Goal: Transaction & Acquisition: Purchase product/service

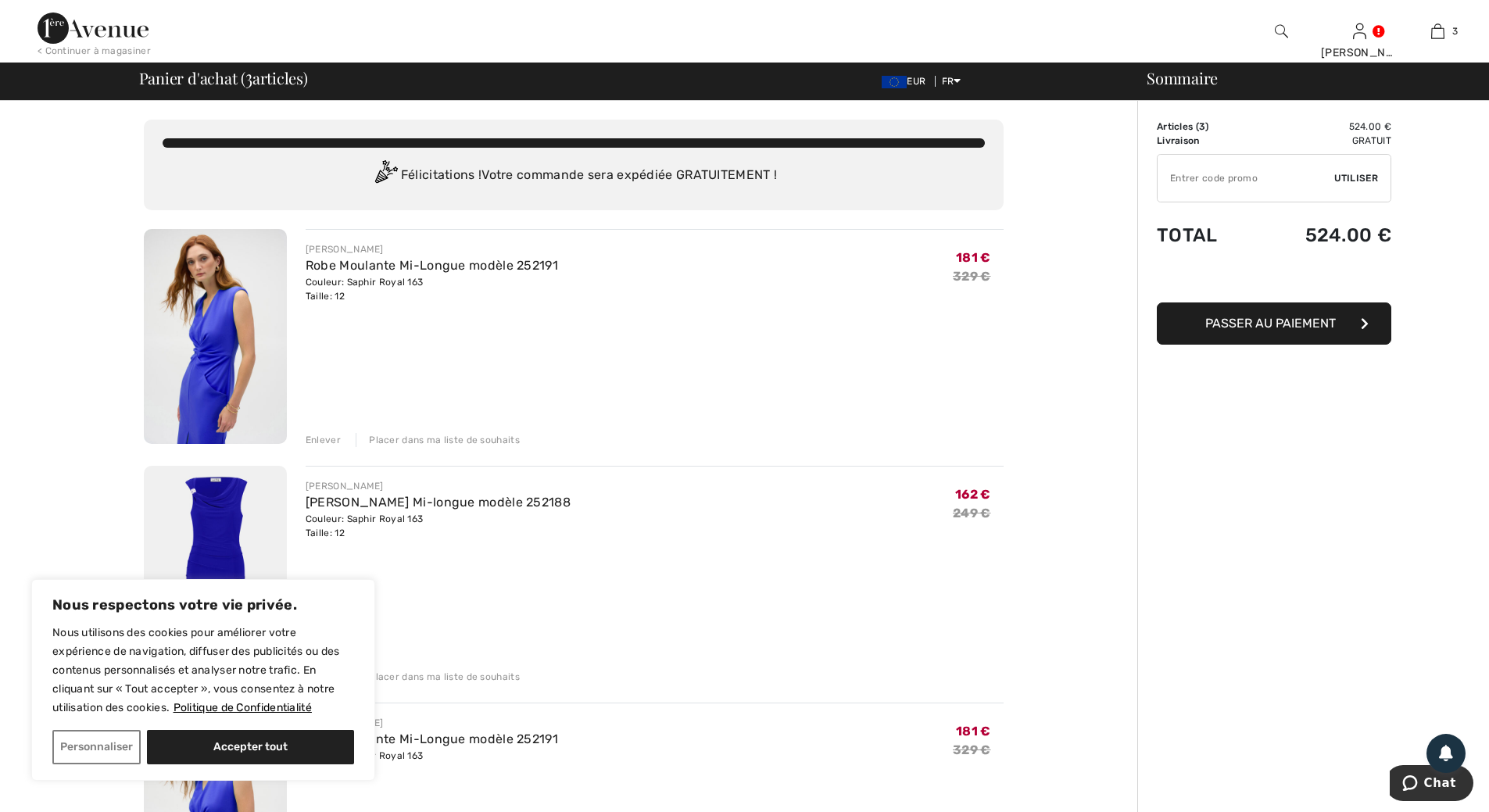
scroll to position [78, 0]
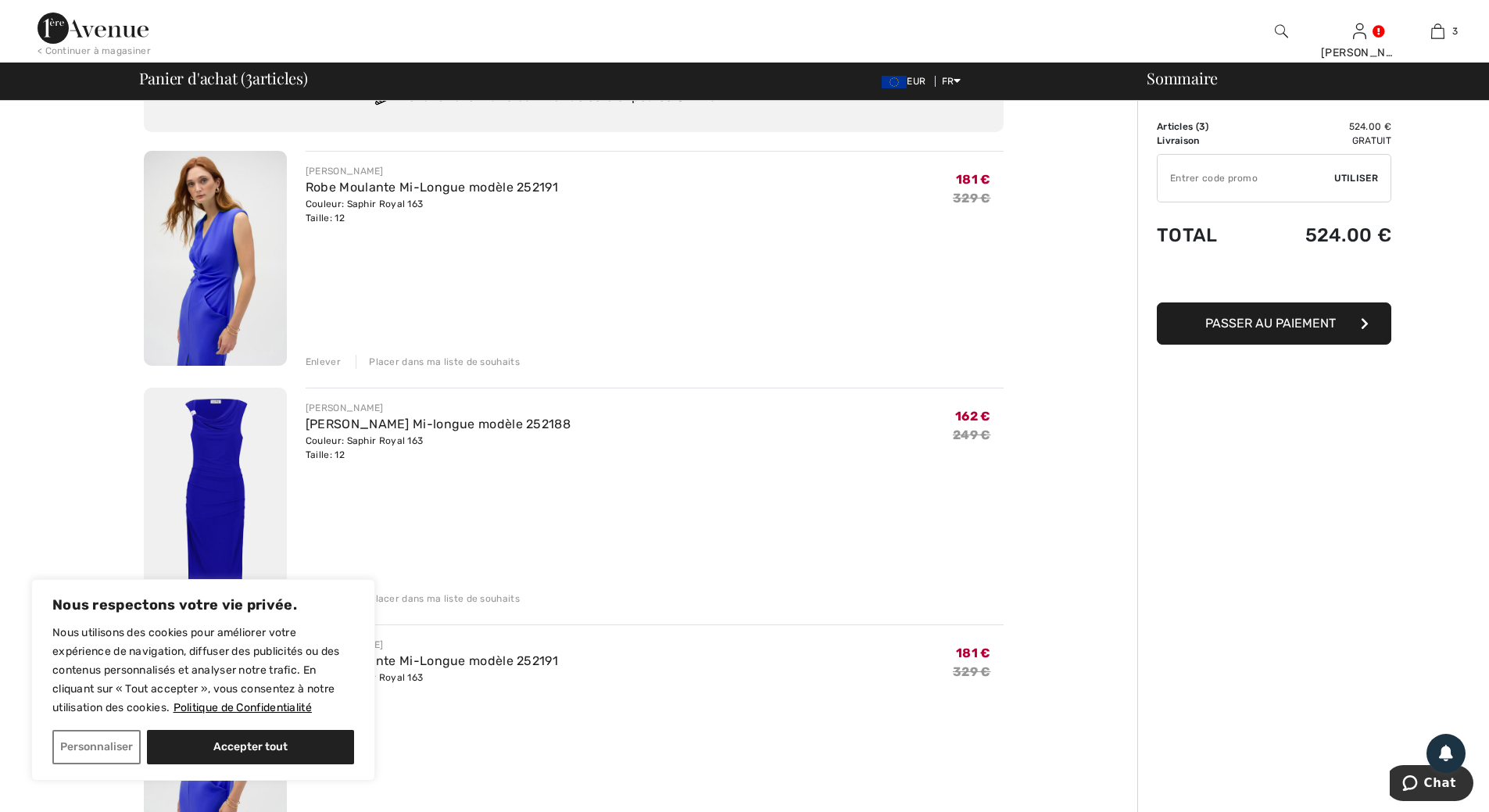
click at [213, 444] on img at bounding box center [215, 494] width 143 height 215
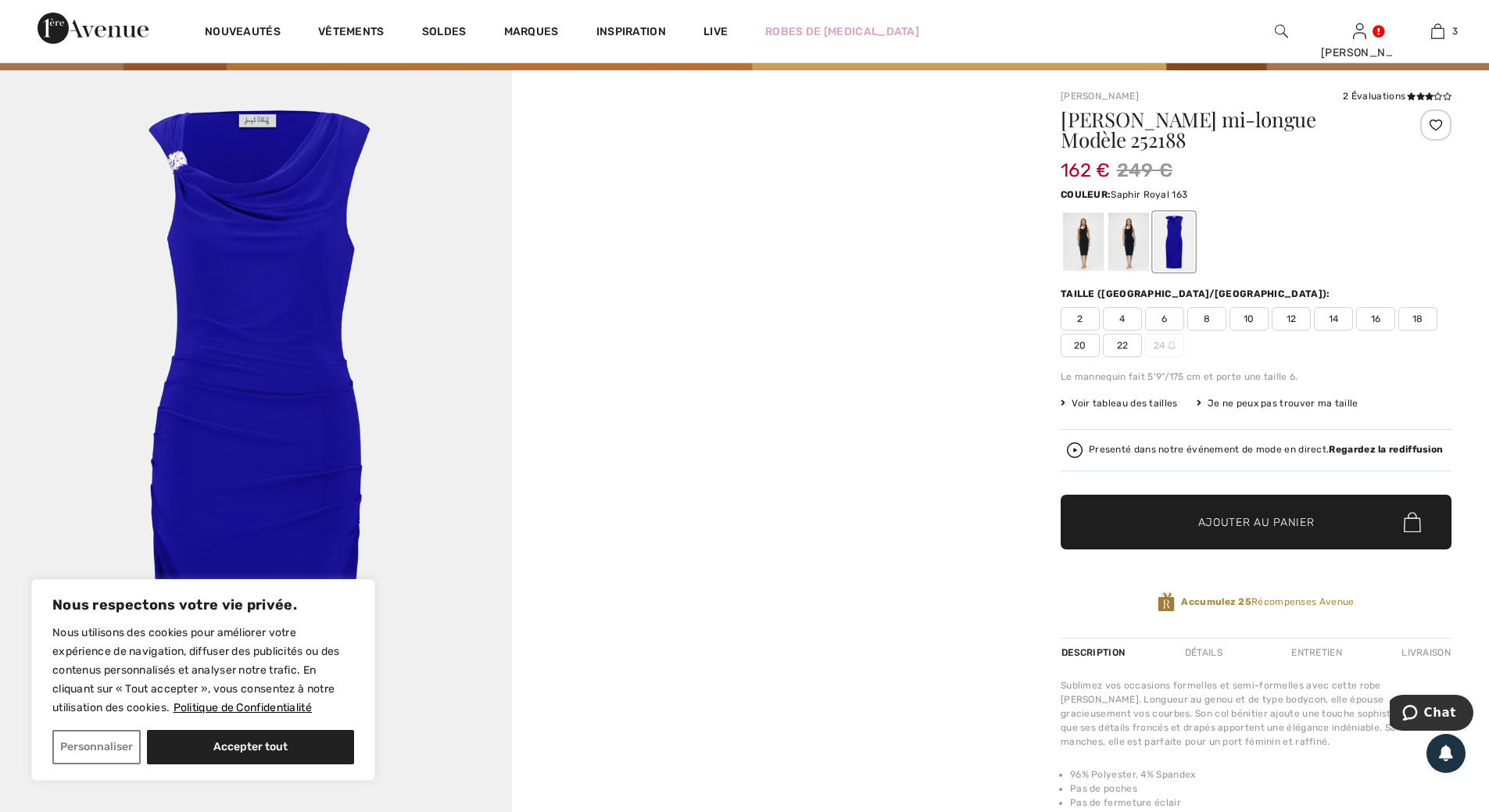
scroll to position [156, 0]
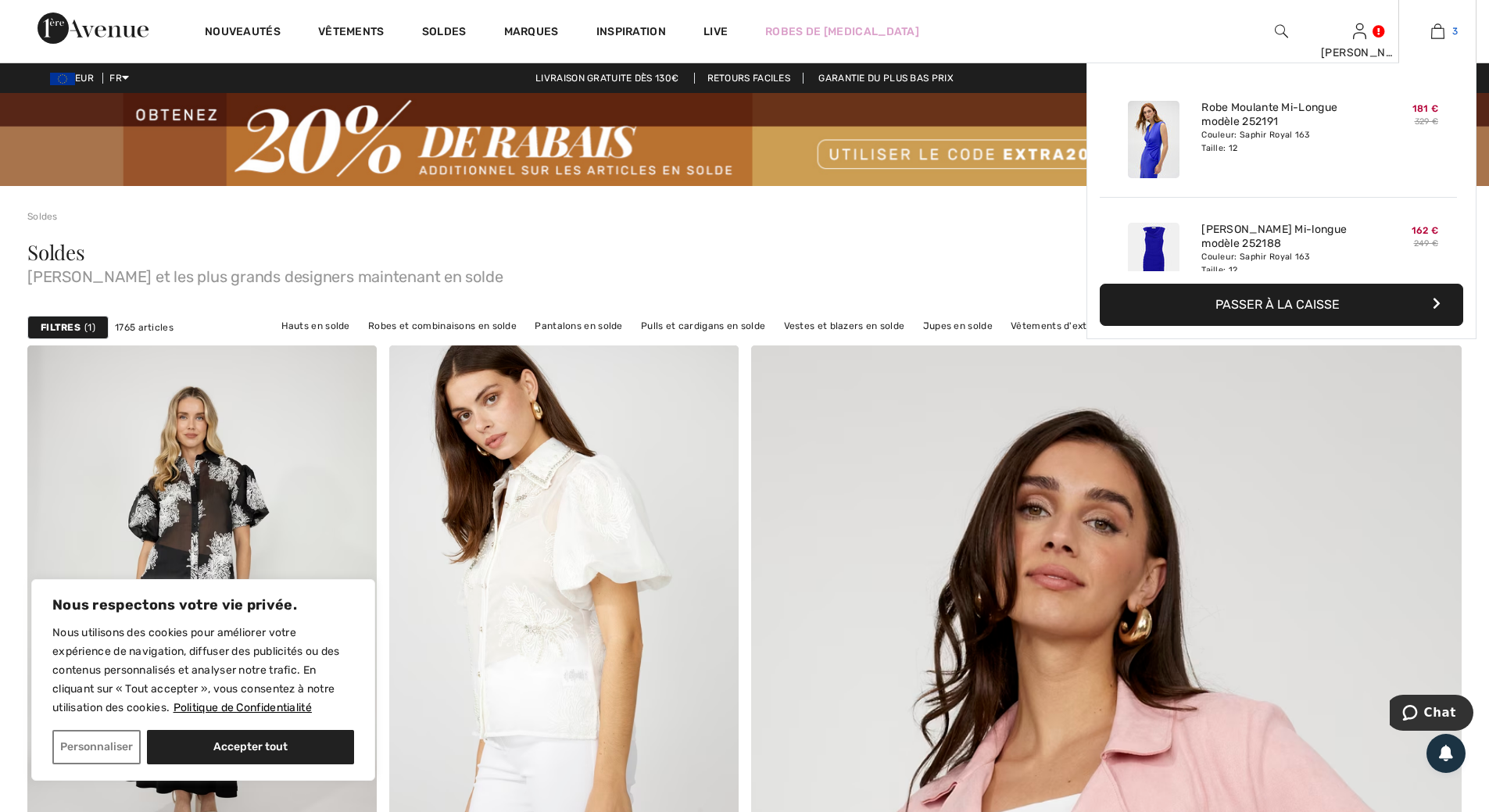
click at [1439, 34] on img at bounding box center [1438, 31] width 13 height 19
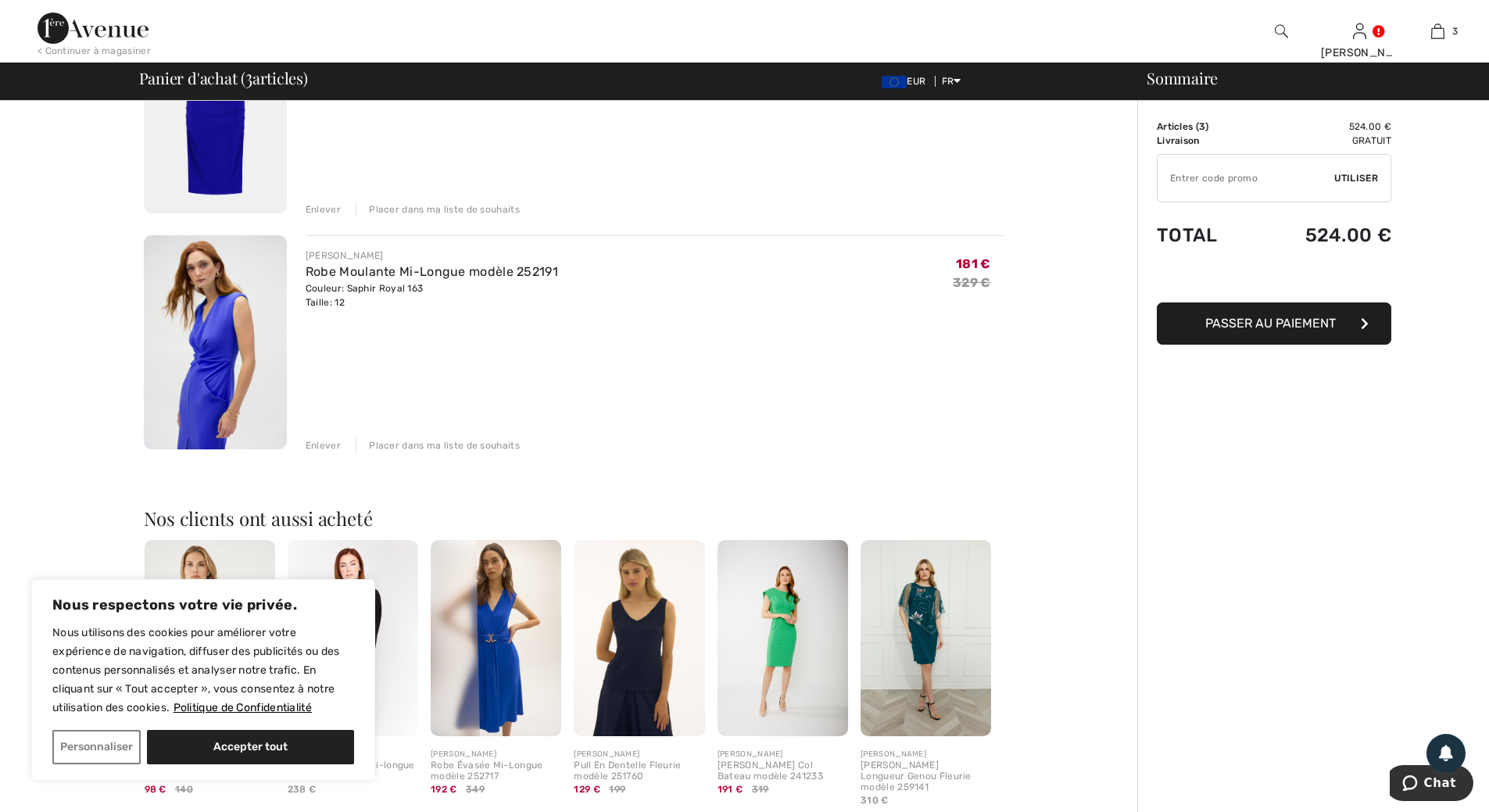
scroll to position [469, 0]
click at [324, 445] on div "Enlever" at bounding box center [323, 444] width 35 height 14
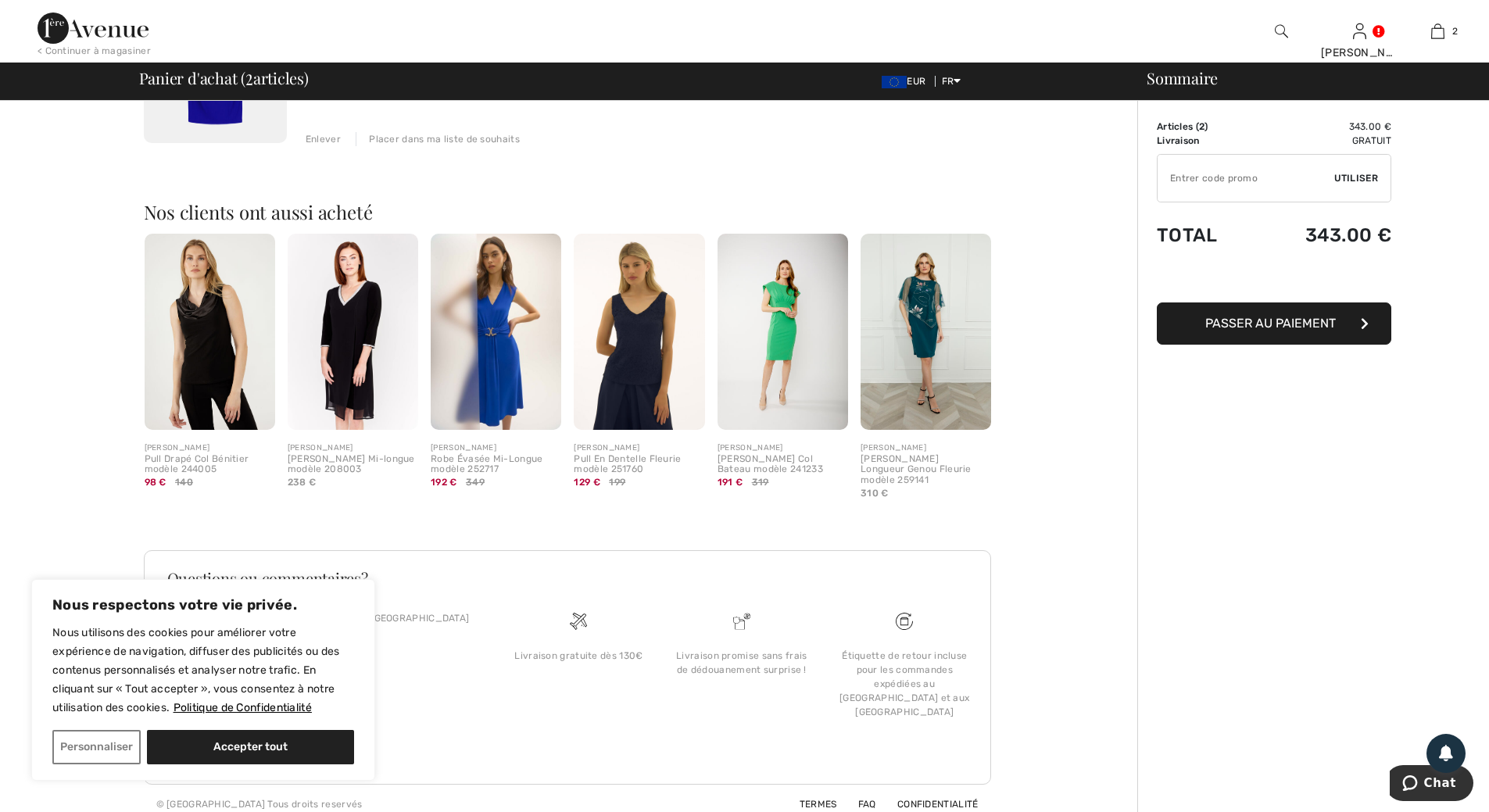
scroll to position [538, 0]
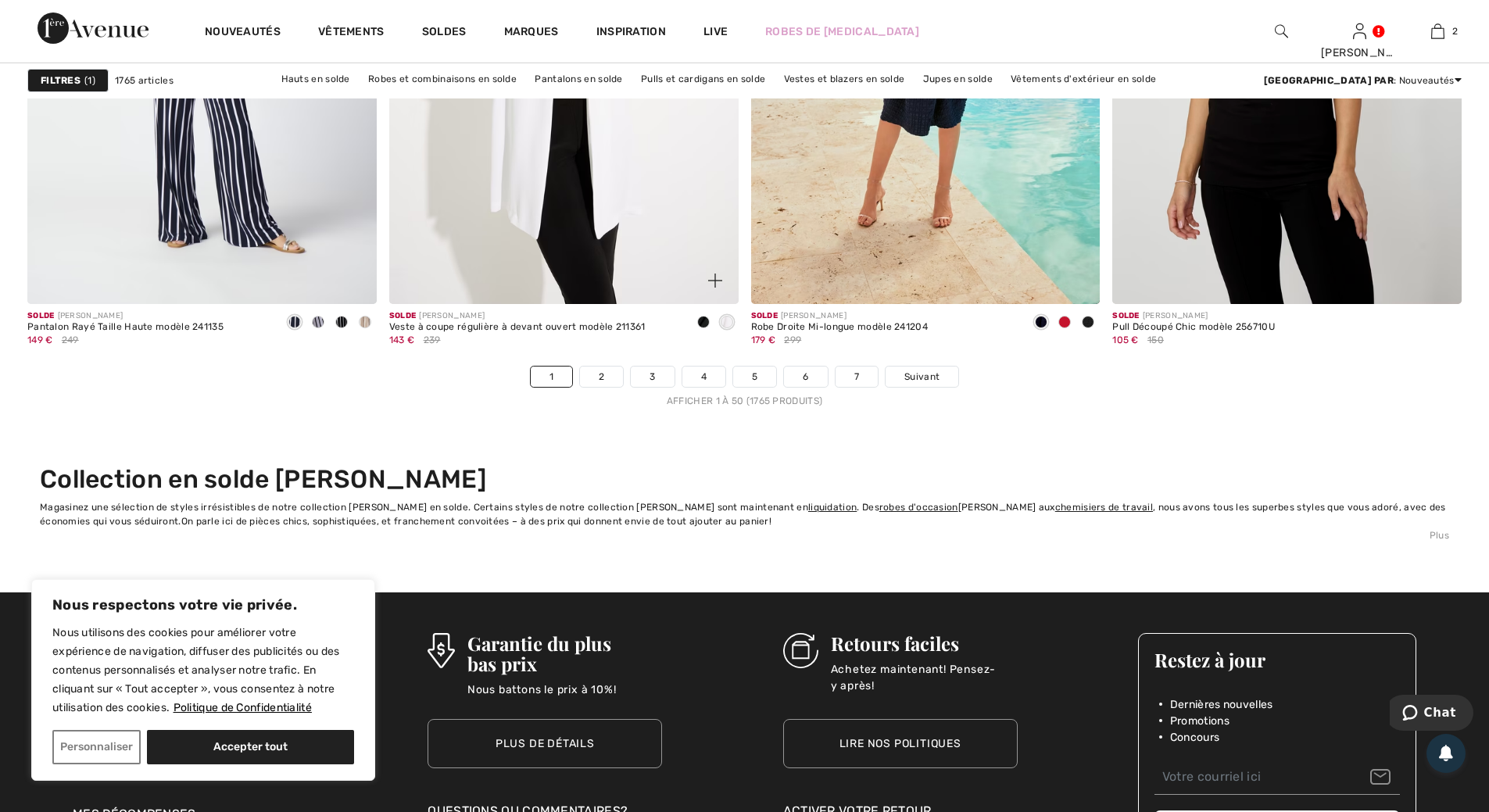
scroll to position [9066, 0]
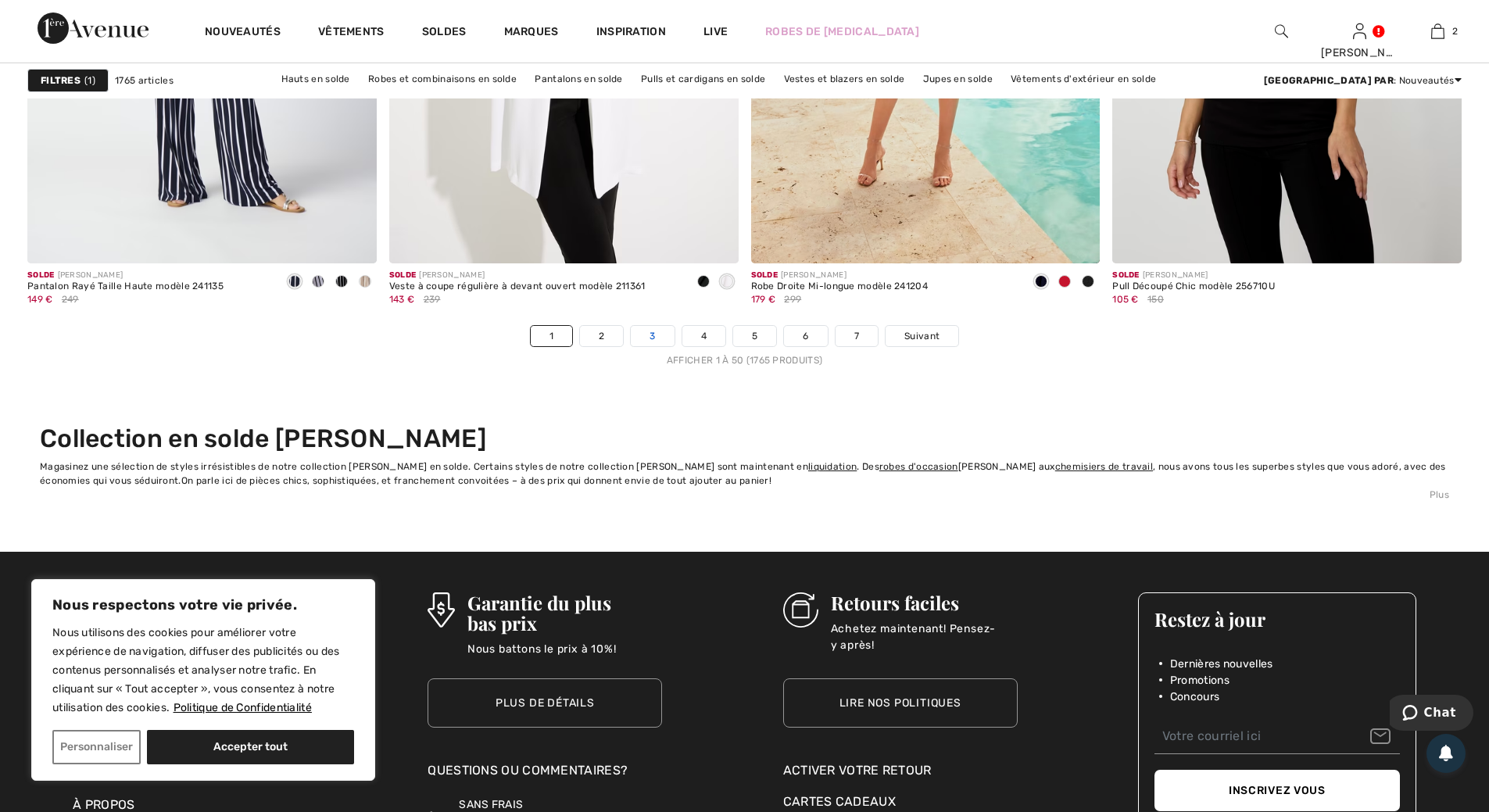
click at [654, 336] on link "3" at bounding box center [652, 336] width 43 height 20
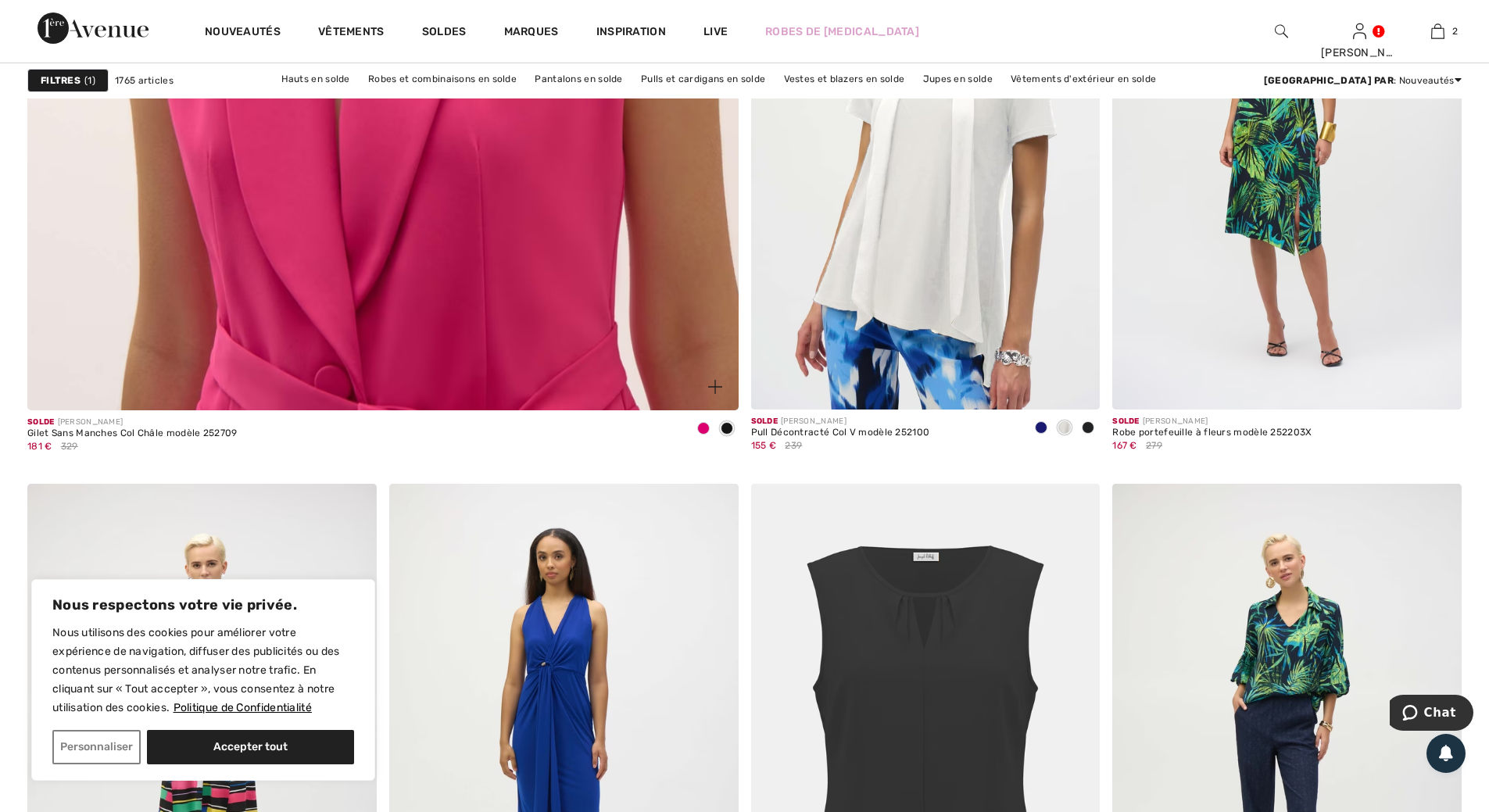
scroll to position [5705, 0]
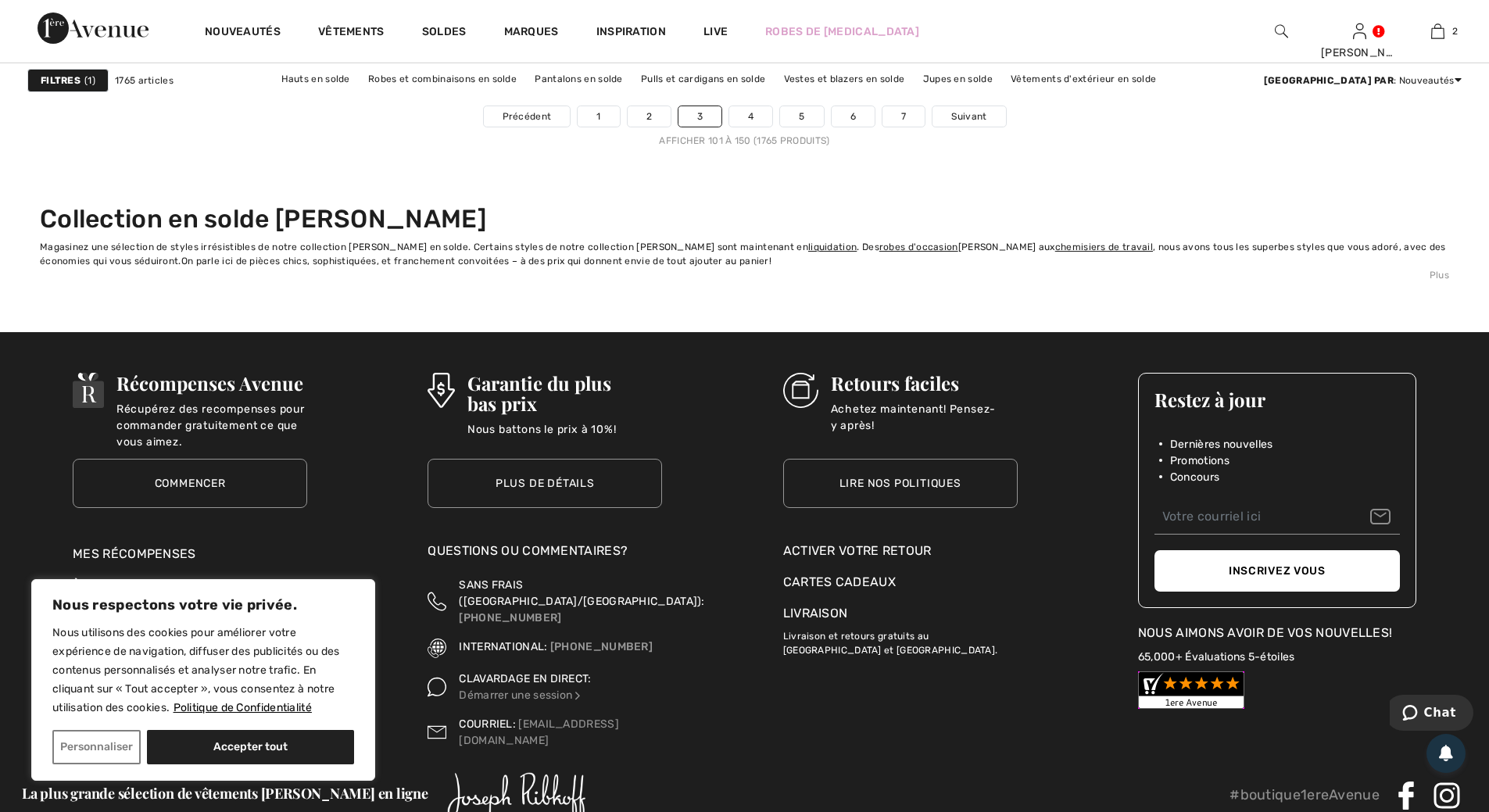
scroll to position [9300, 0]
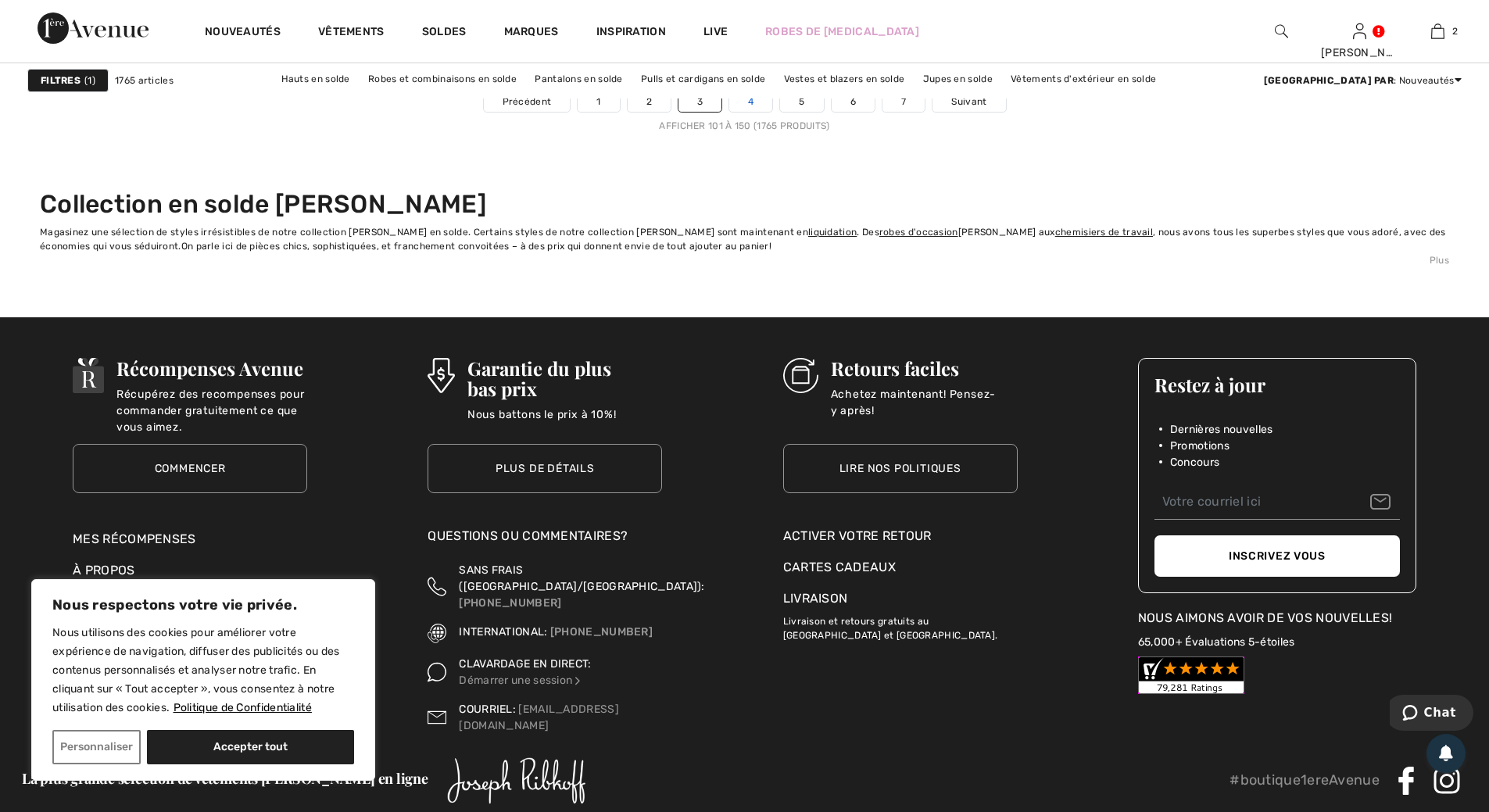
click at [750, 99] on link "4" at bounding box center [751, 101] width 43 height 20
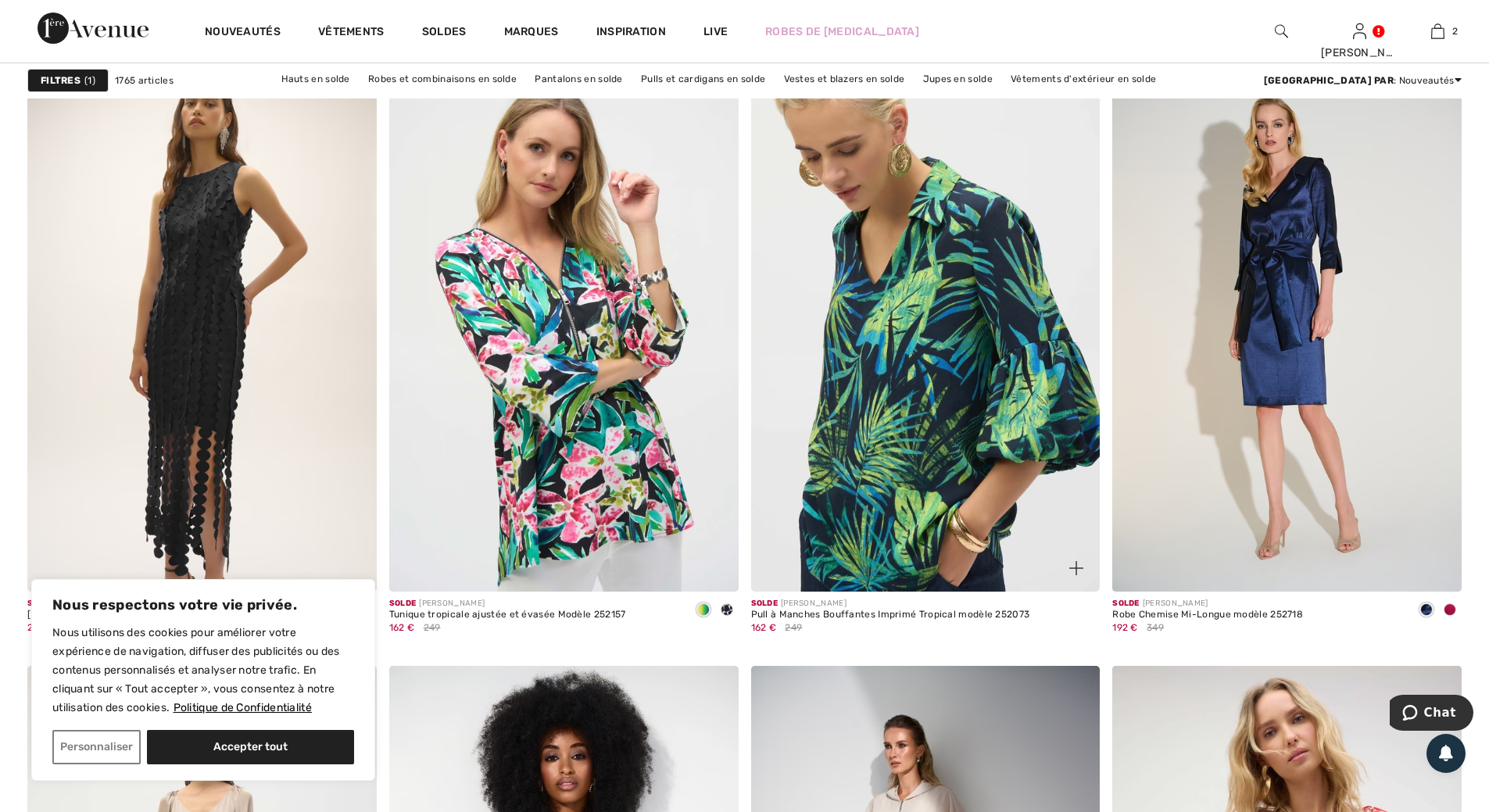
scroll to position [3517, 0]
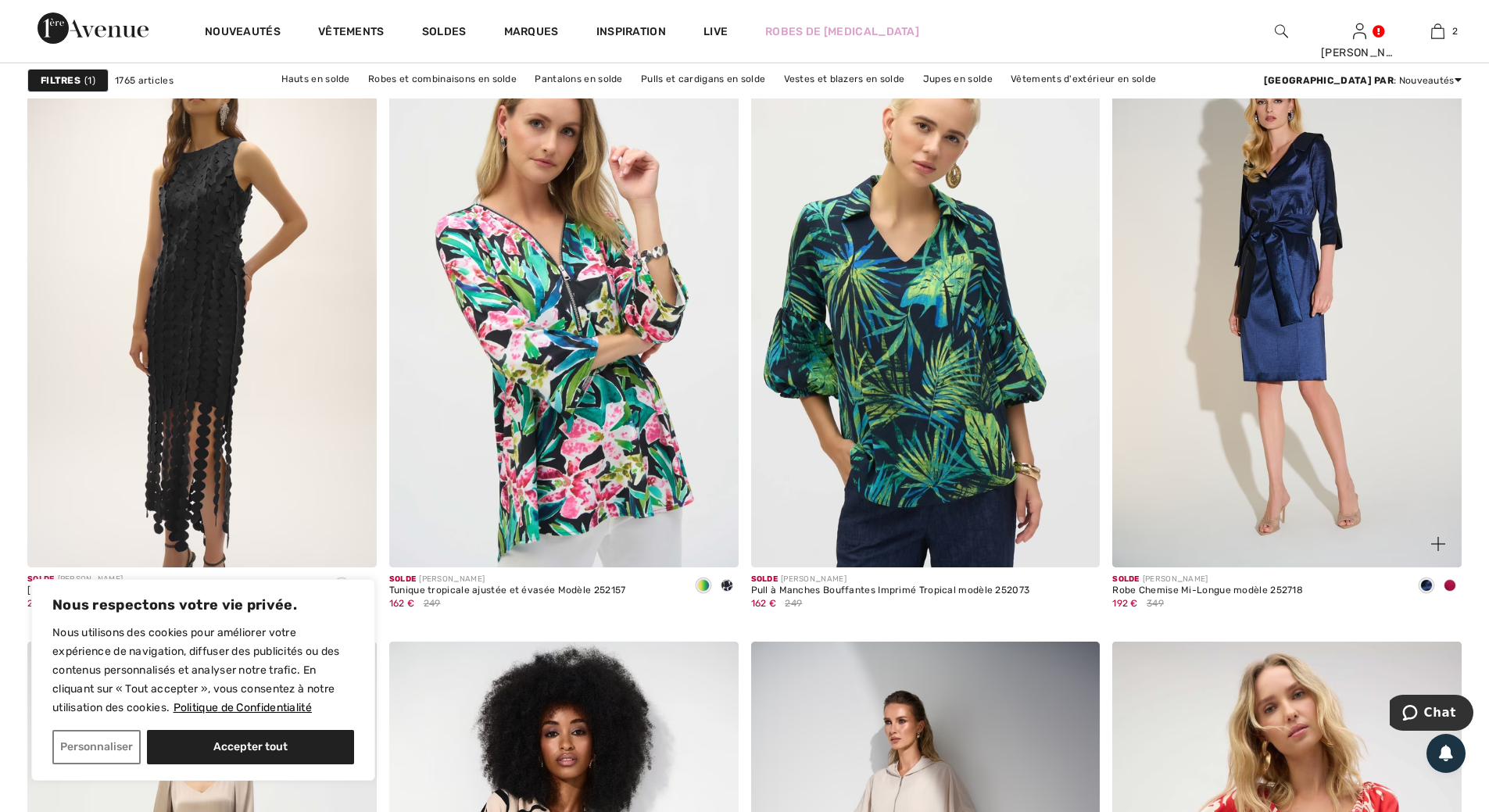
click at [1449, 581] on span at bounding box center [1449, 585] width 12 height 12
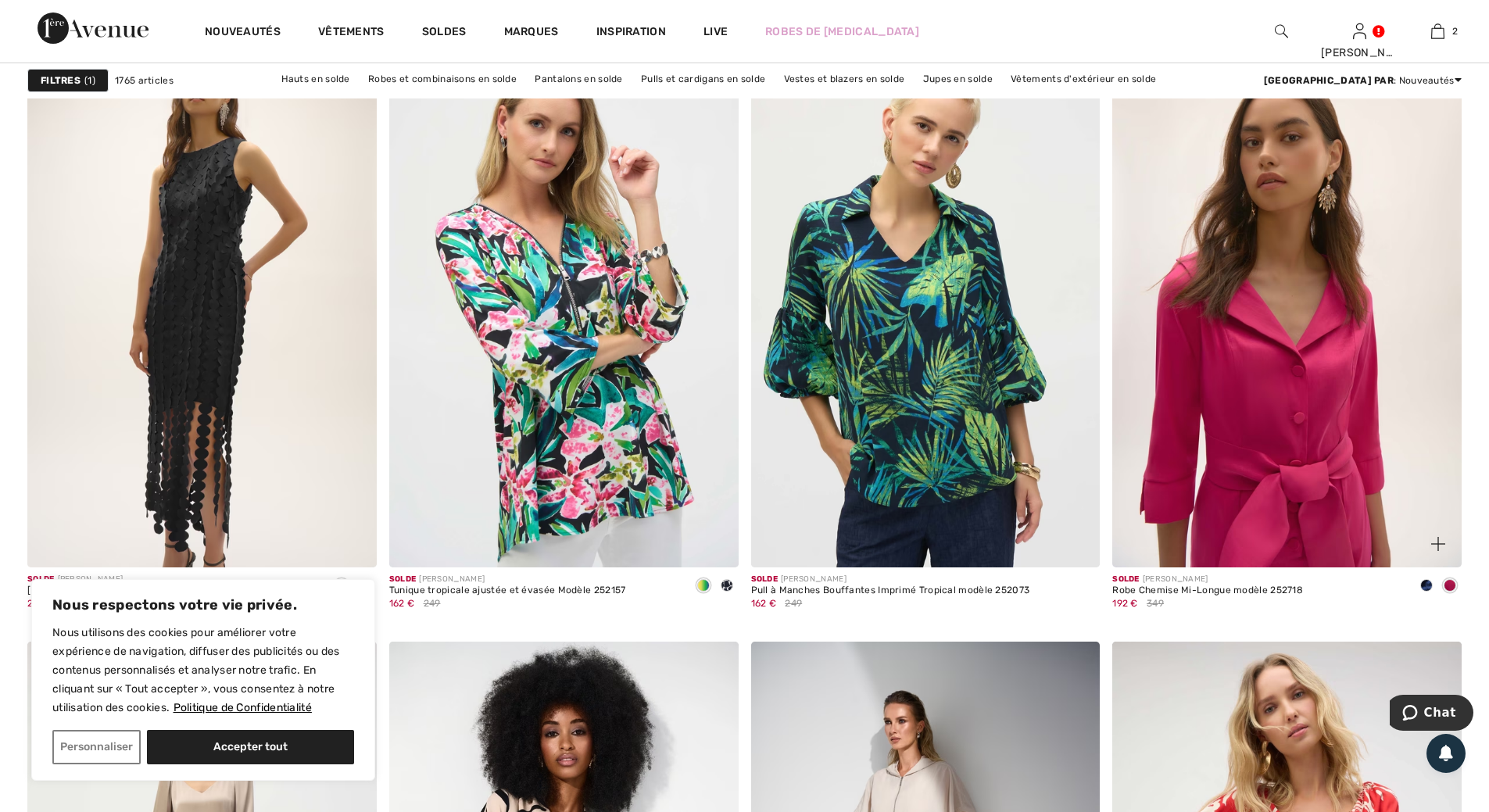
click at [1274, 399] on img at bounding box center [1287, 305] width 349 height 523
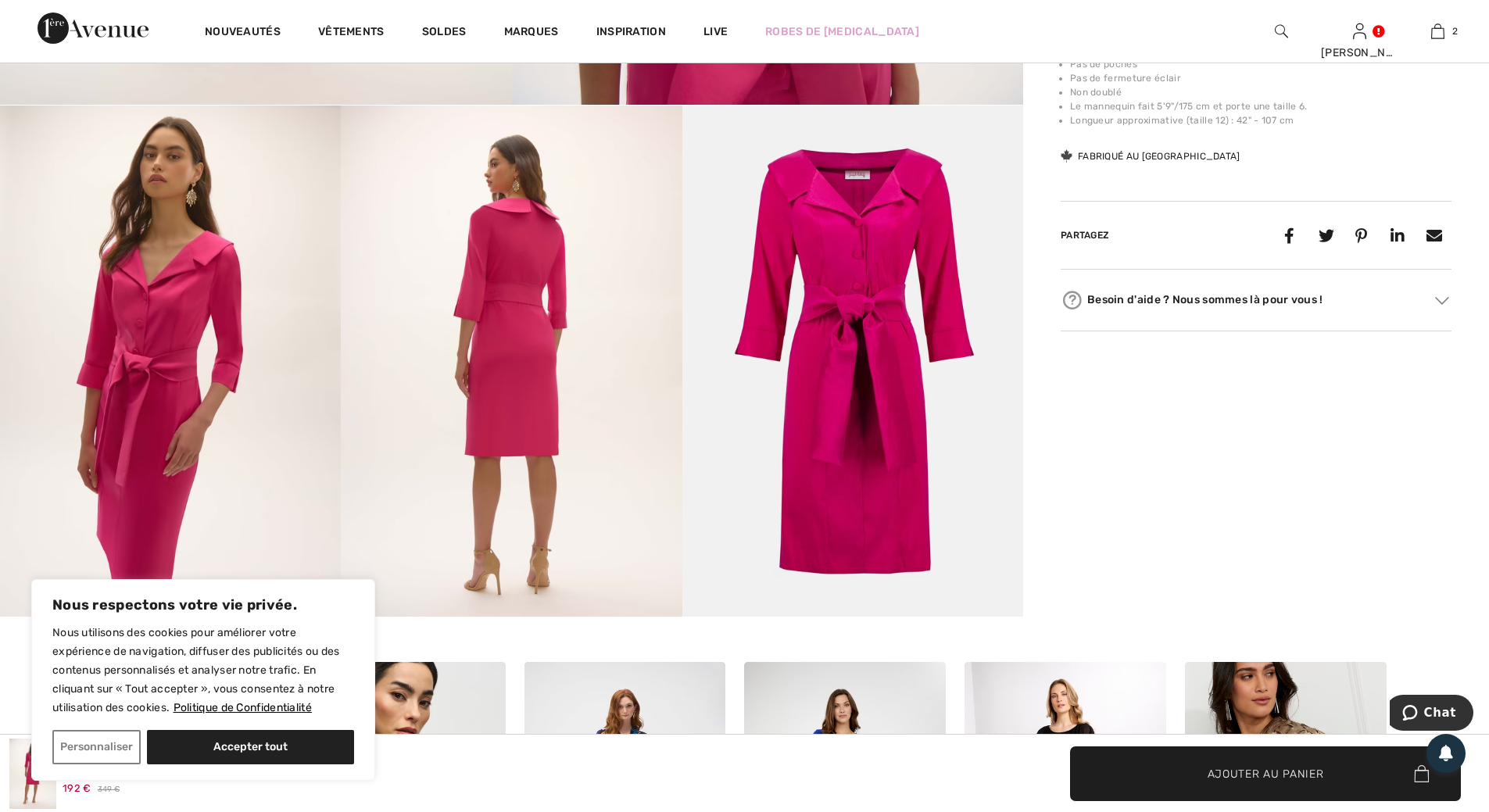
scroll to position [859, 0]
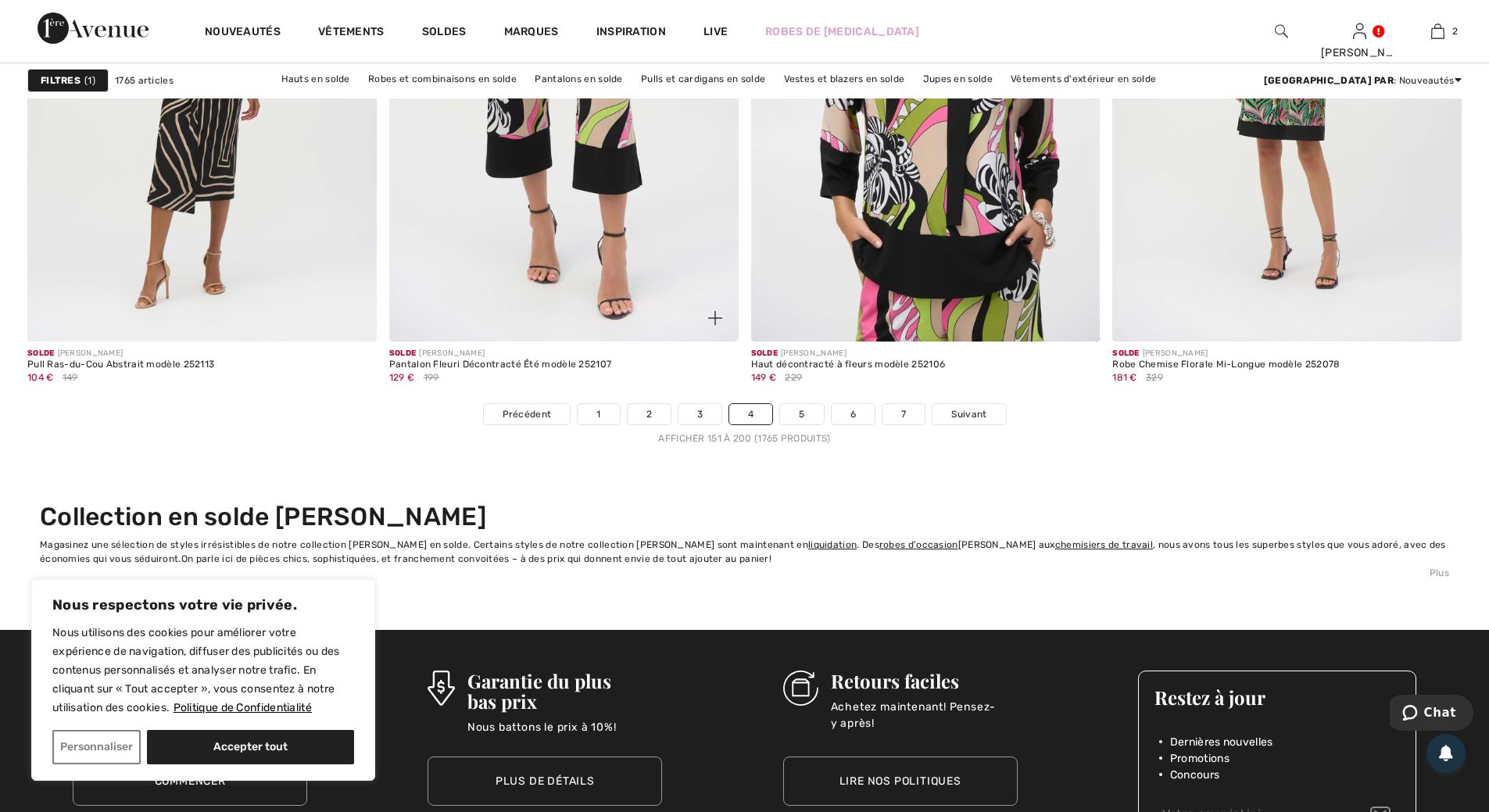
scroll to position [9066, 0]
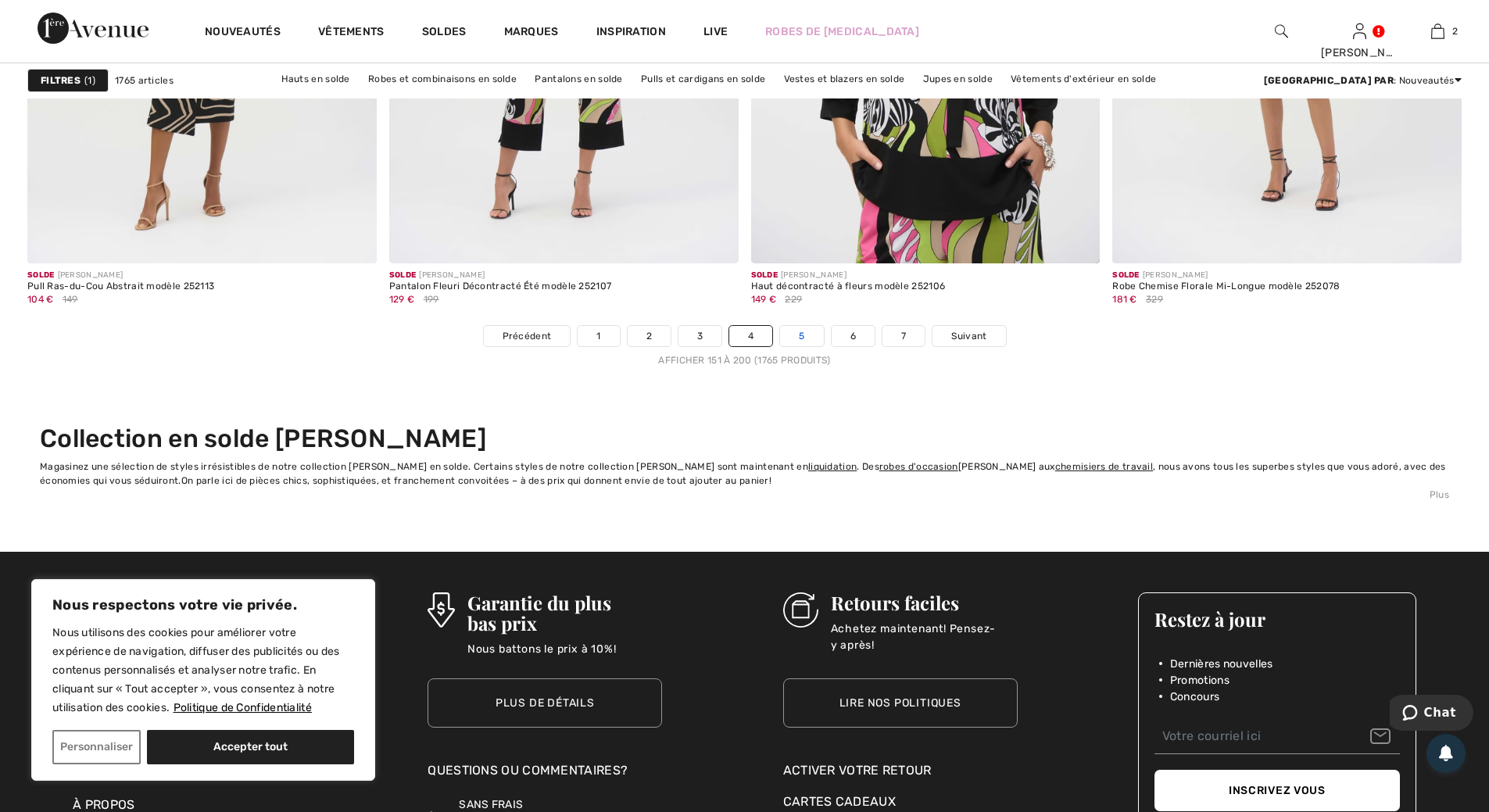
click at [805, 337] on link "5" at bounding box center [801, 336] width 43 height 20
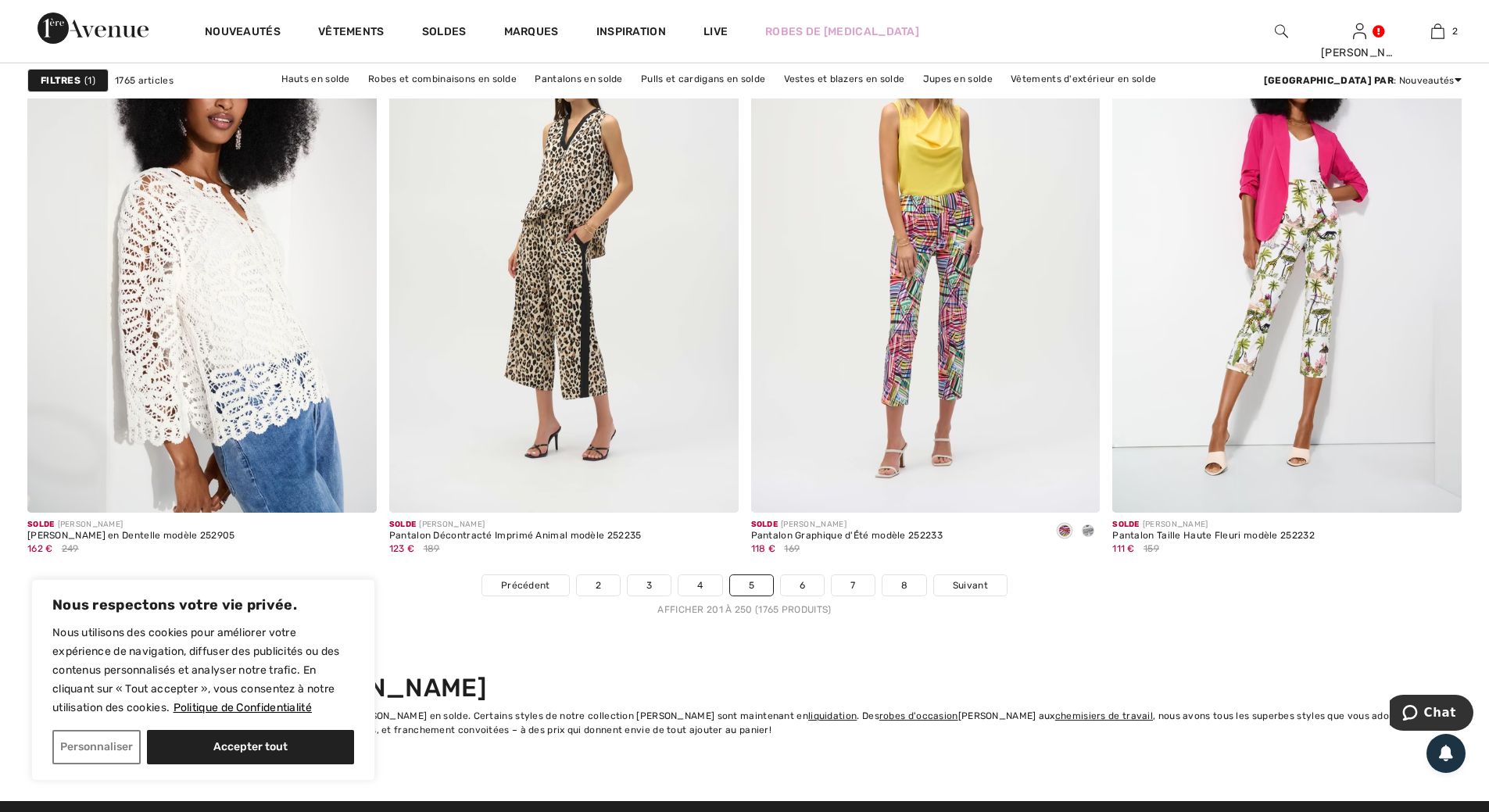
scroll to position [8910, 0]
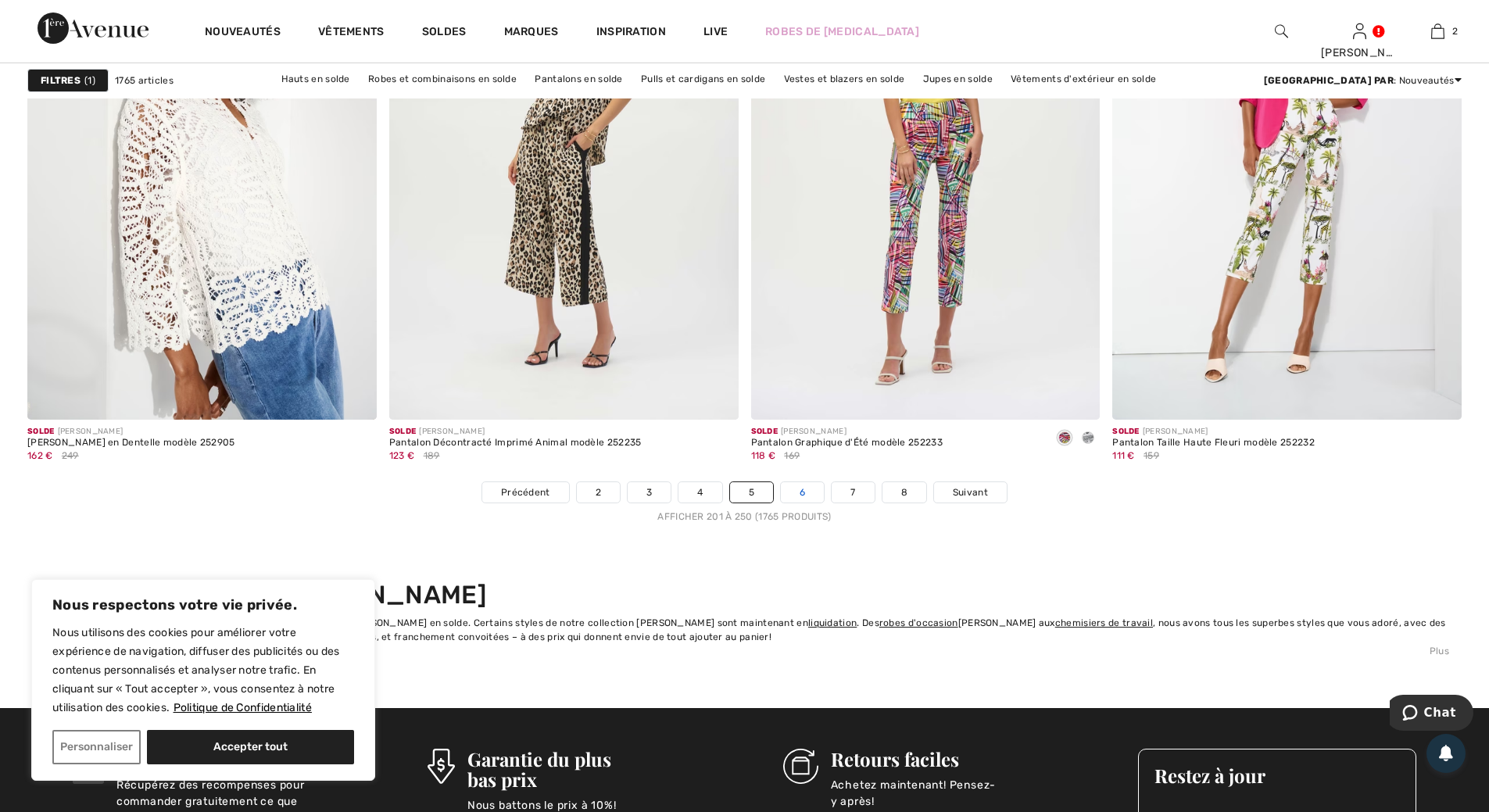
click at [801, 493] on link "6" at bounding box center [802, 492] width 43 height 20
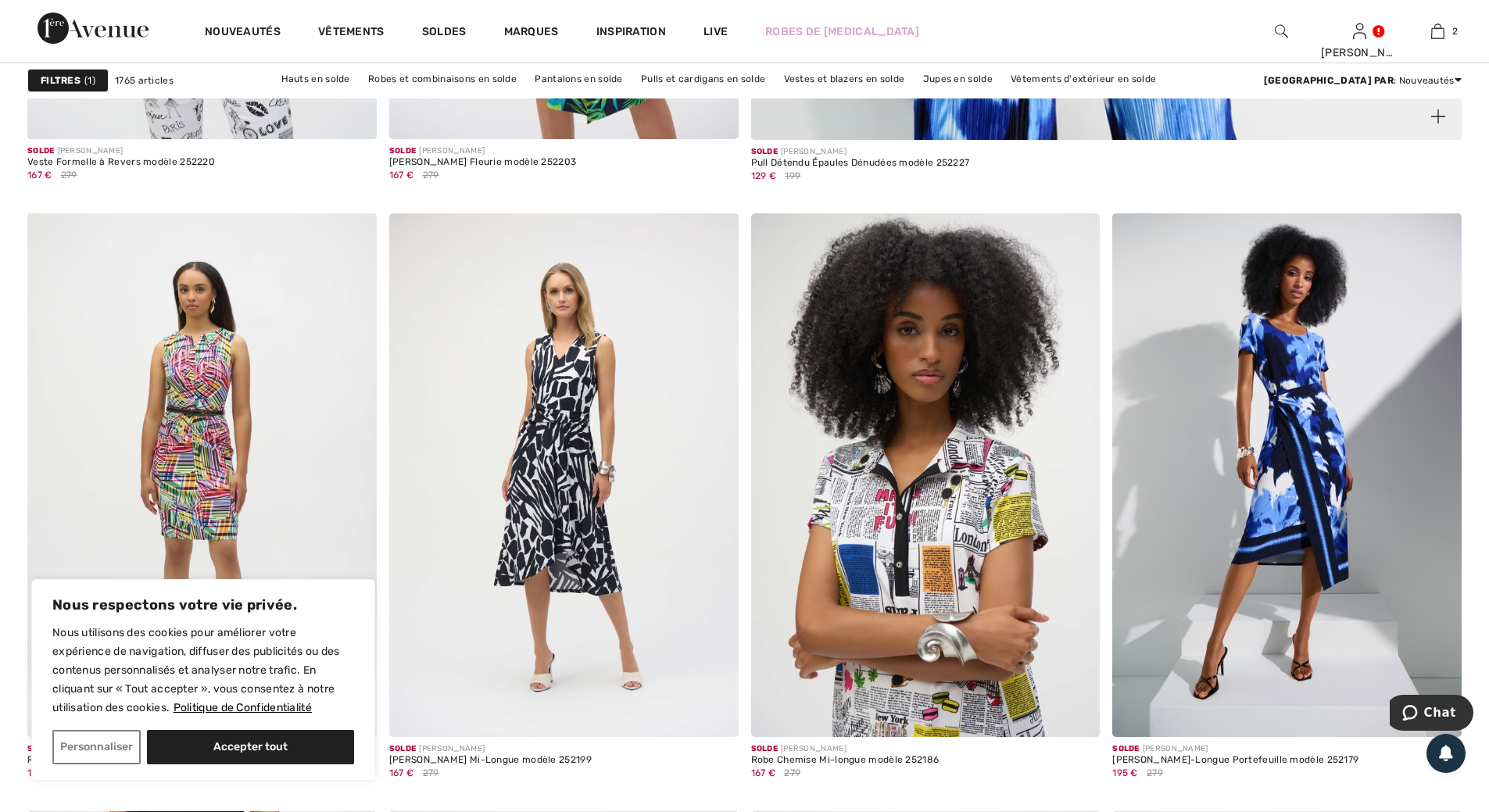
scroll to position [1329, 0]
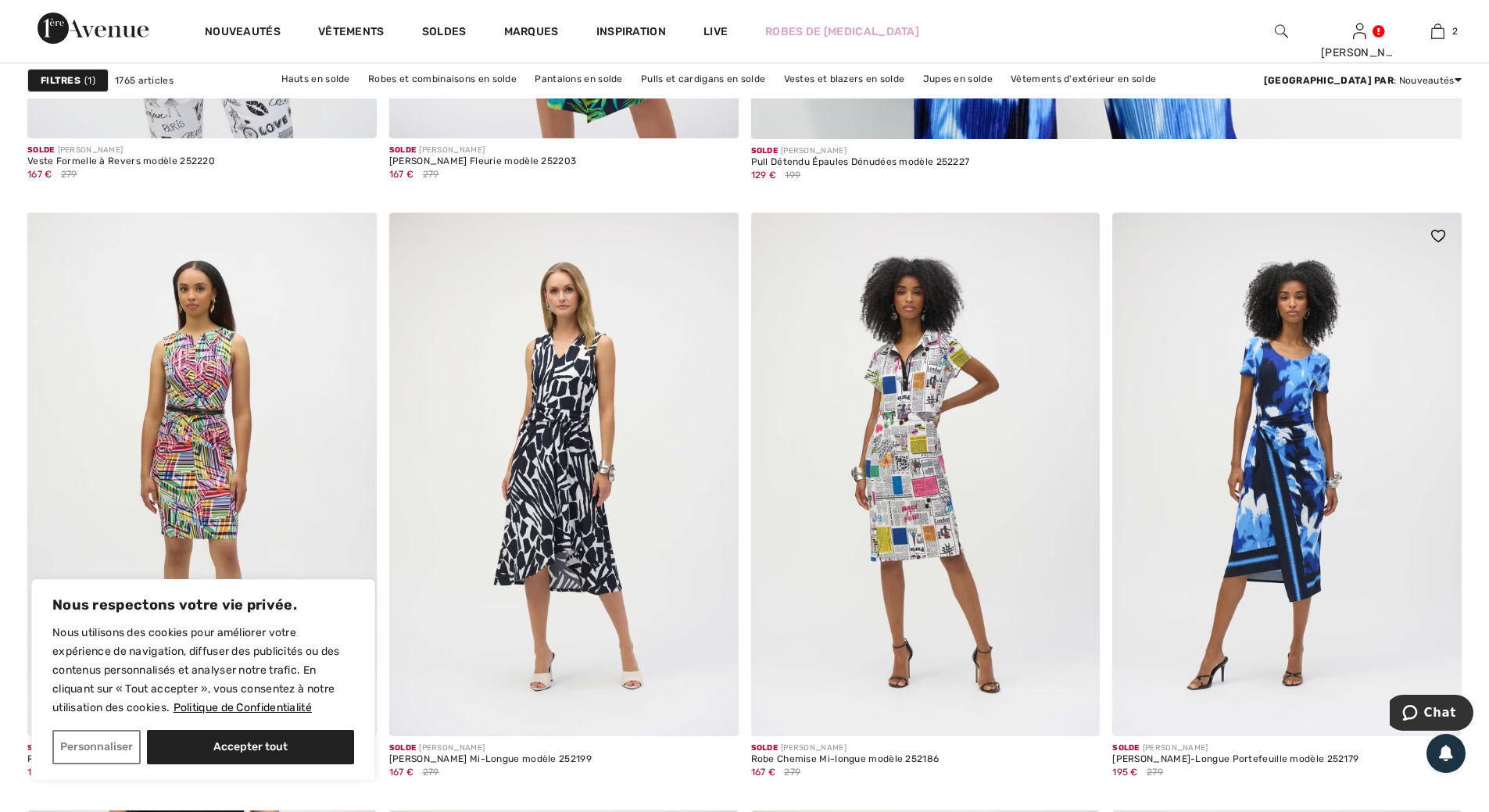
click at [1276, 446] on img at bounding box center [1287, 474] width 349 height 523
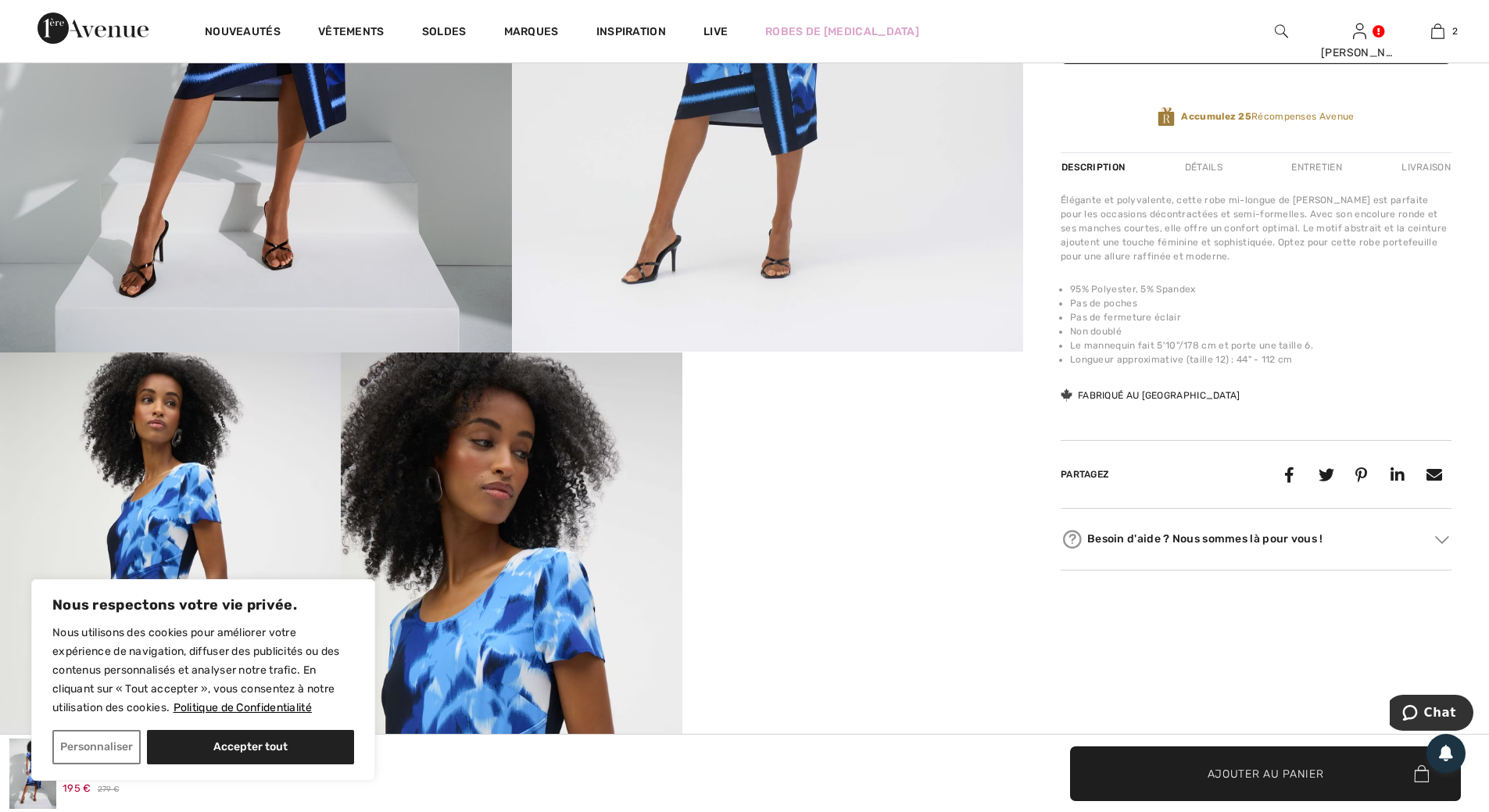
scroll to position [547, 0]
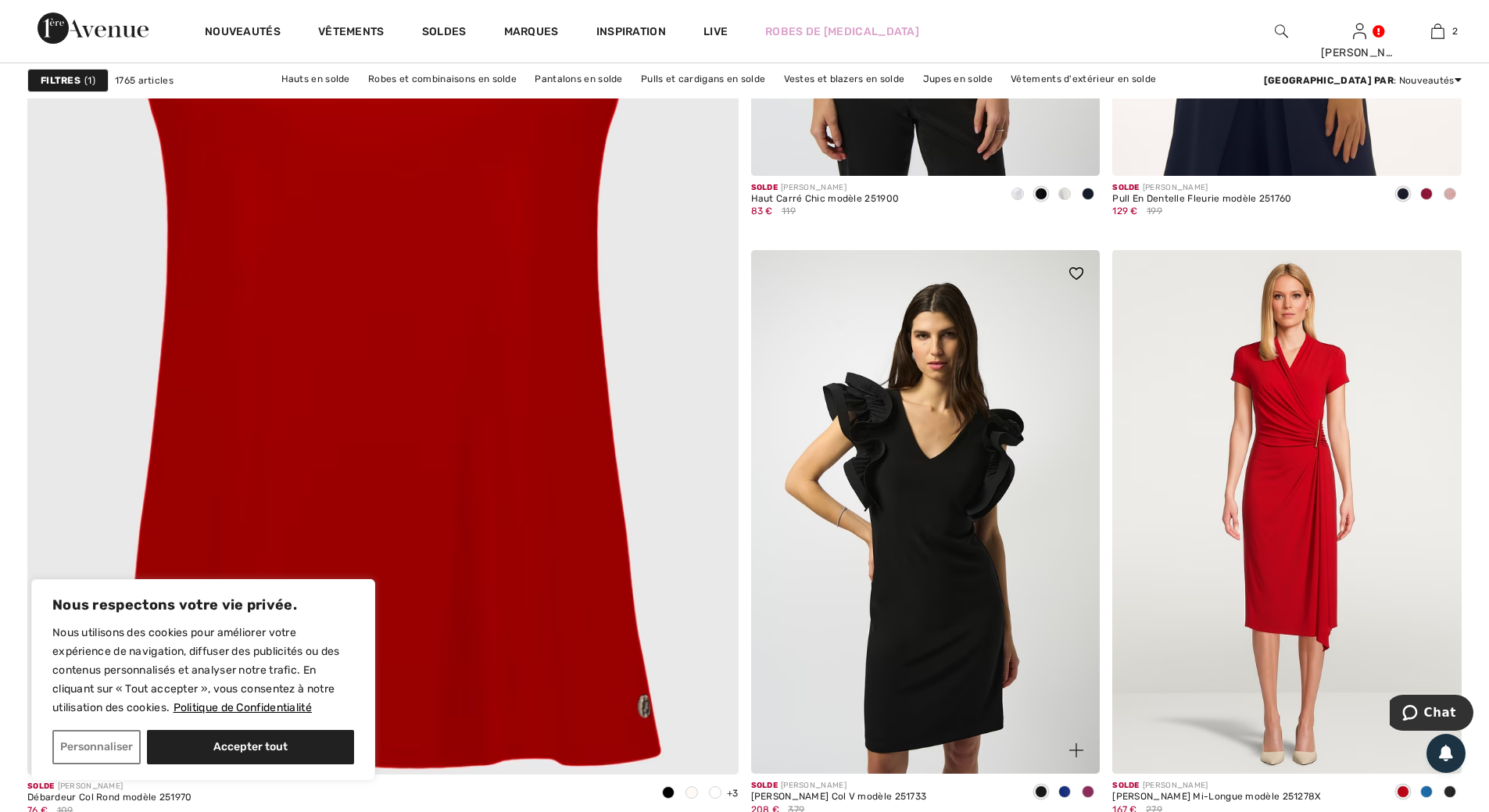
scroll to position [5471, 0]
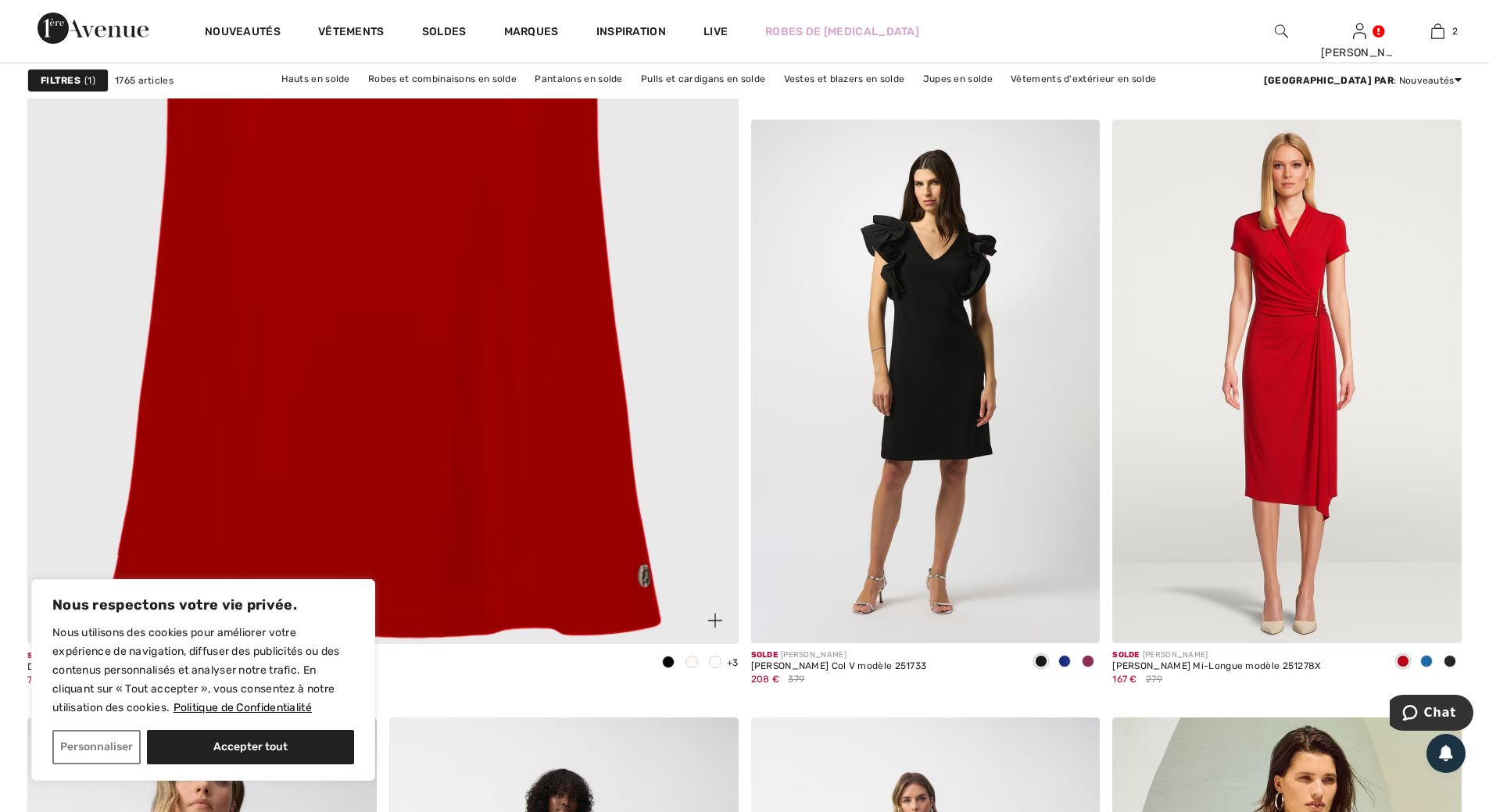
click at [718, 664] on span at bounding box center [715, 662] width 12 height 12
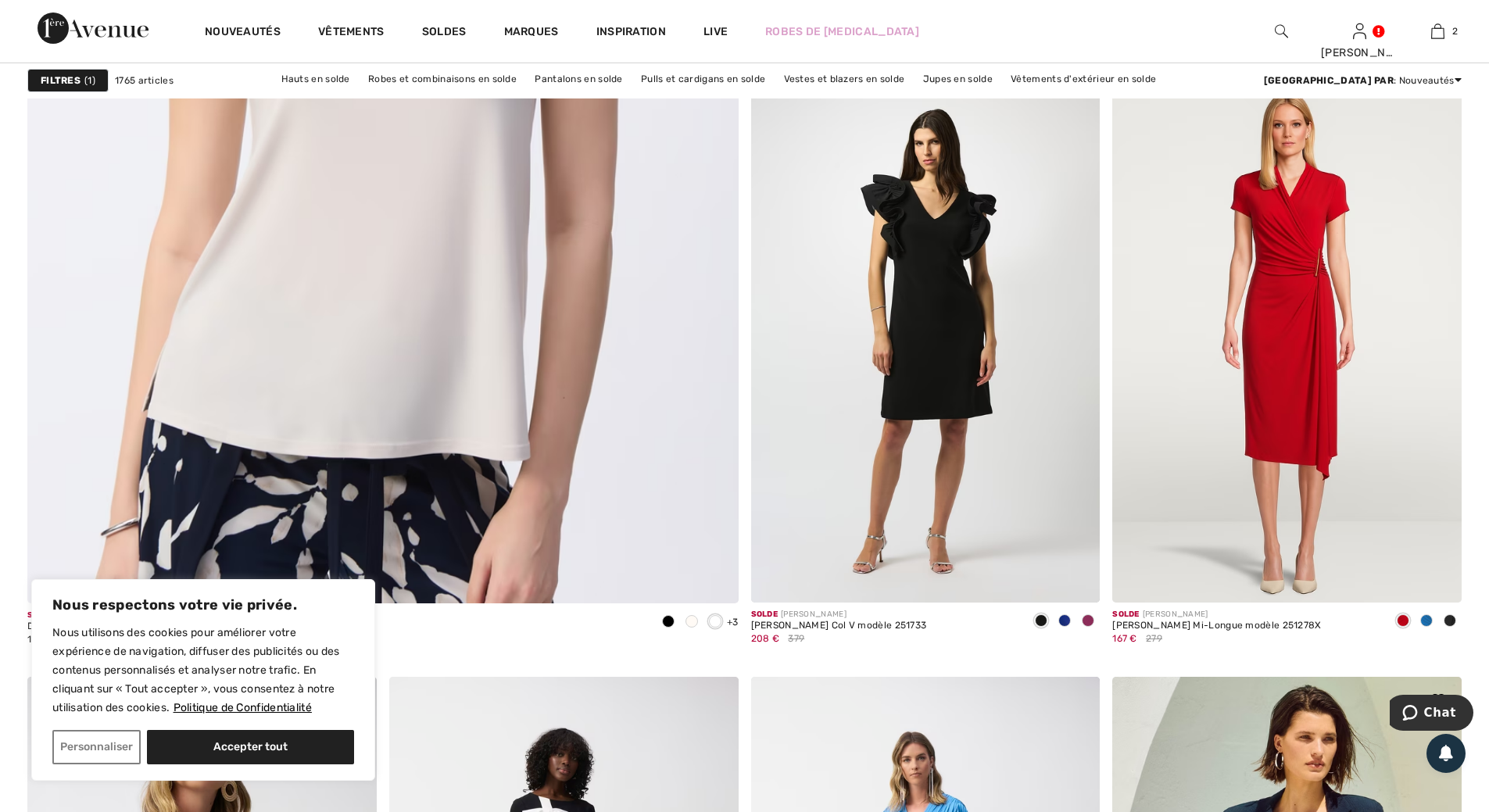
scroll to position [5549, 0]
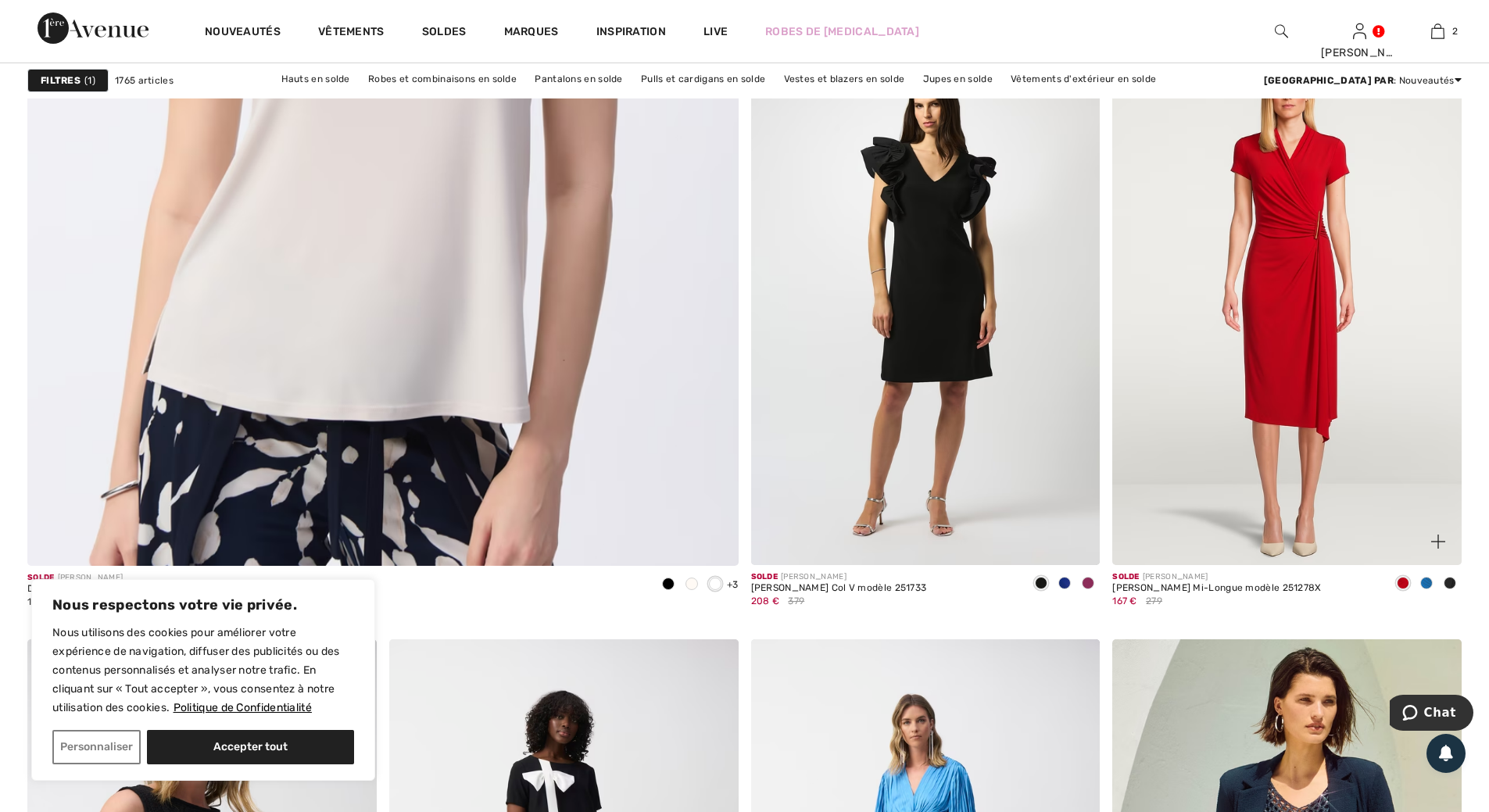
click at [1428, 581] on span at bounding box center [1426, 582] width 12 height 12
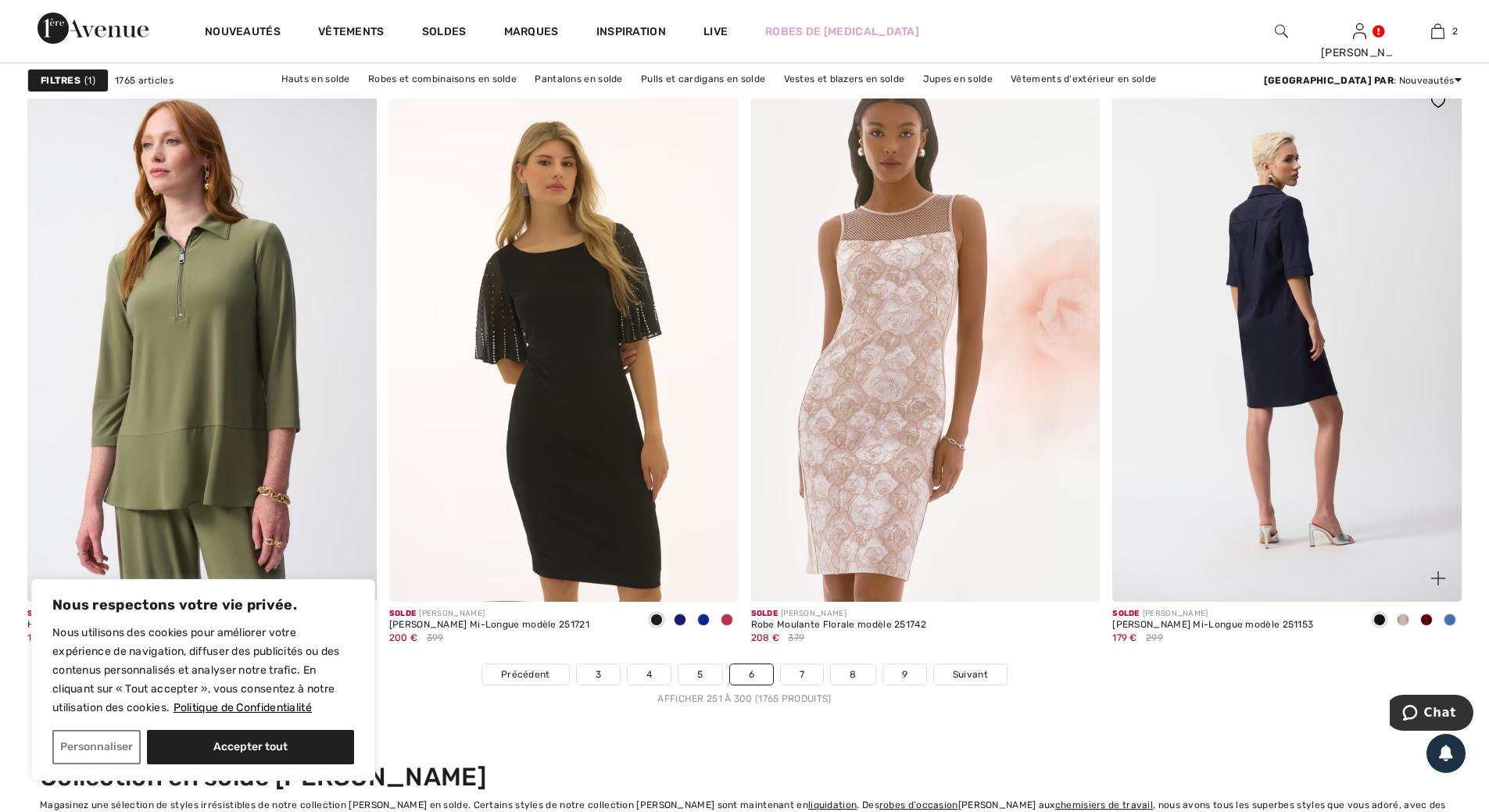
scroll to position [8753, 0]
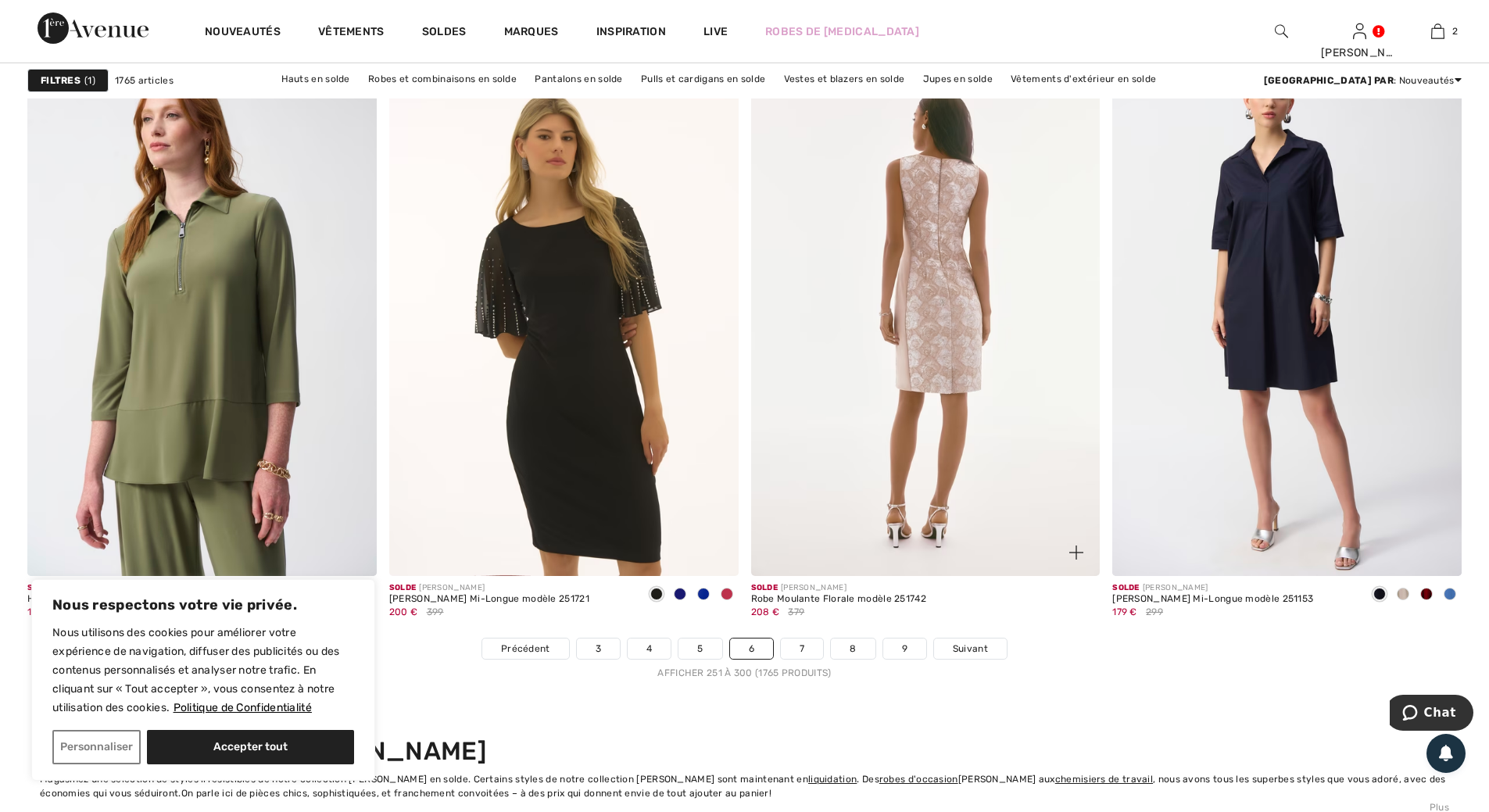
click at [932, 318] on img at bounding box center [926, 314] width 349 height 523
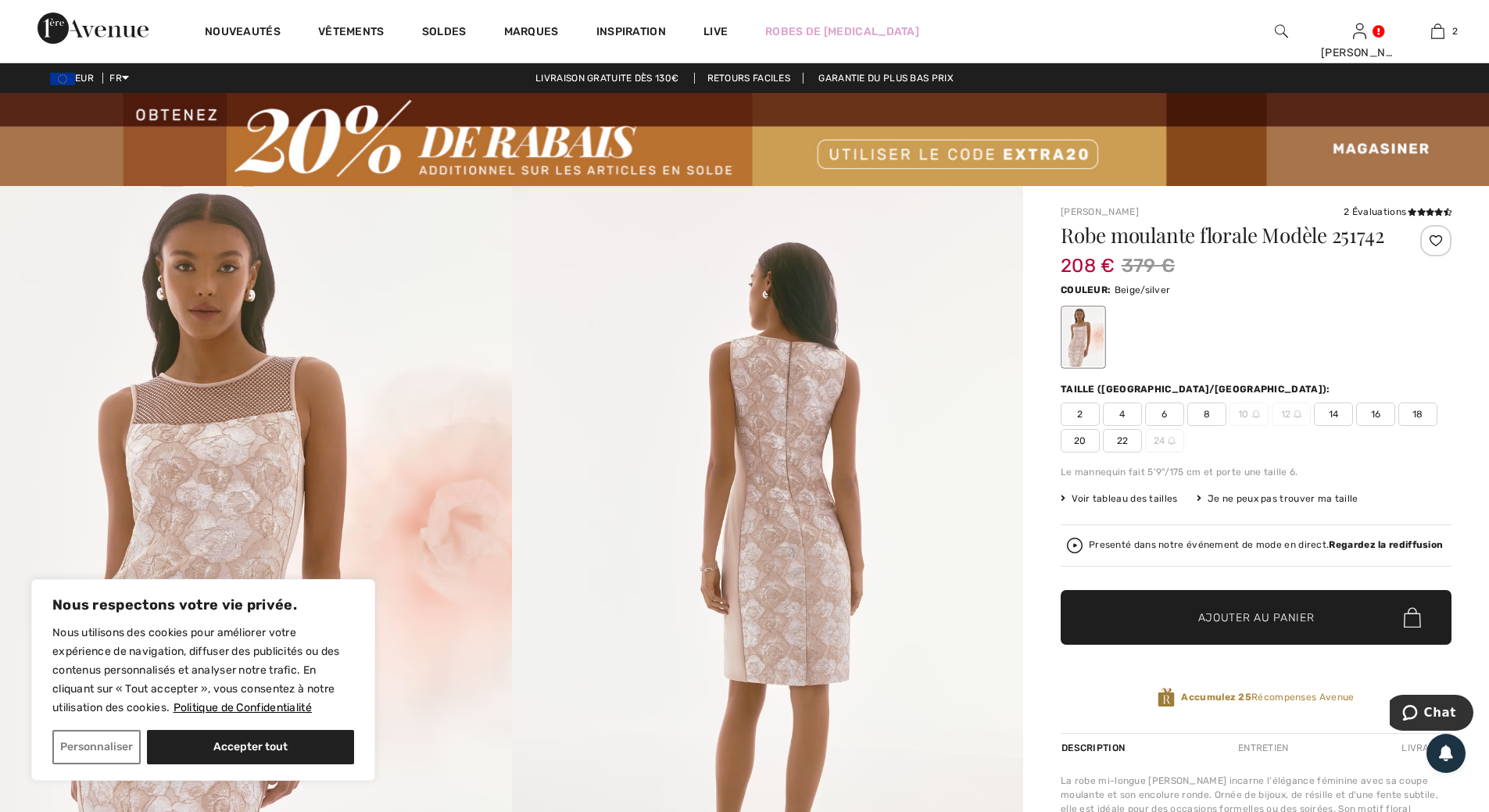
click at [809, 450] on img at bounding box center [767, 569] width 512 height 766
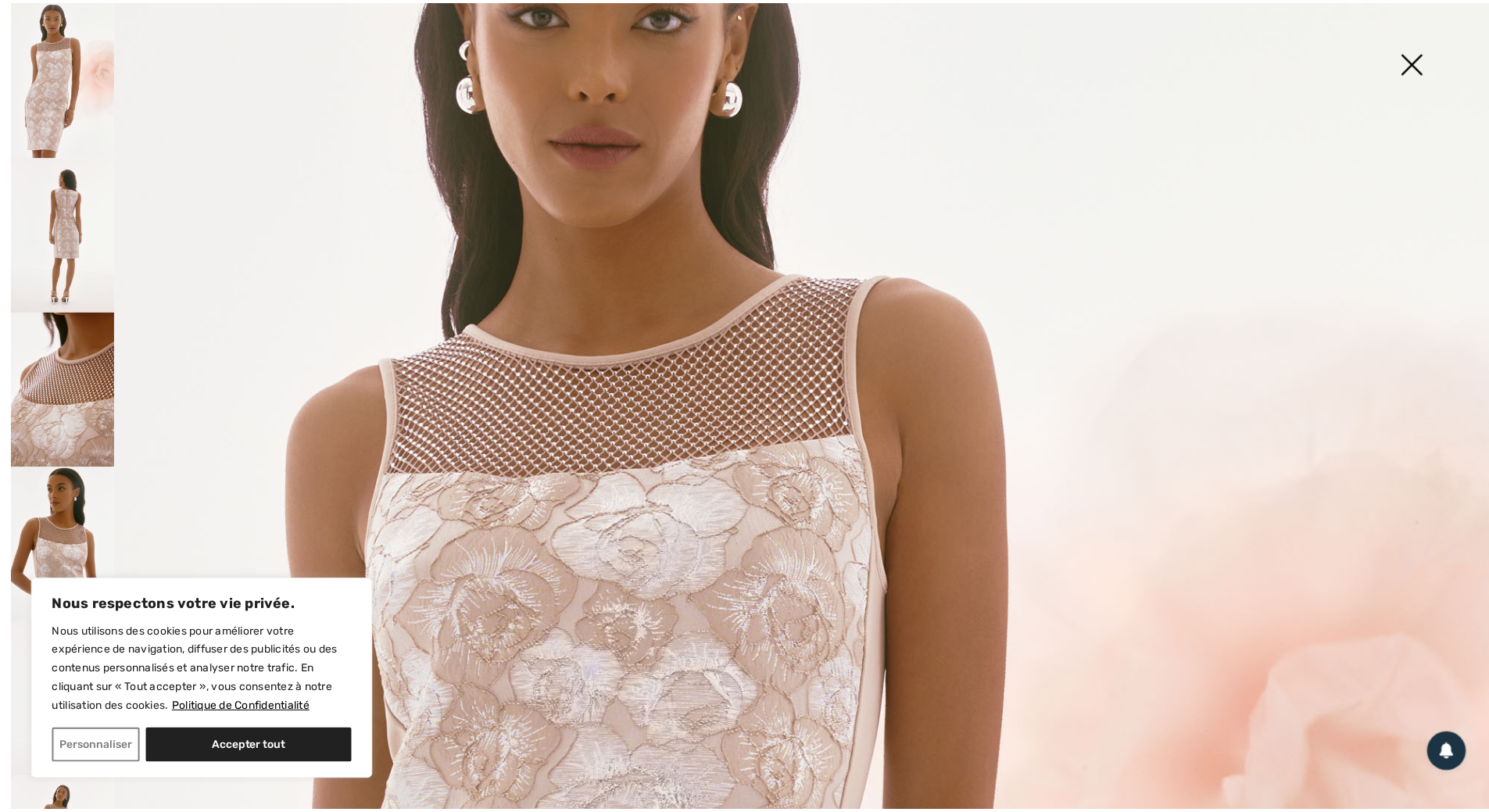
scroll to position [313, 0]
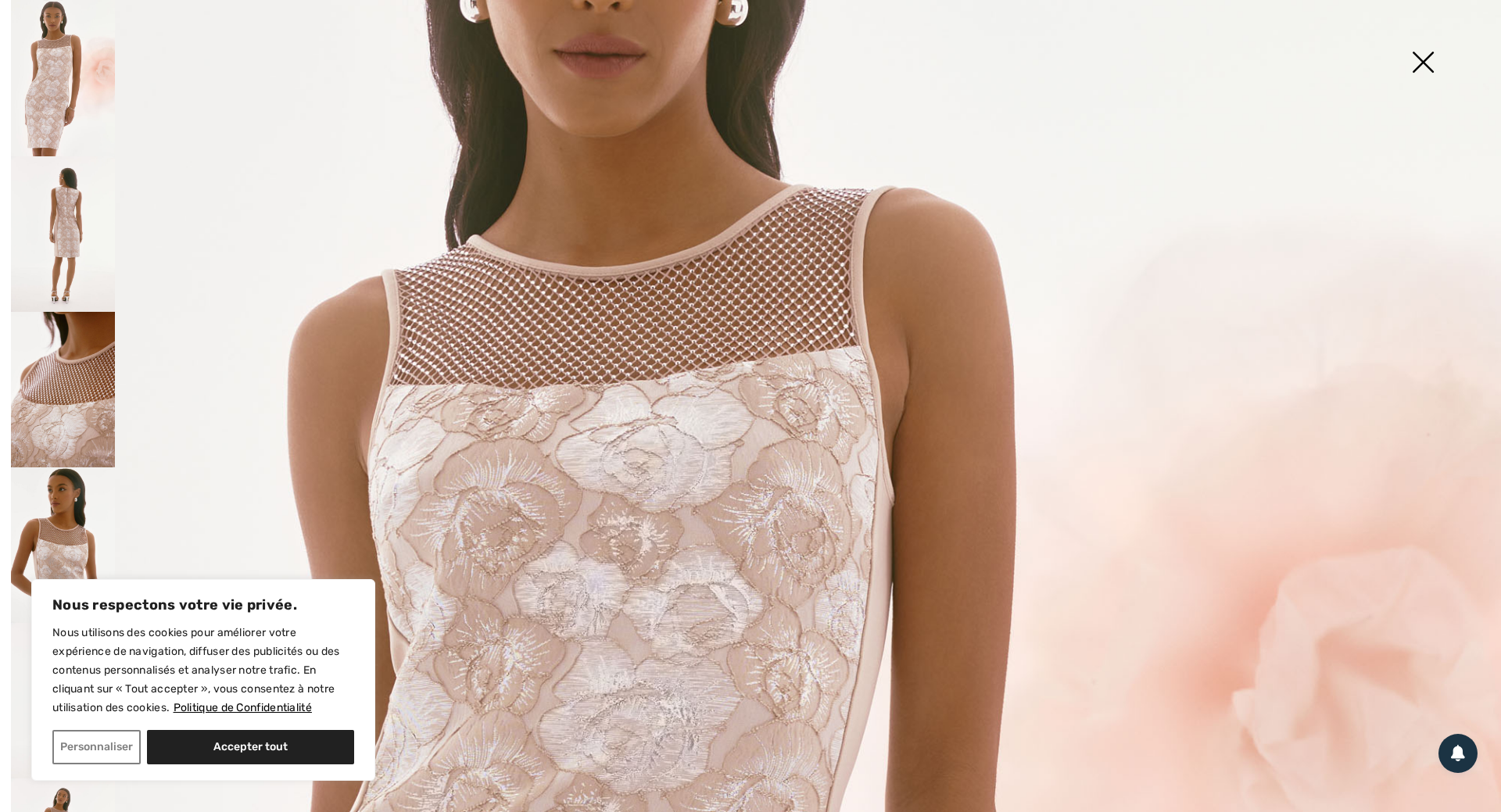
click at [1416, 61] on img at bounding box center [1423, 63] width 78 height 80
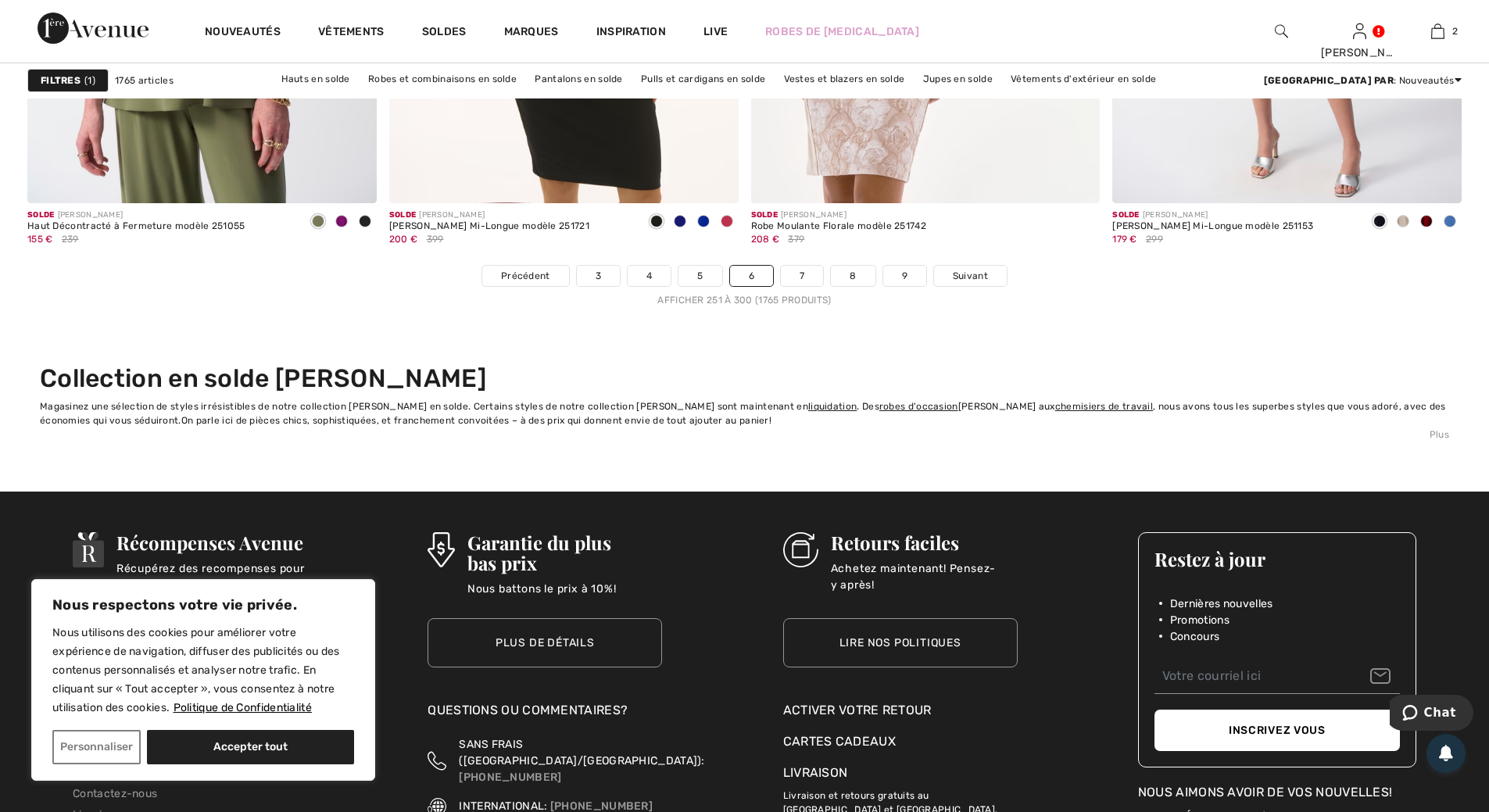
scroll to position [9144, 0]
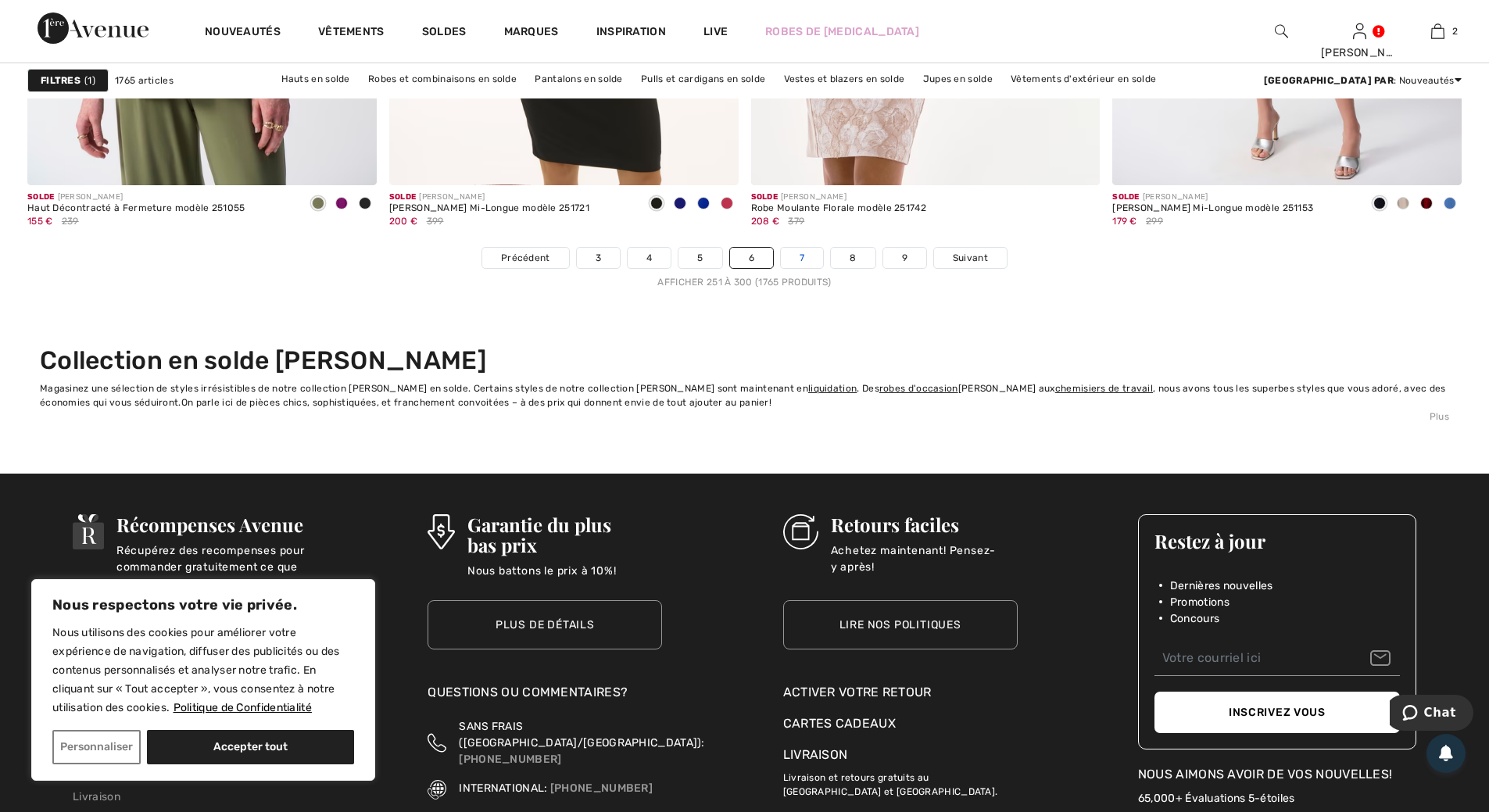
click at [805, 258] on link "7" at bounding box center [801, 258] width 42 height 20
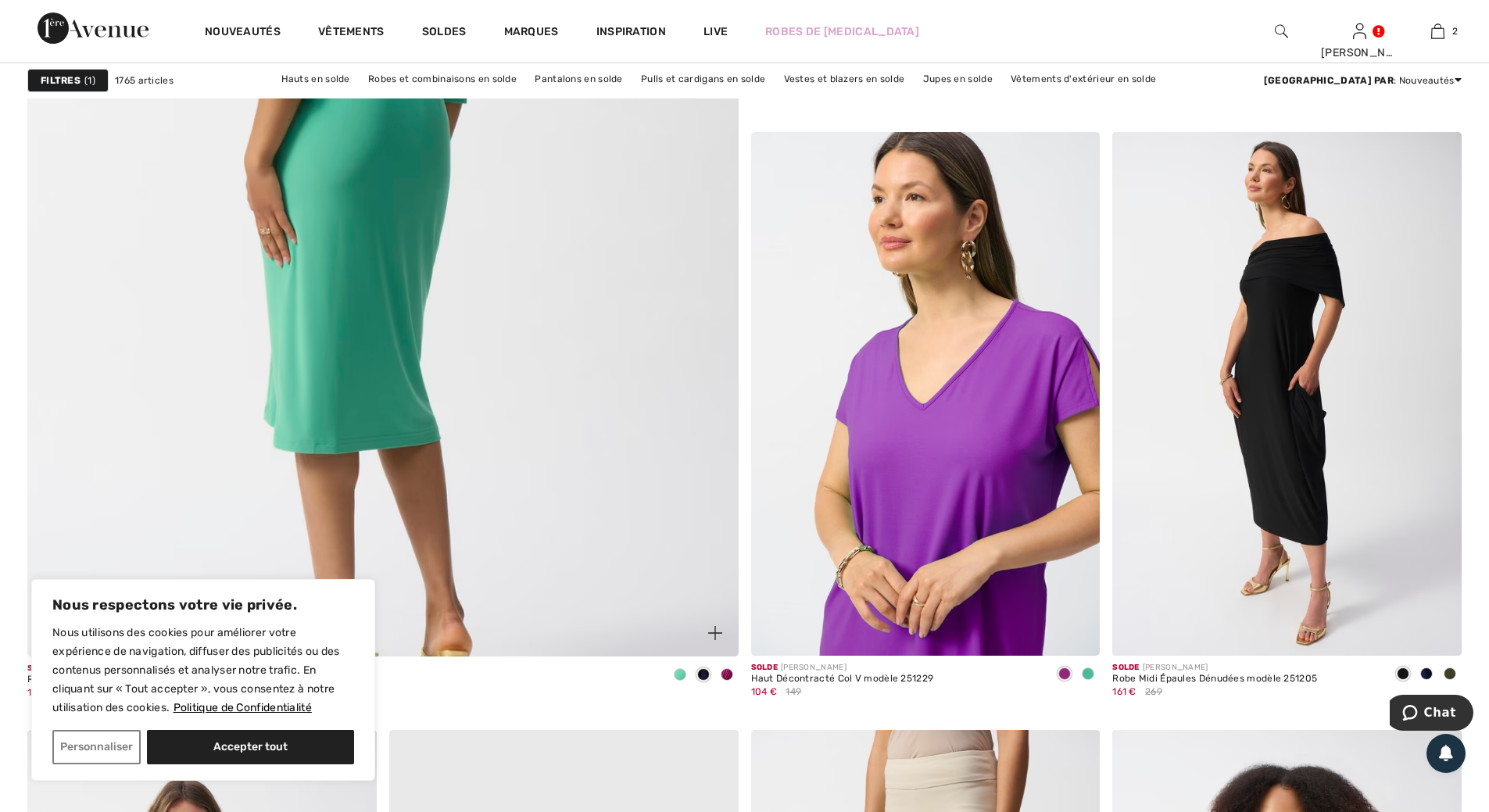
scroll to position [5471, 0]
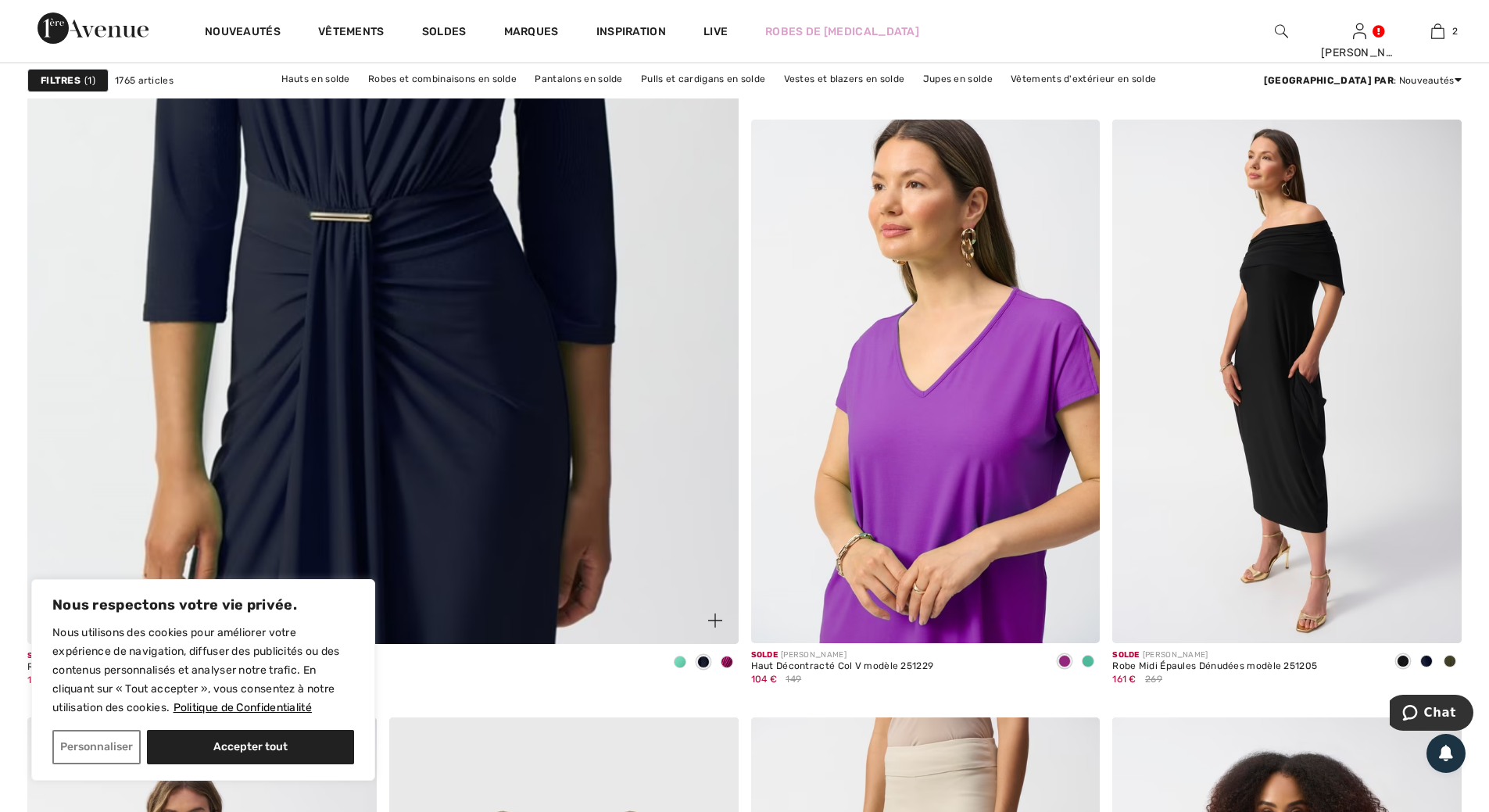
click at [684, 661] on span at bounding box center [679, 662] width 12 height 12
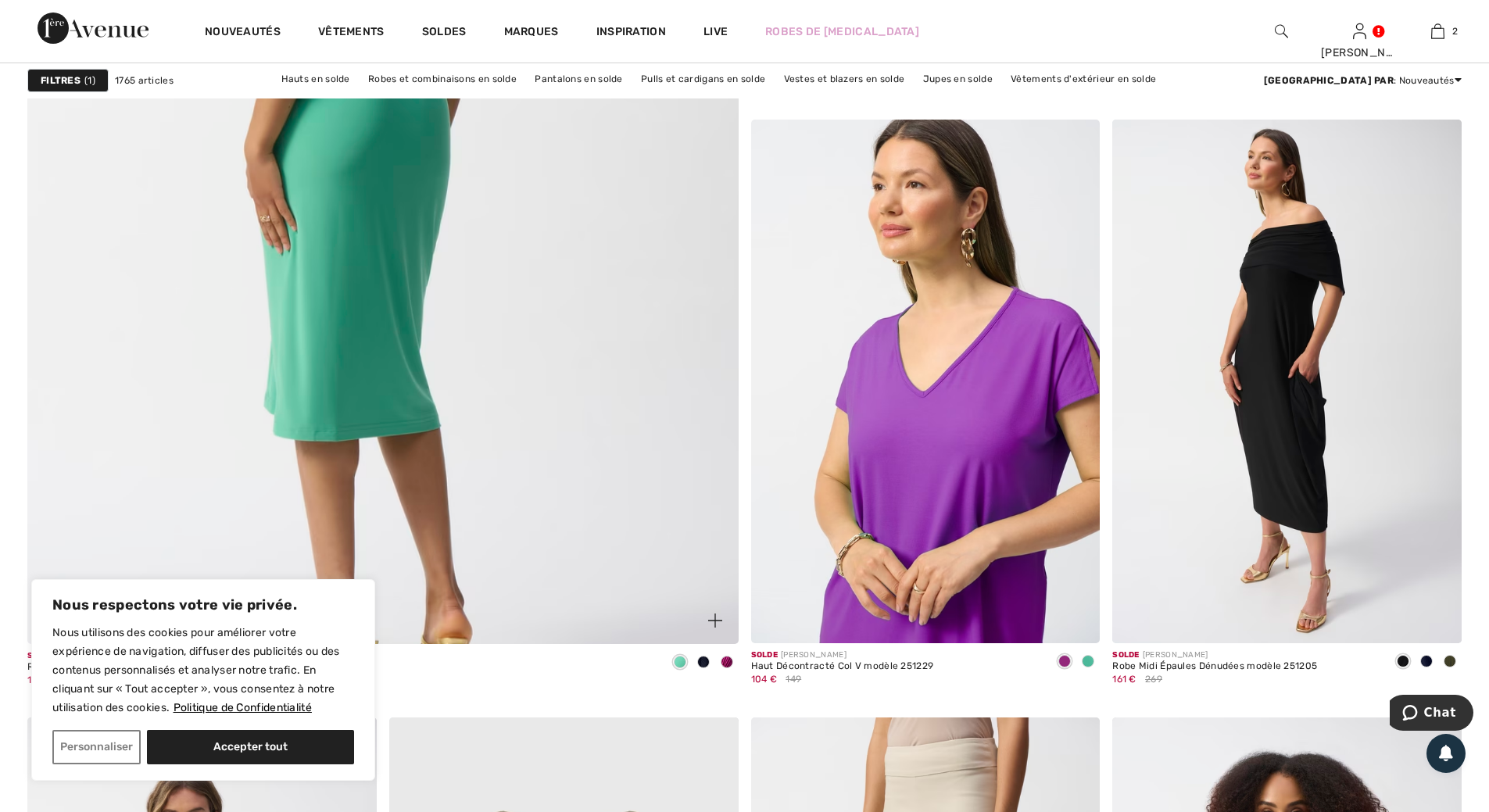
click at [384, 332] on img at bounding box center [382, 161] width 853 height 1279
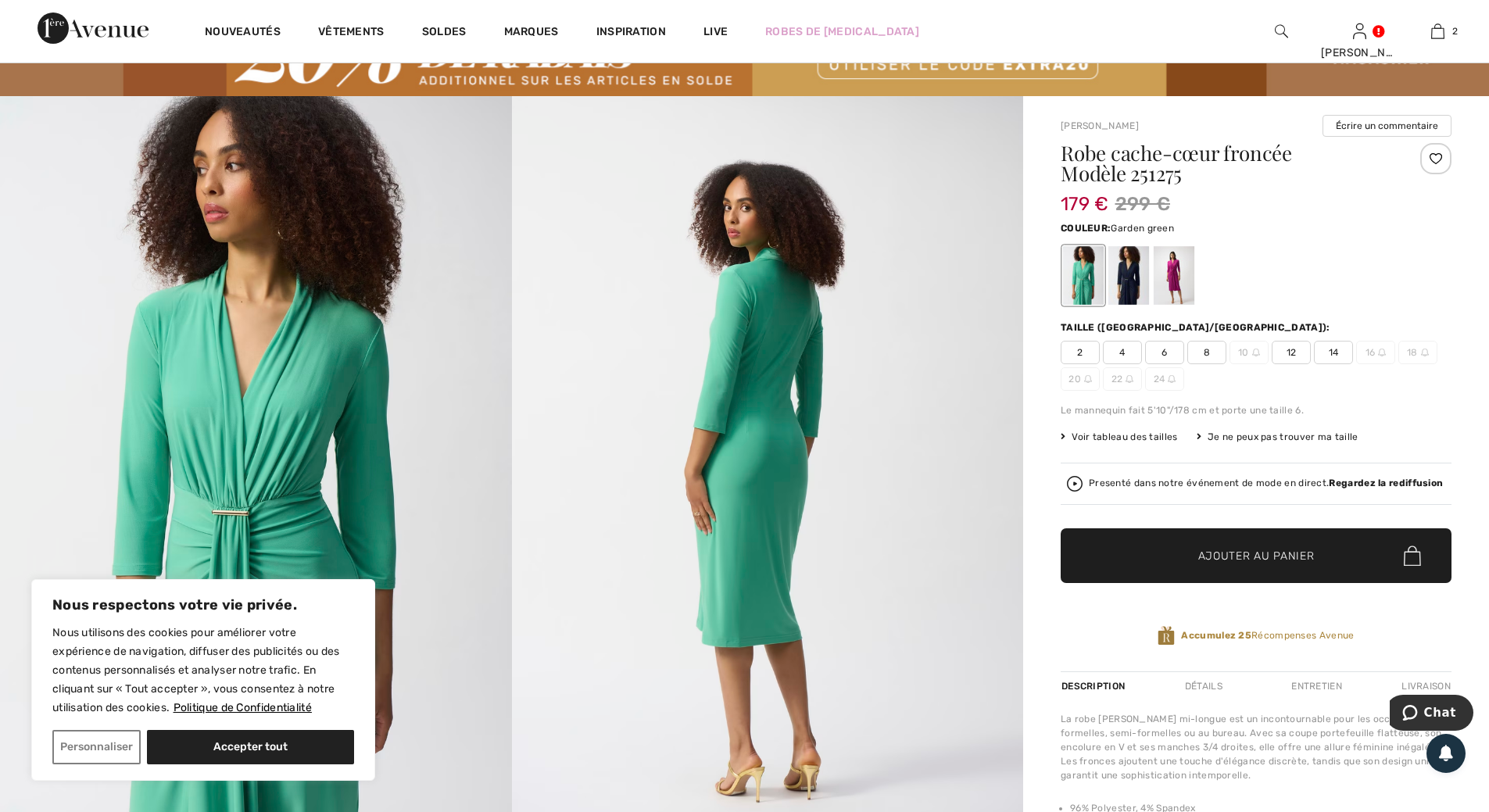
scroll to position [78, 0]
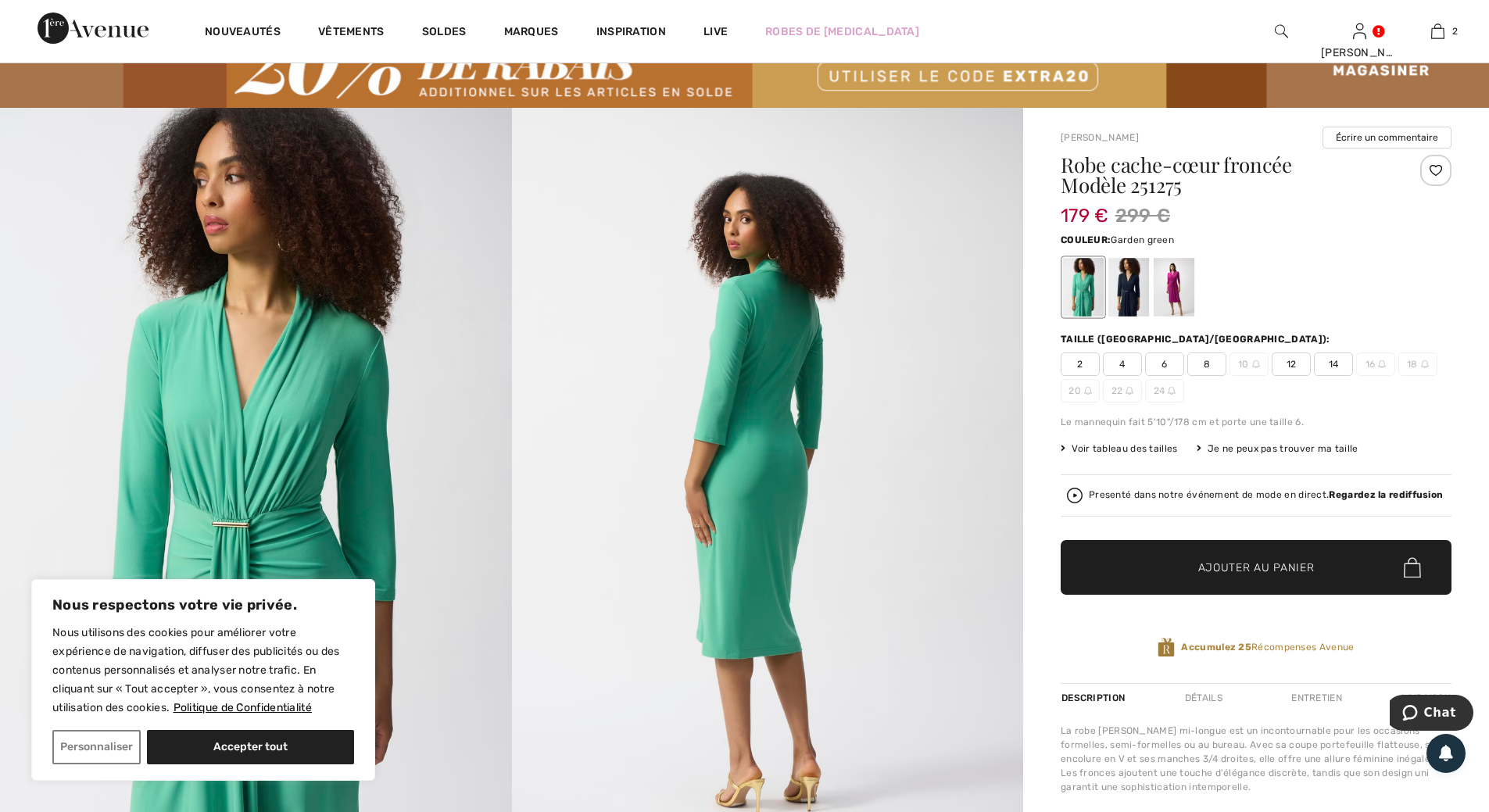
click at [1288, 365] on span "12" at bounding box center [1291, 364] width 39 height 23
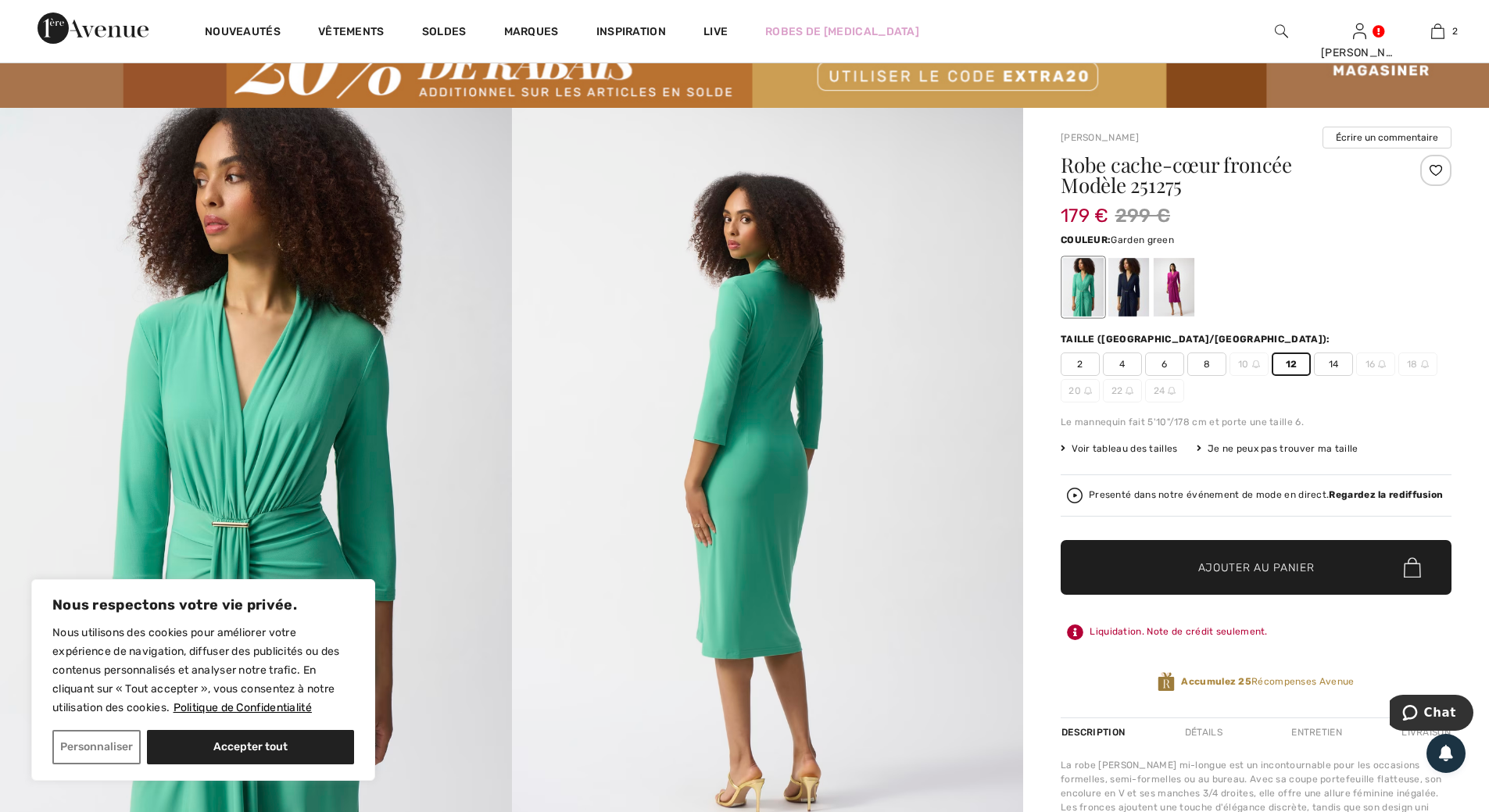
click at [1268, 569] on span "Ajouter au panier" at bounding box center [1256, 568] width 116 height 17
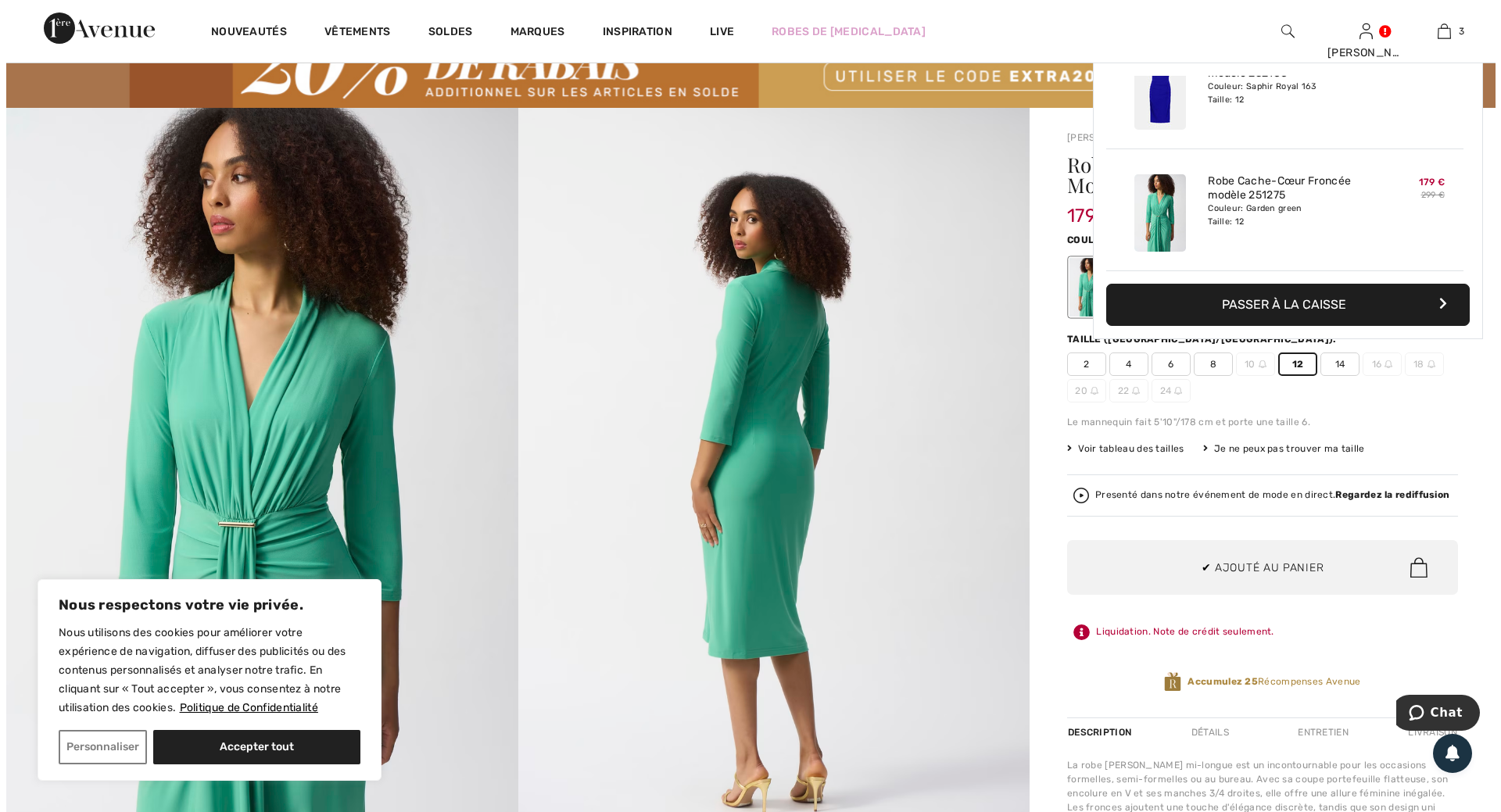
scroll to position [170, 0]
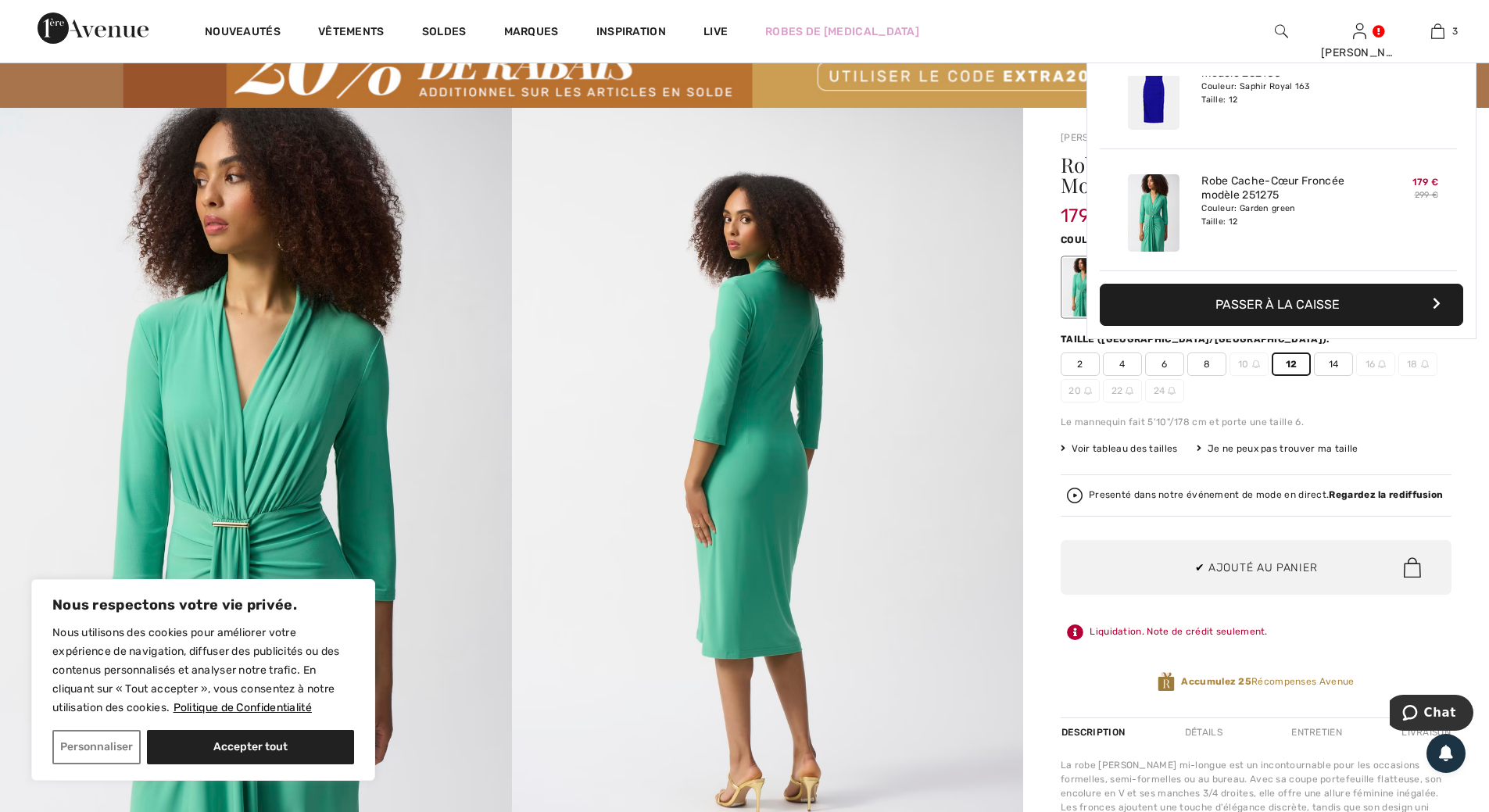
click at [767, 439] on img at bounding box center [767, 491] width 512 height 766
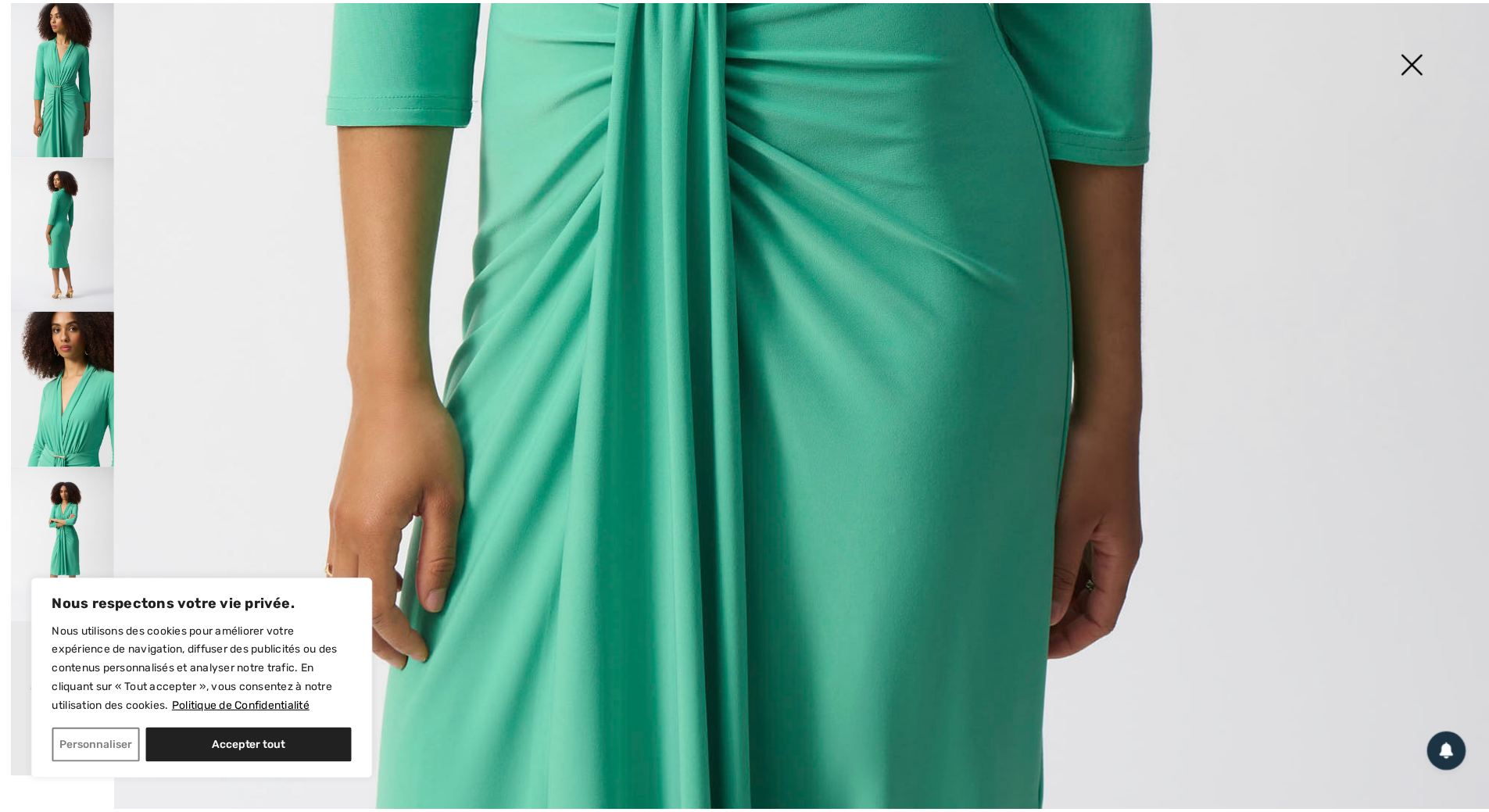
scroll to position [1419, 0]
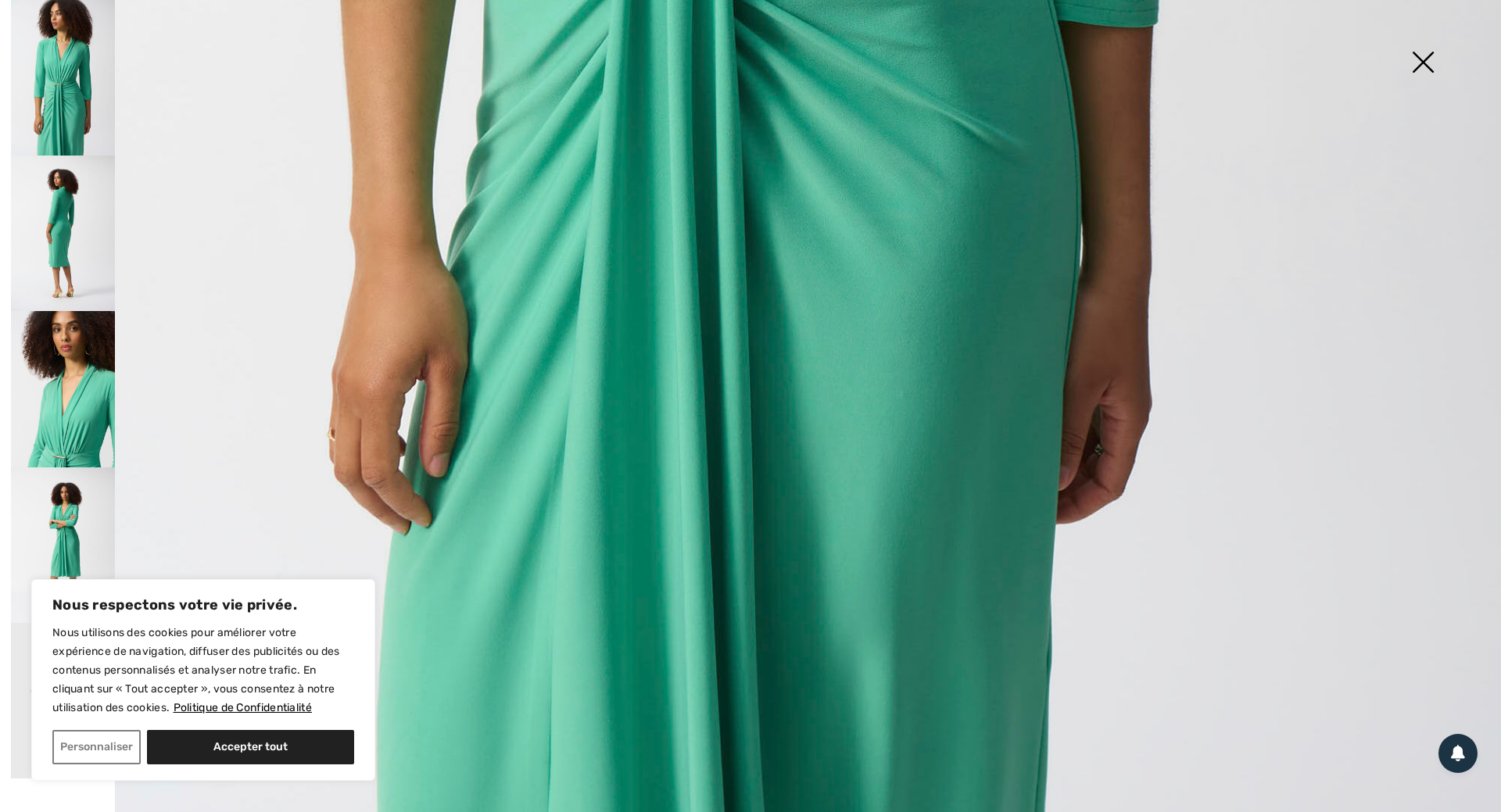
click at [1423, 61] on img at bounding box center [1423, 63] width 78 height 80
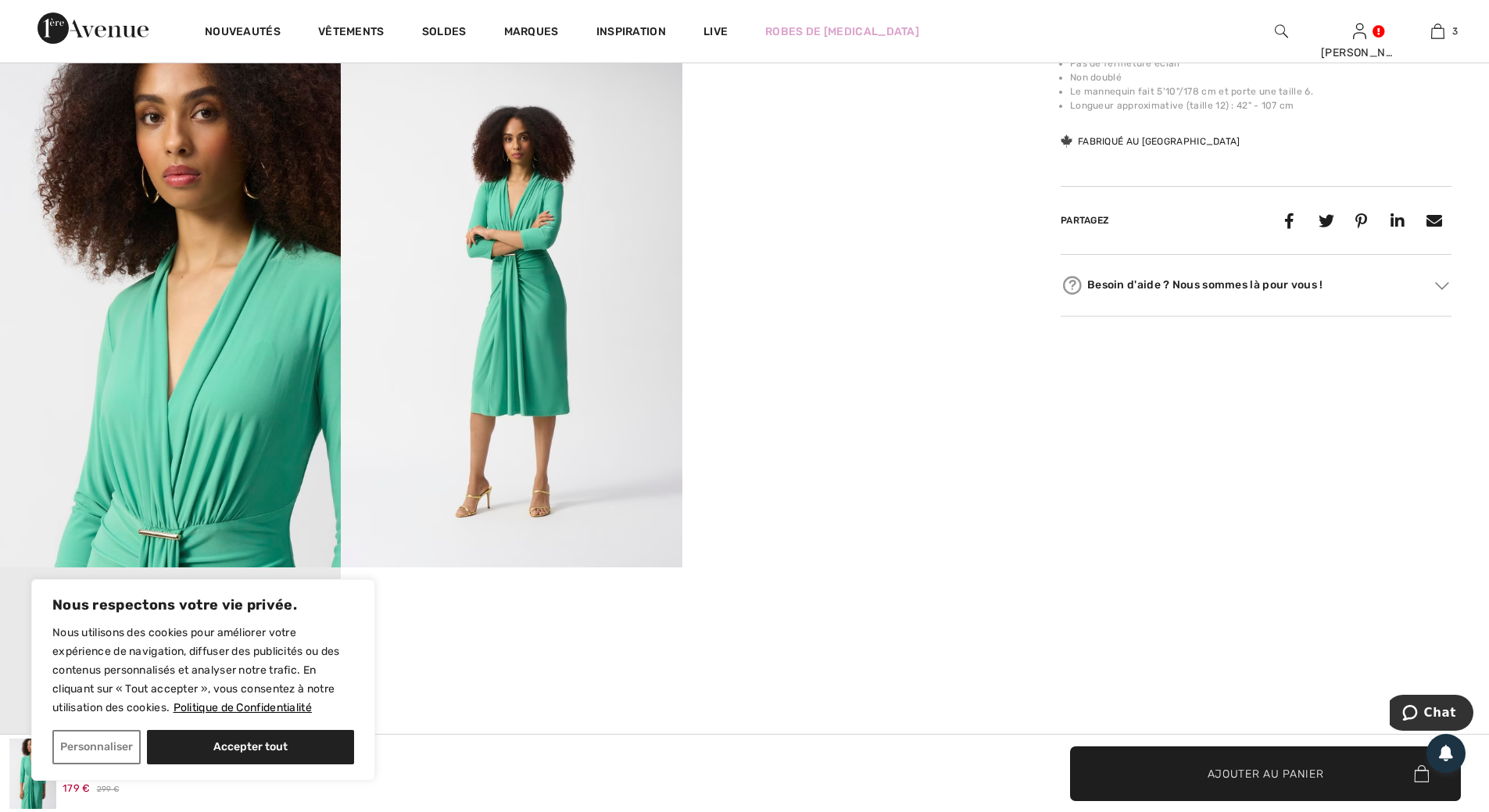
scroll to position [938, 0]
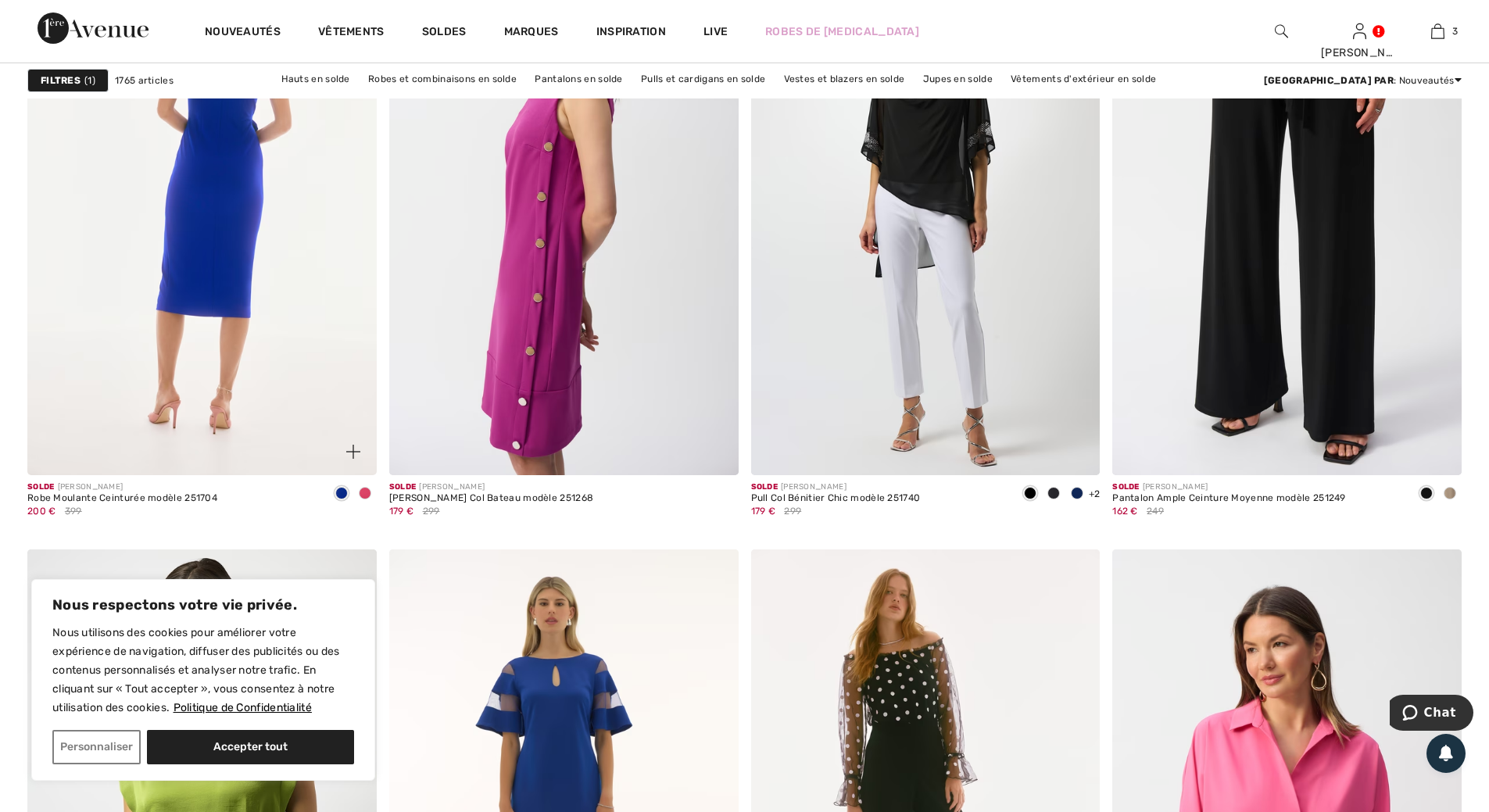
scroll to position [7659, 0]
click at [226, 193] on img at bounding box center [202, 212] width 349 height 523
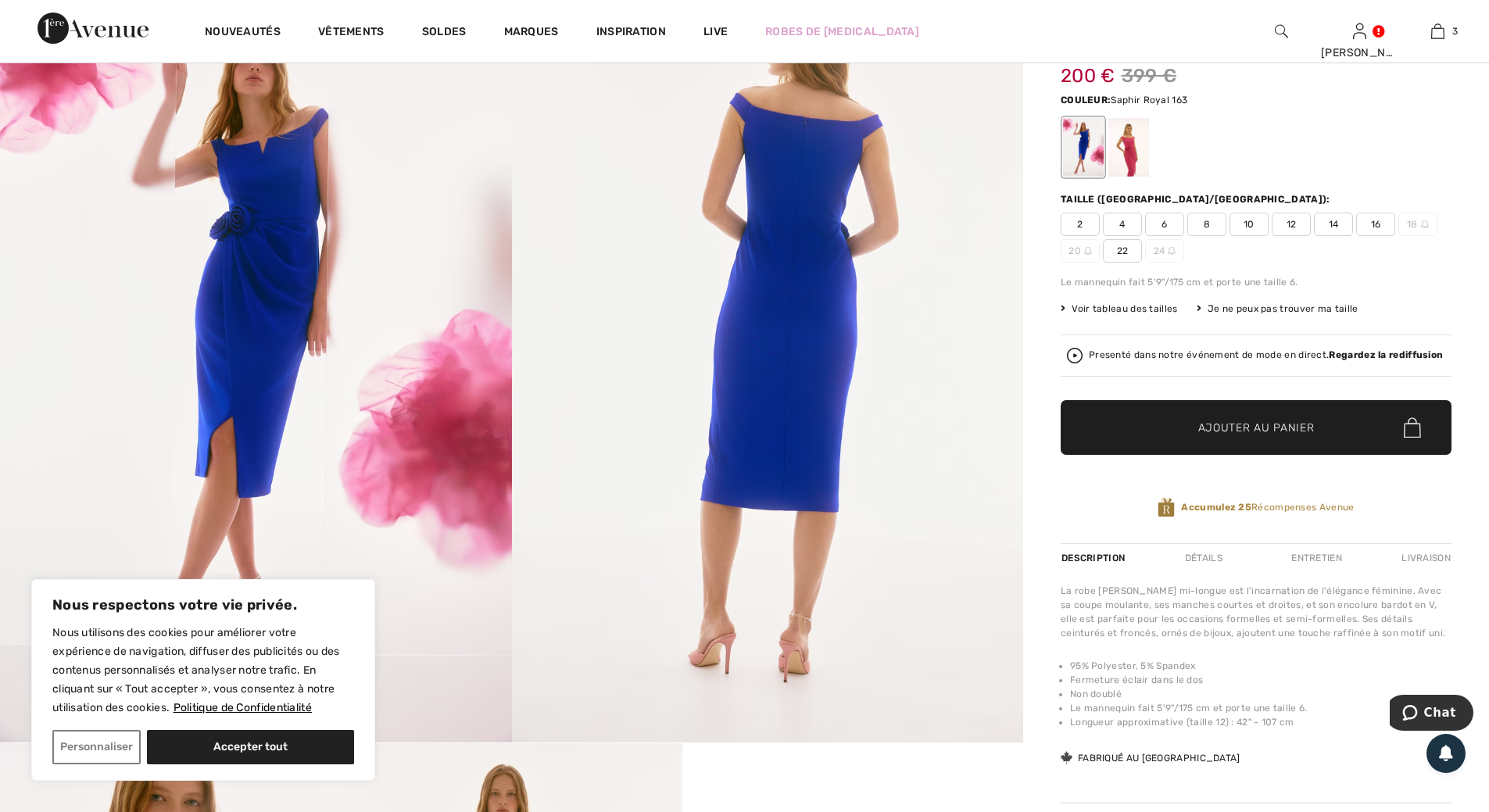
scroll to position [156, 0]
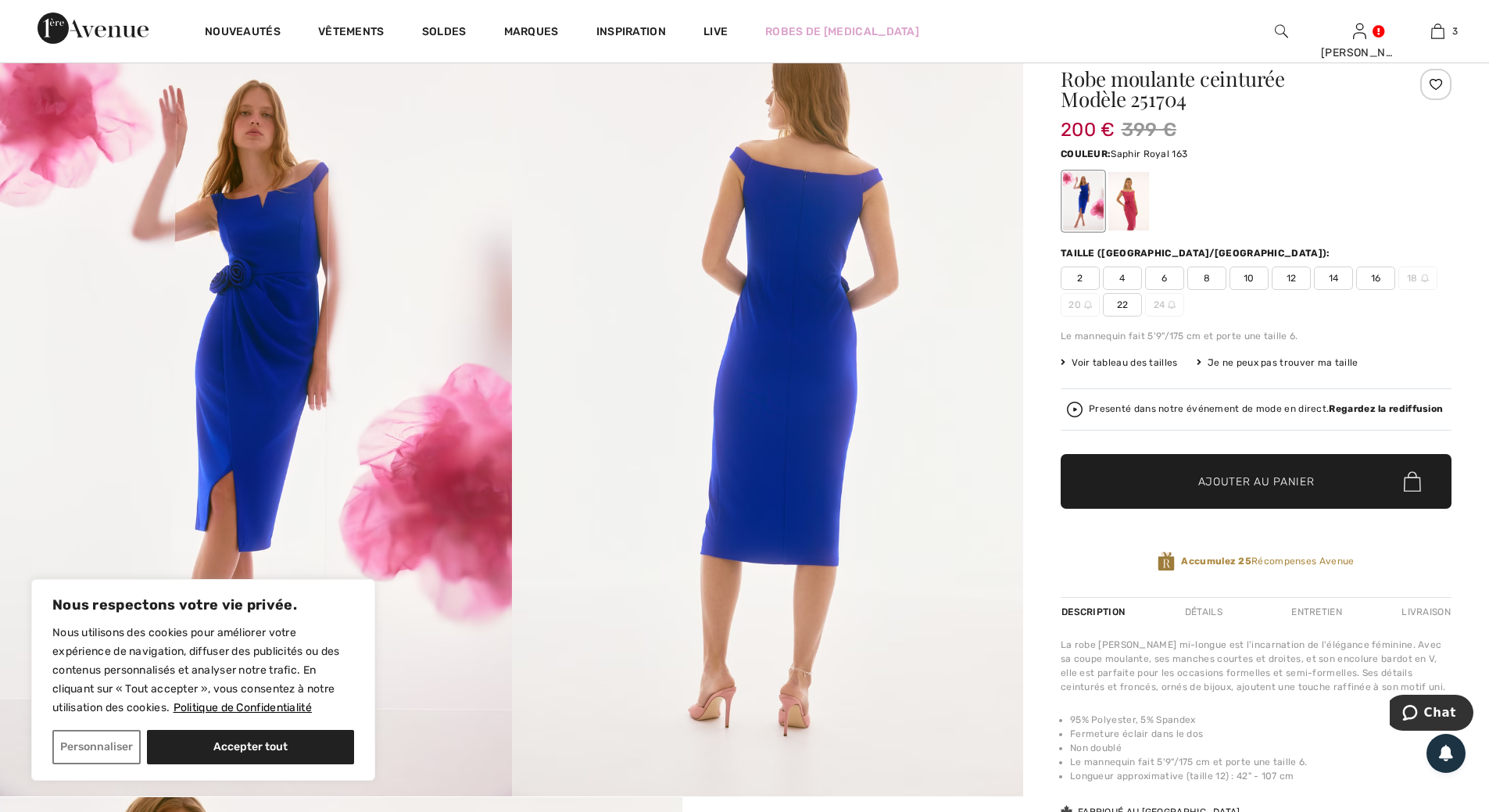
click at [311, 292] on img at bounding box center [255, 413] width 512 height 766
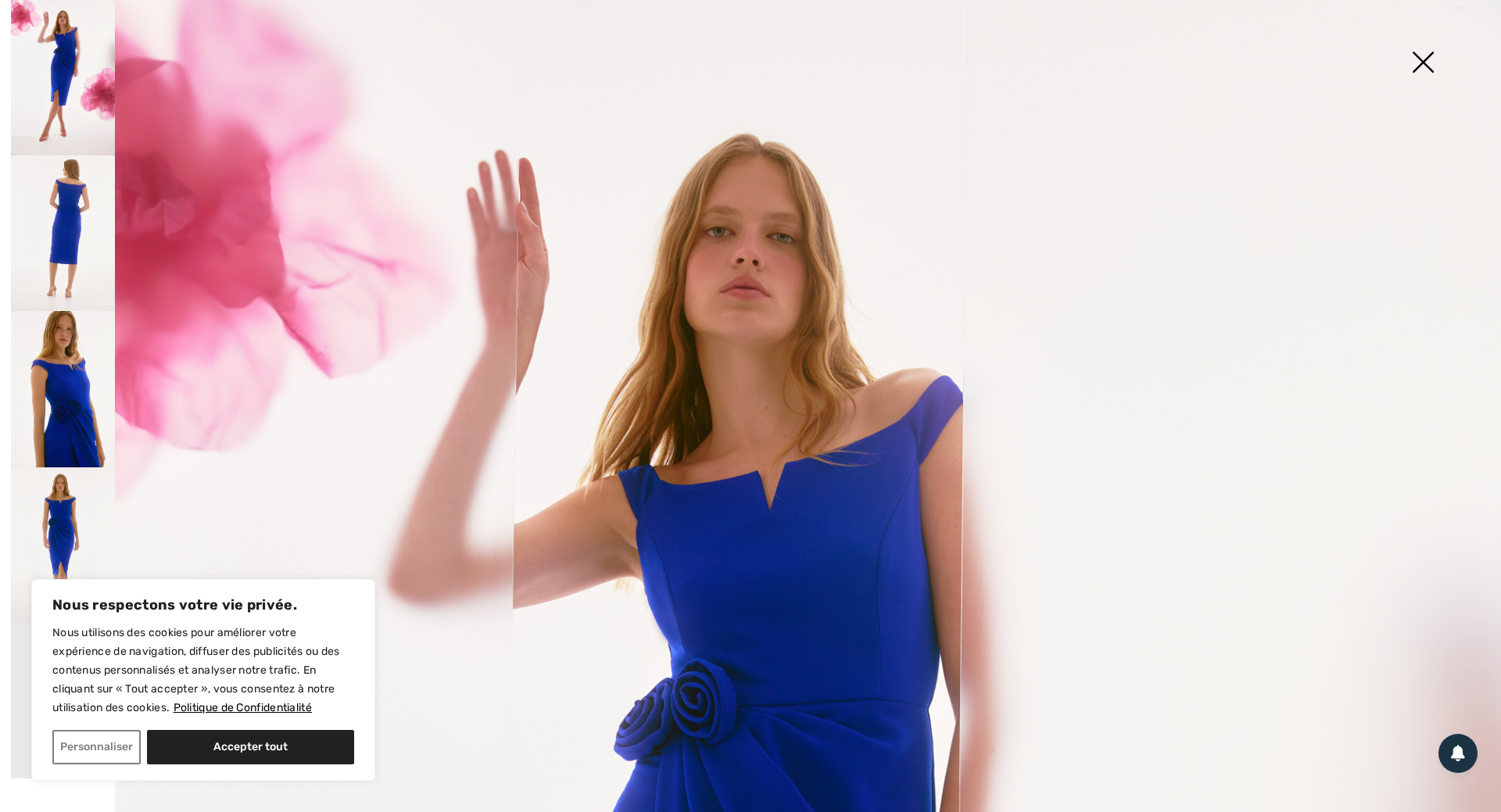
scroll to position [0, 0]
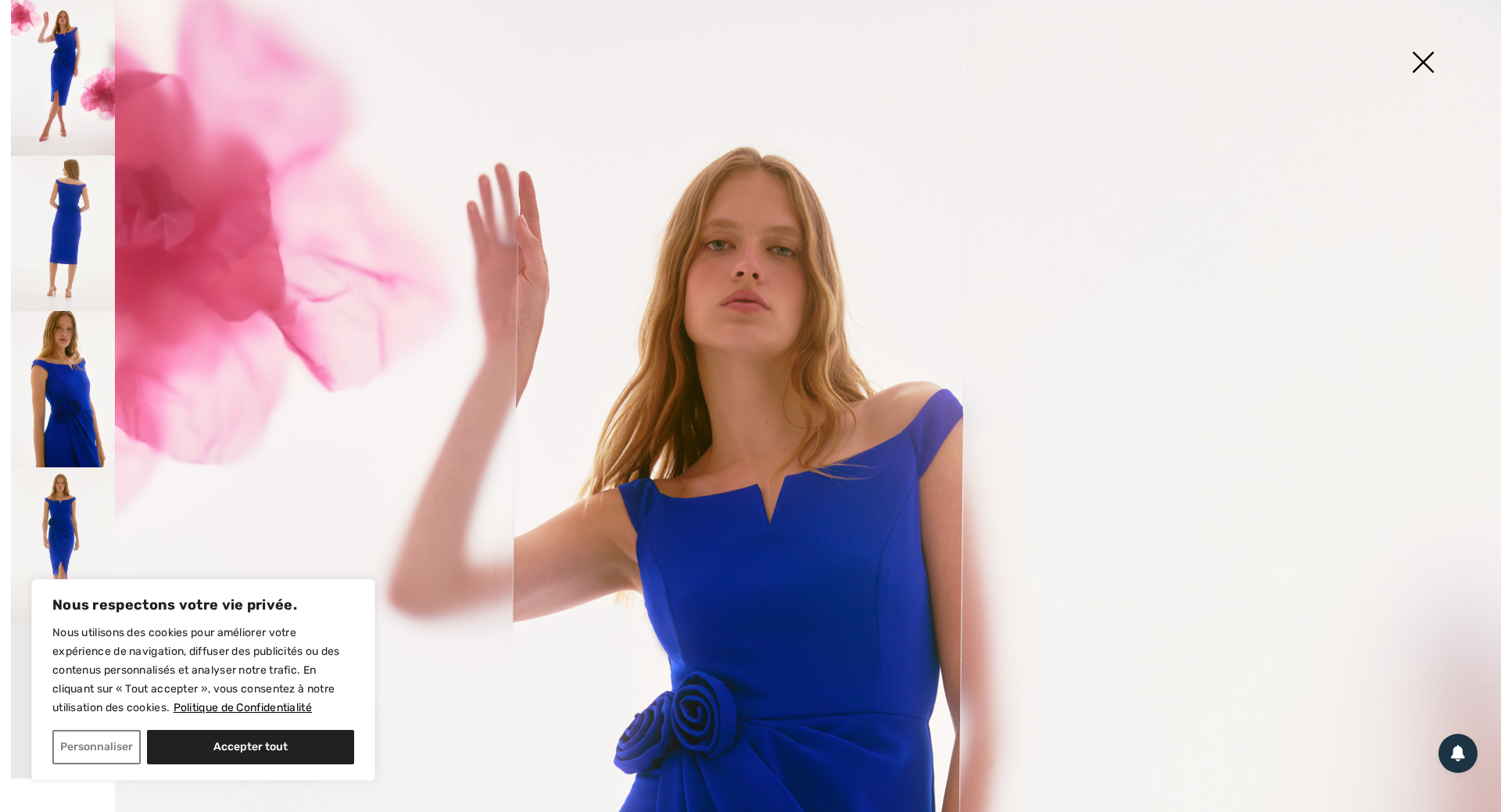
click at [1422, 60] on img at bounding box center [1423, 63] width 78 height 80
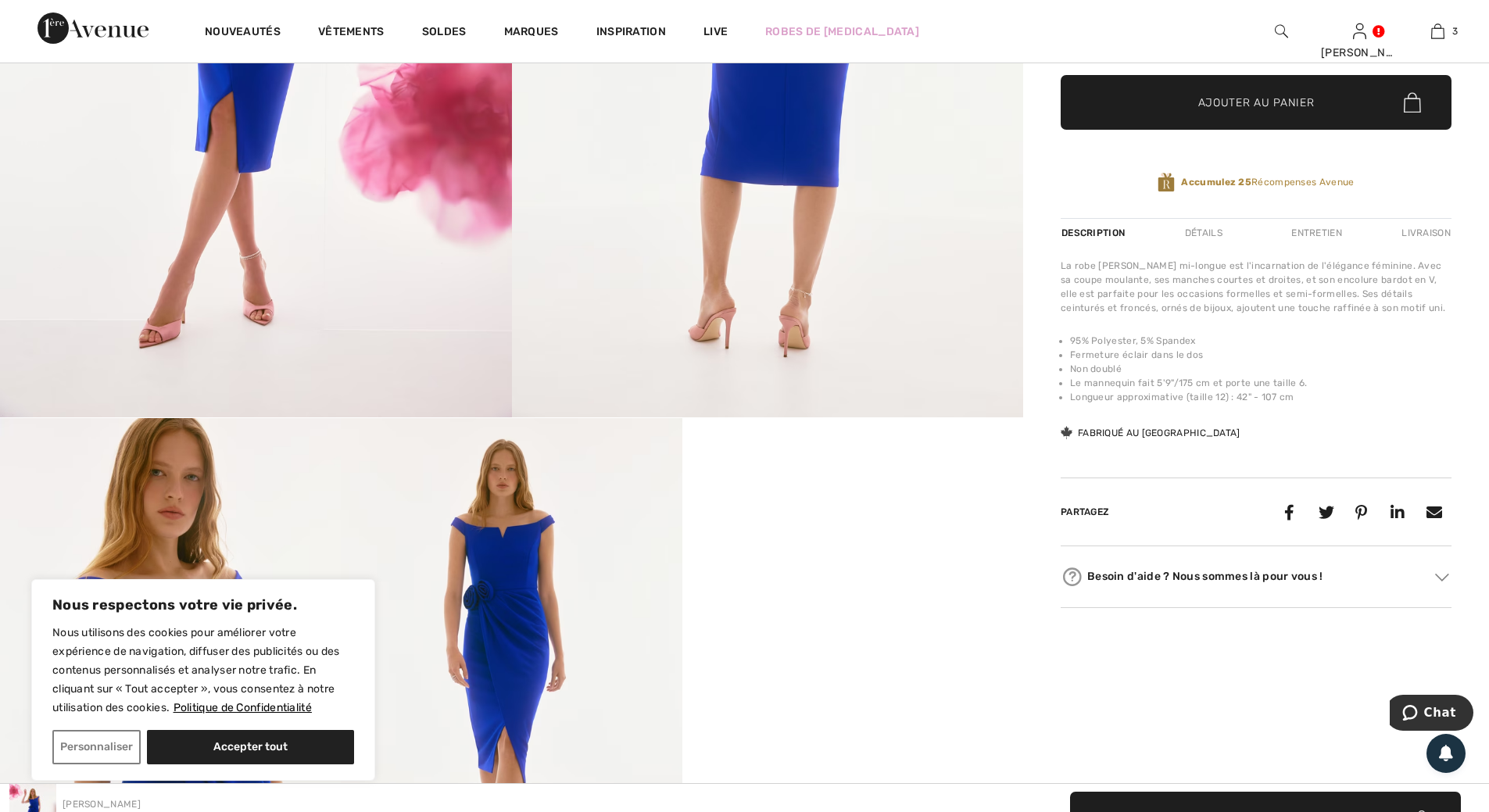
scroll to position [781, 0]
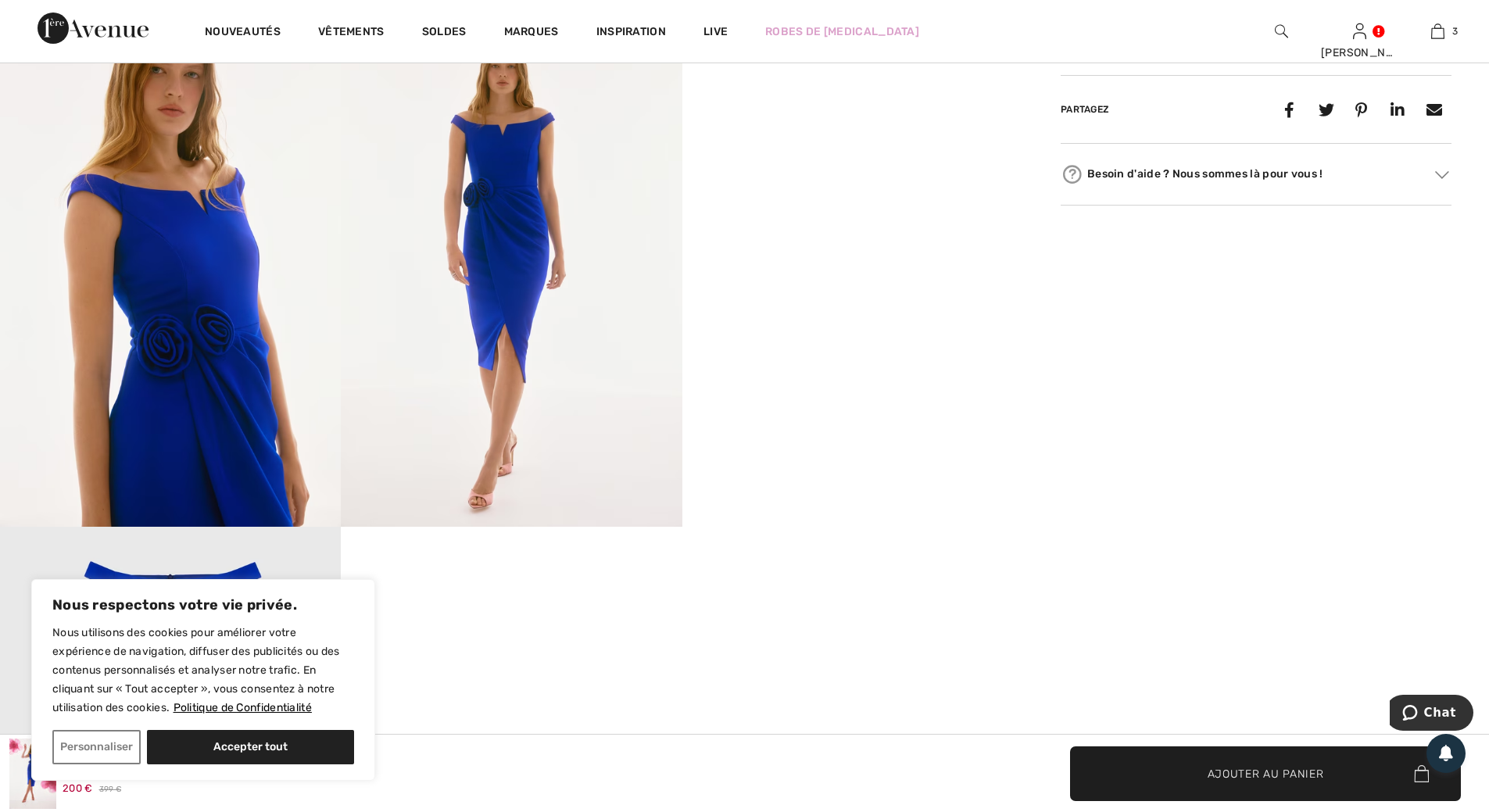
click at [235, 323] on img at bounding box center [170, 271] width 341 height 511
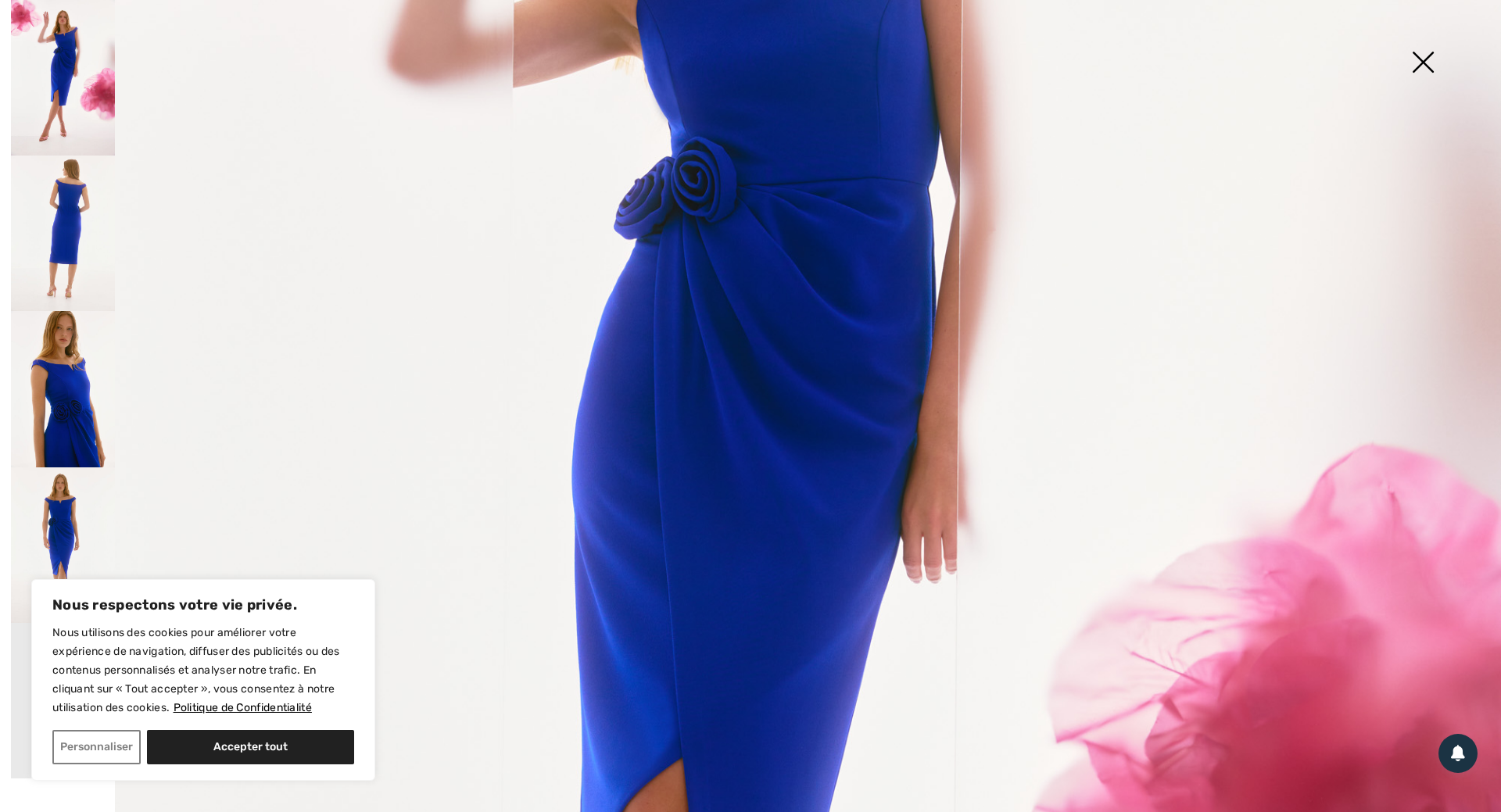
scroll to position [469, 0]
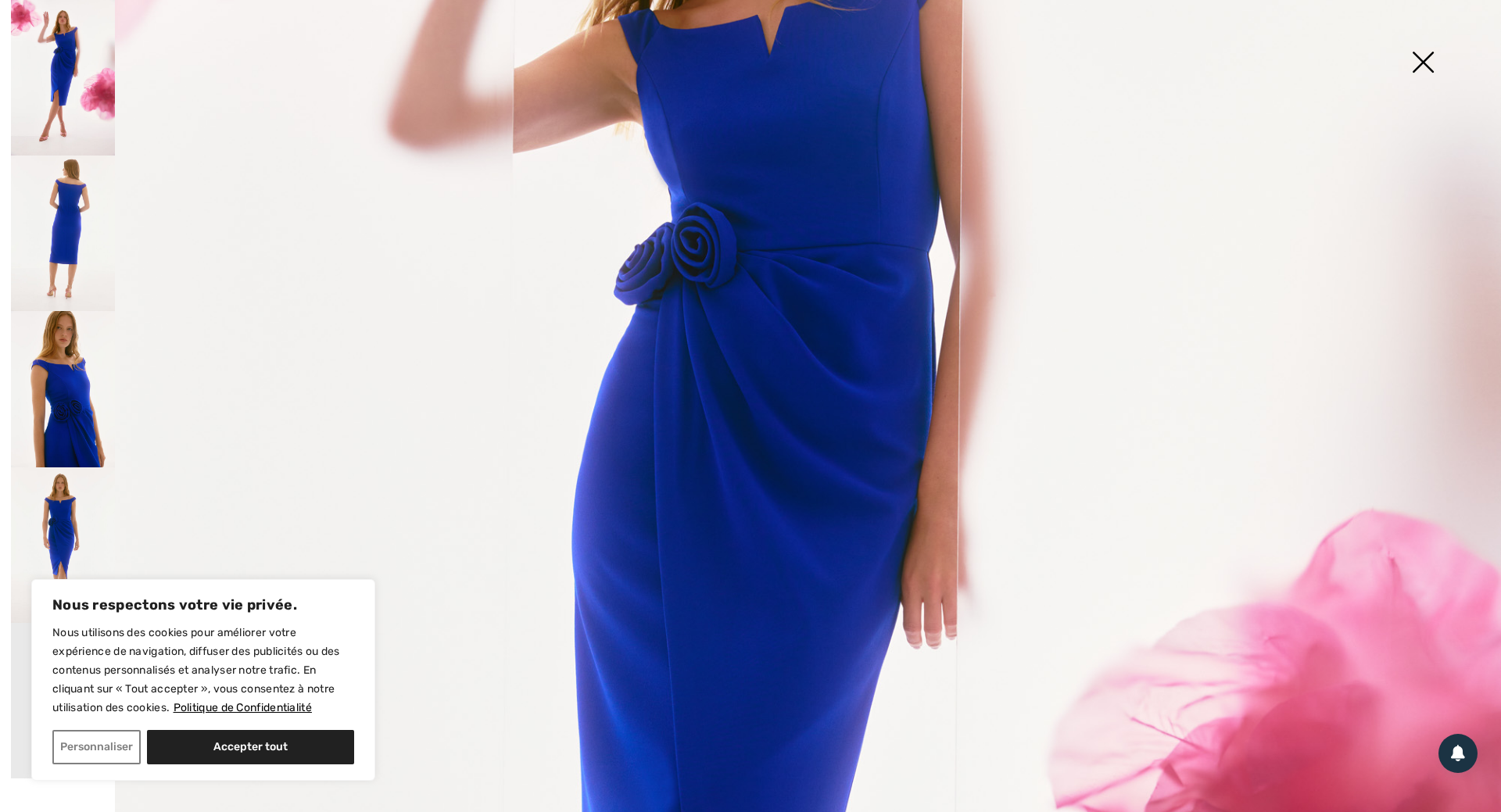
click at [761, 426] on img at bounding box center [750, 656] width 1501 height 2250
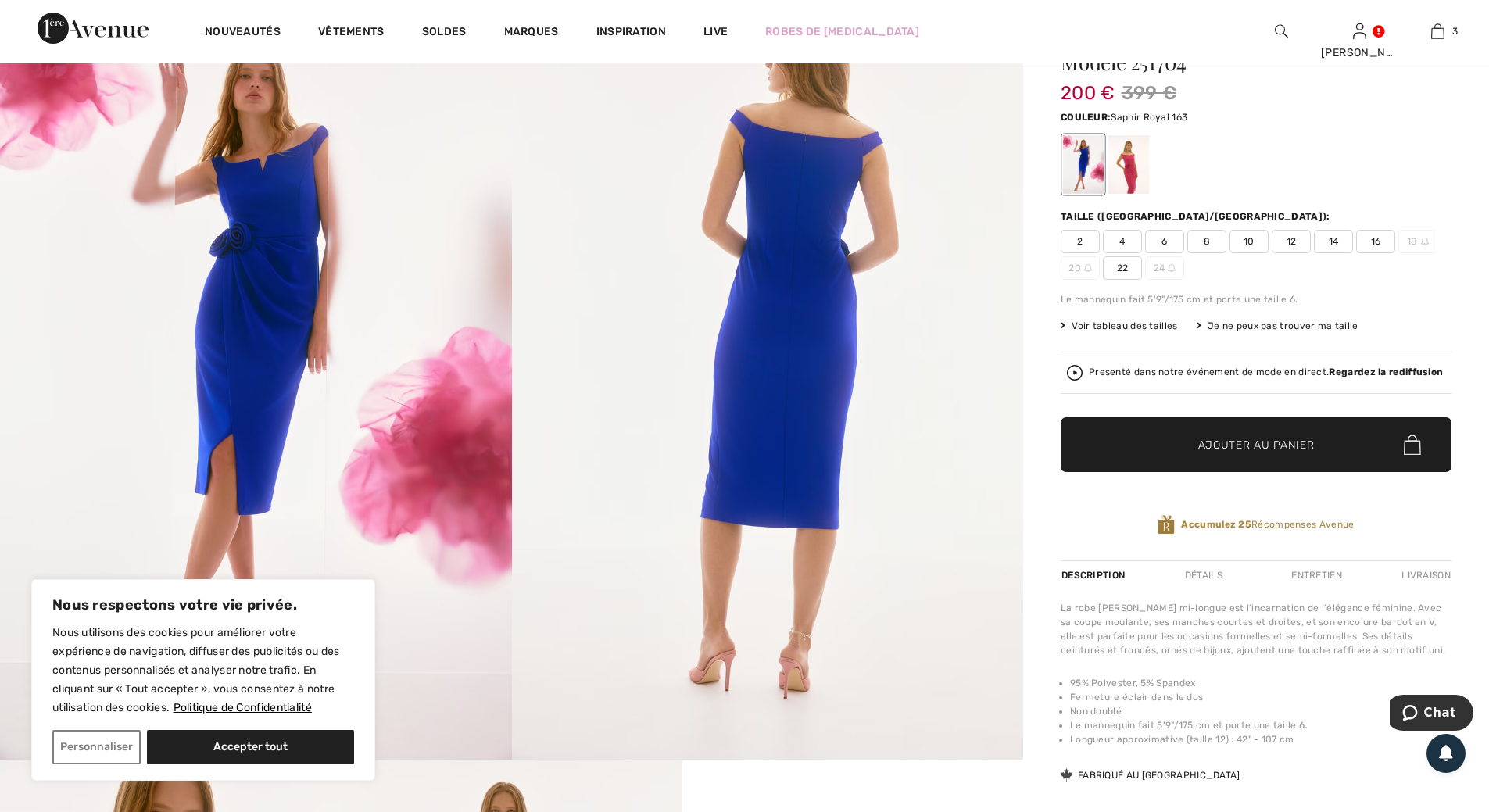
scroll to position [156, 0]
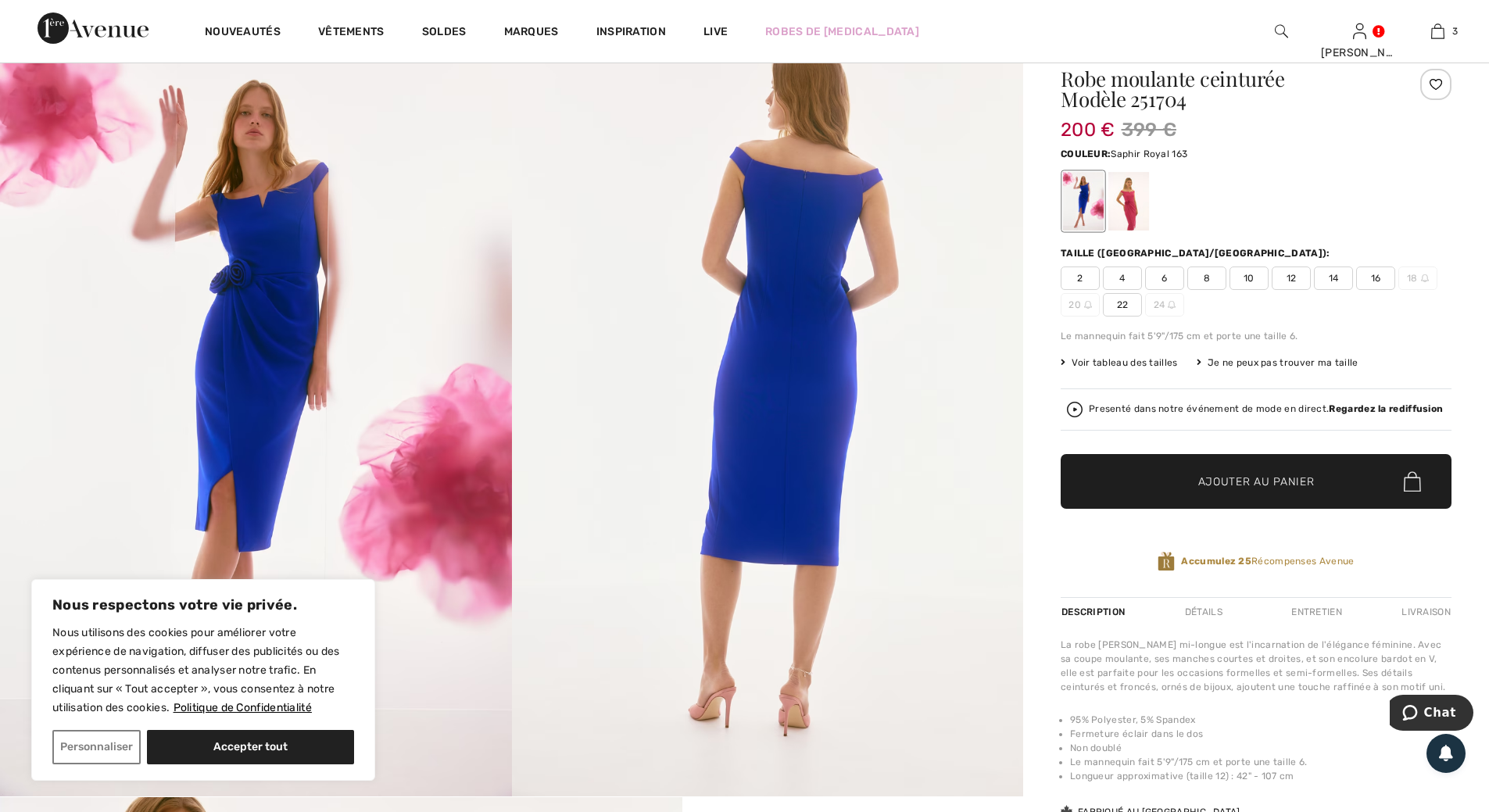
click at [1293, 279] on span "12" at bounding box center [1291, 278] width 39 height 23
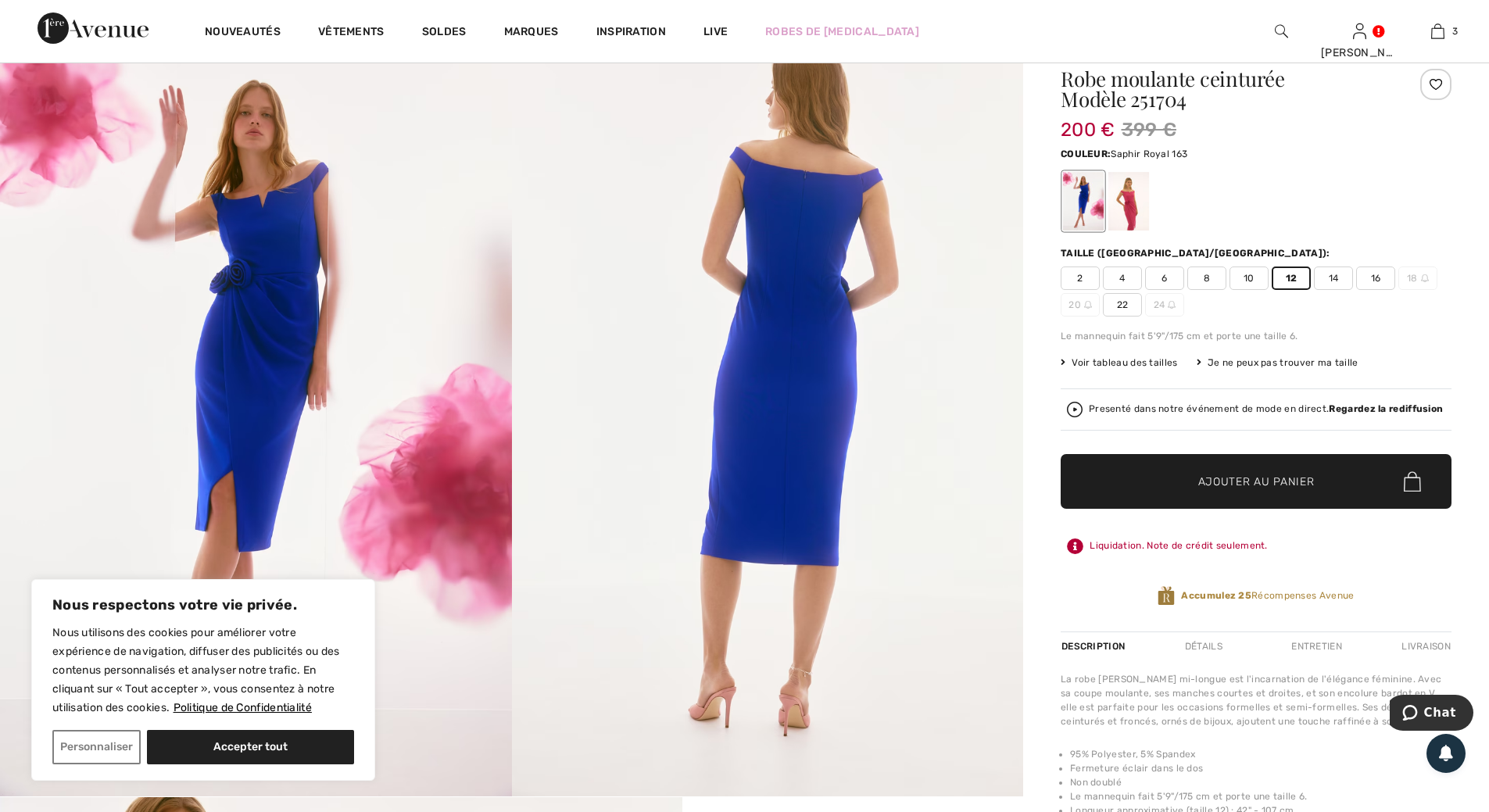
click at [1272, 479] on span "Ajouter au panier" at bounding box center [1256, 482] width 116 height 17
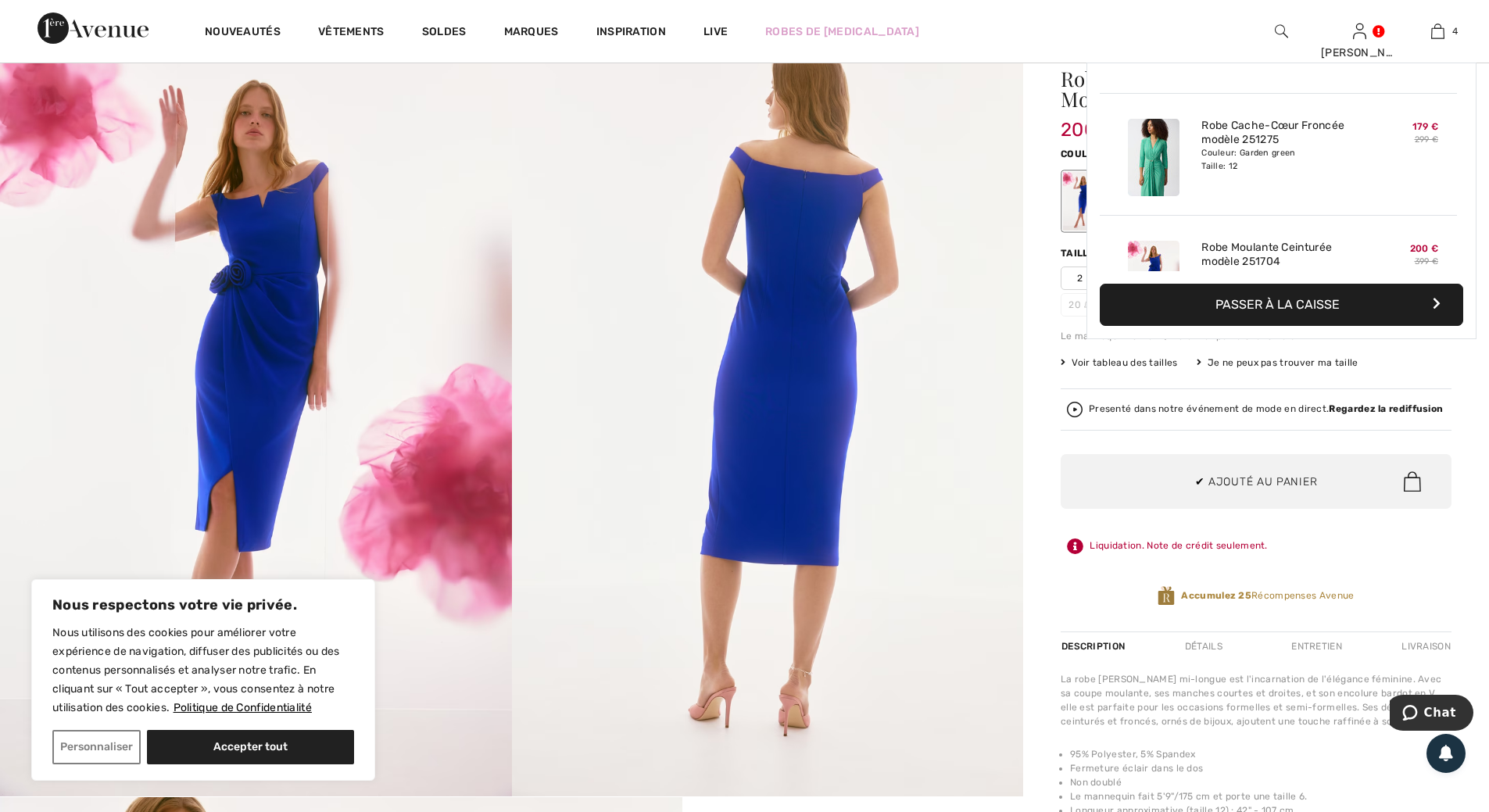
scroll to position [292, 0]
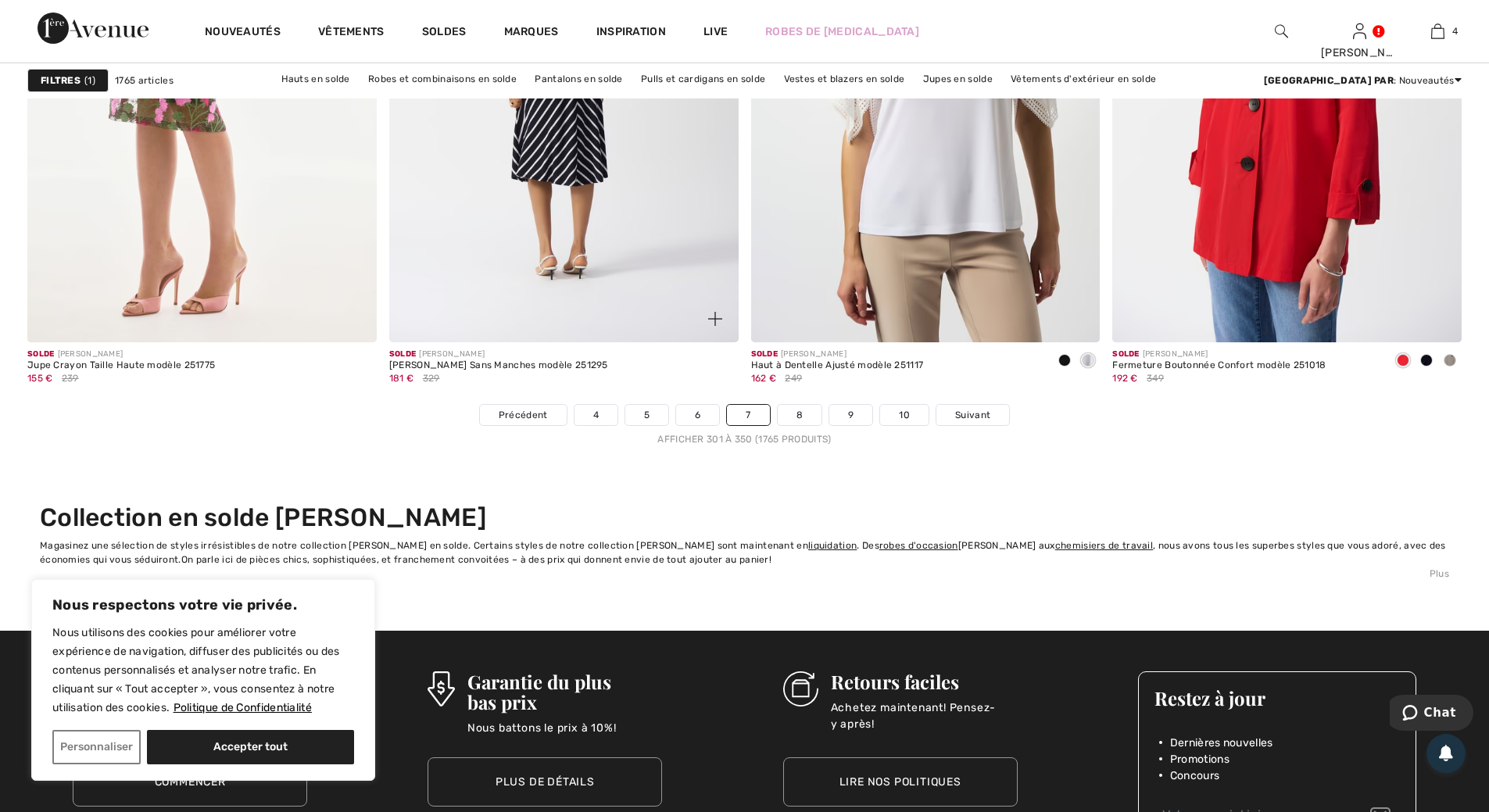
scroll to position [8988, 0]
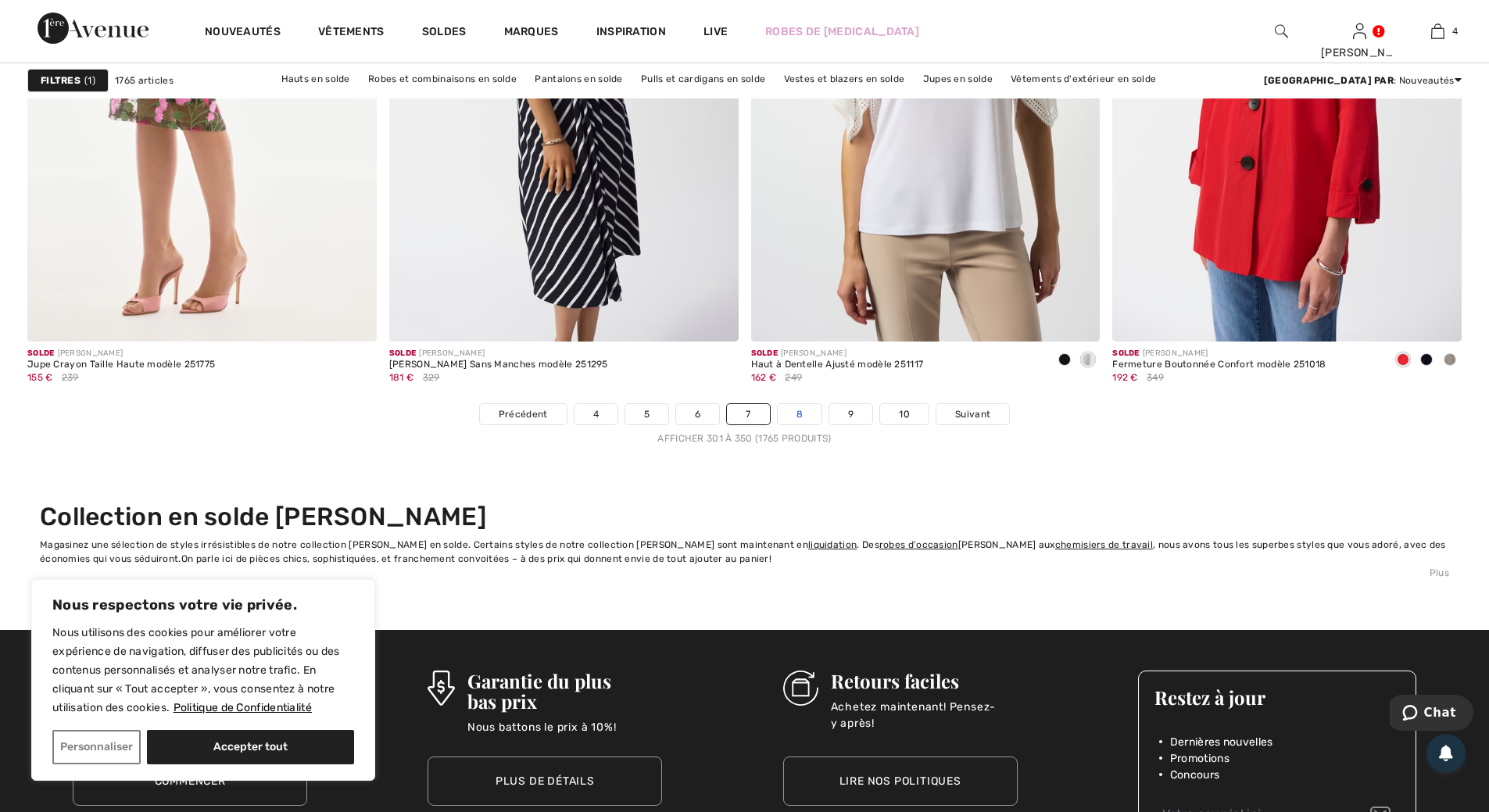
click at [798, 413] on link "8" at bounding box center [800, 414] width 44 height 20
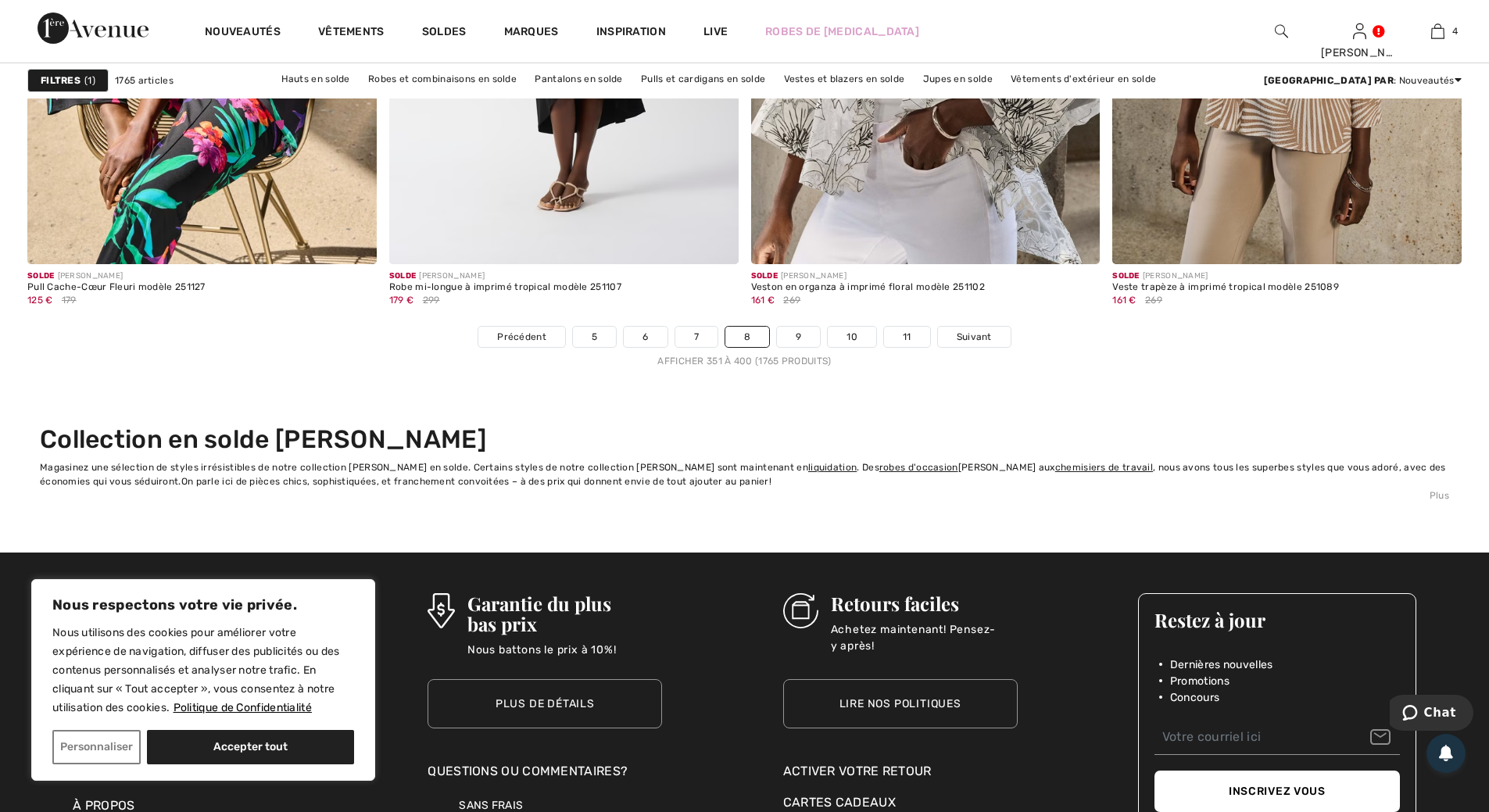
scroll to position [9066, 0]
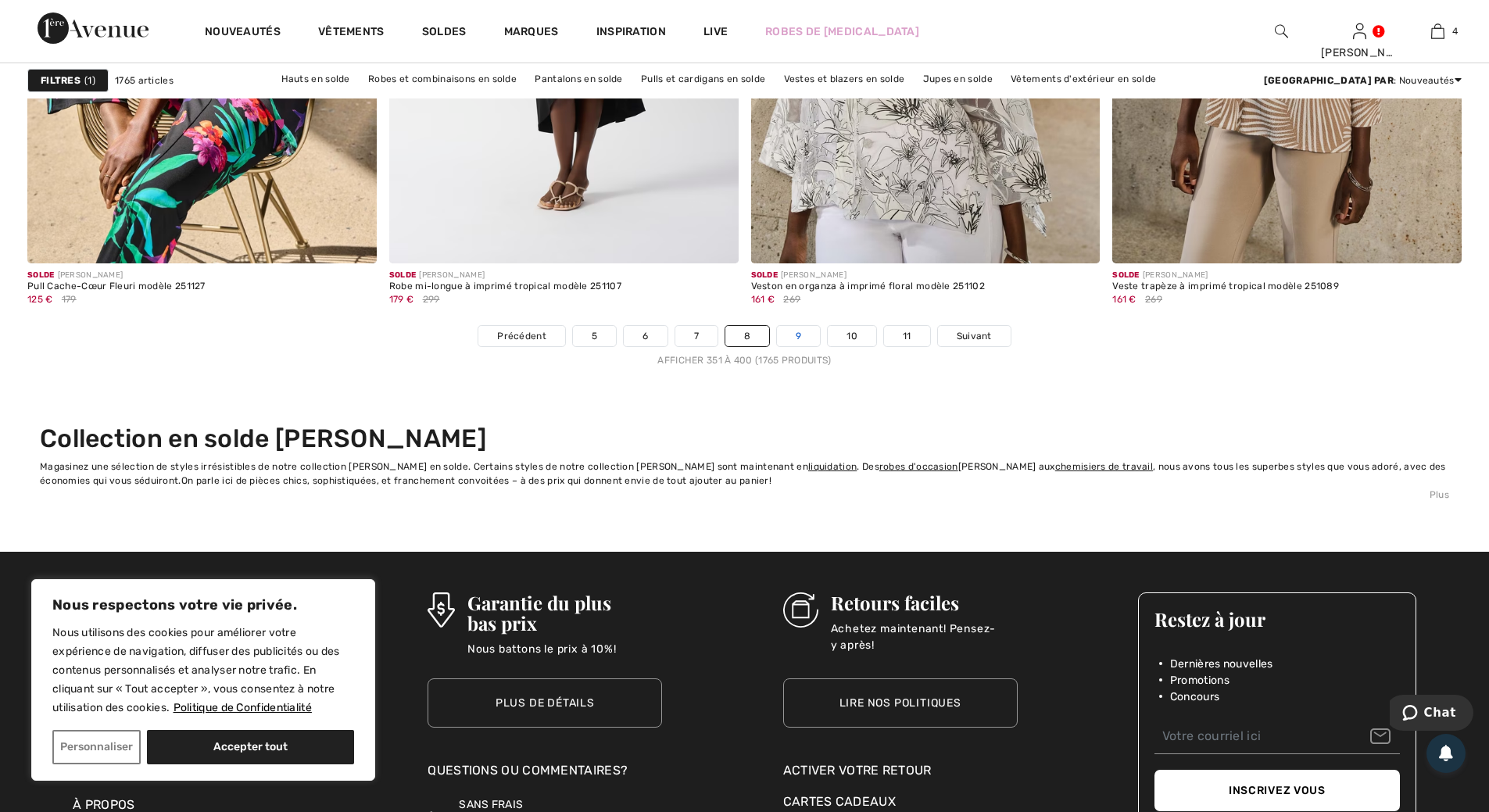
click at [796, 334] on link "9" at bounding box center [799, 336] width 43 height 20
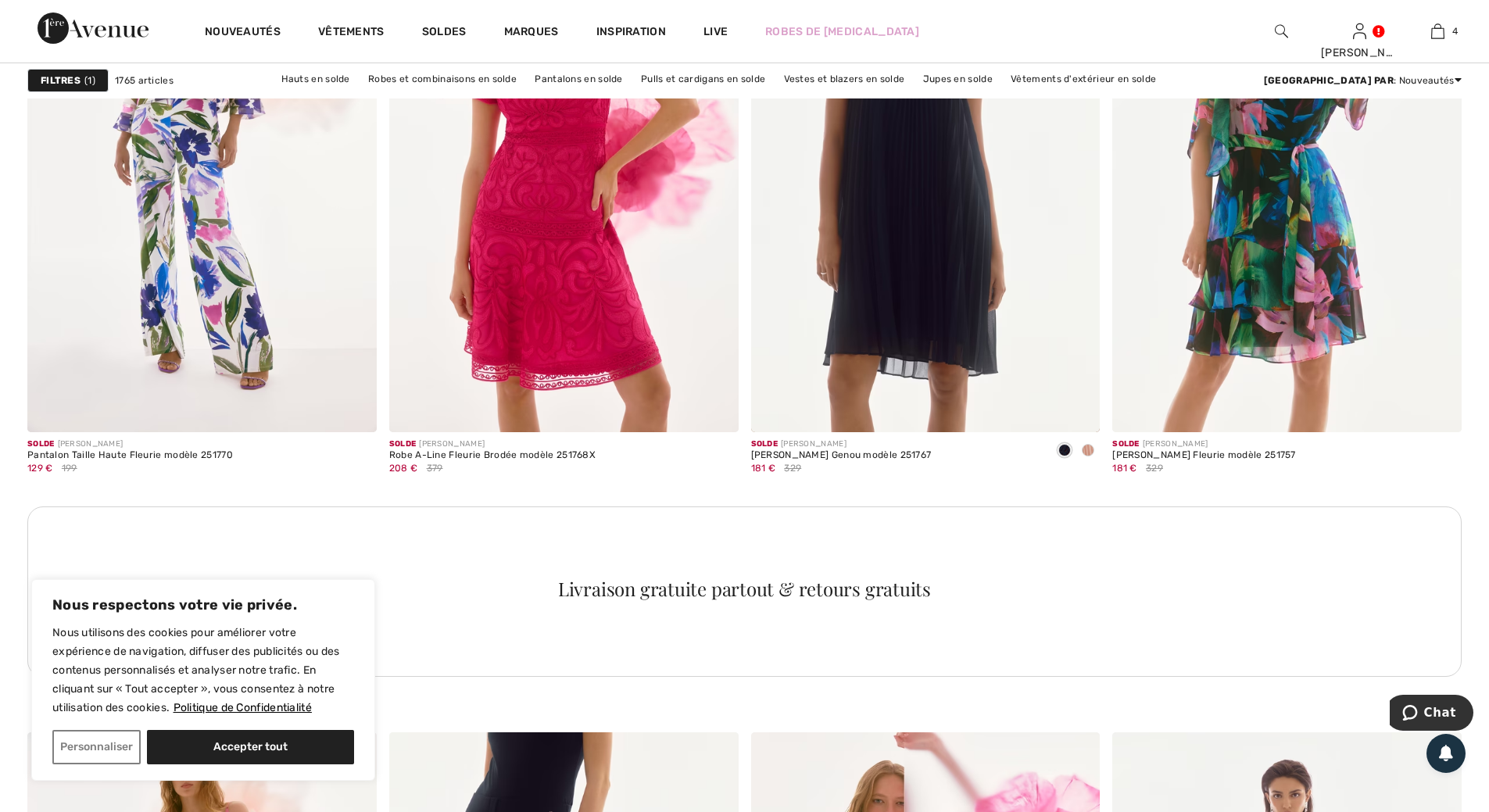
scroll to position [6800, 0]
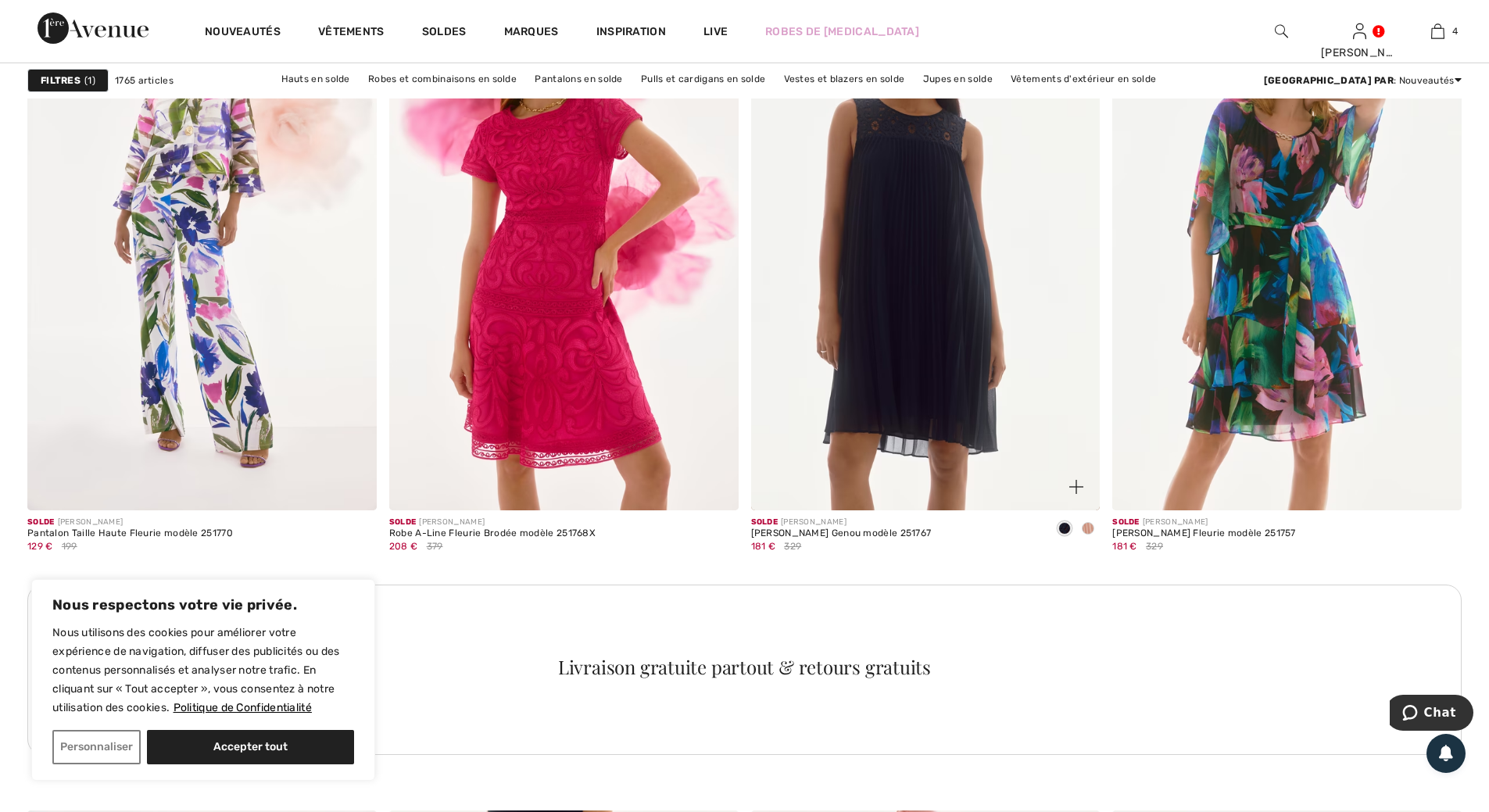
click at [1089, 528] on span at bounding box center [1088, 528] width 12 height 12
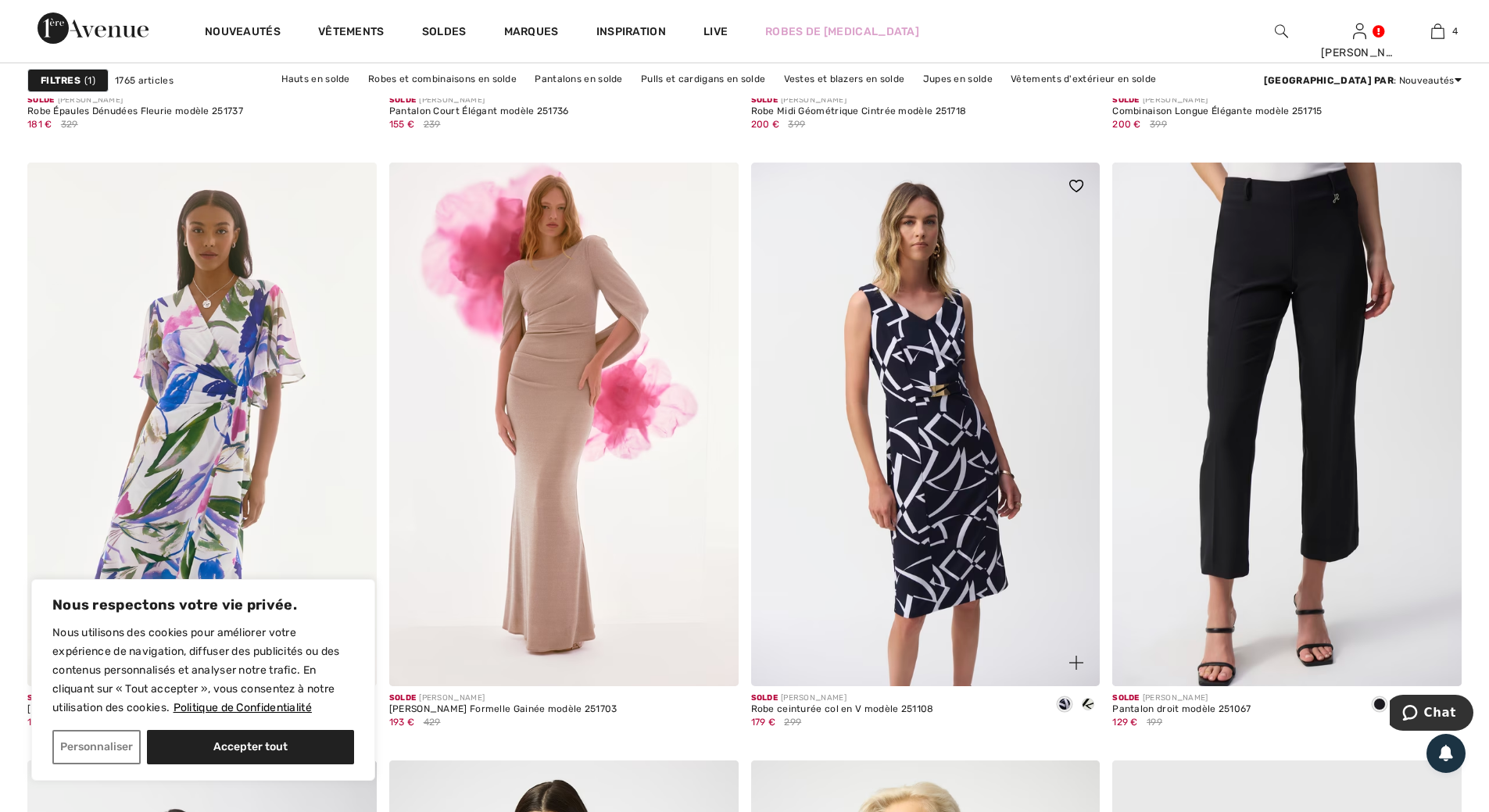
scroll to position [8049, 0]
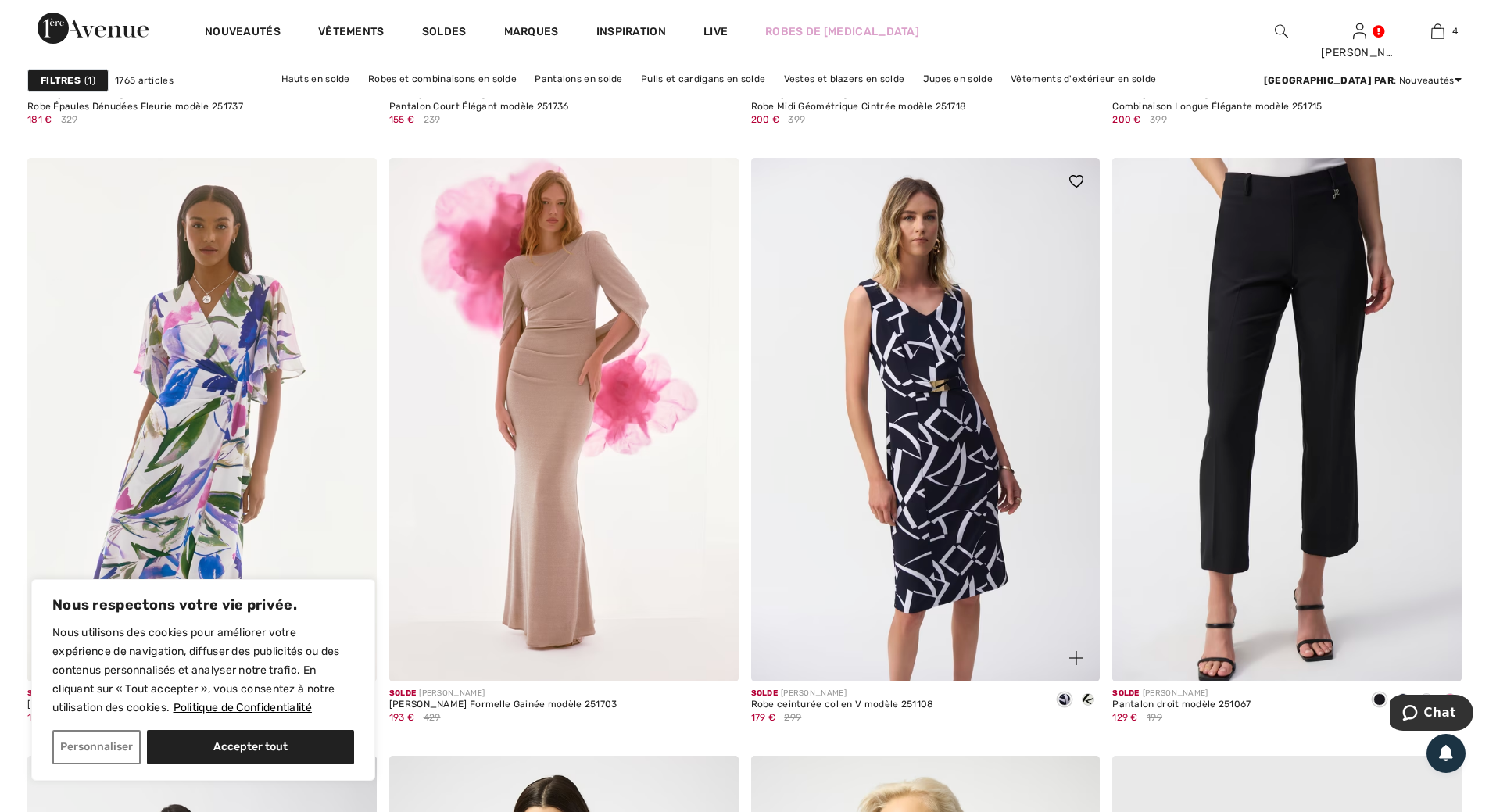
click at [947, 459] on img at bounding box center [926, 419] width 349 height 523
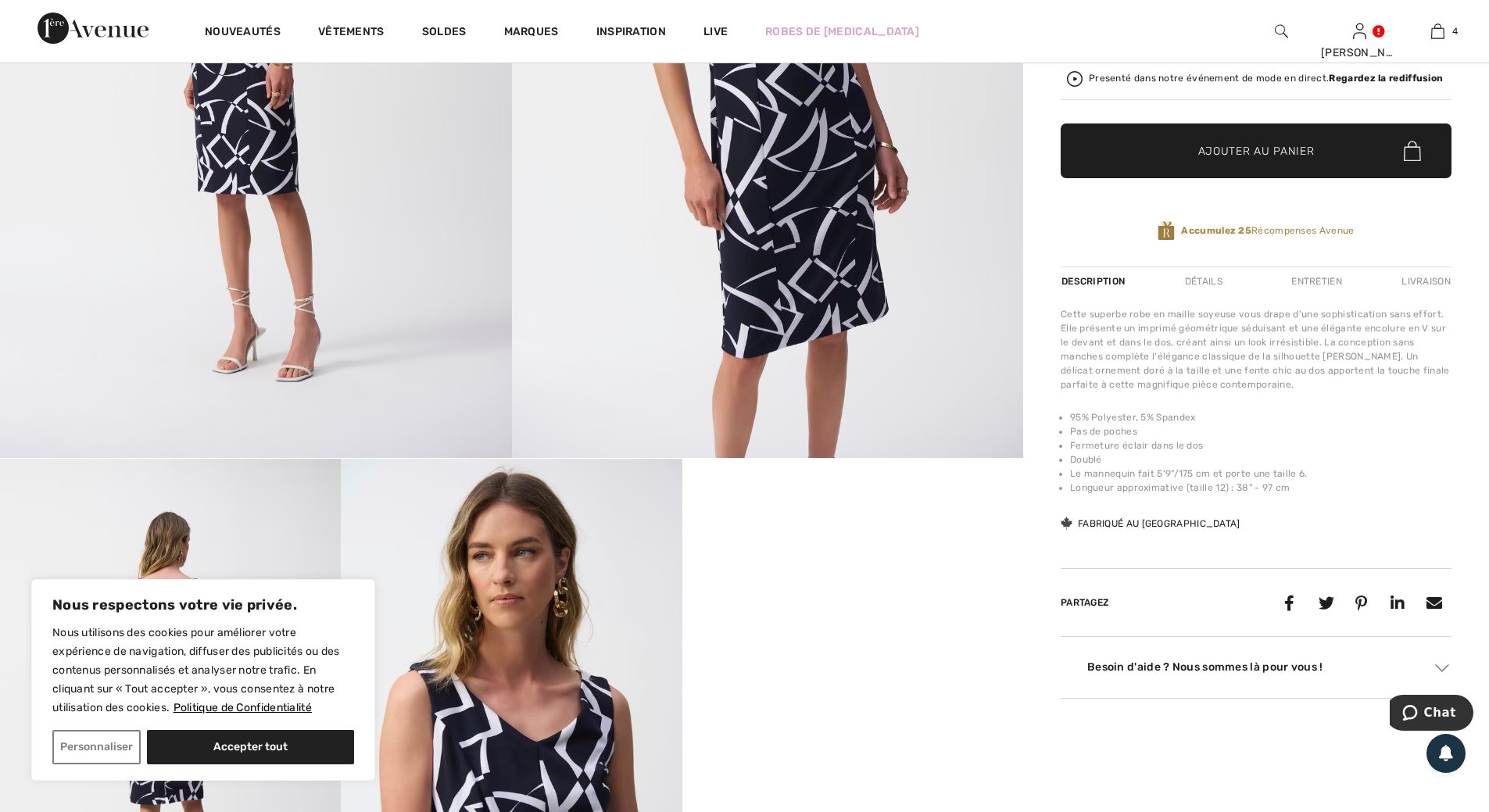
scroll to position [703, 0]
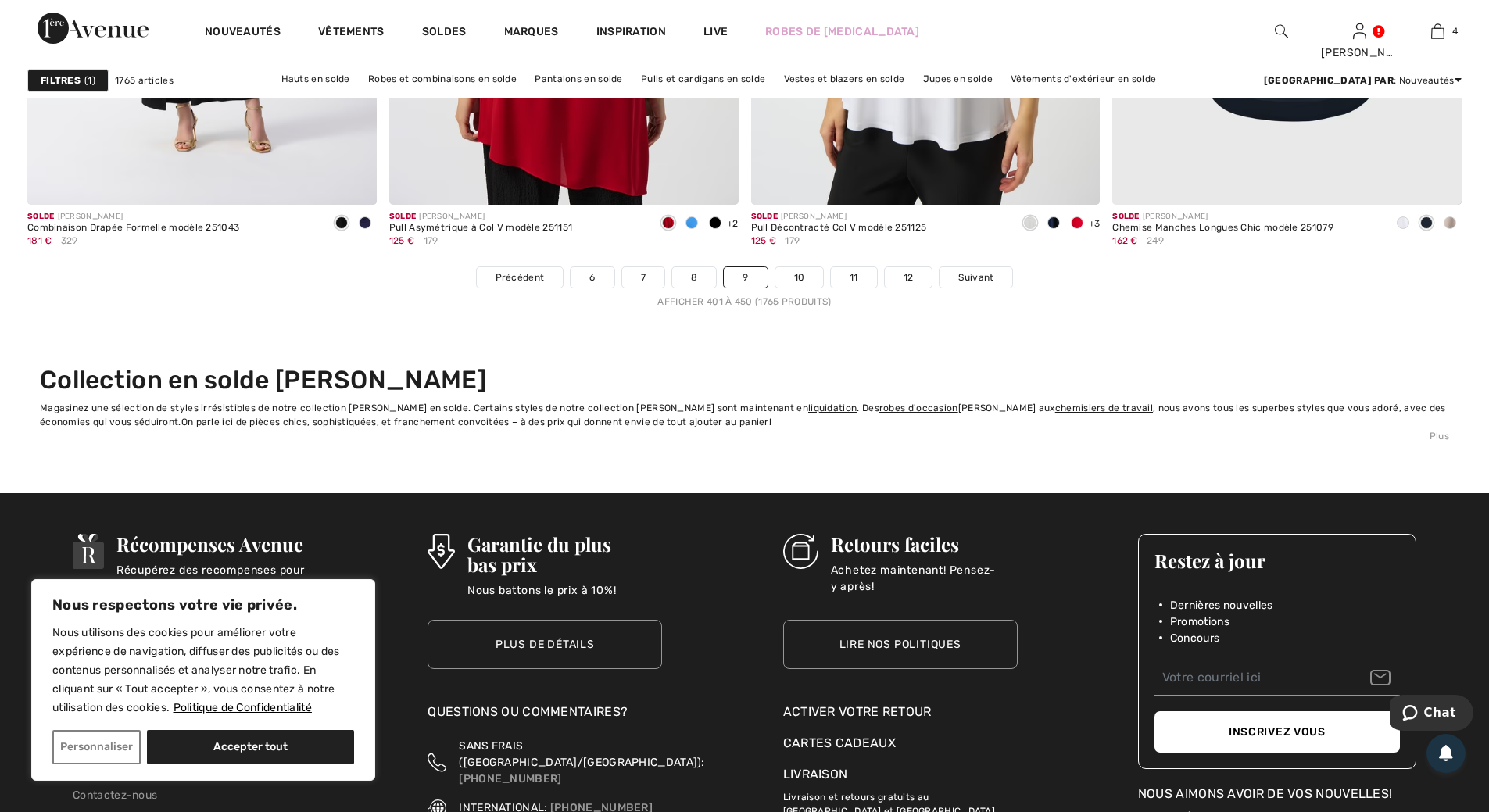
scroll to position [9144, 0]
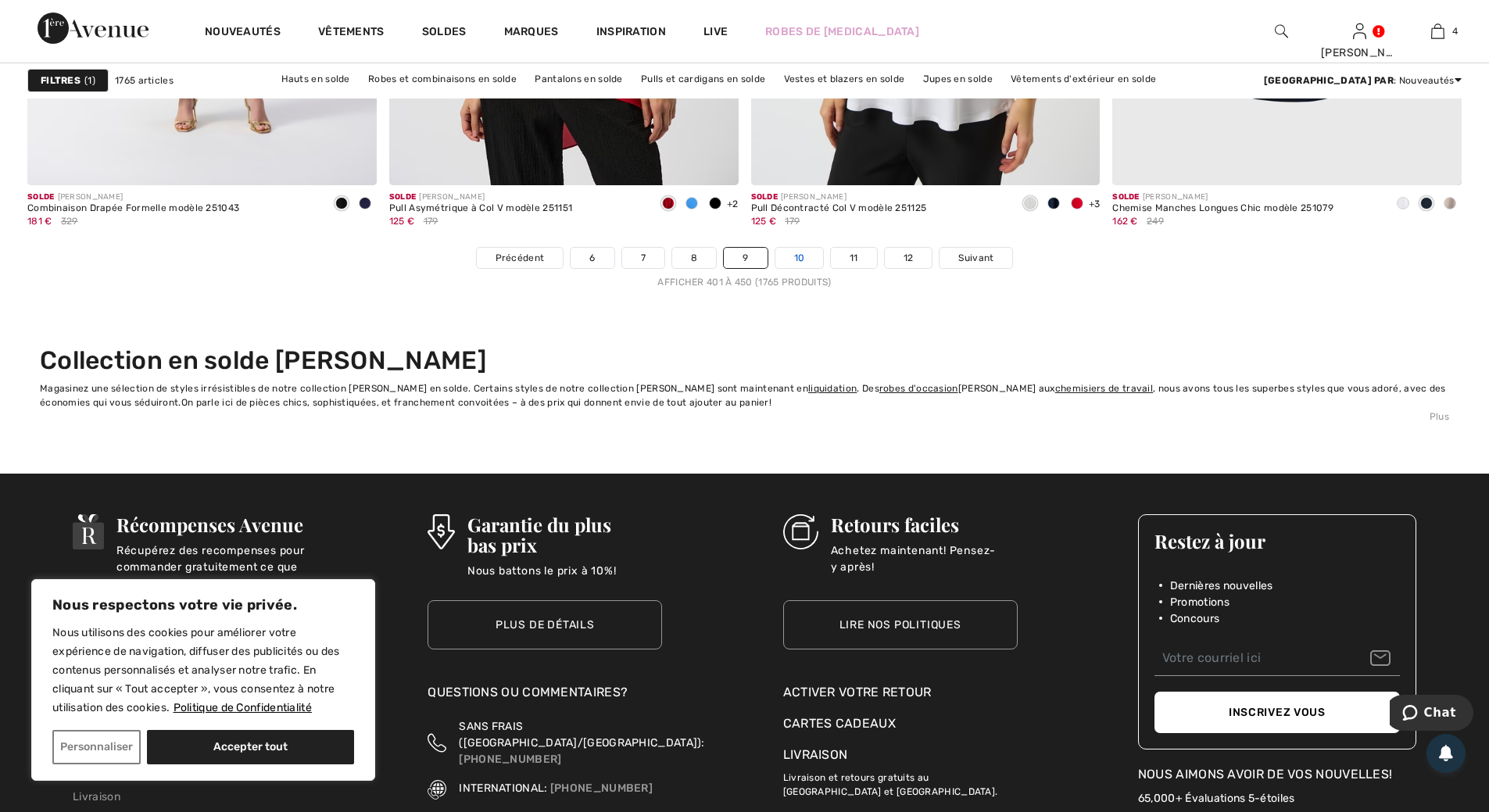
click at [800, 260] on link "10" at bounding box center [800, 258] width 48 height 20
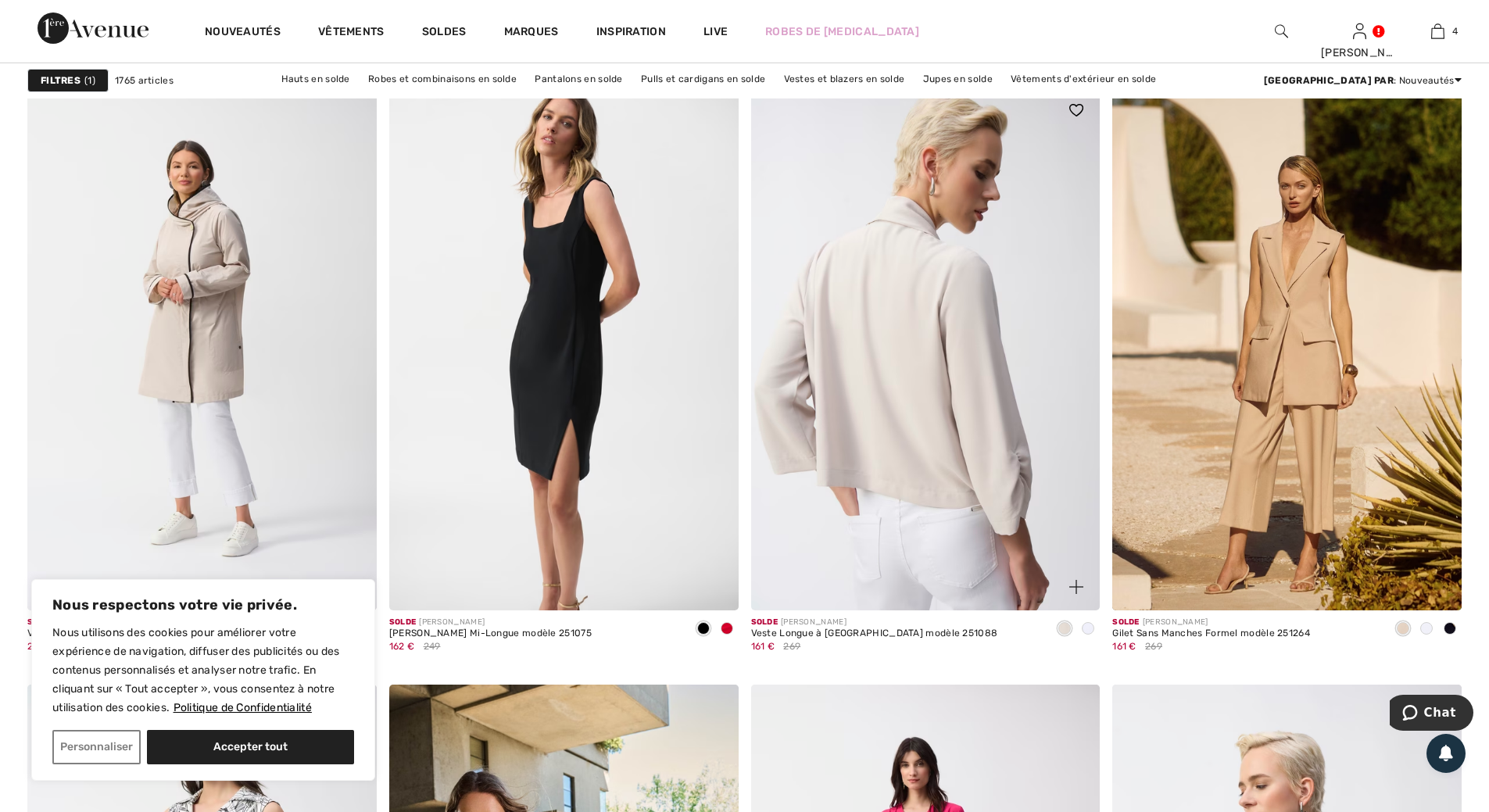
scroll to position [2891, 0]
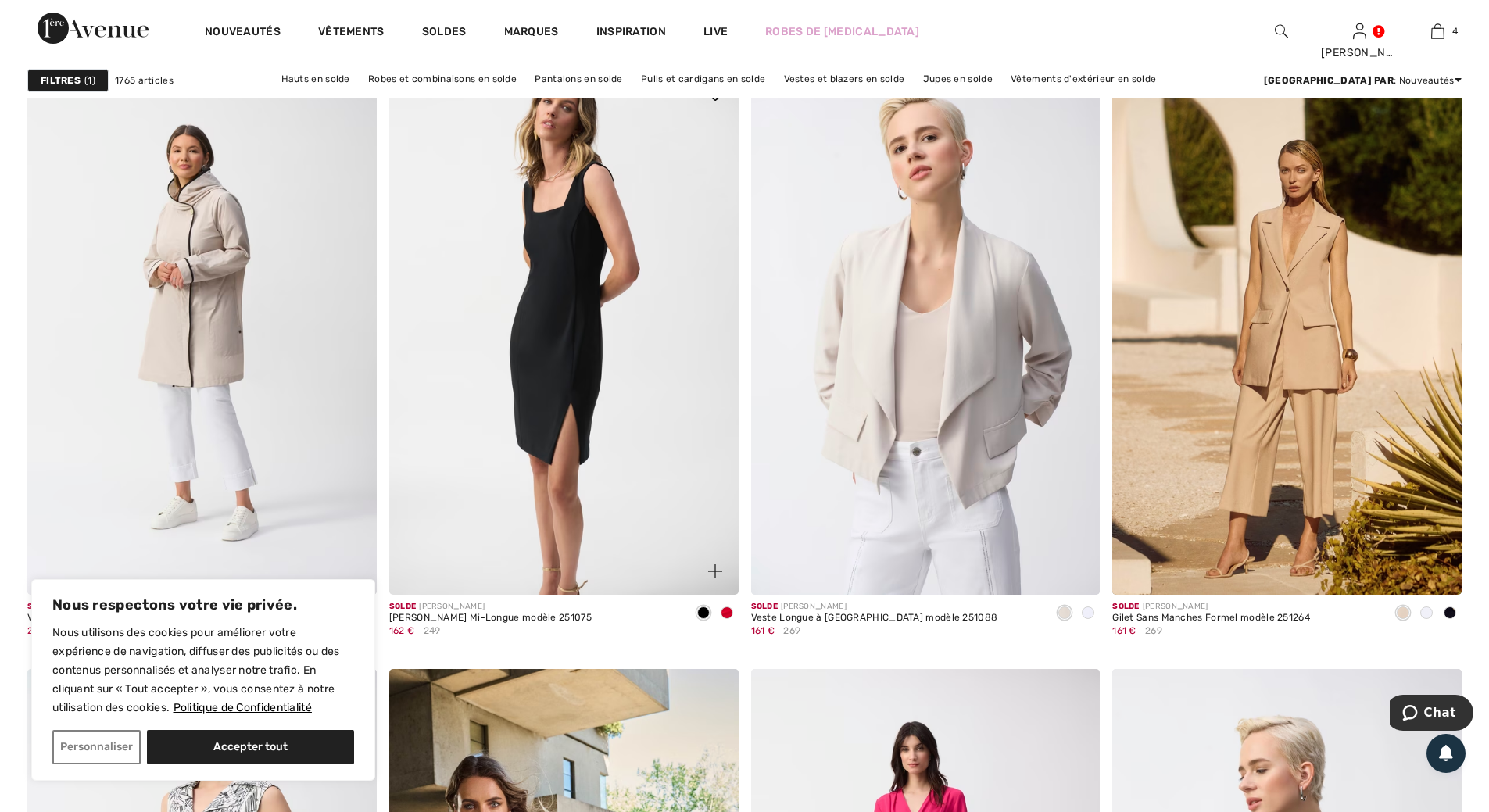
click at [724, 610] on span at bounding box center [727, 612] width 12 height 12
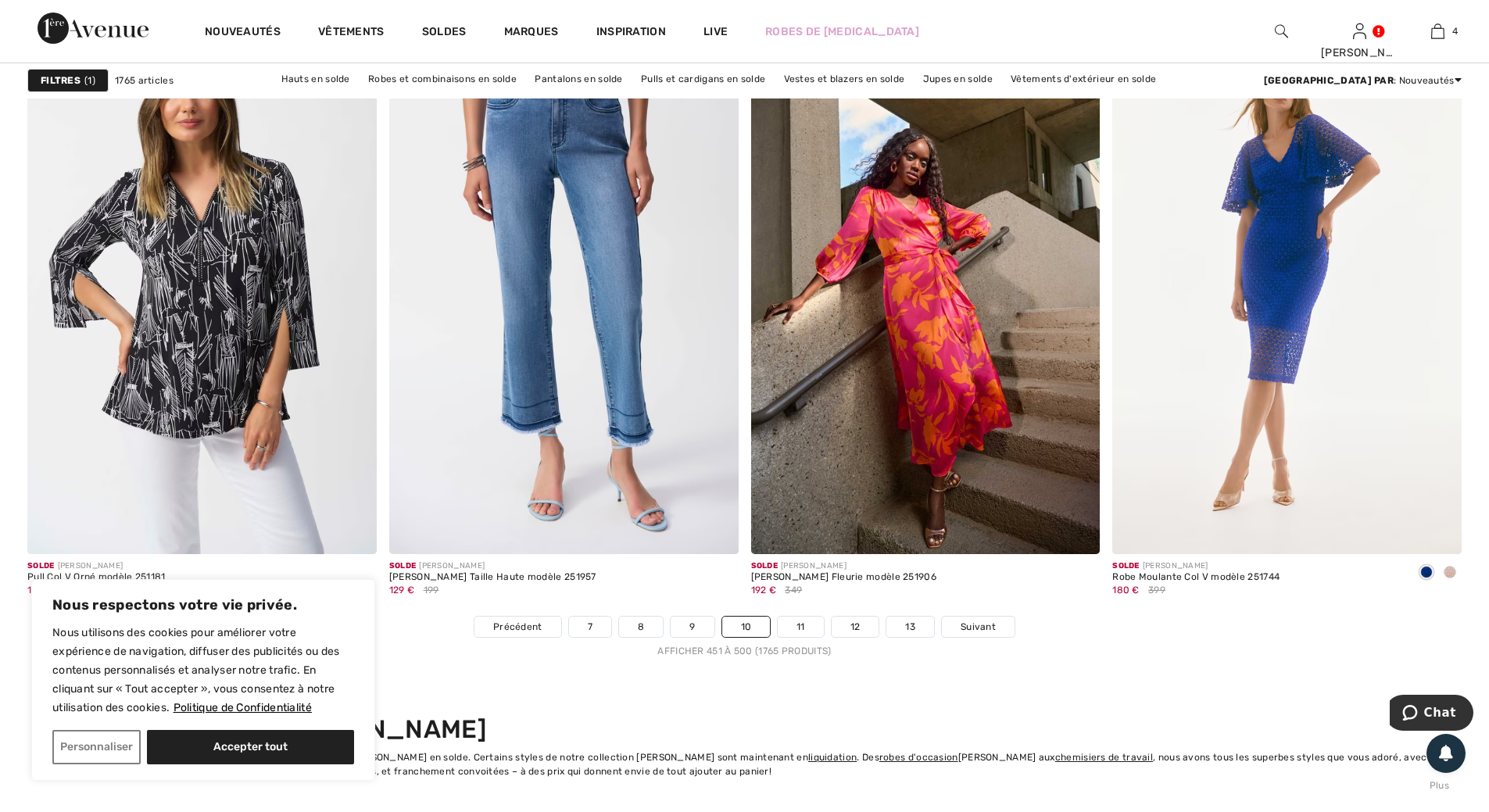
scroll to position [9066, 0]
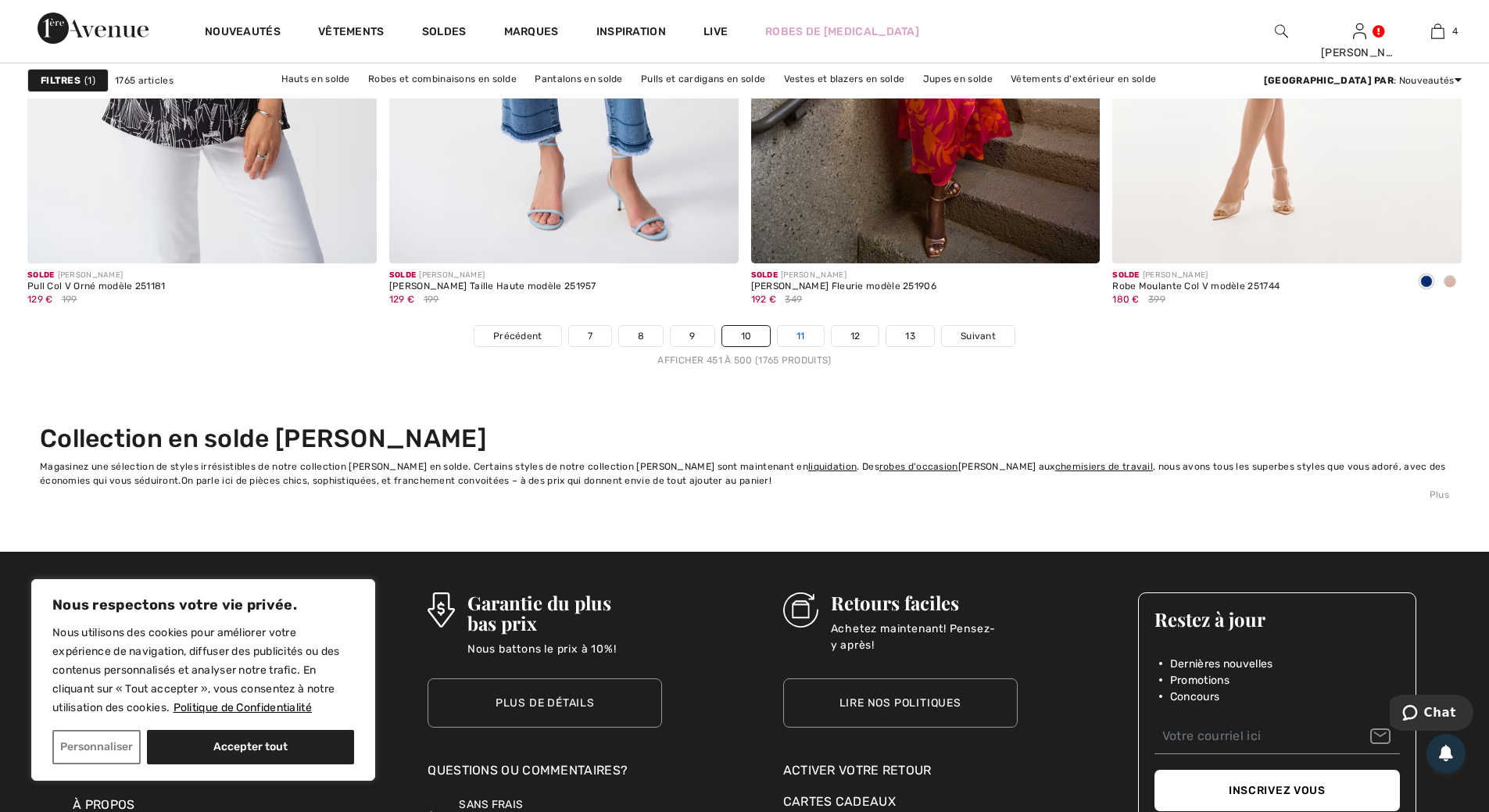
click at [799, 333] on link "11" at bounding box center [801, 336] width 46 height 20
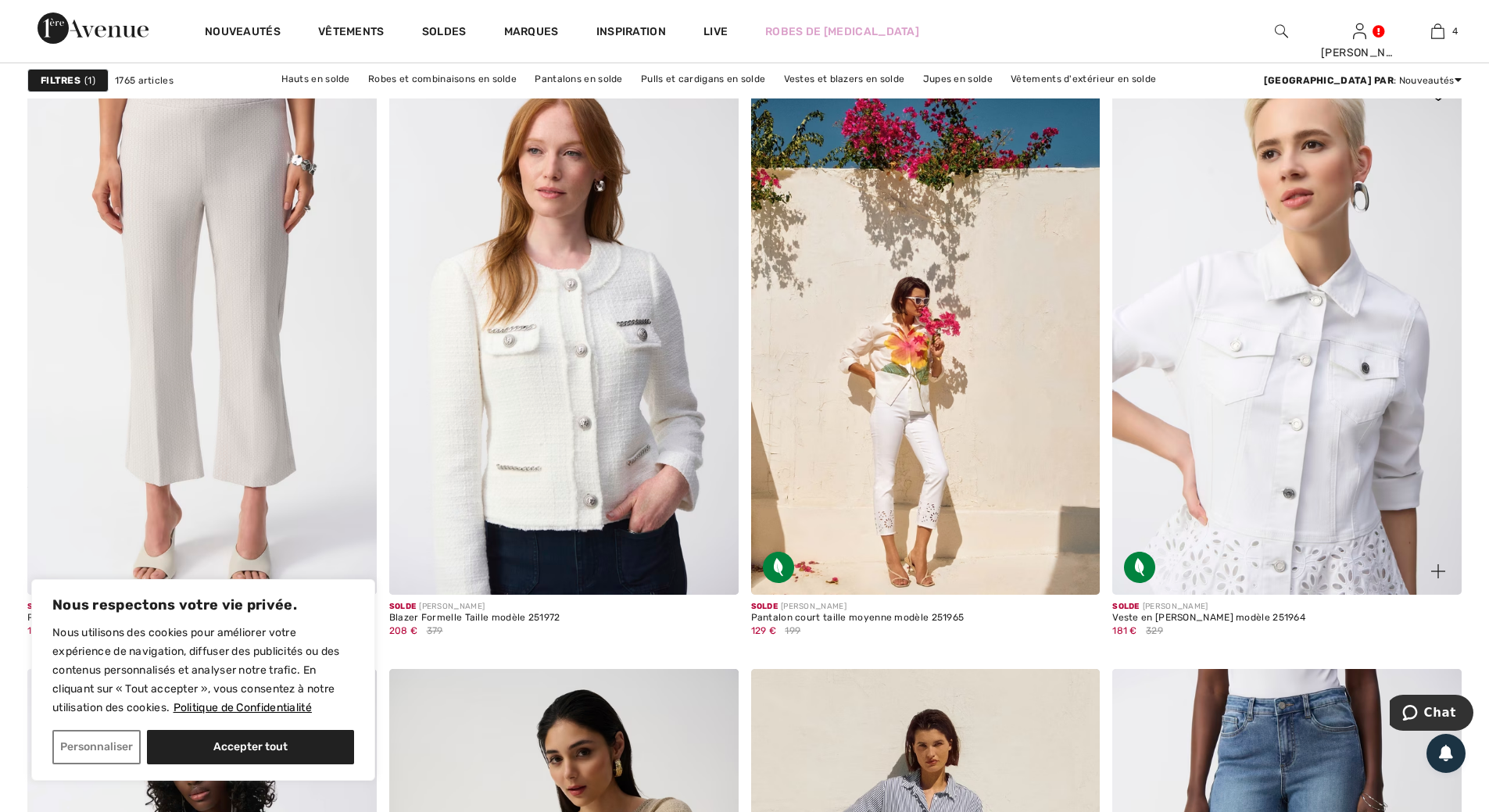
scroll to position [2970, 0]
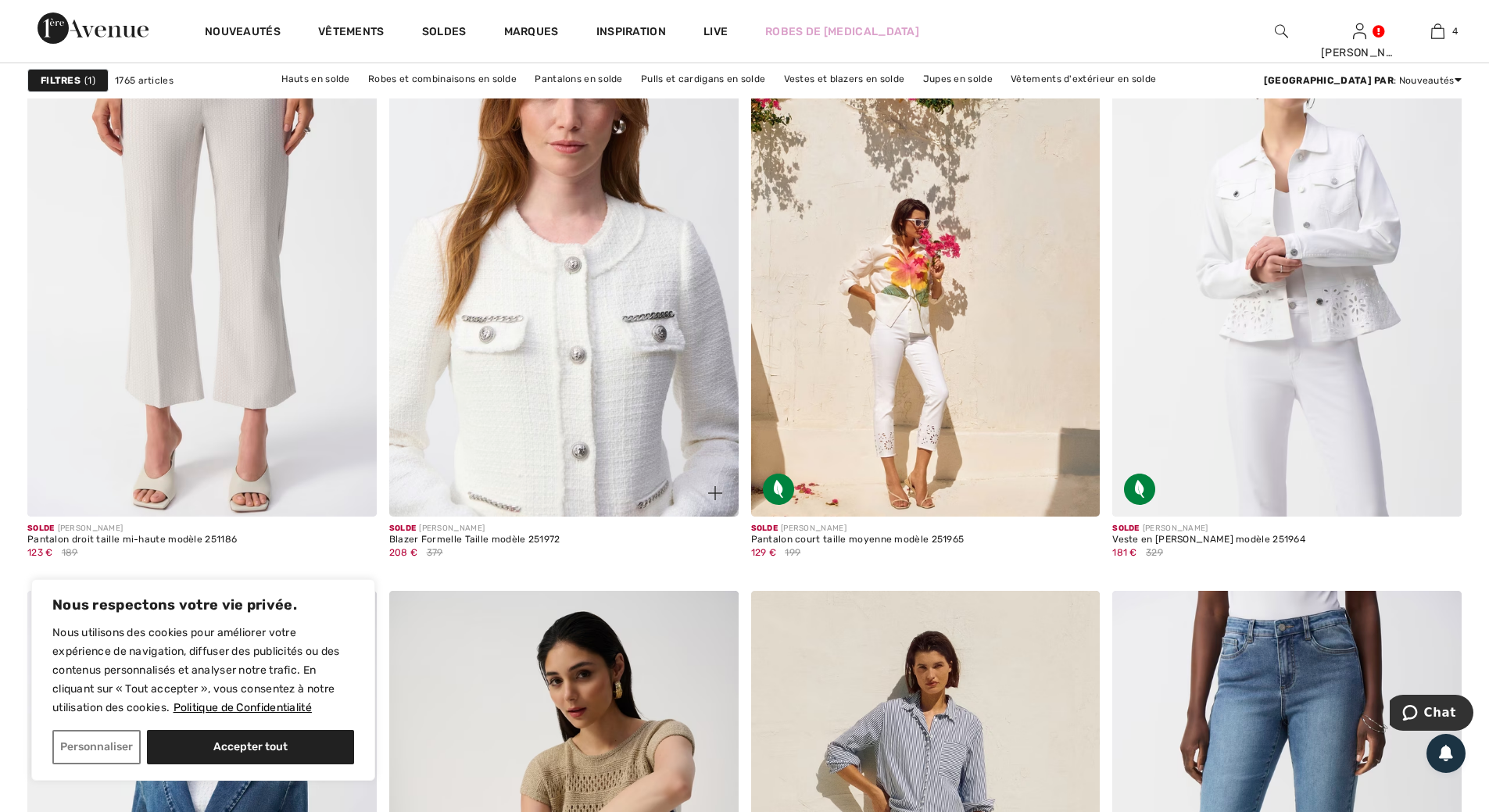
click at [586, 362] on img at bounding box center [563, 255] width 349 height 523
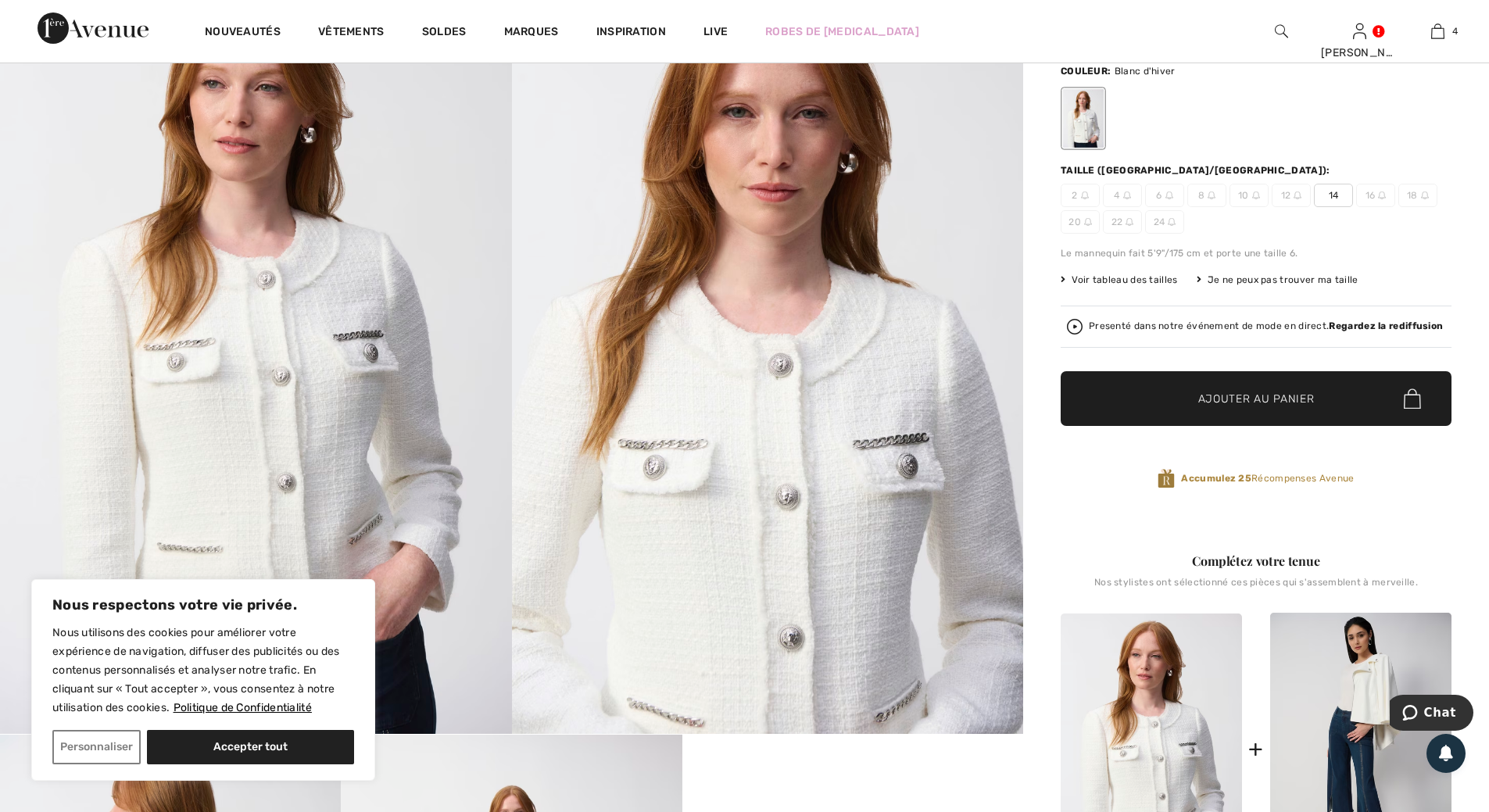
scroll to position [156, 0]
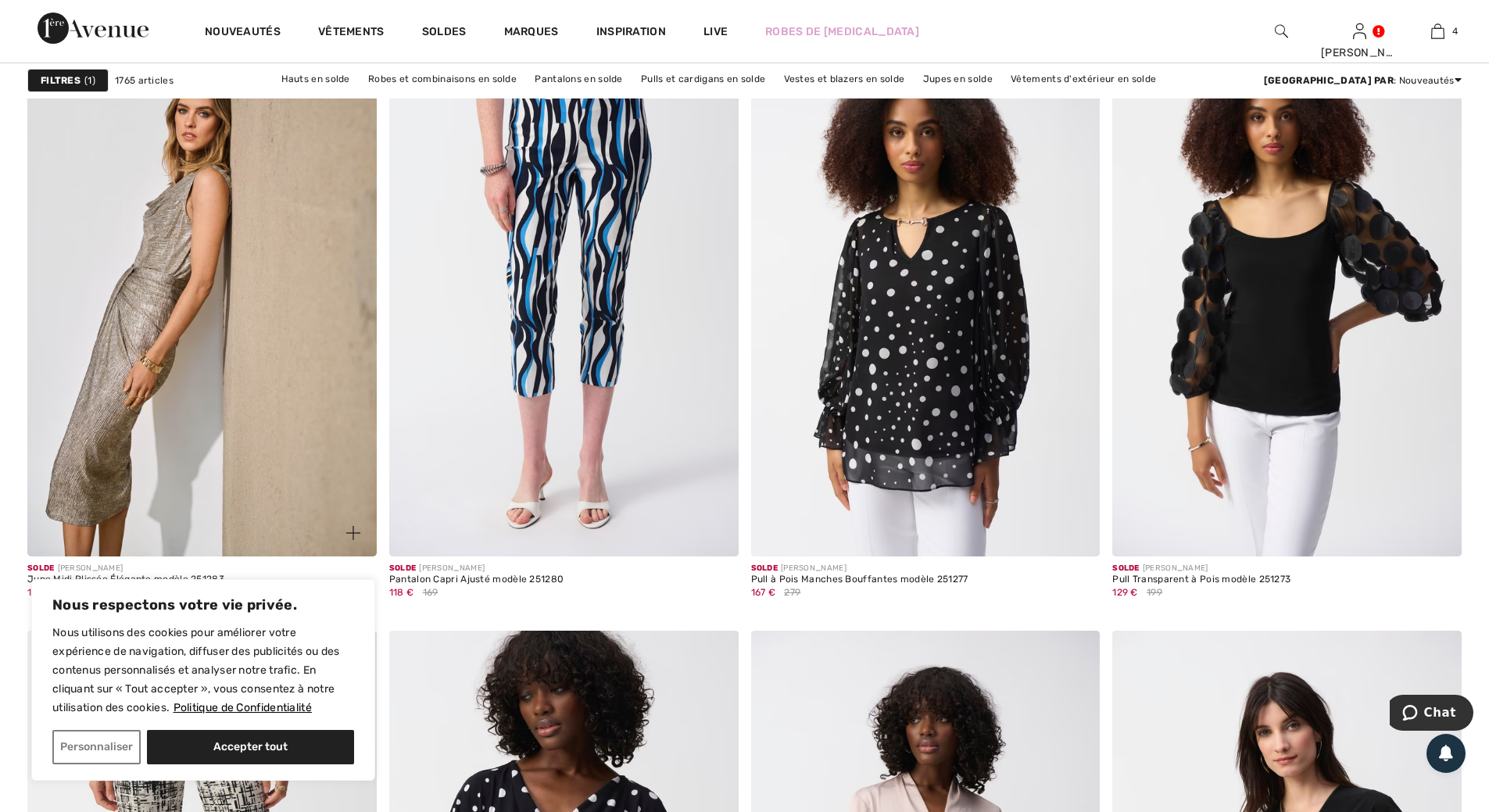
scroll to position [7581, 0]
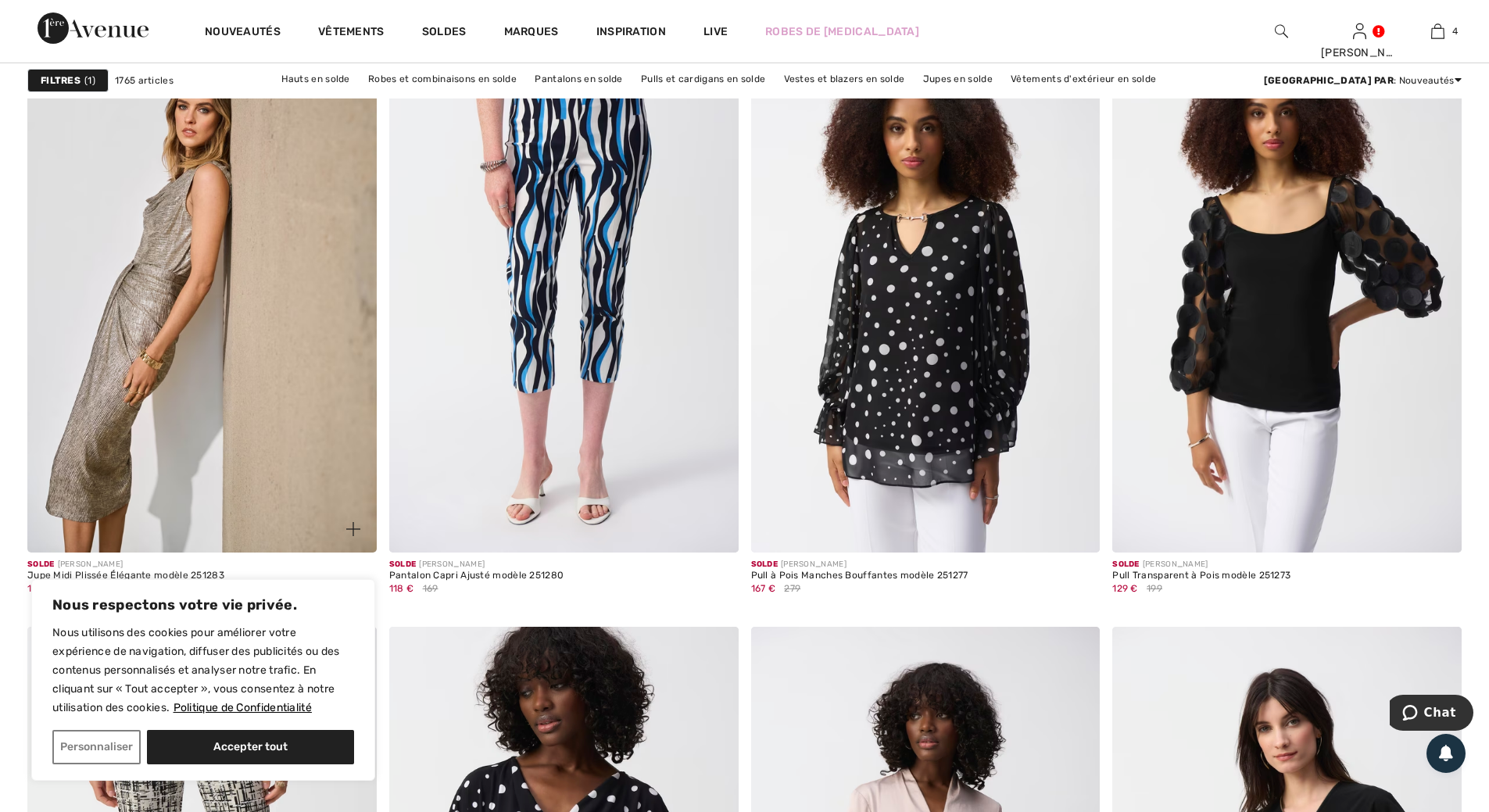
click at [197, 262] on img at bounding box center [202, 290] width 349 height 523
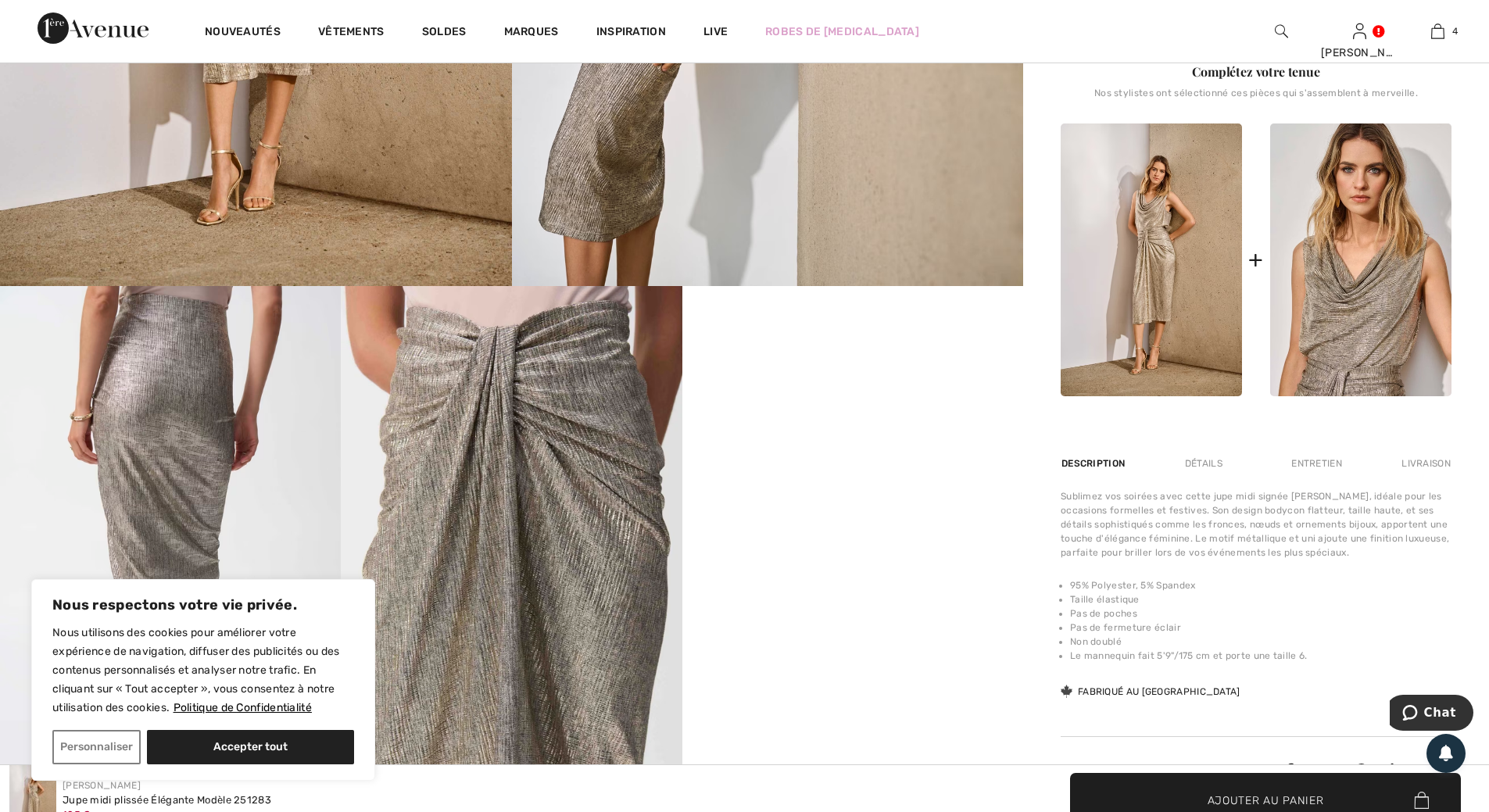
scroll to position [781, 0]
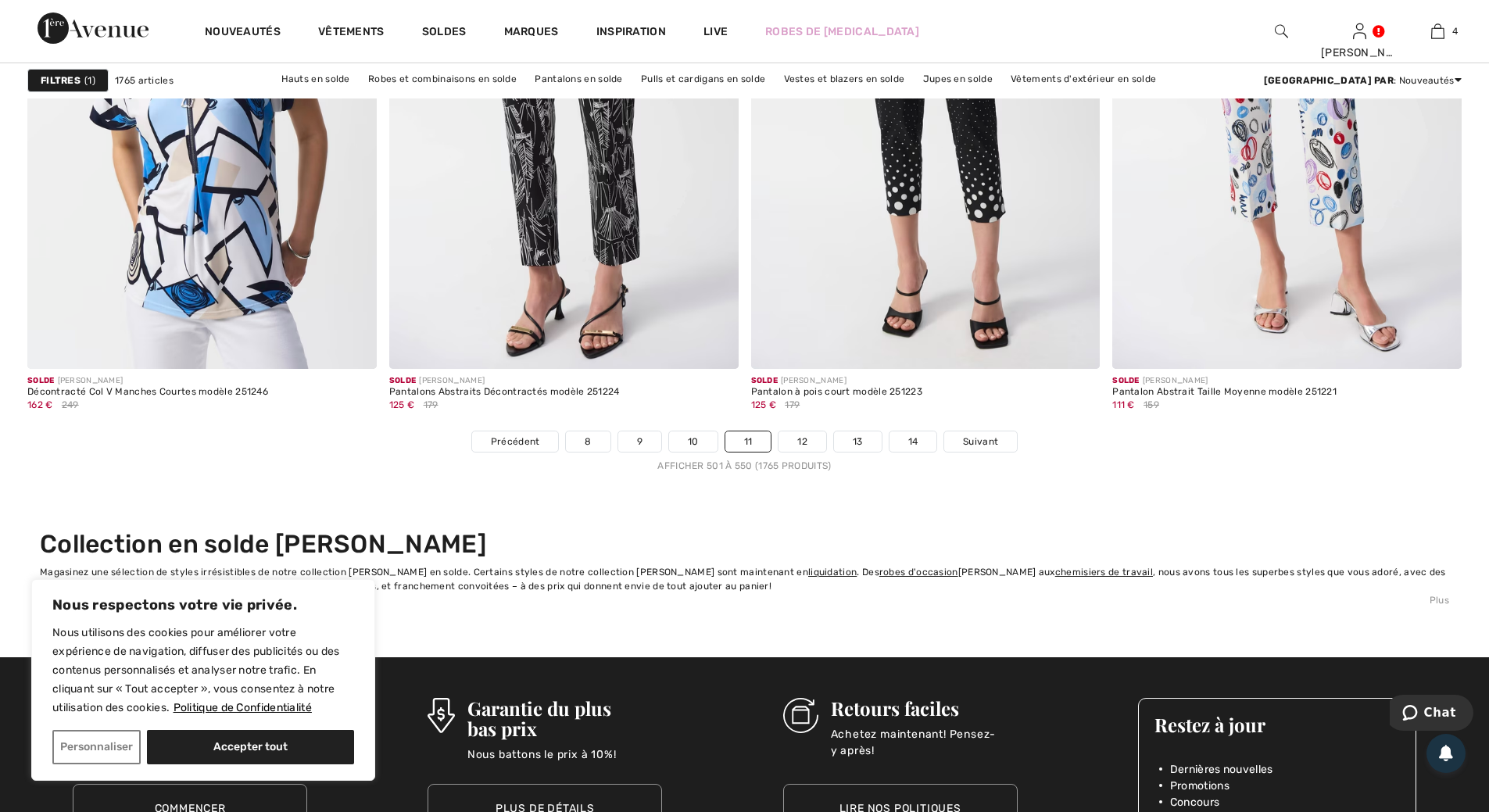
scroll to position [8988, 0]
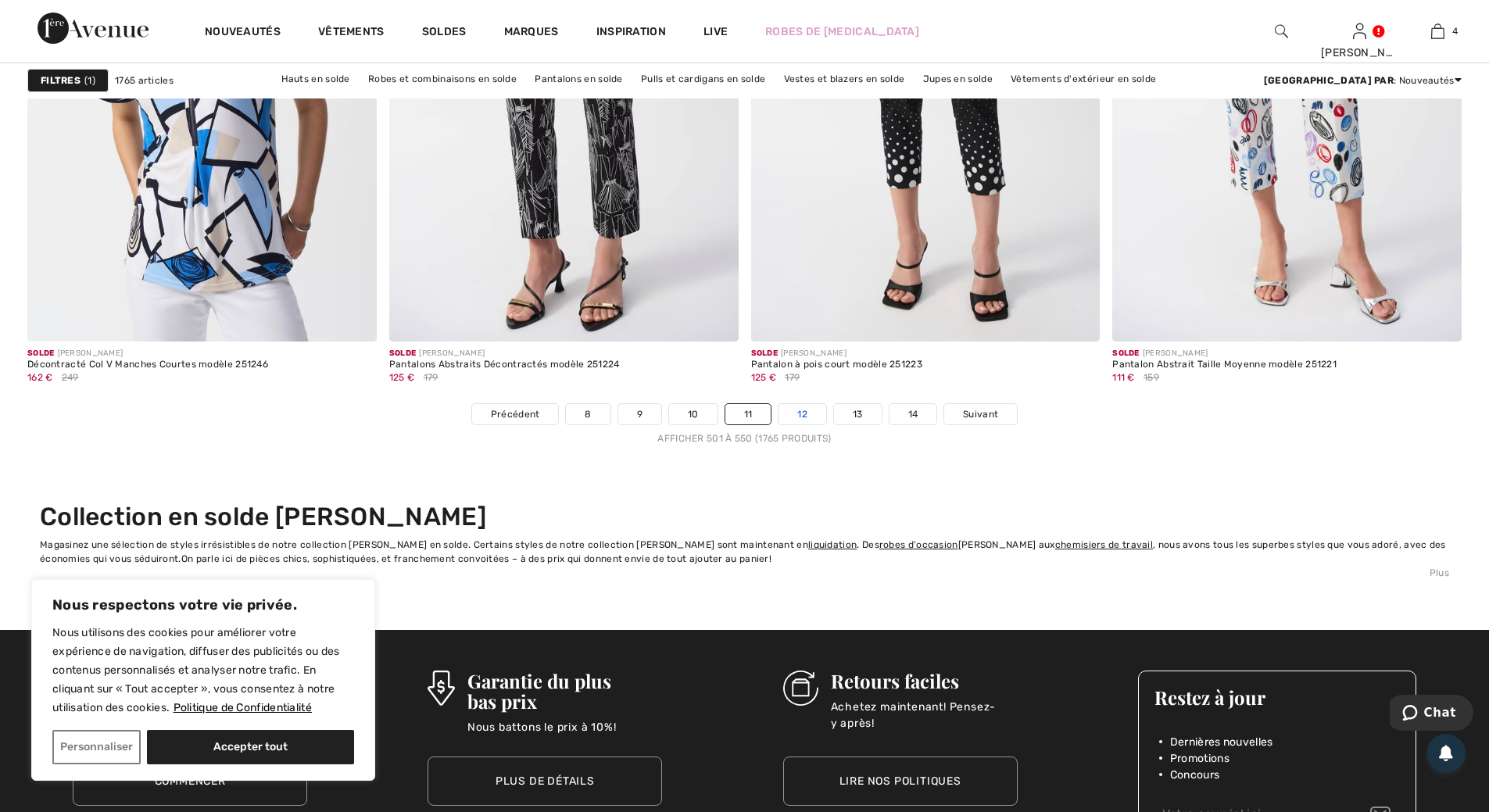
click at [802, 416] on link "12" at bounding box center [801, 414] width 47 height 20
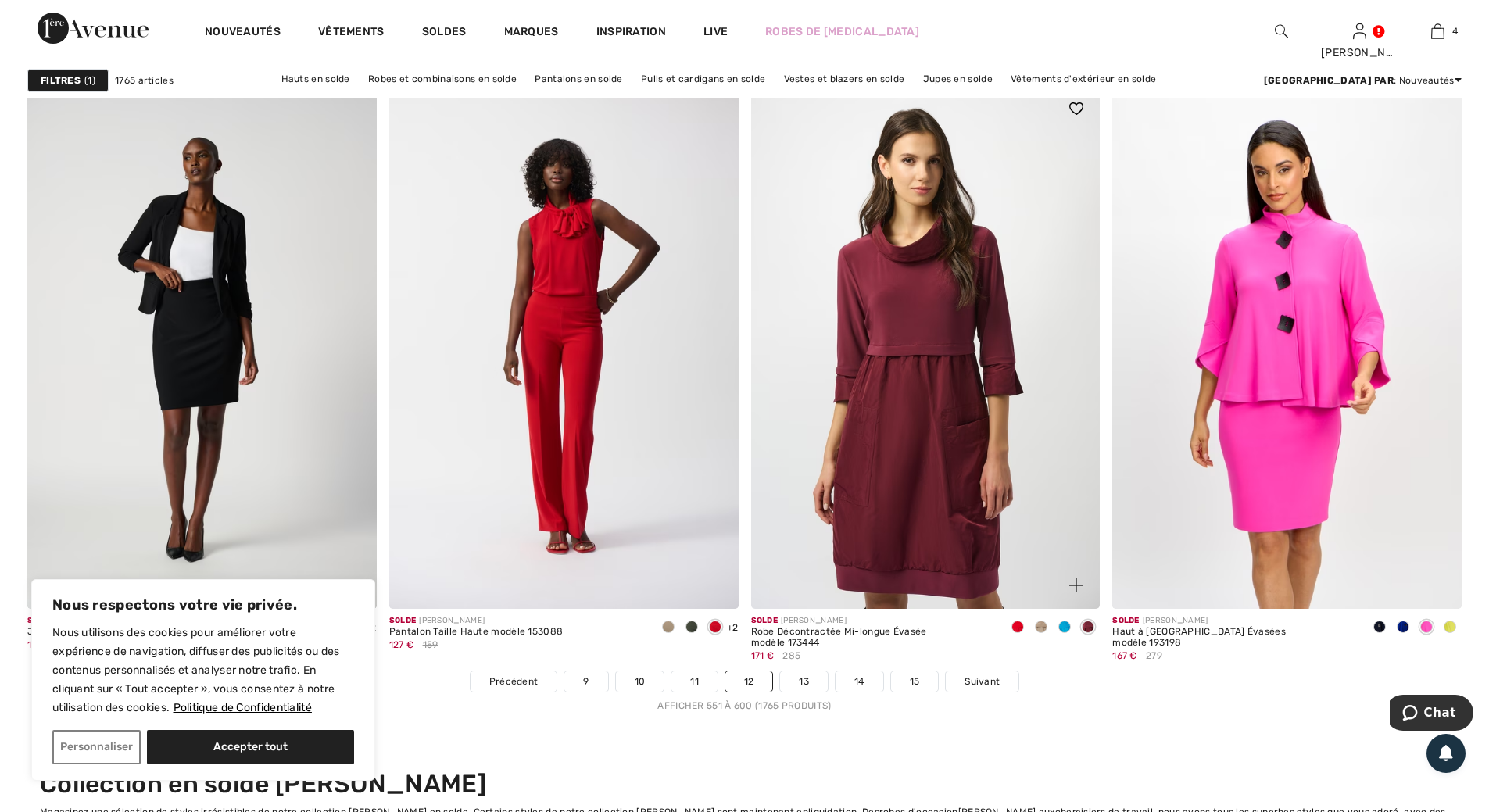
scroll to position [8910, 0]
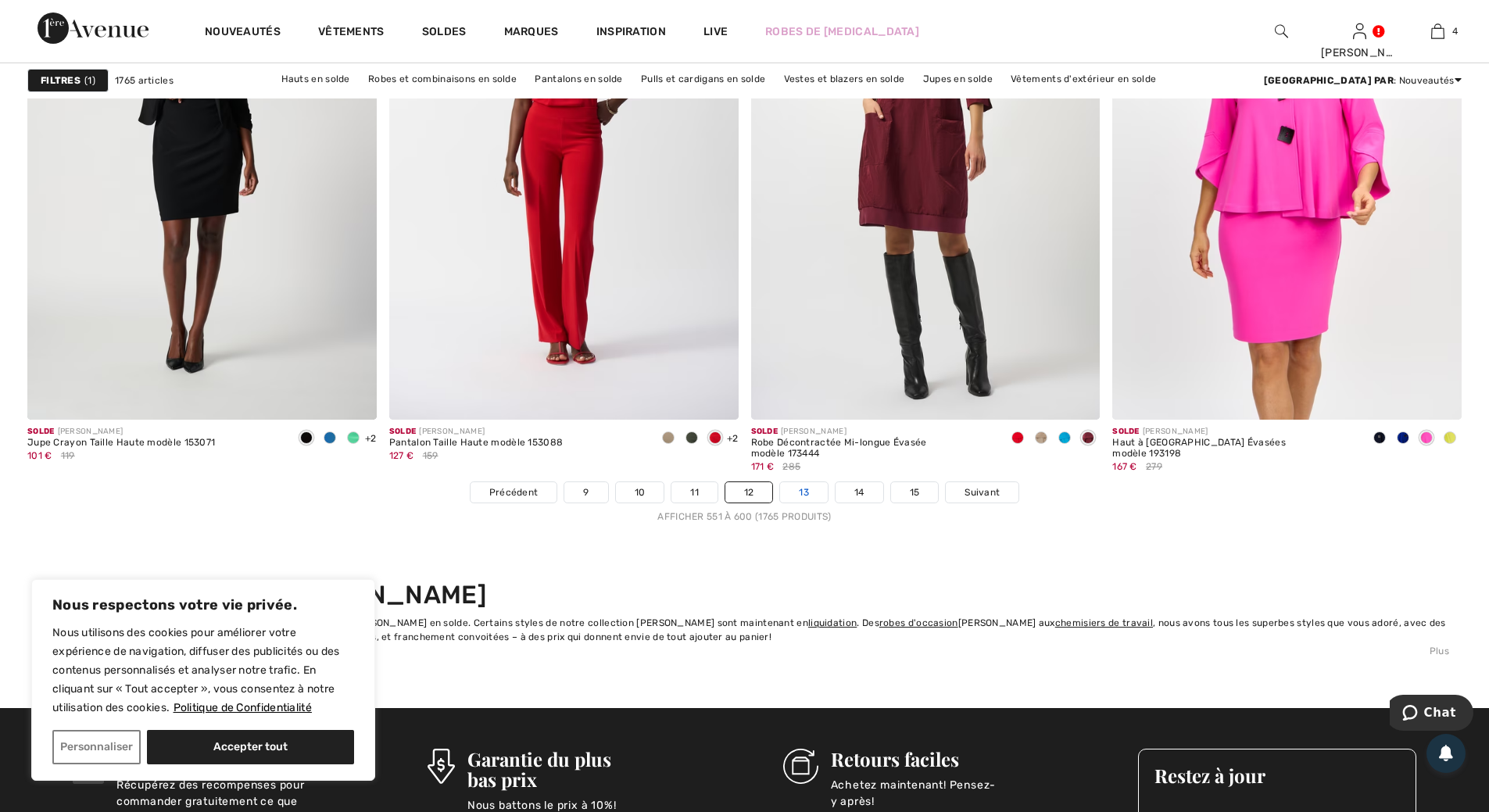
click at [808, 490] on link "13" at bounding box center [803, 492] width 47 height 20
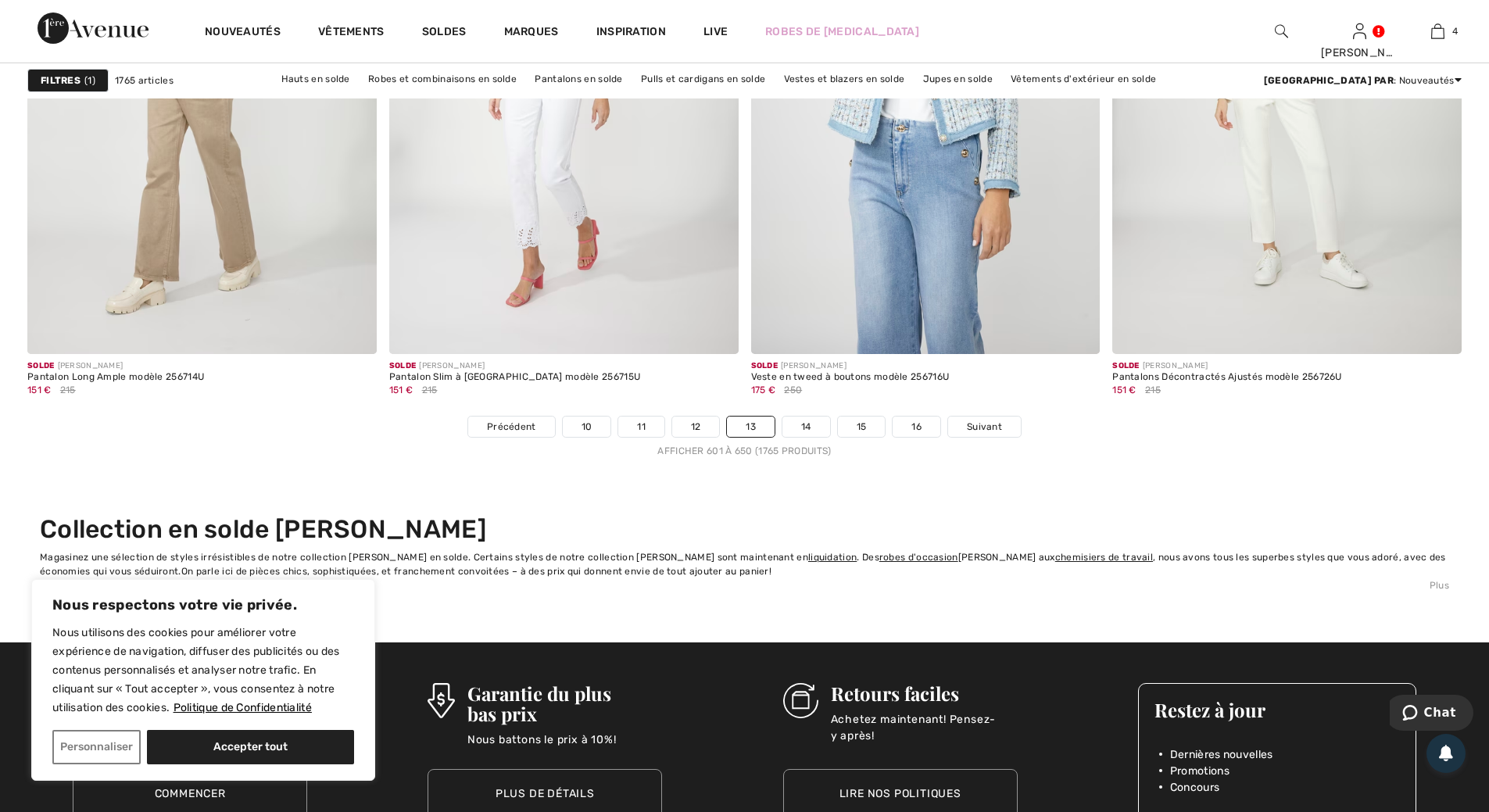
scroll to position [8988, 0]
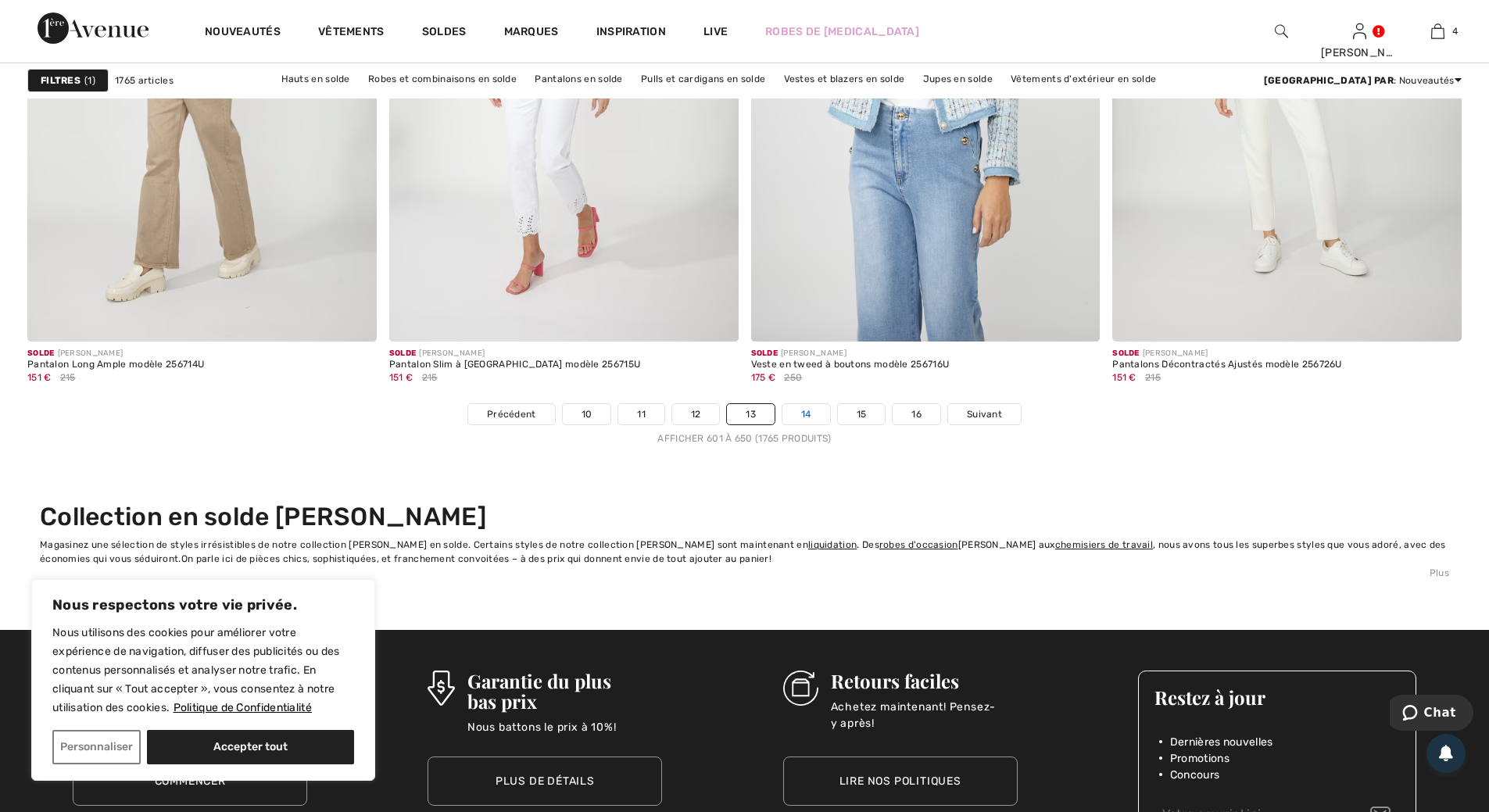
click at [808, 413] on link "14" at bounding box center [805, 414] width 47 height 20
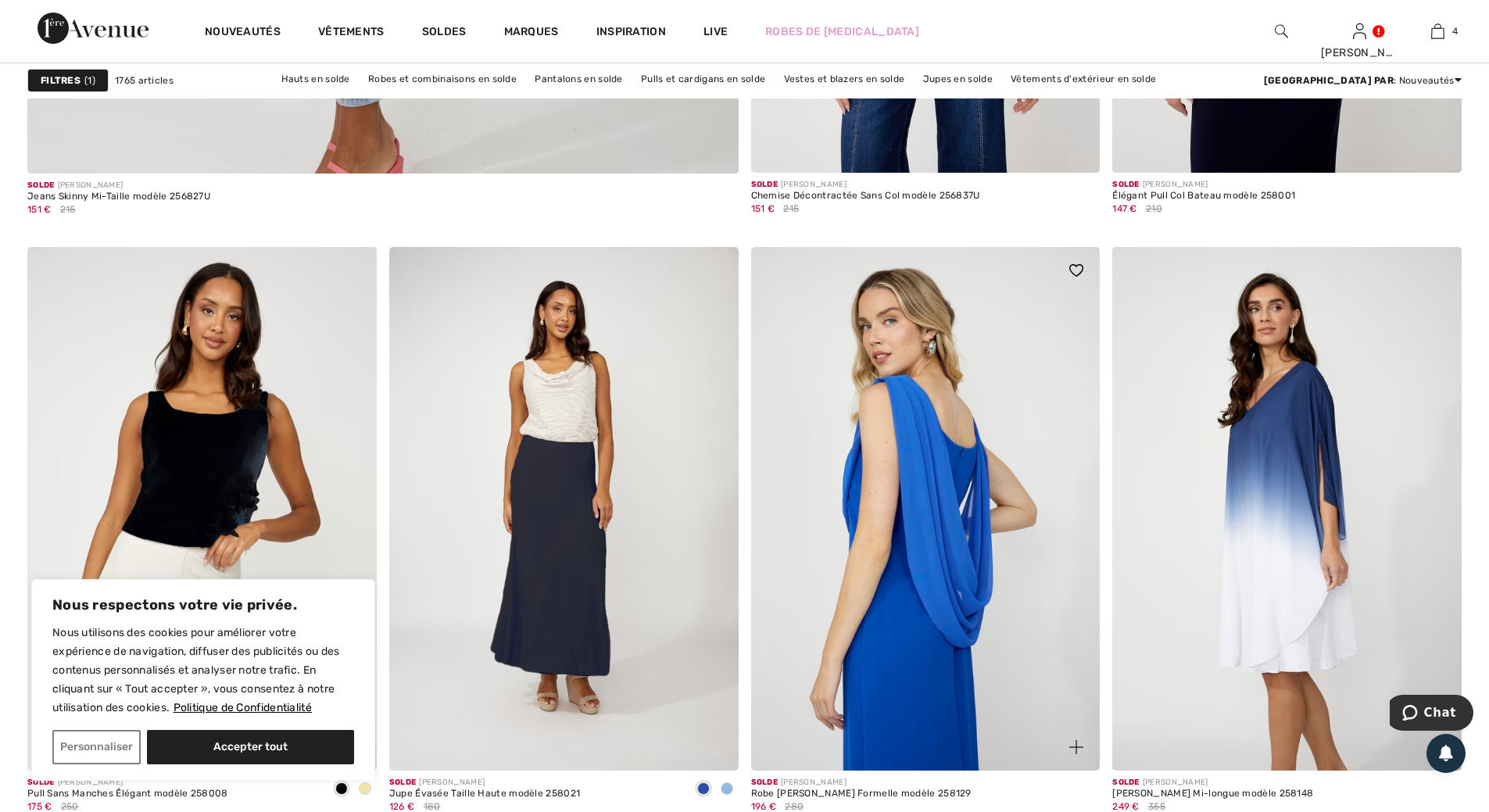
scroll to position [5939, 0]
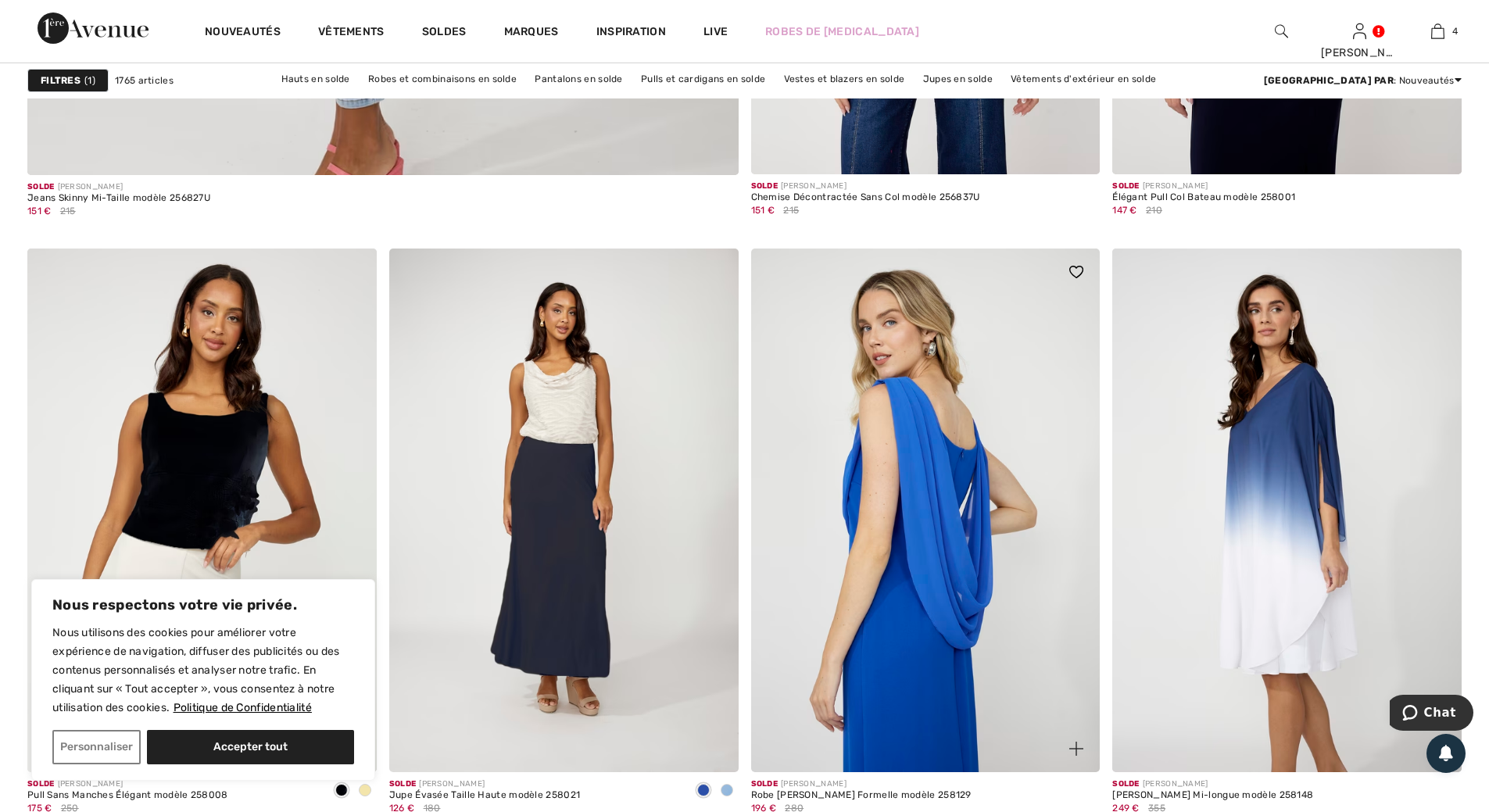
click at [760, 474] on img at bounding box center [926, 510] width 349 height 523
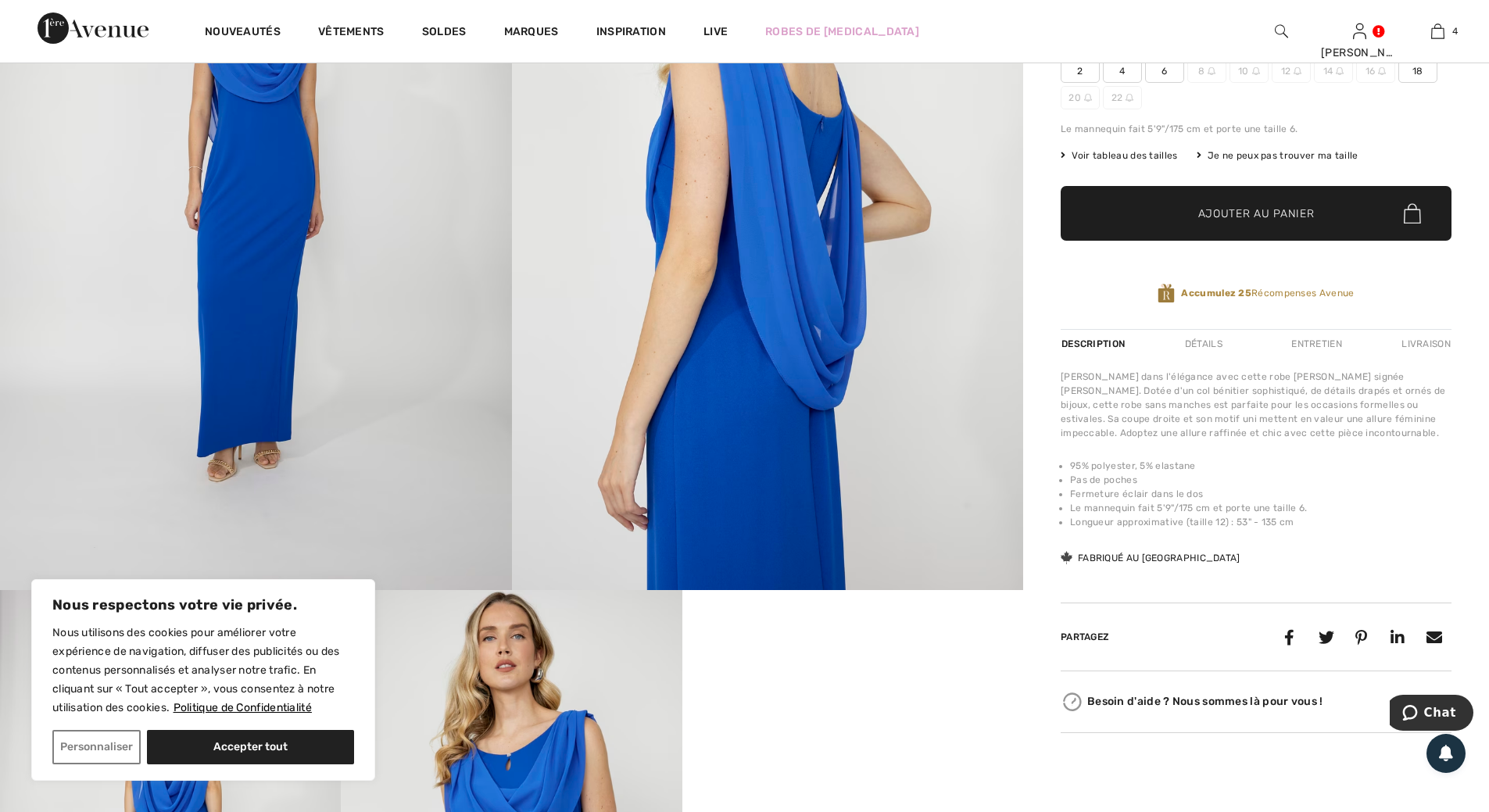
scroll to position [391, 0]
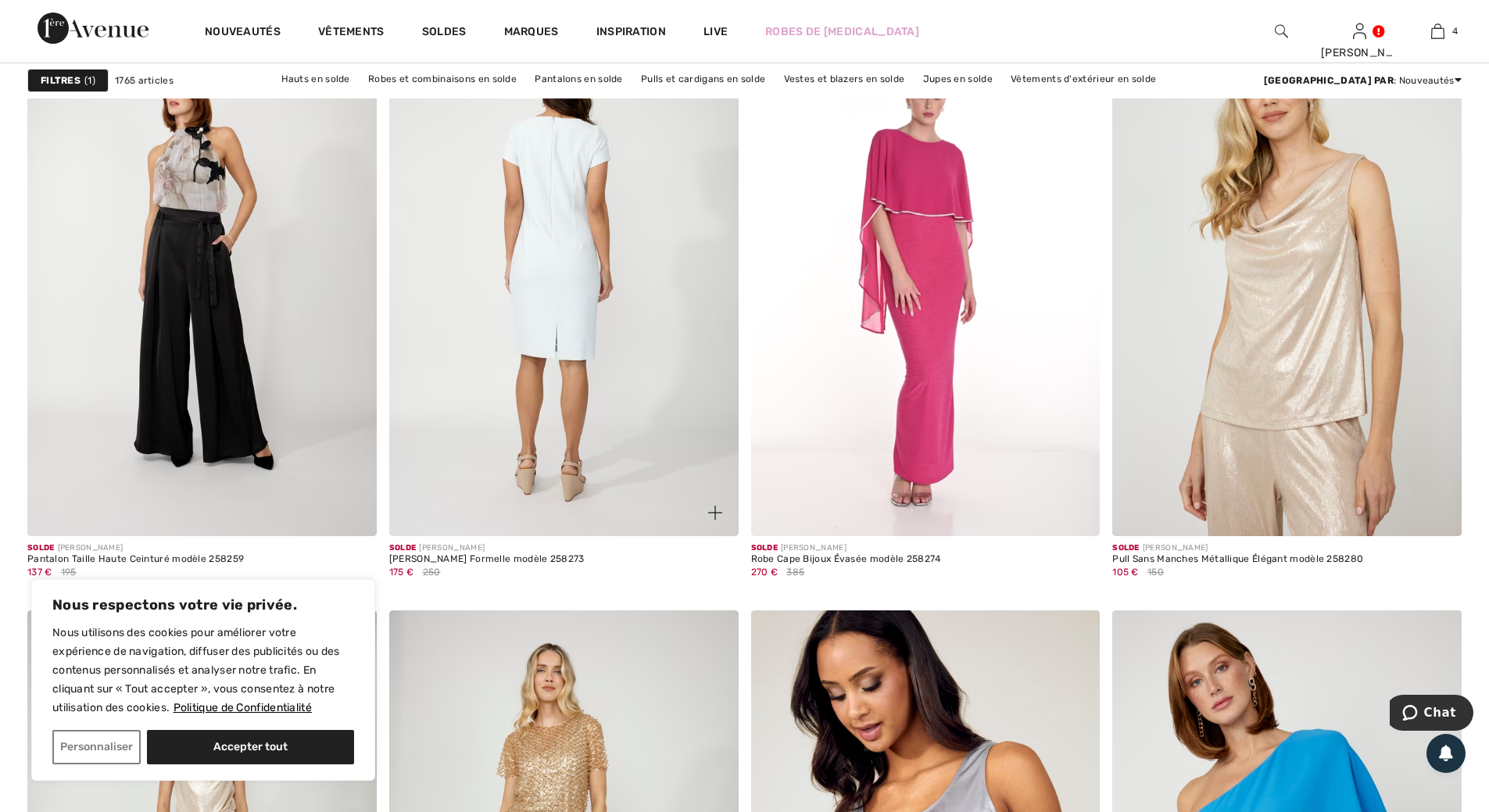
scroll to position [8206, 0]
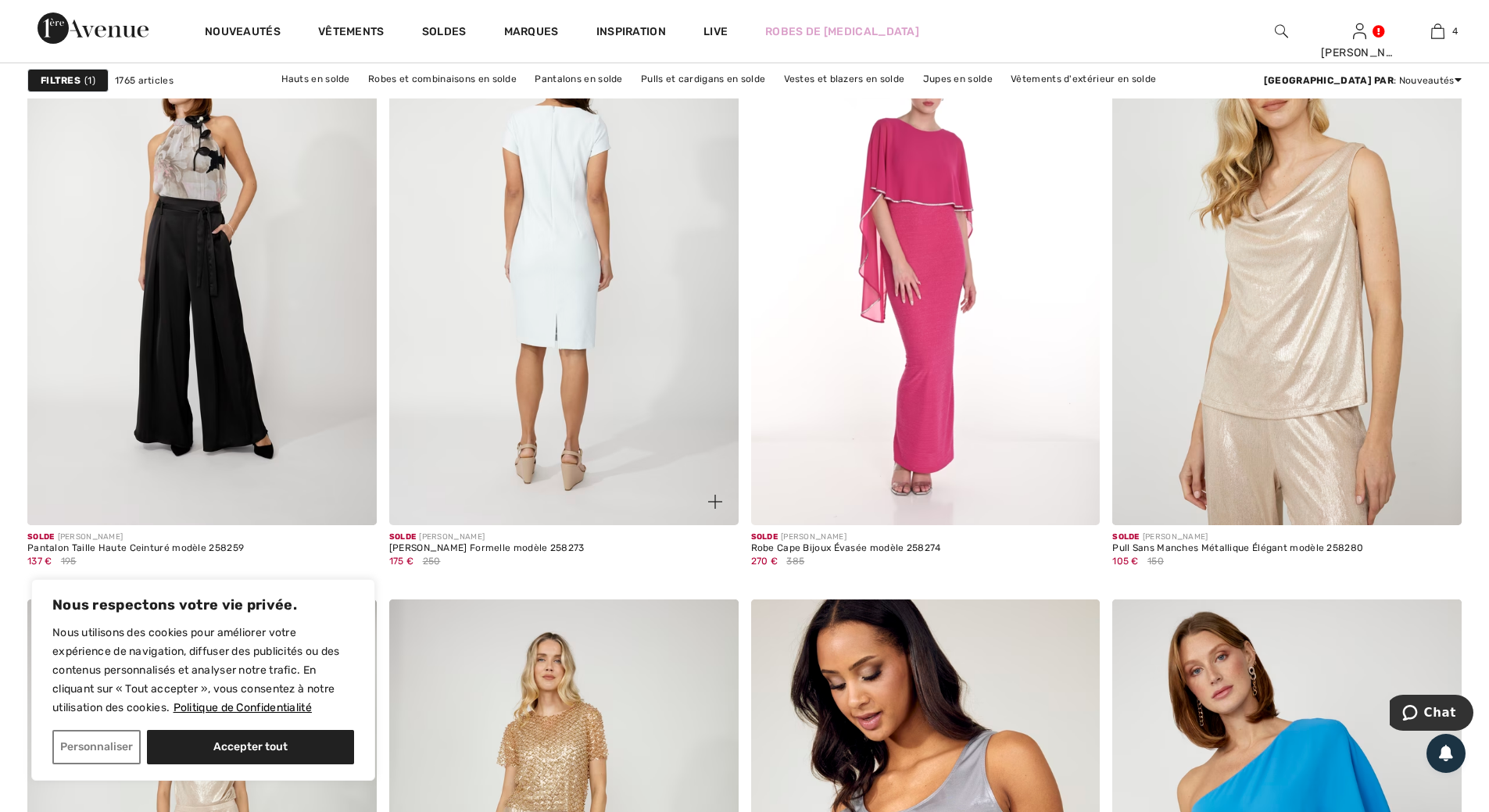
click at [546, 263] on img at bounding box center [563, 263] width 349 height 523
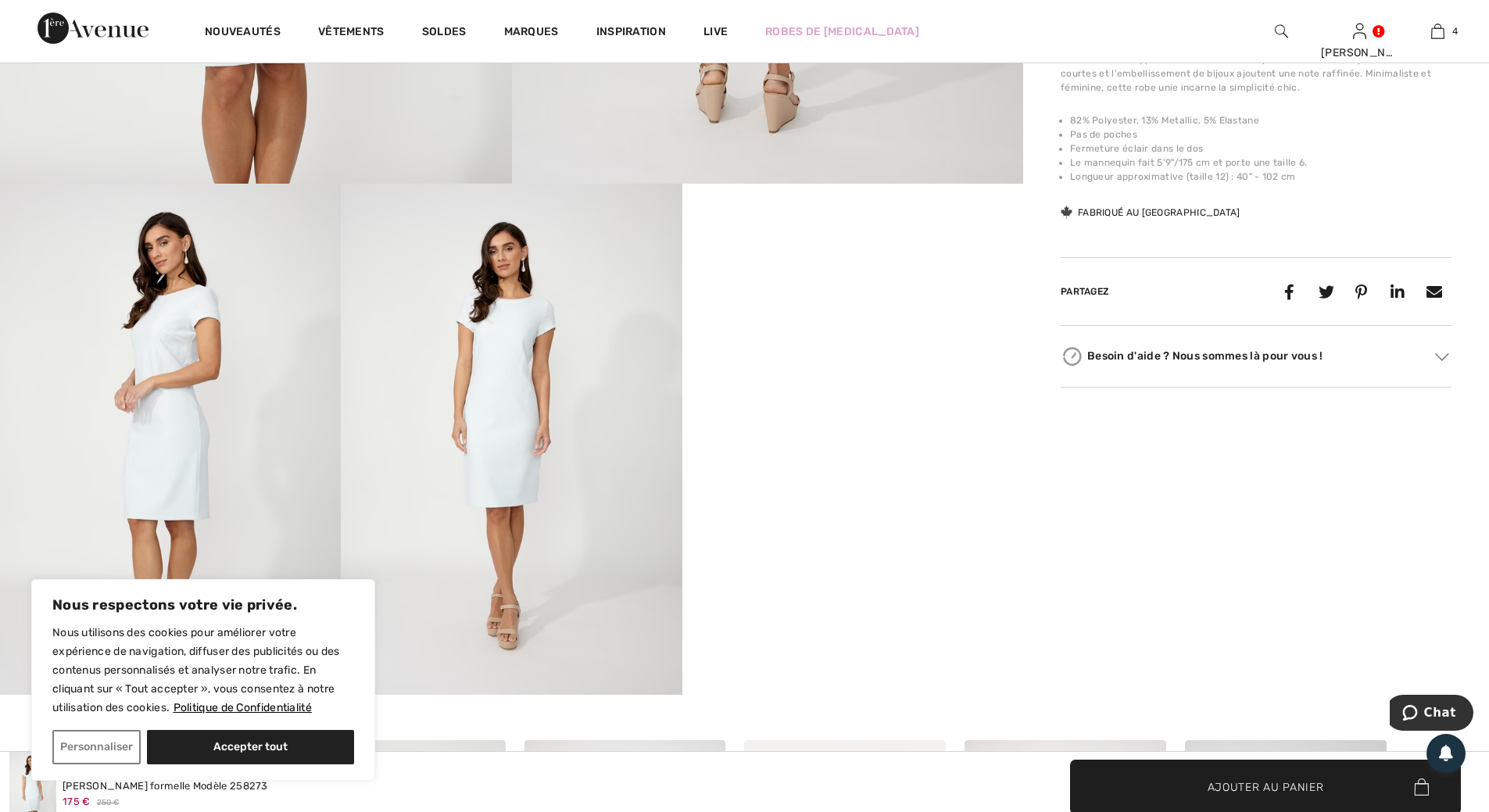
scroll to position [781, 0]
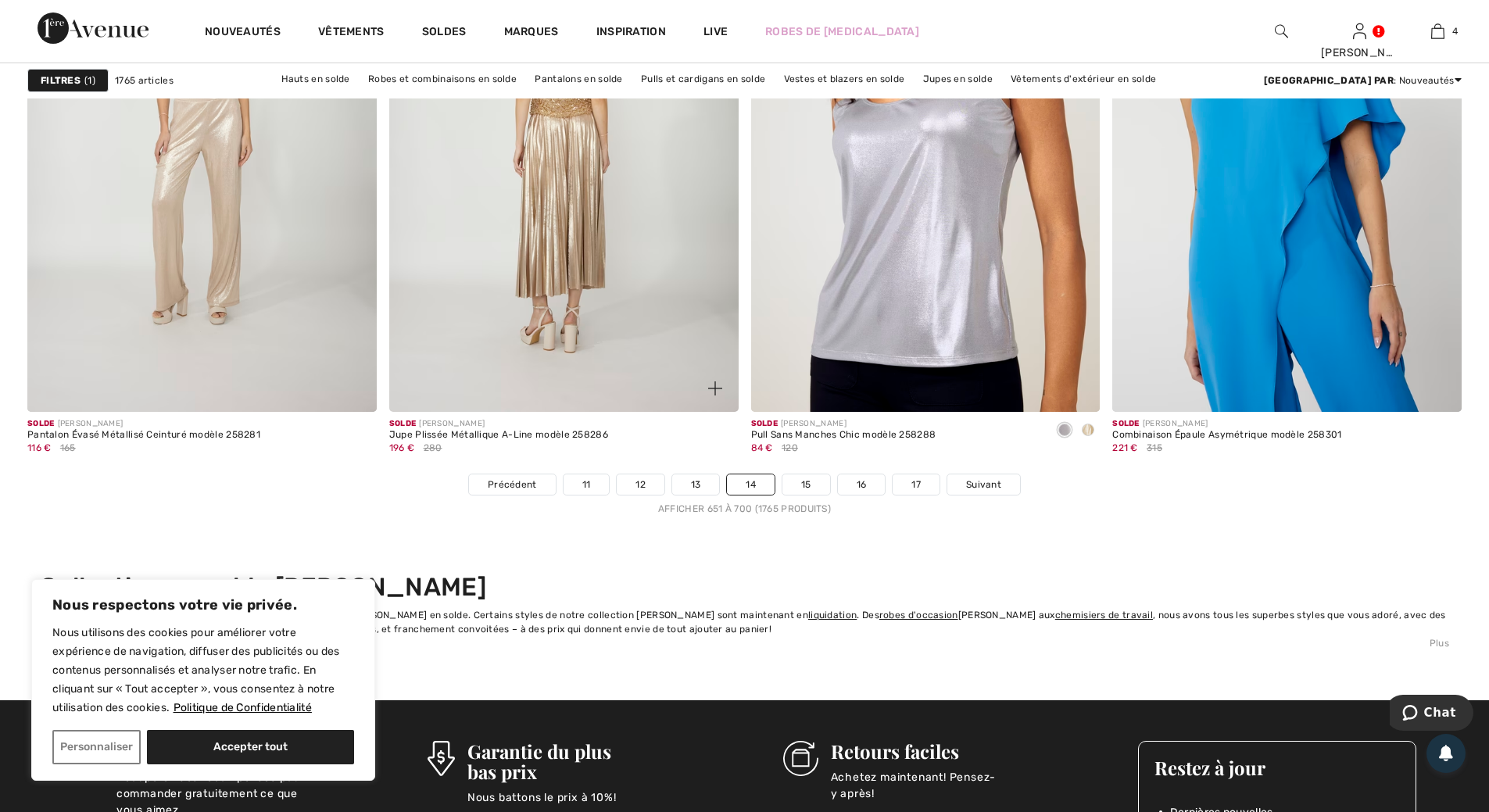
scroll to position [8988, 0]
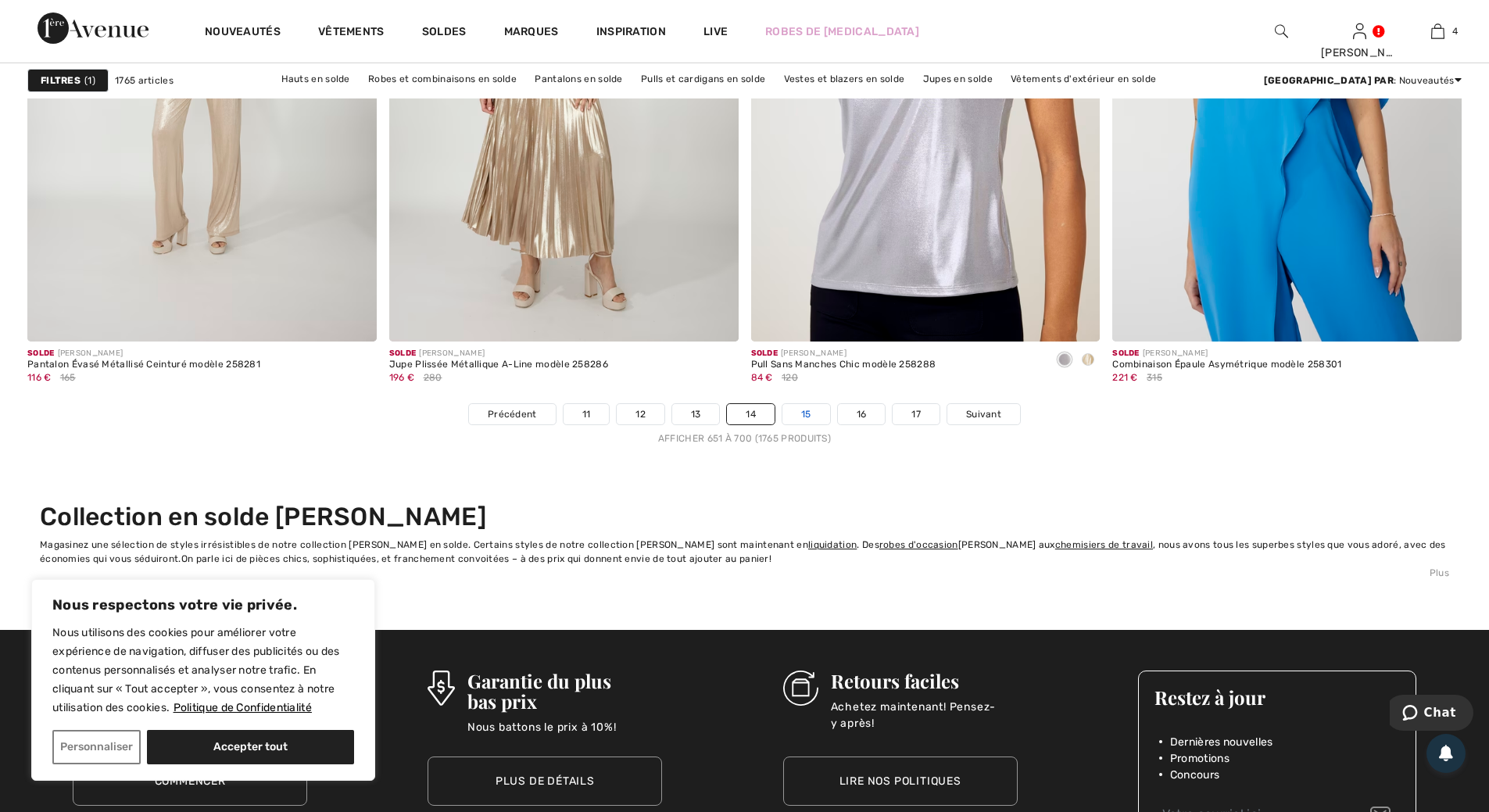
click at [806, 413] on link "15" at bounding box center [805, 414] width 47 height 20
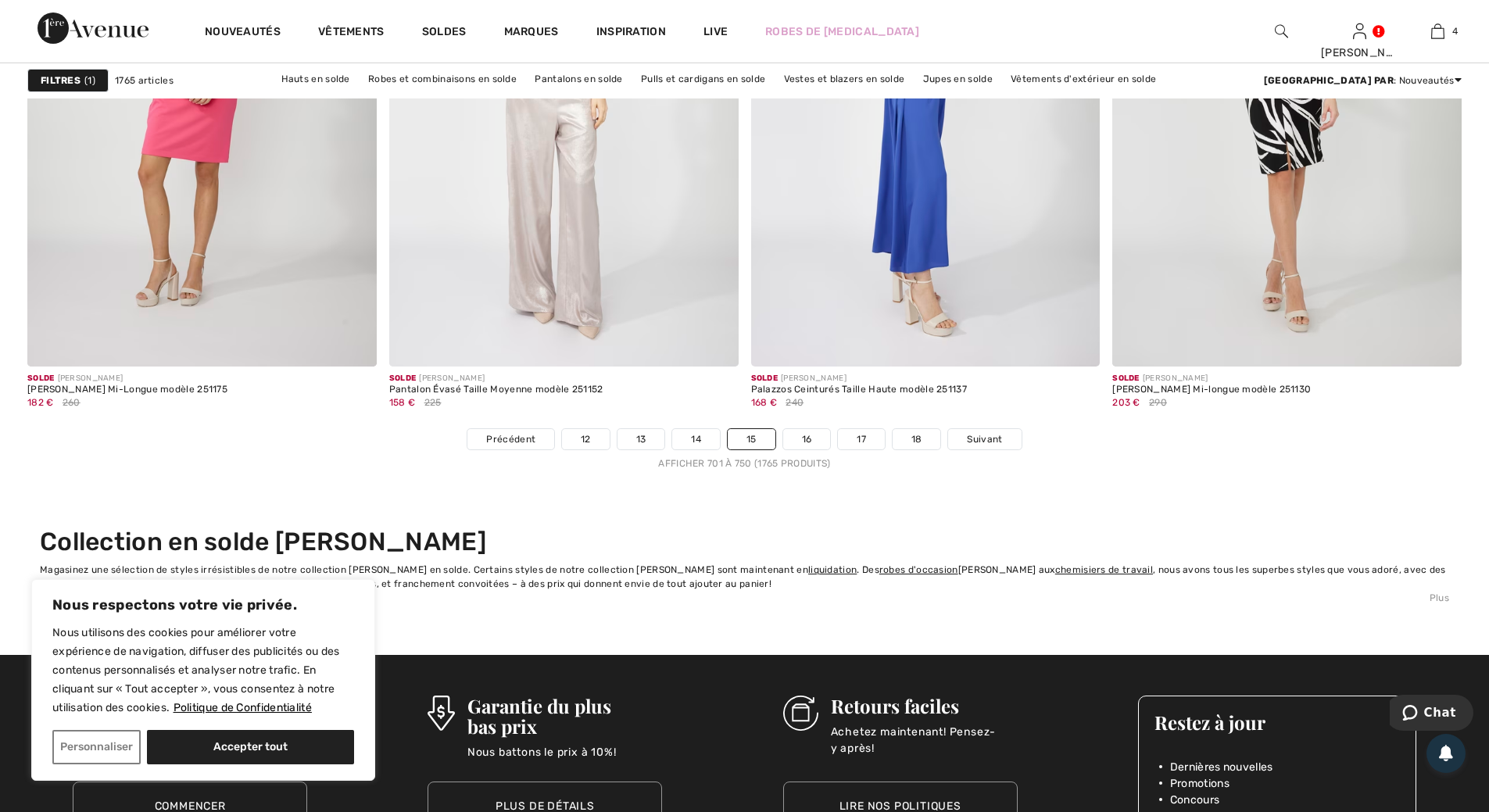
scroll to position [8988, 0]
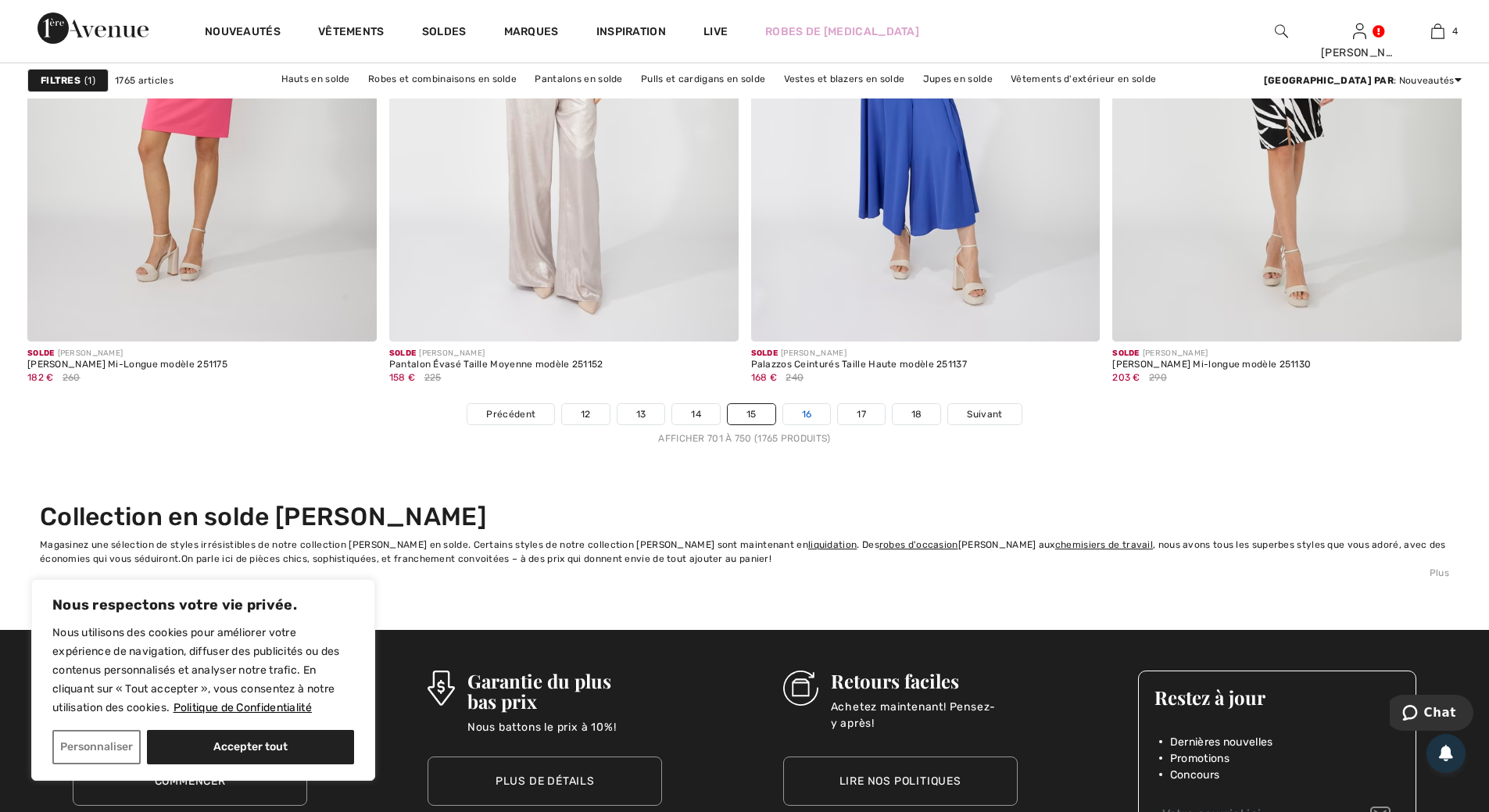
click at [810, 416] on link "16" at bounding box center [806, 414] width 47 height 20
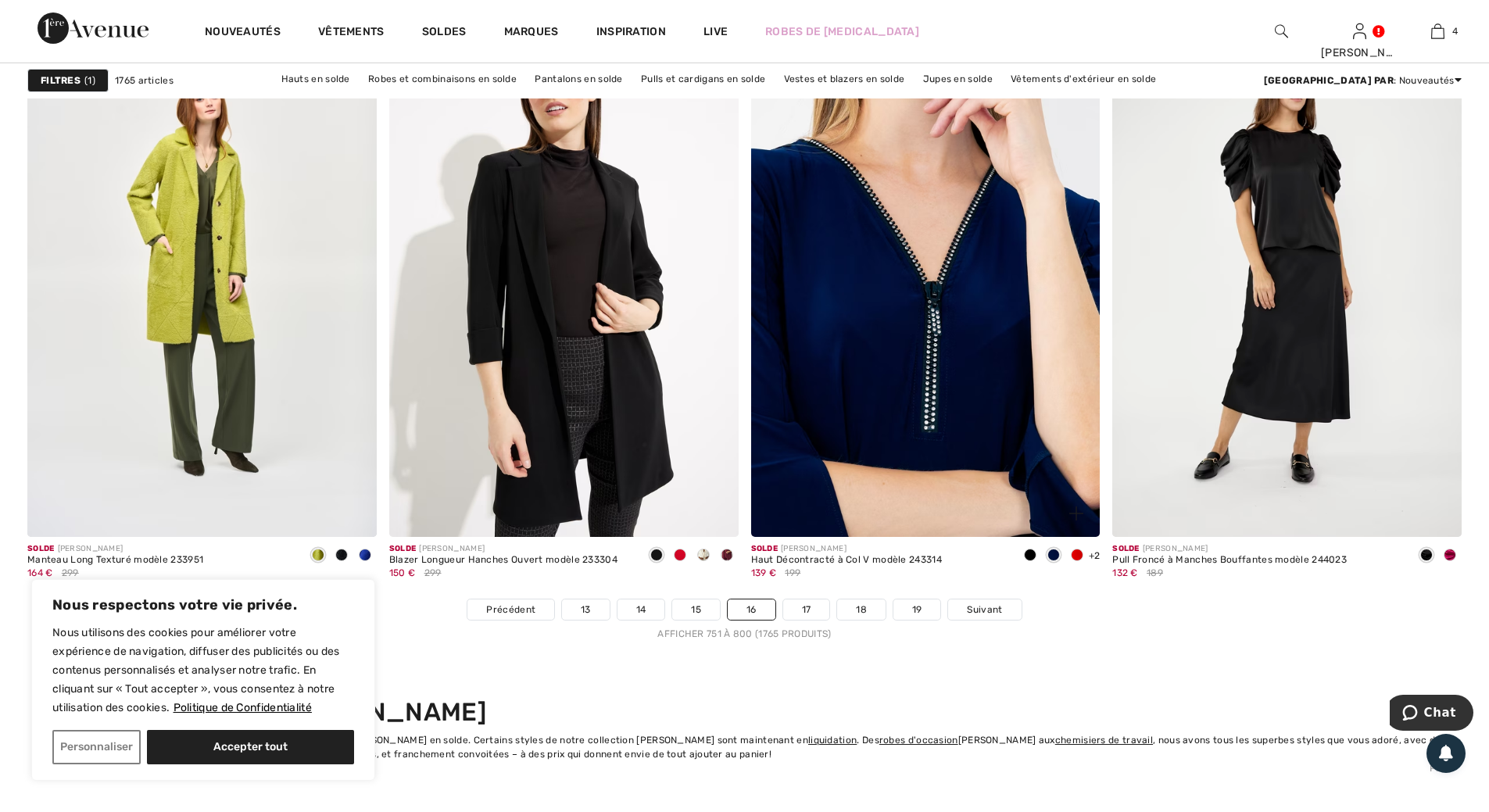
scroll to position [8831, 0]
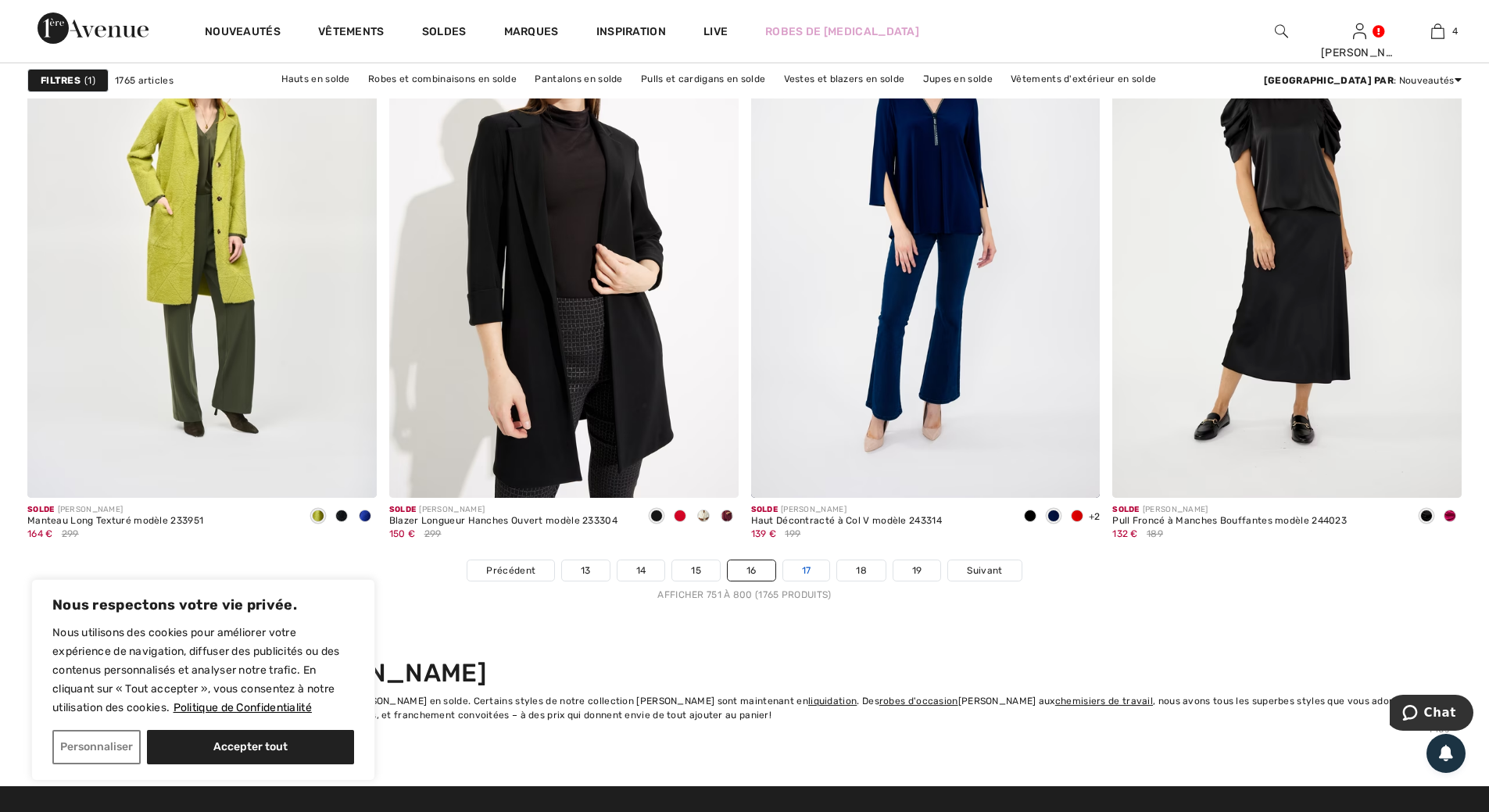
click at [804, 566] on link "17" at bounding box center [806, 571] width 47 height 20
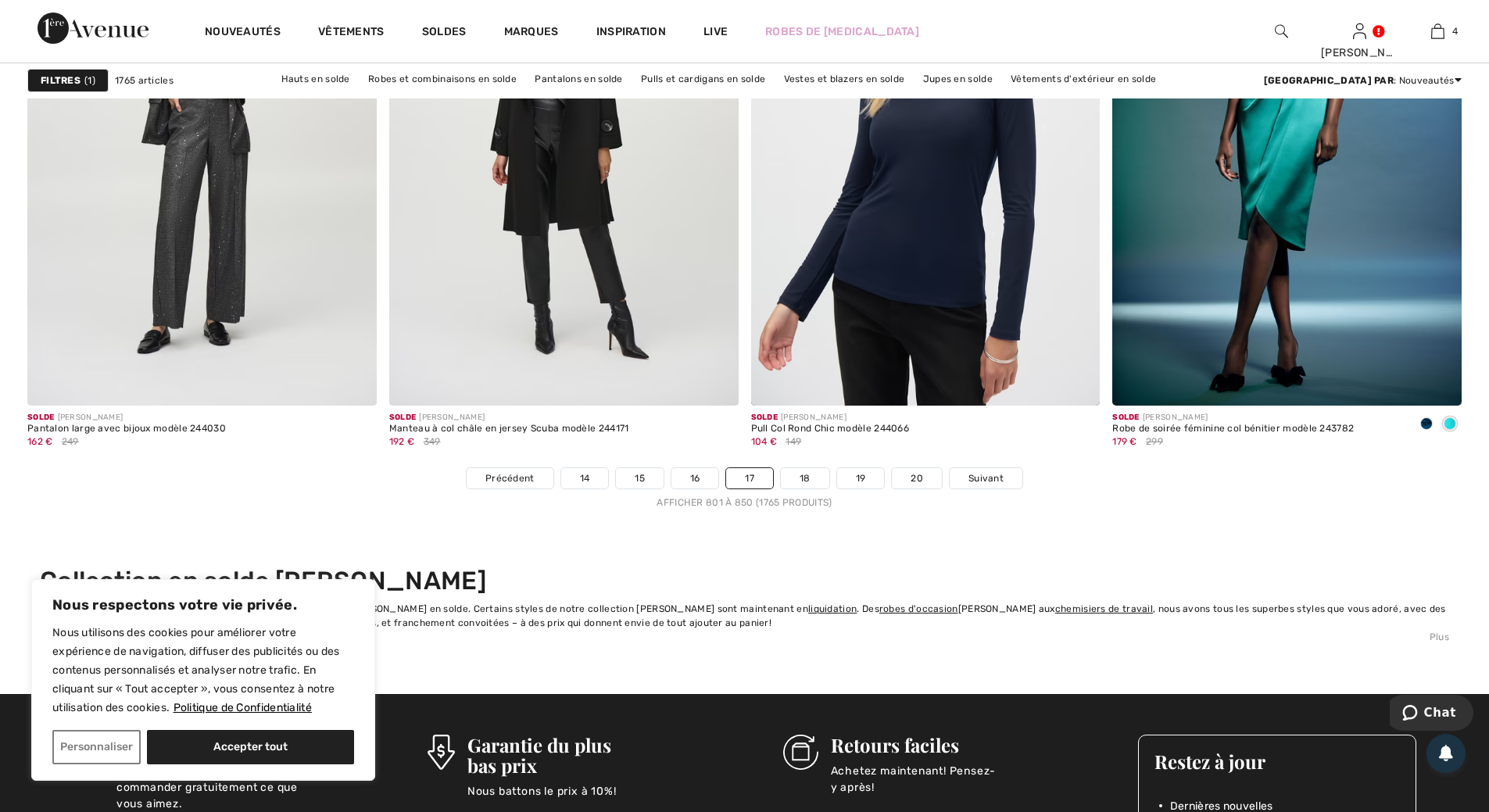
scroll to position [8988, 0]
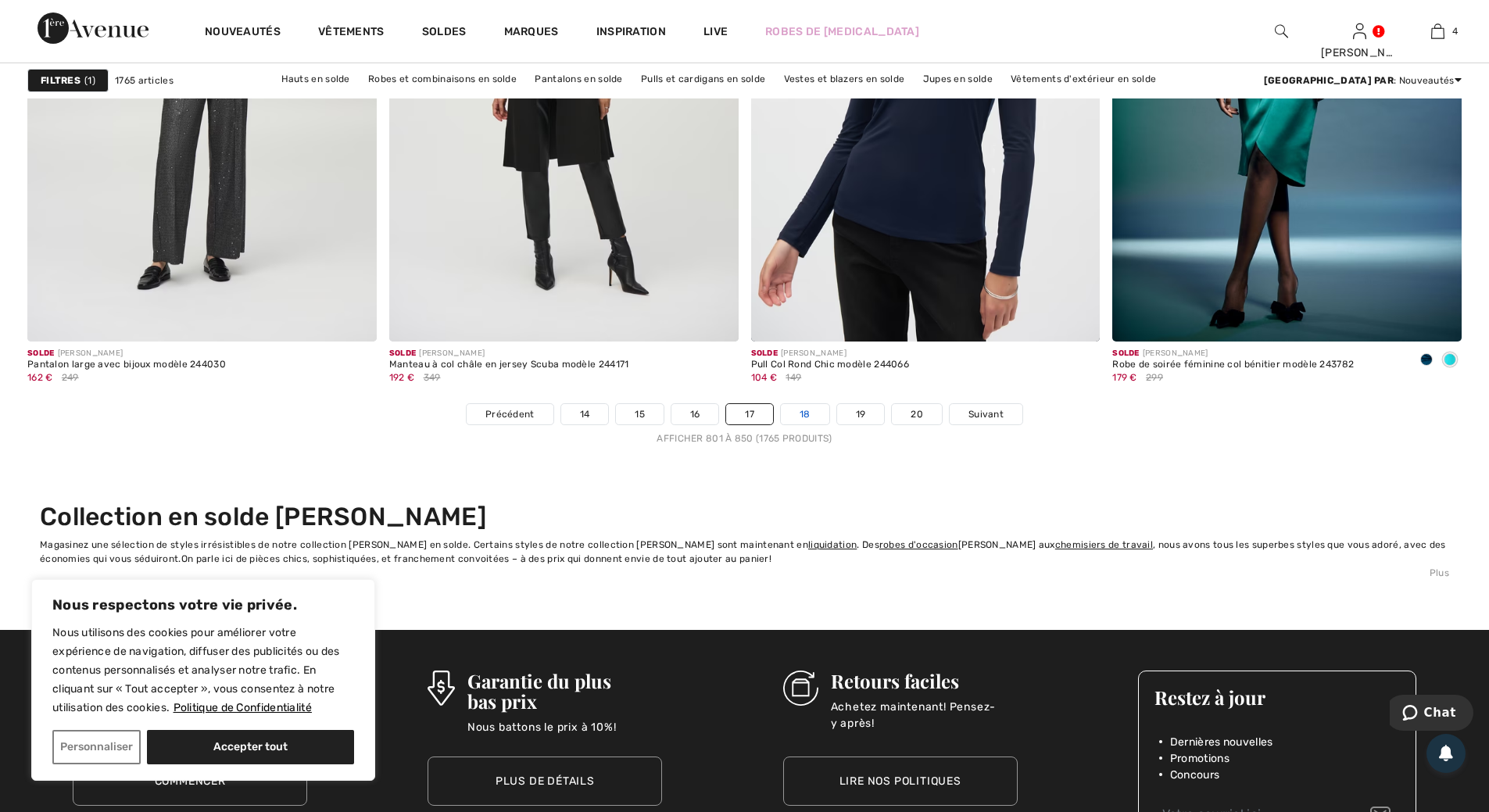
click at [805, 411] on link "18" at bounding box center [805, 414] width 48 height 20
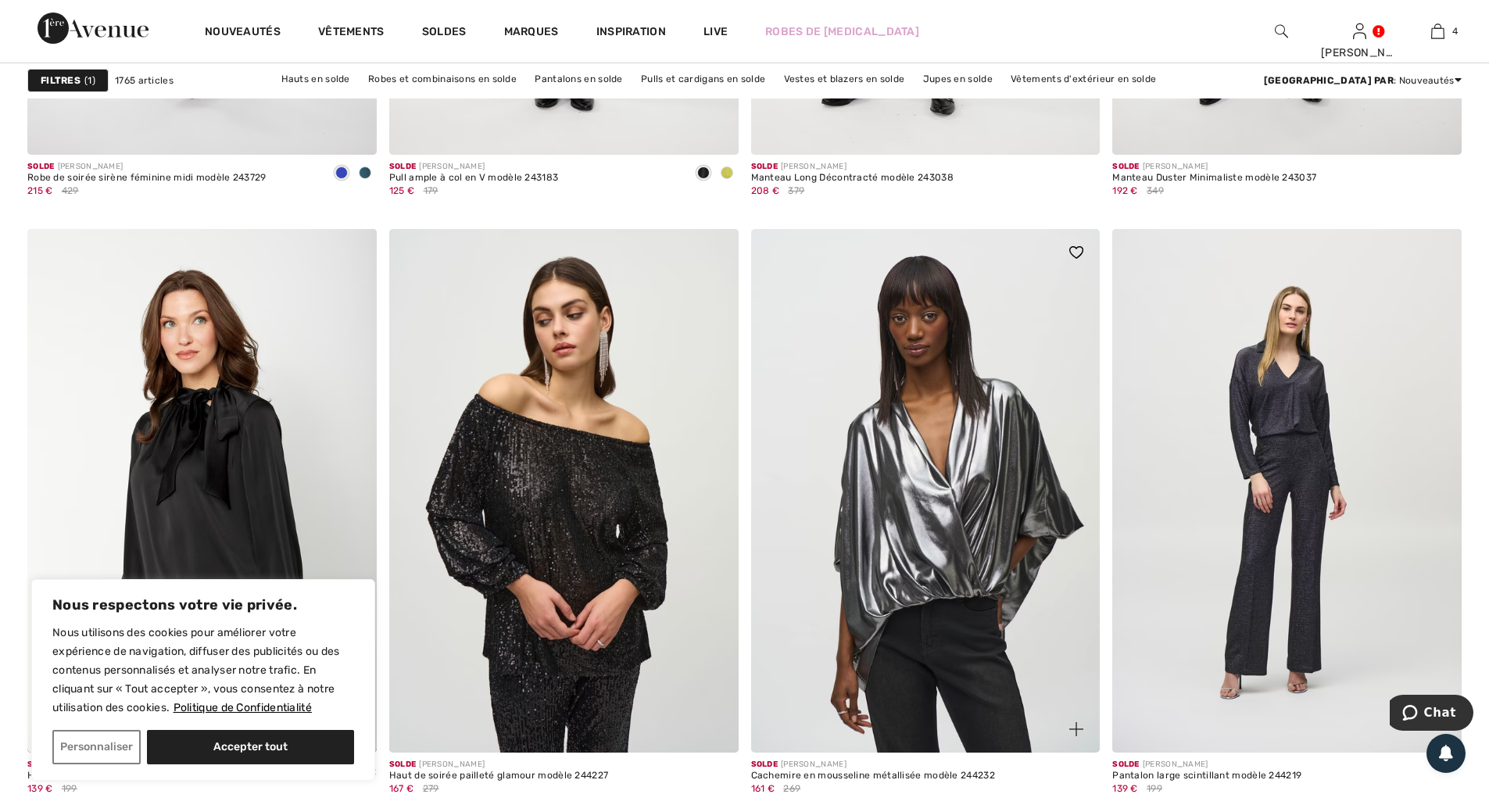
scroll to position [8910, 0]
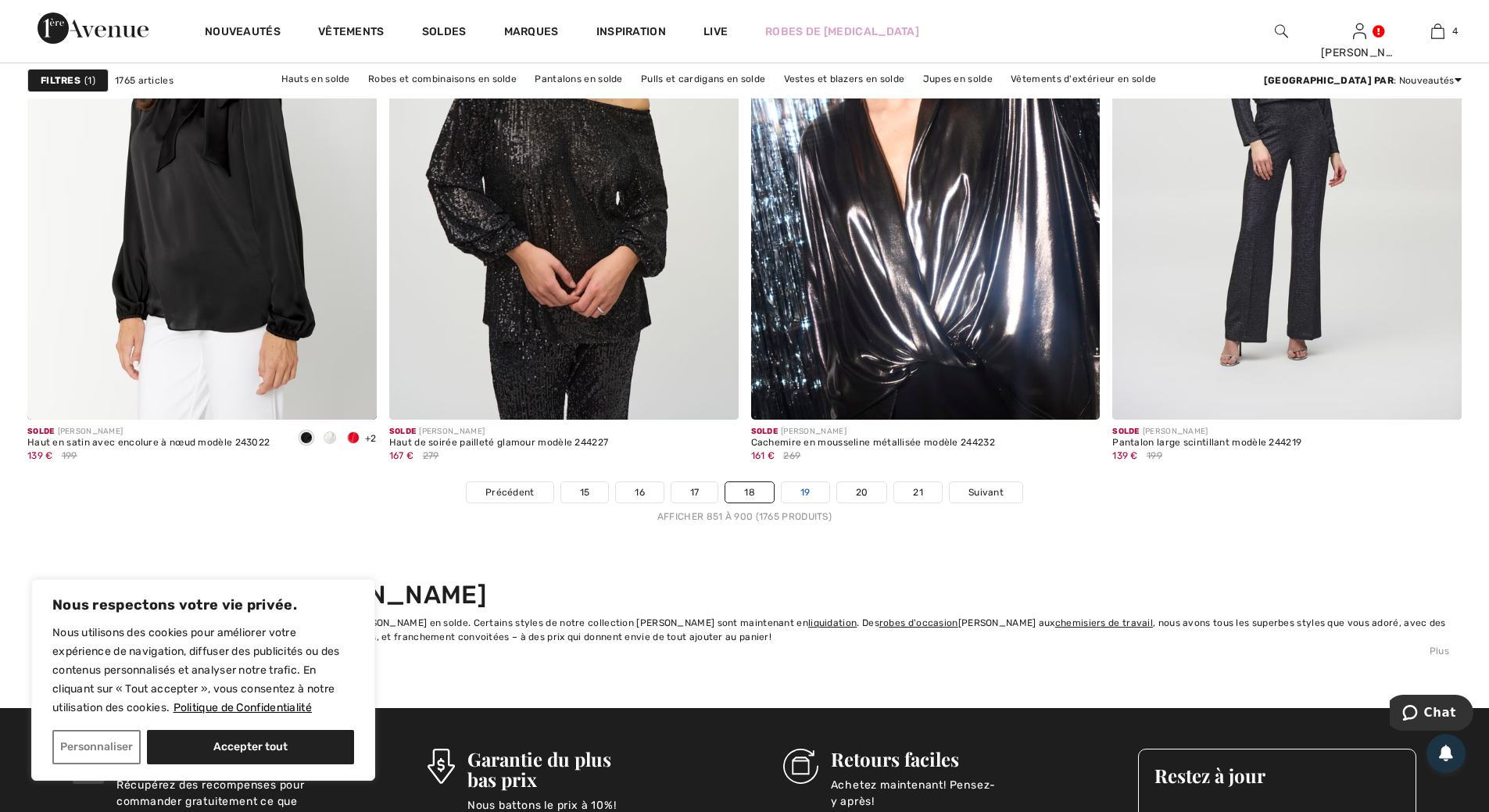
click at [808, 493] on link "19" at bounding box center [805, 492] width 47 height 20
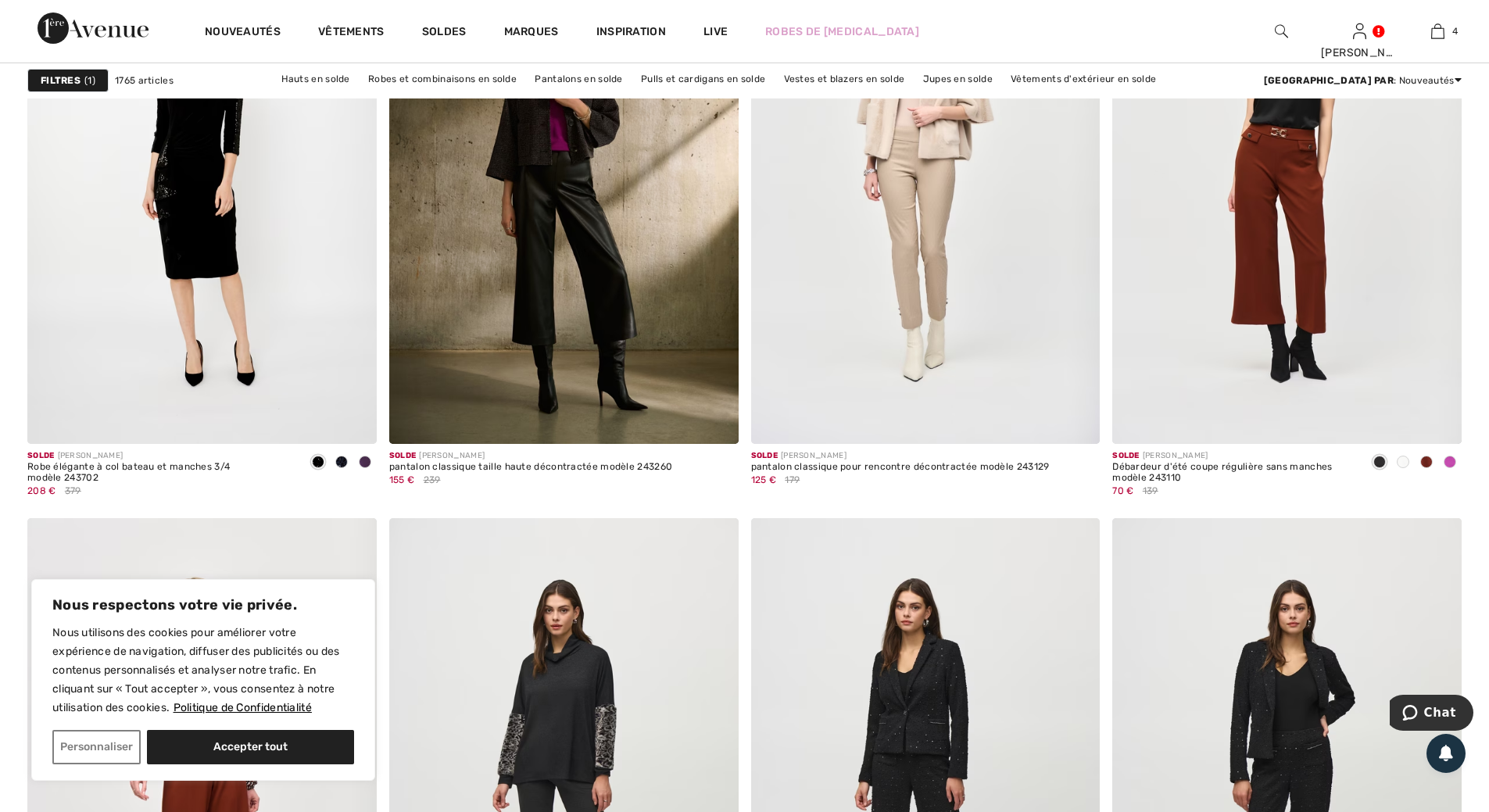
scroll to position [1641, 0]
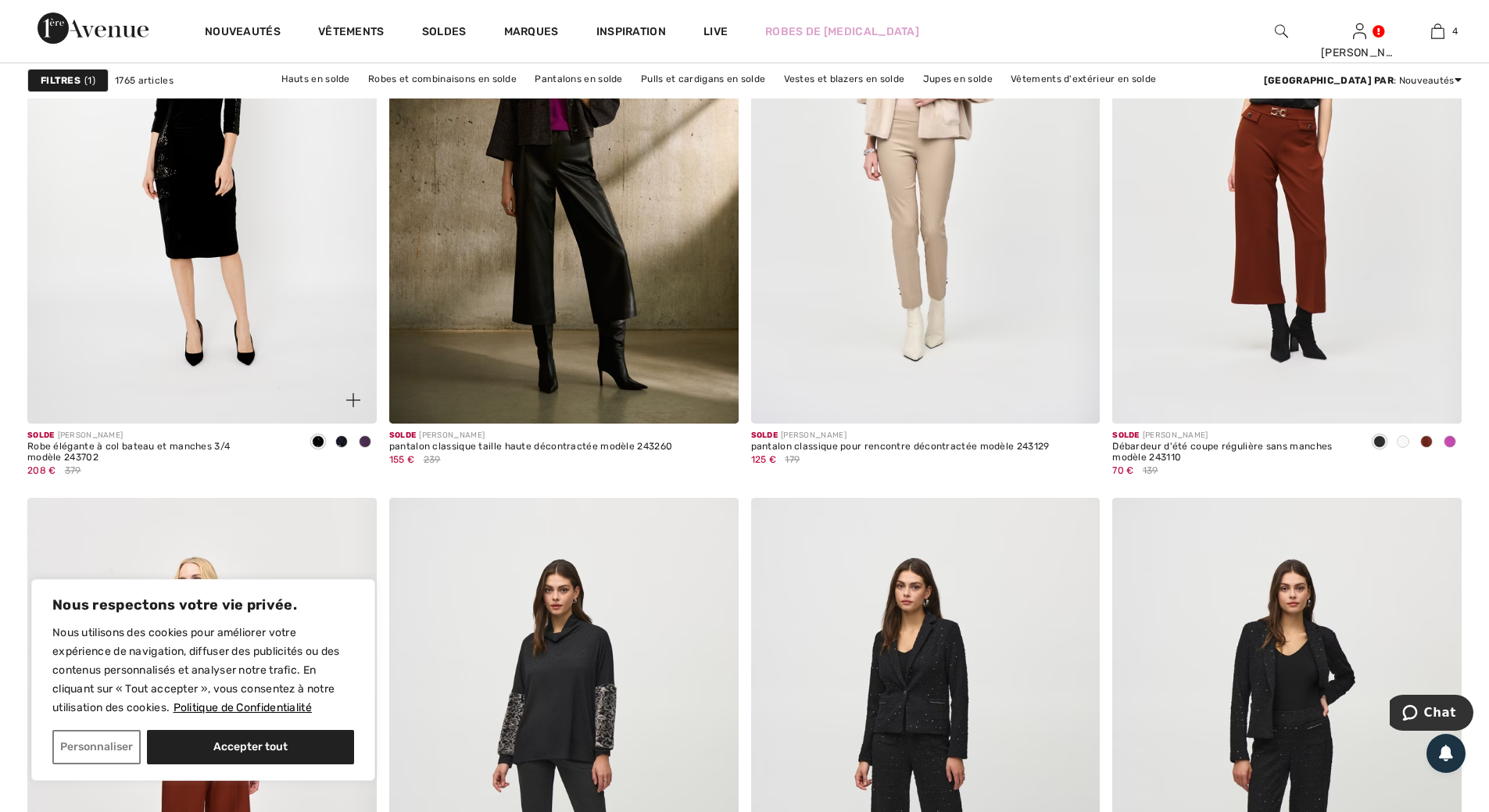
click at [343, 439] on span at bounding box center [341, 441] width 12 height 12
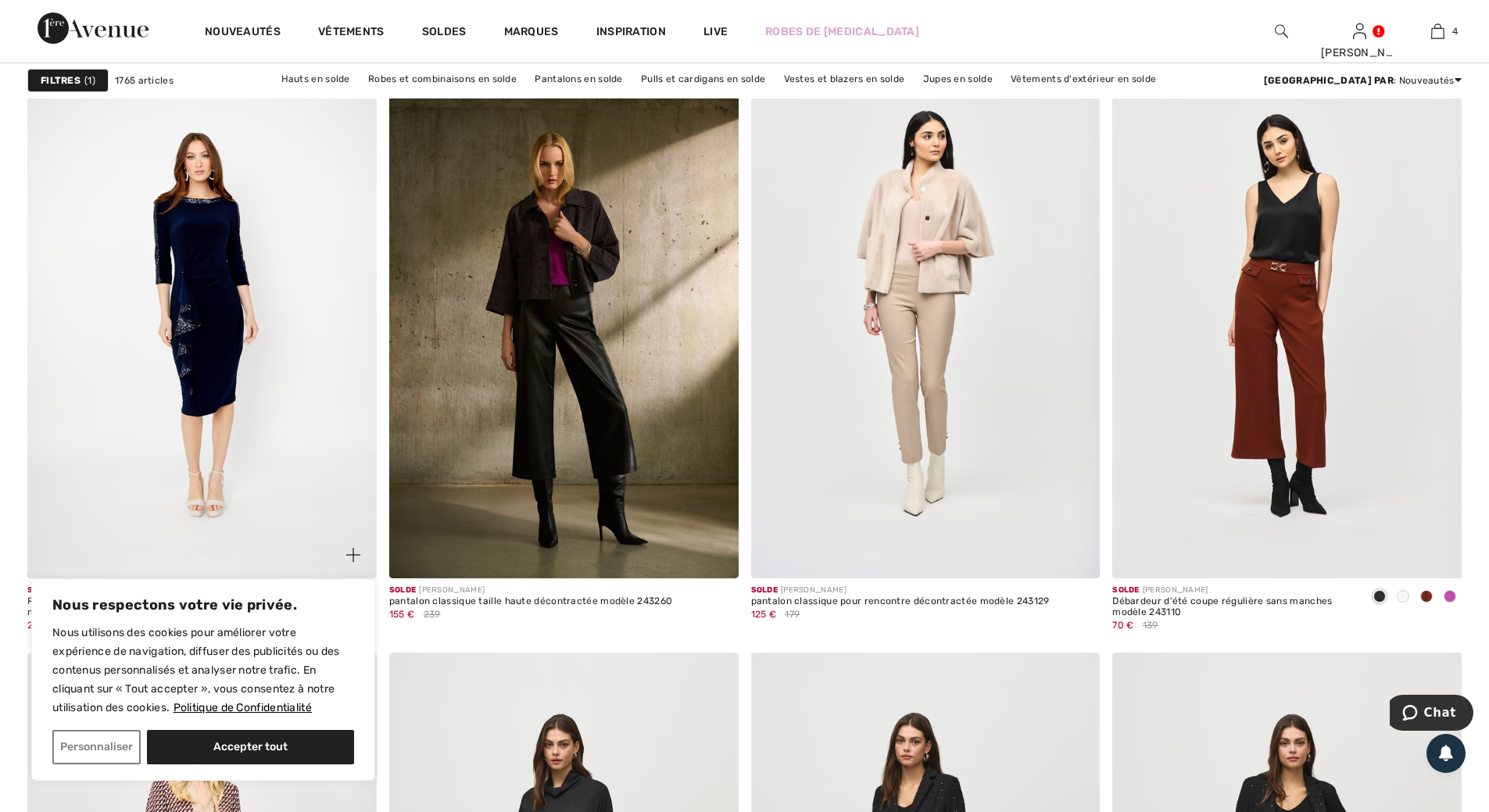
scroll to position [1485, 0]
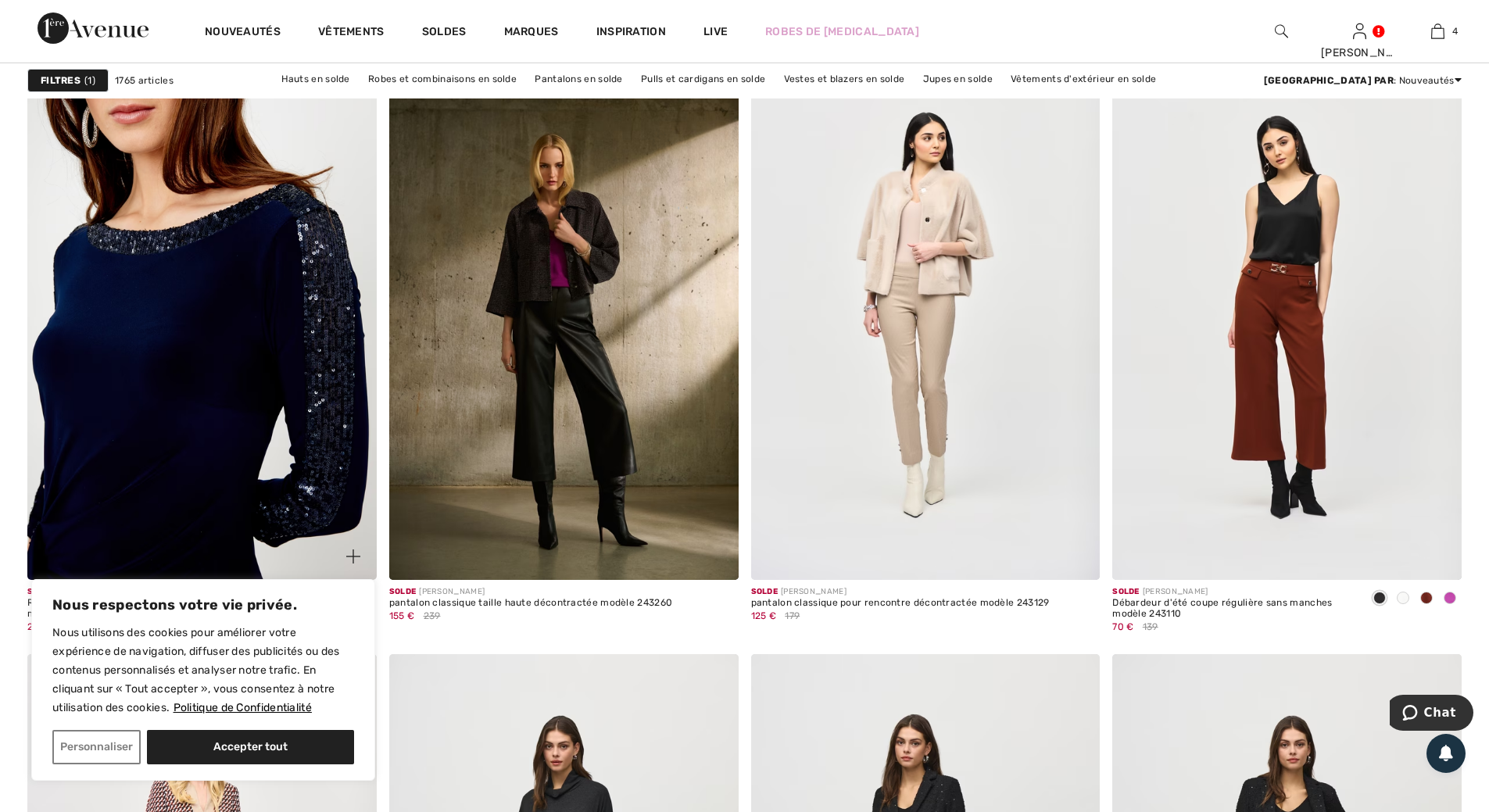
click at [253, 422] on img at bounding box center [202, 318] width 349 height 523
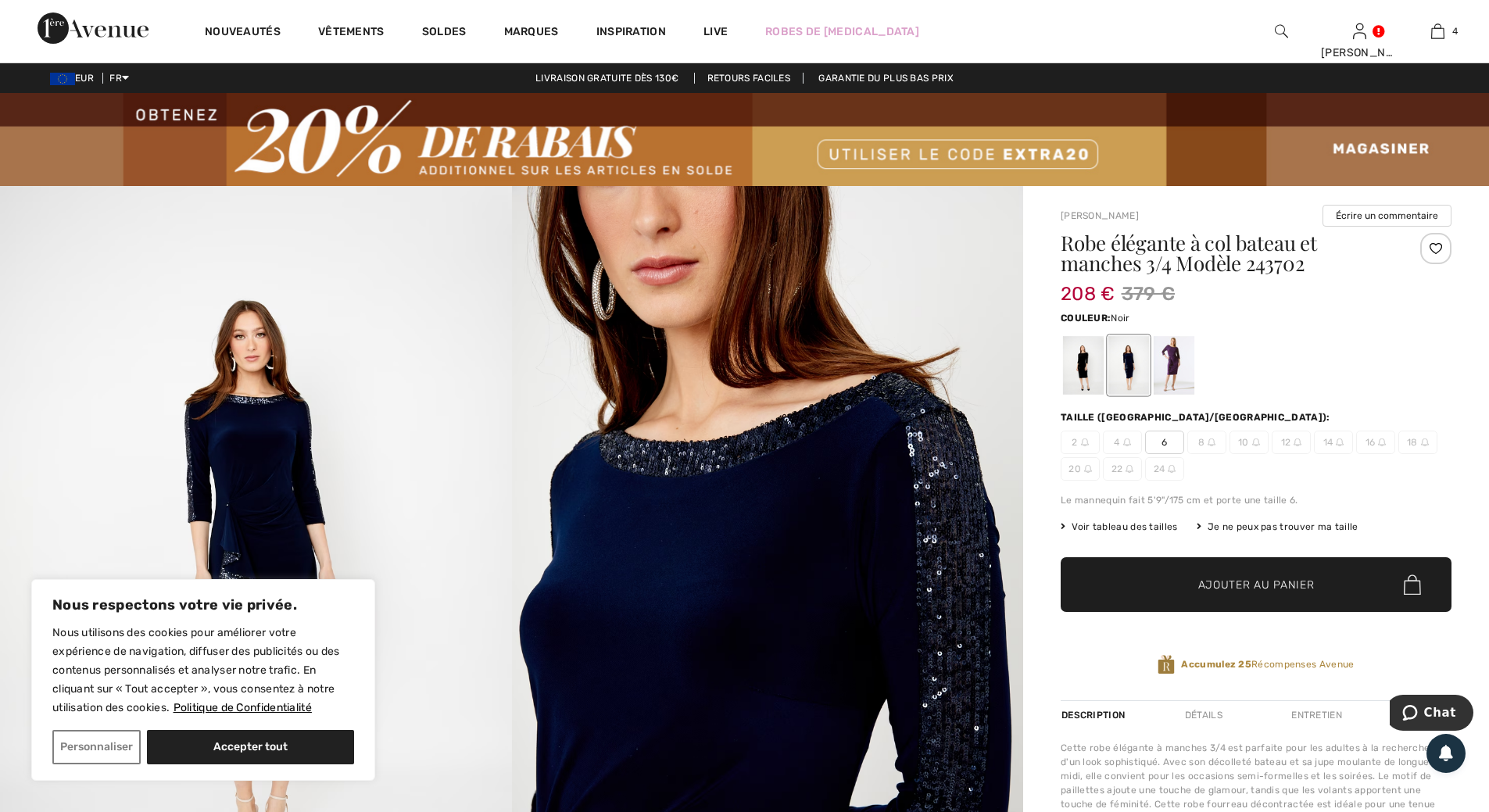
click at [1088, 366] on div at bounding box center [1083, 365] width 41 height 59
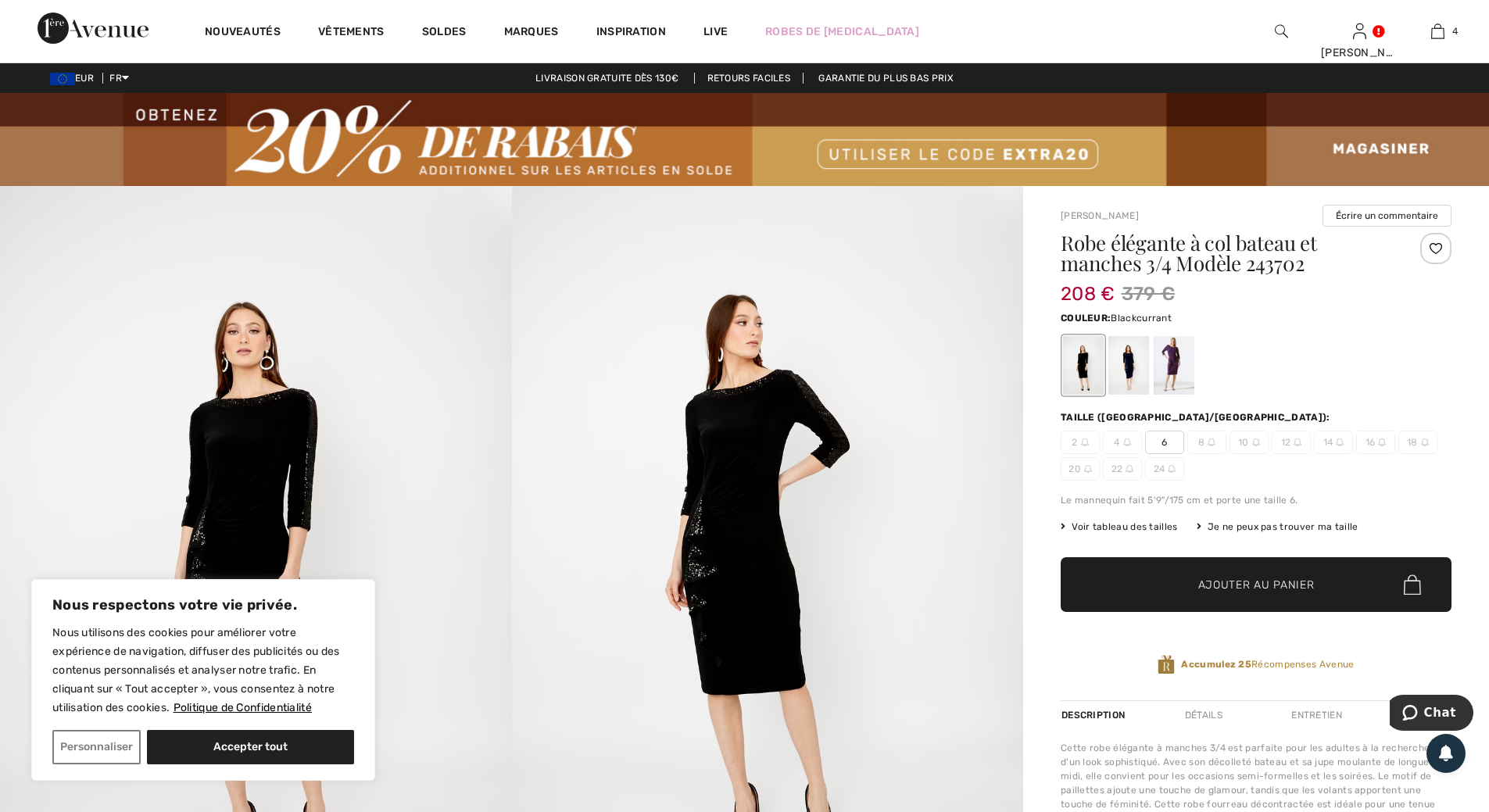
click at [1173, 364] on div at bounding box center [1174, 365] width 41 height 59
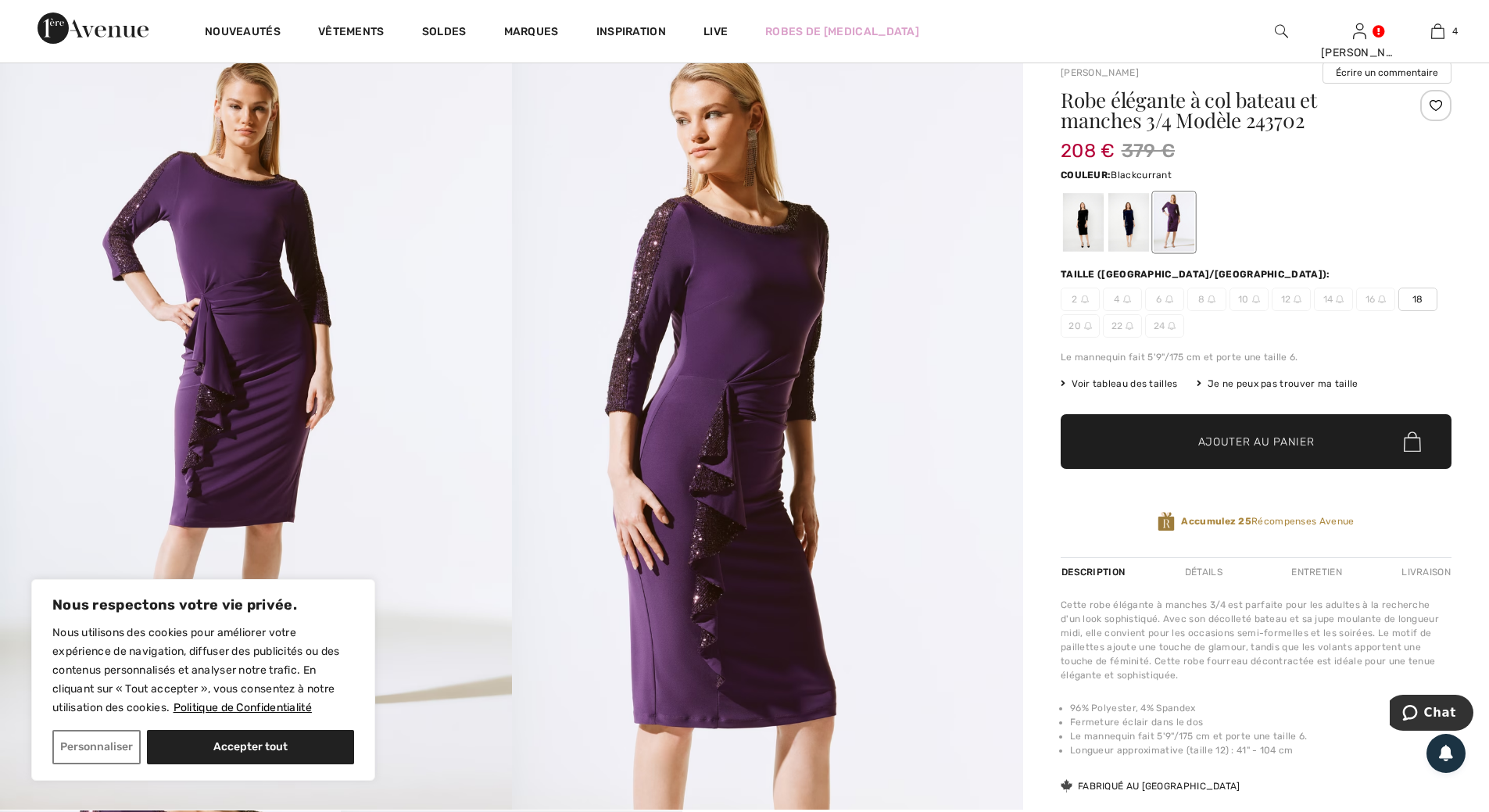
scroll to position [78, 0]
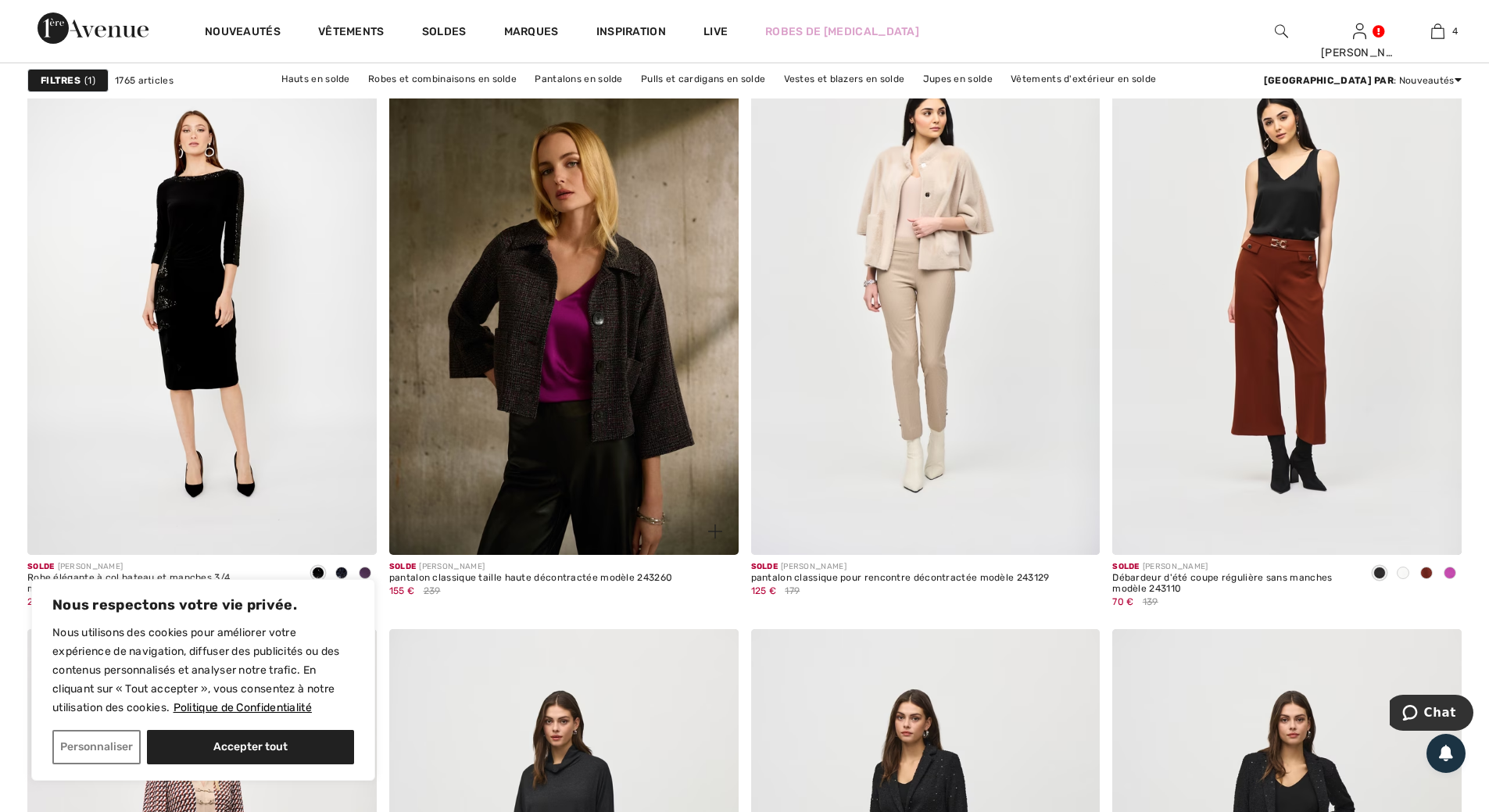
scroll to position [1485, 0]
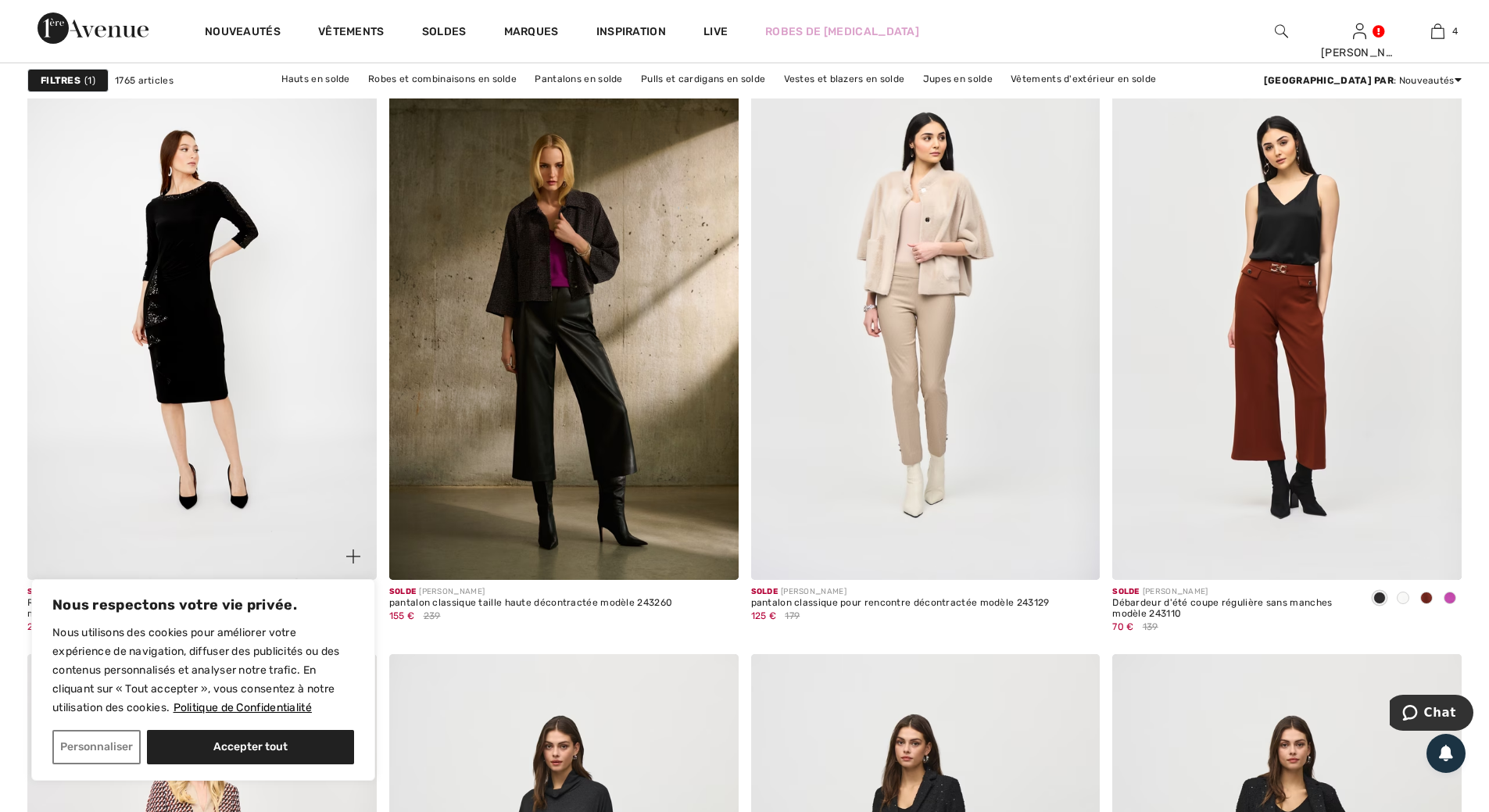
click at [180, 264] on img at bounding box center [202, 318] width 349 height 523
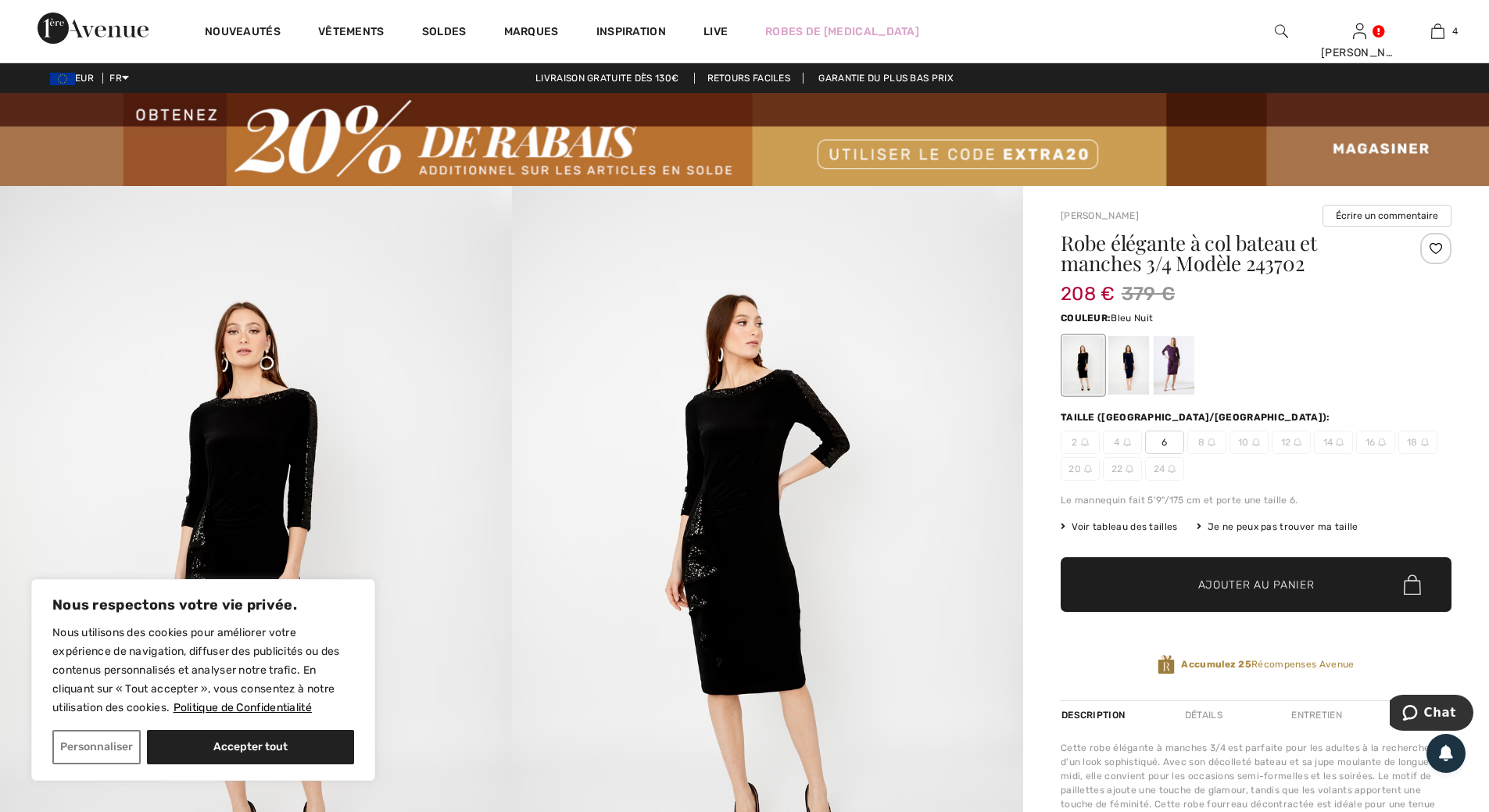
click at [1129, 364] on div at bounding box center [1128, 365] width 41 height 59
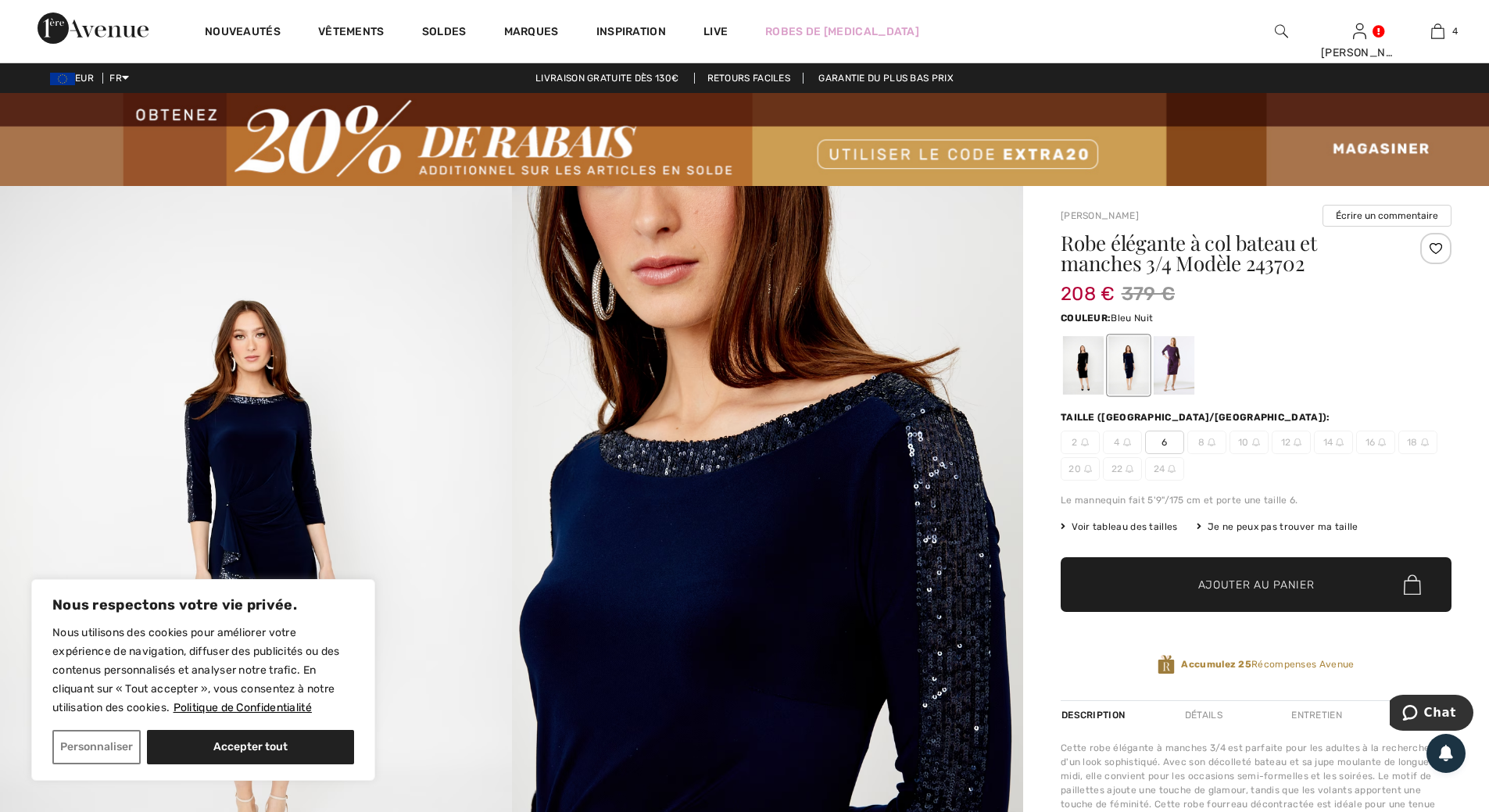
click at [1286, 443] on span "12" at bounding box center [1291, 442] width 39 height 23
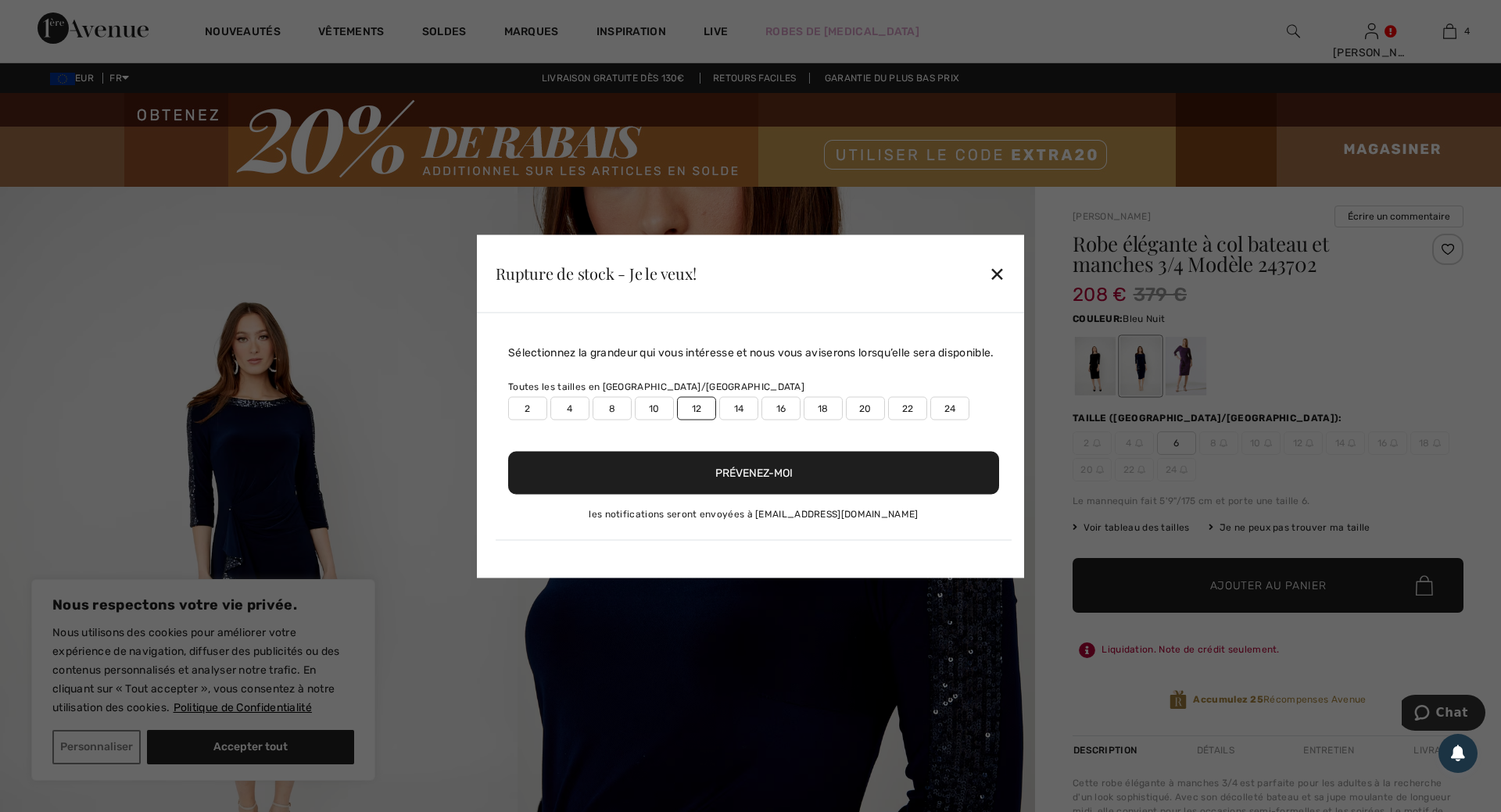
click at [760, 475] on button "Prévenez-moi" at bounding box center [753, 473] width 491 height 43
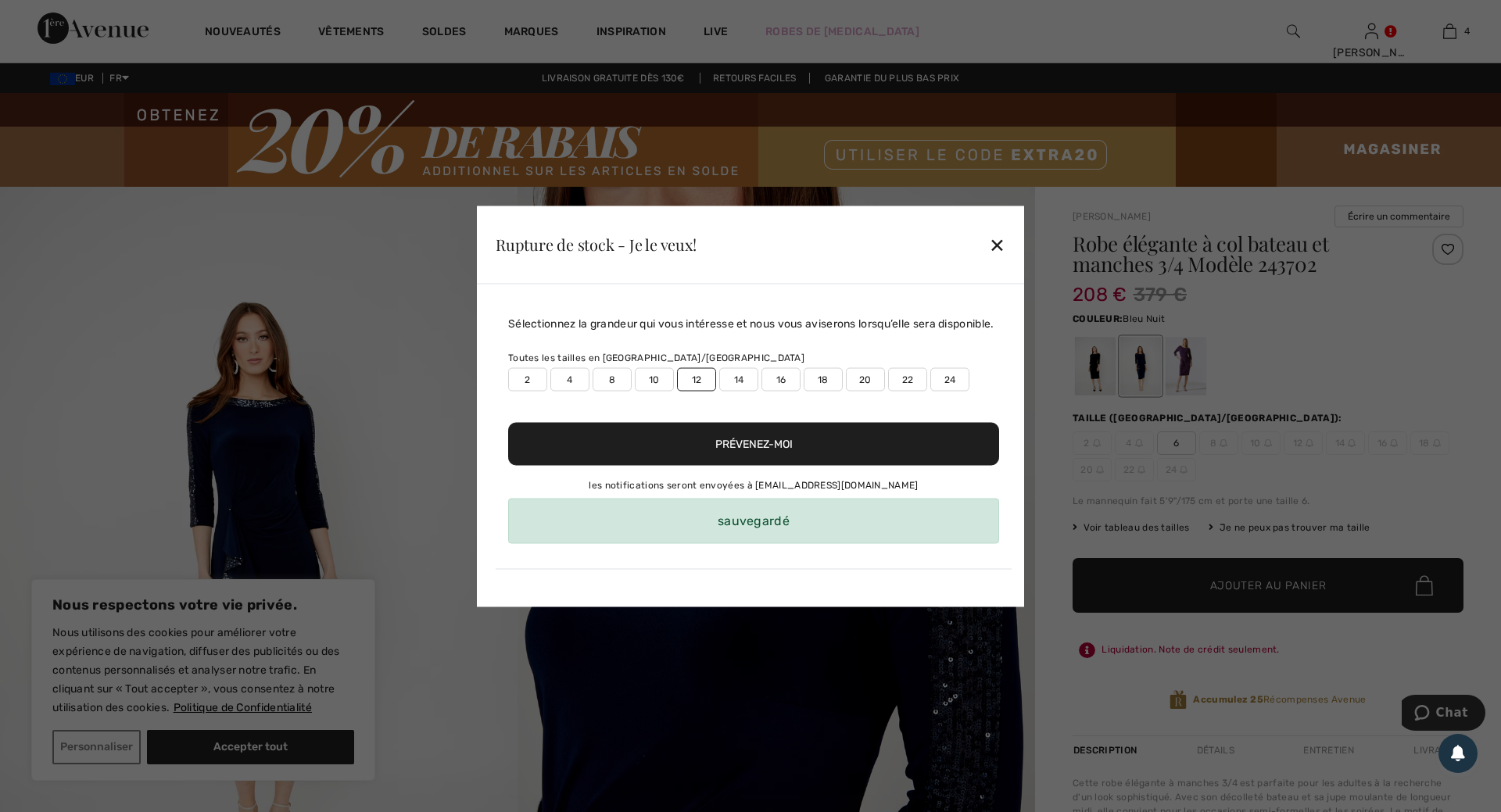
click at [773, 446] on button "Prévenez-moi" at bounding box center [753, 444] width 491 height 43
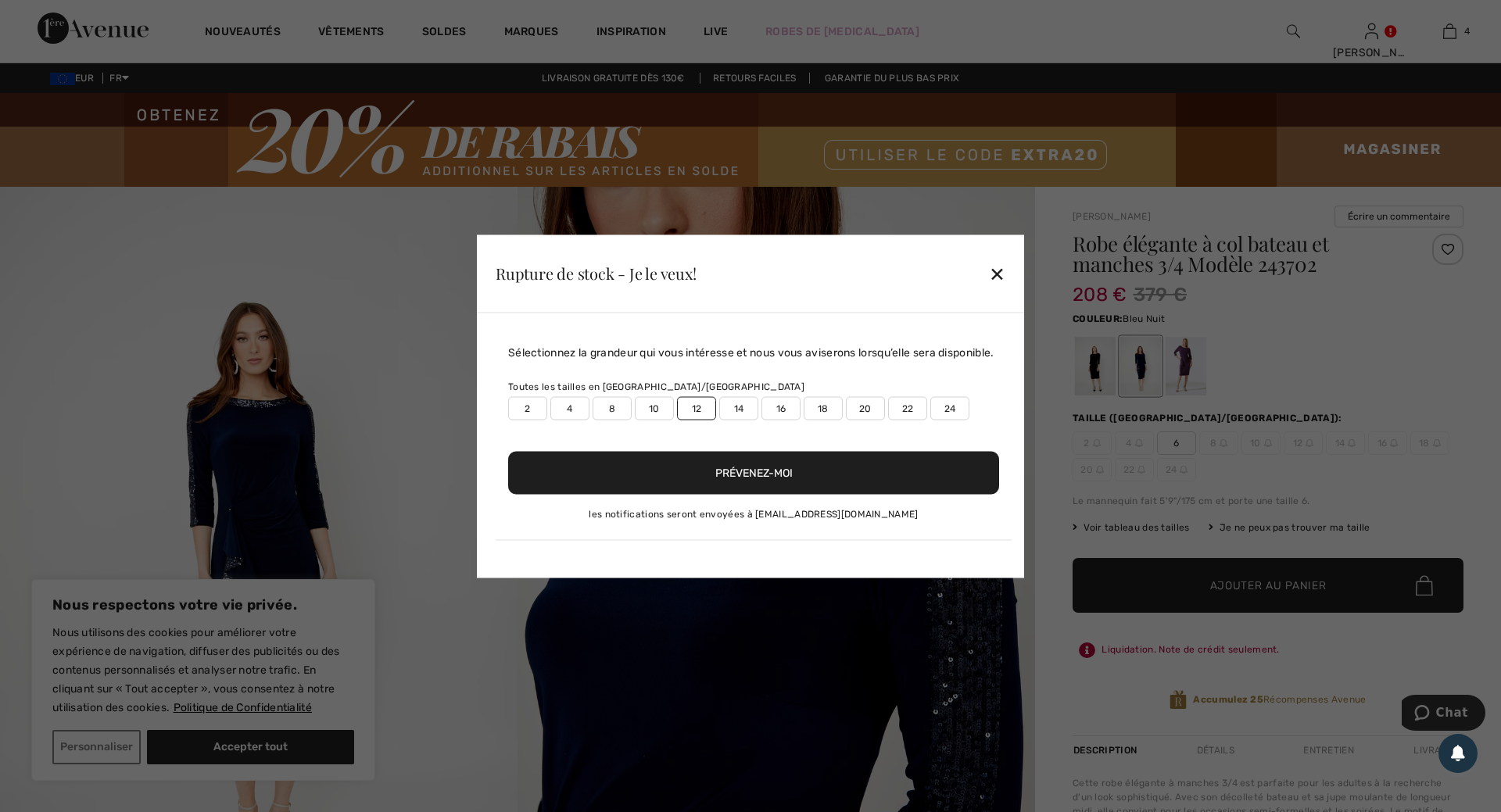
click at [1004, 274] on div "✕" at bounding box center [997, 274] width 17 height 33
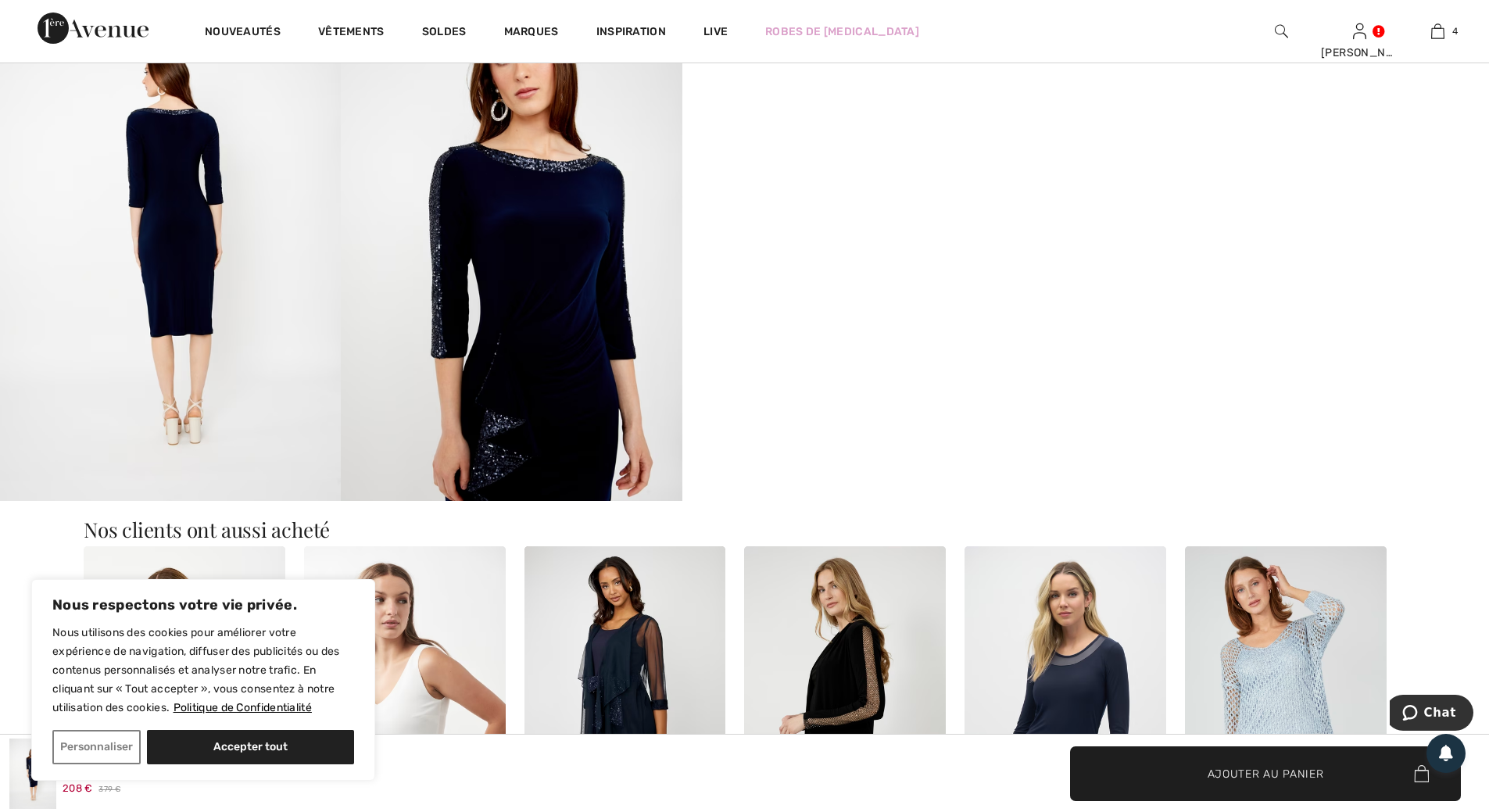
scroll to position [1485, 0]
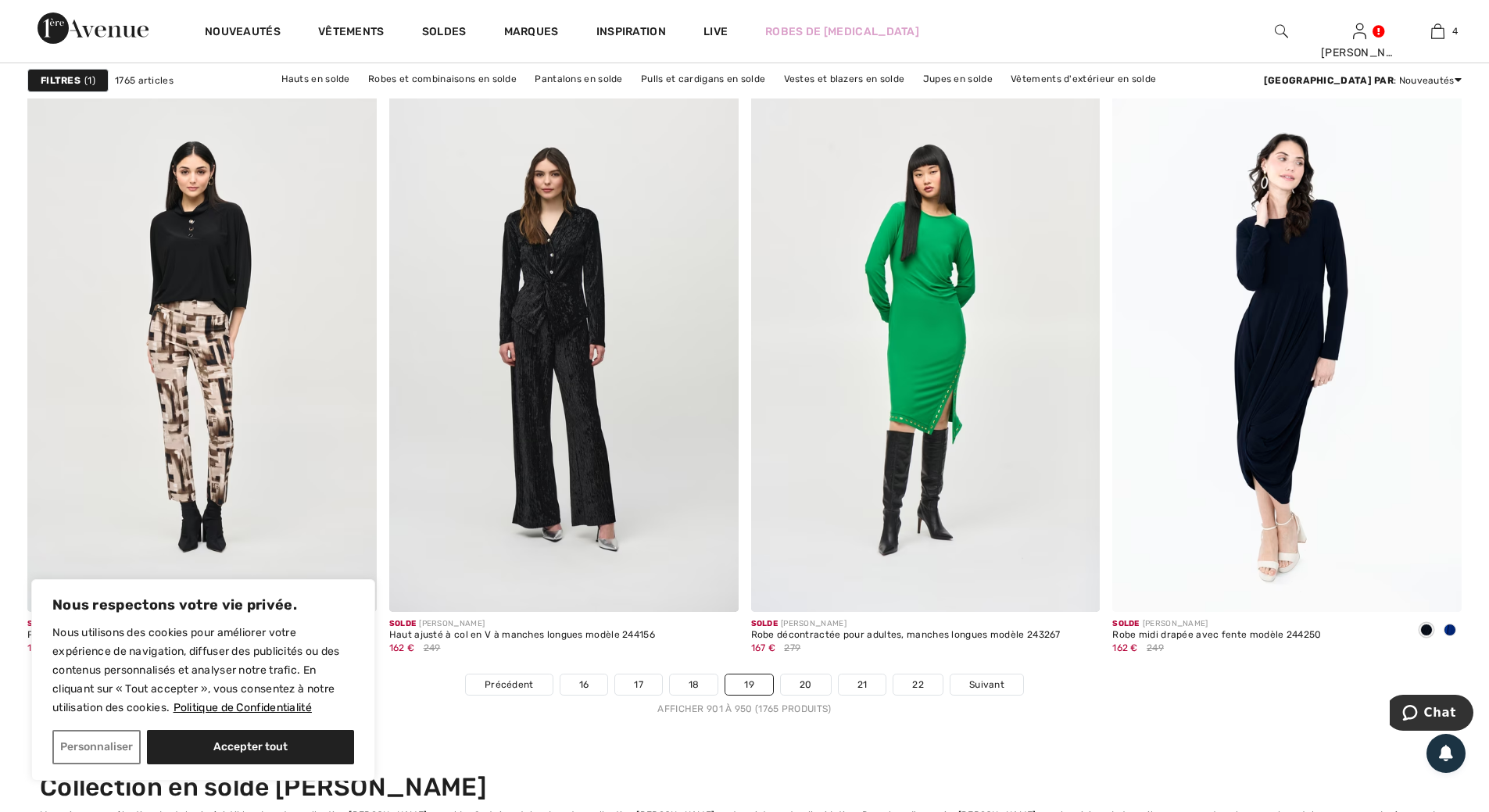
scroll to position [8753, 0]
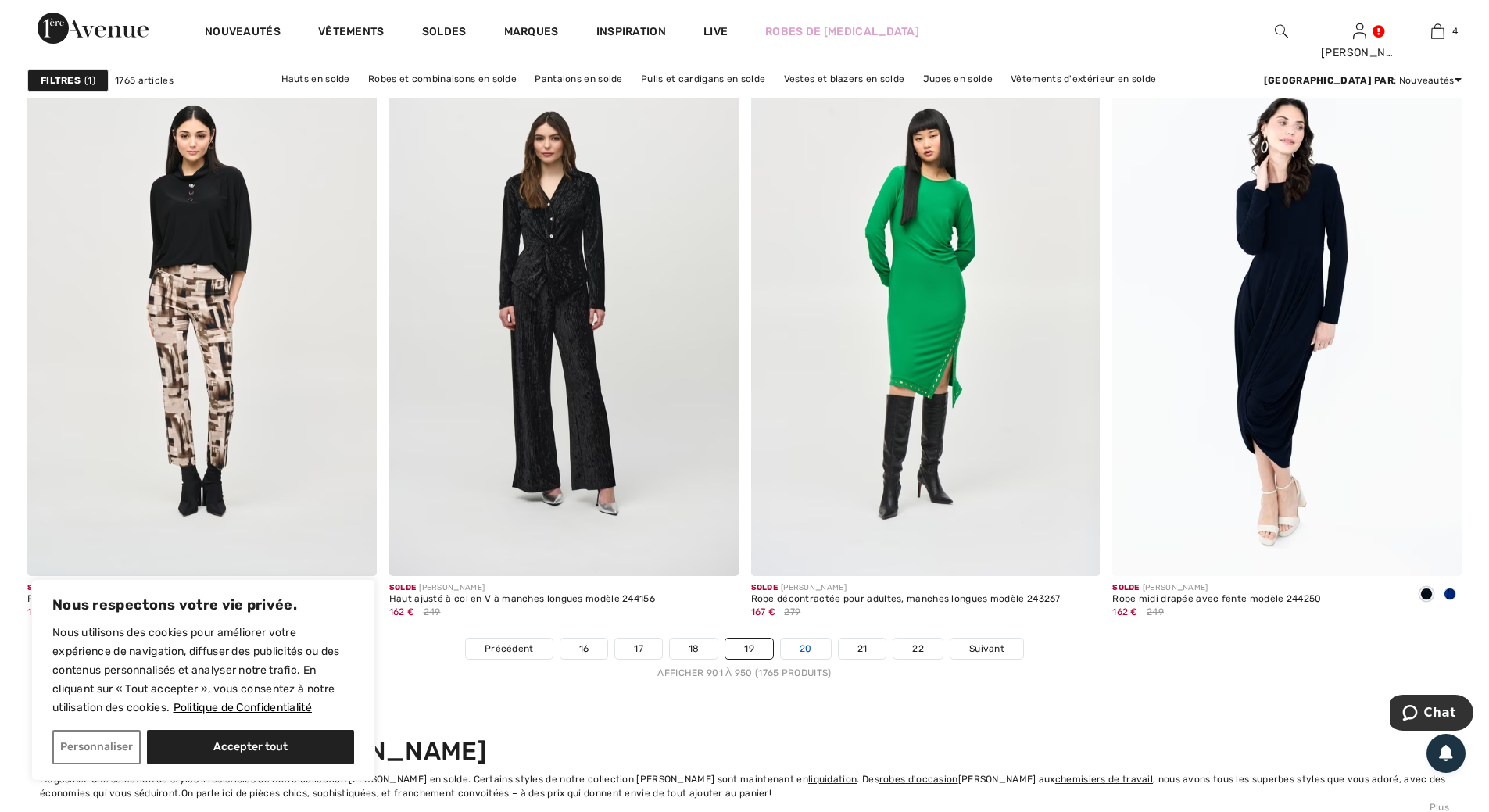
click at [805, 646] on link "20" at bounding box center [805, 649] width 50 height 20
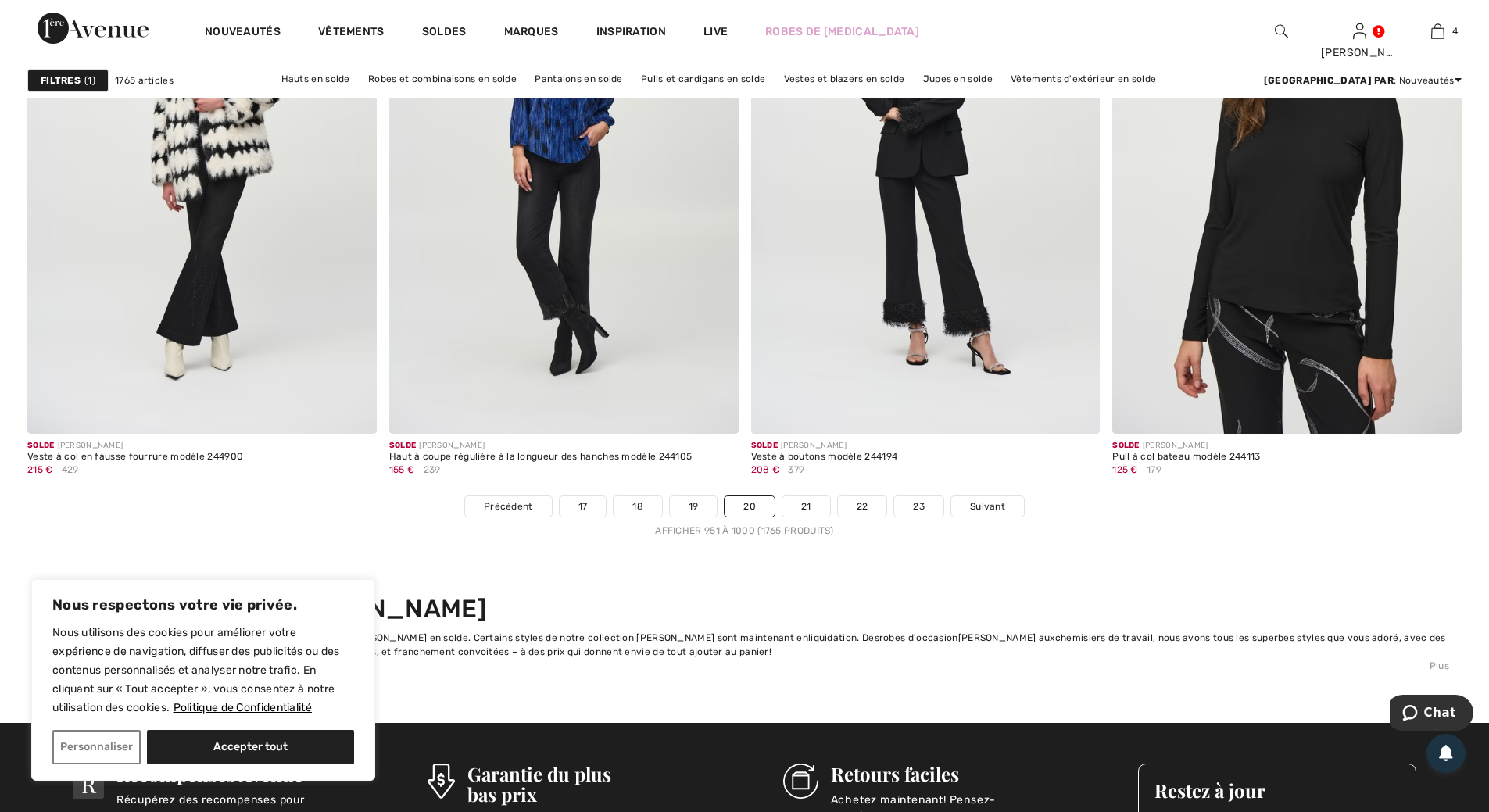
scroll to position [9066, 0]
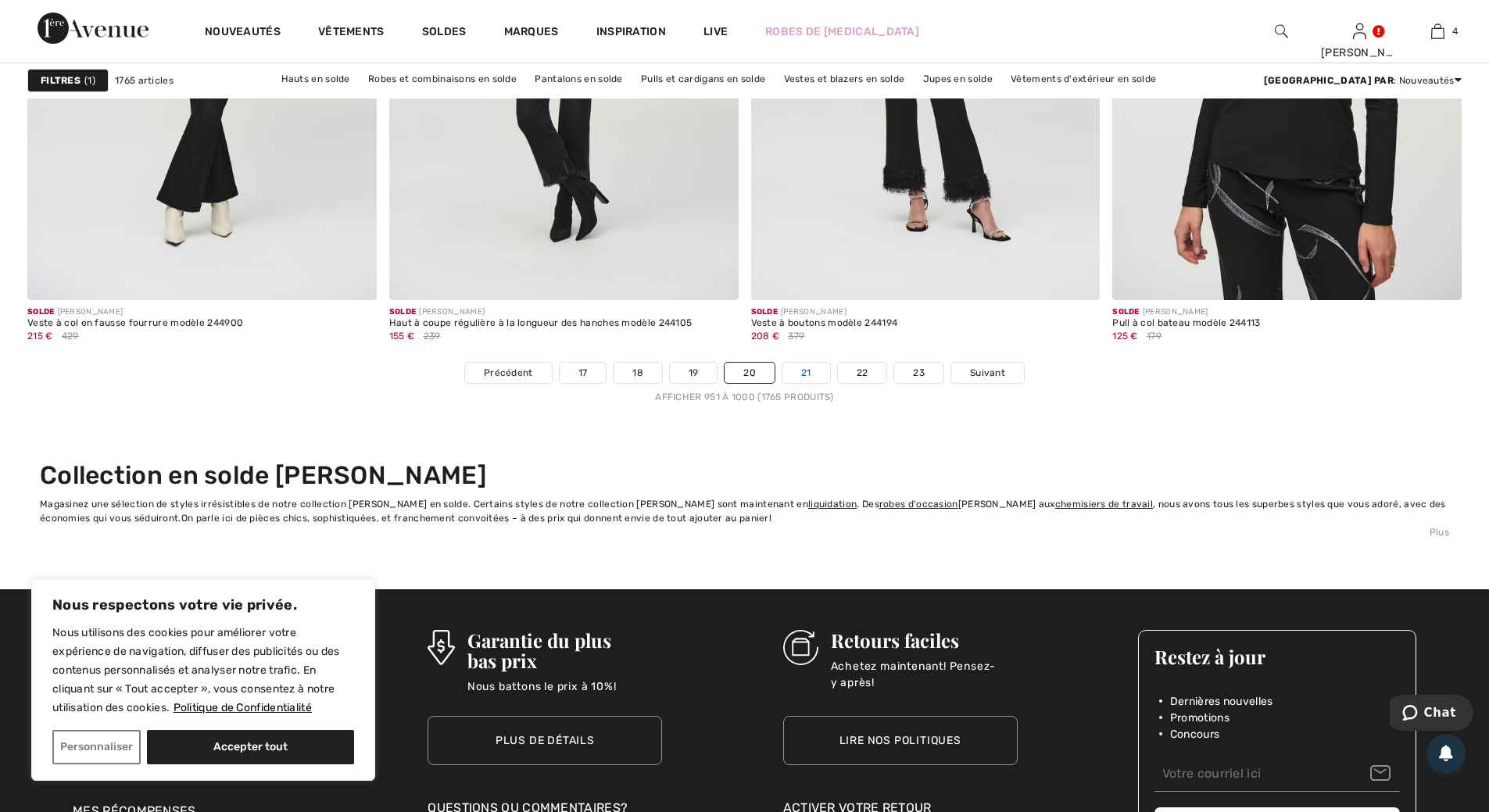
click at [798, 362] on link "21" at bounding box center [805, 372] width 47 height 20
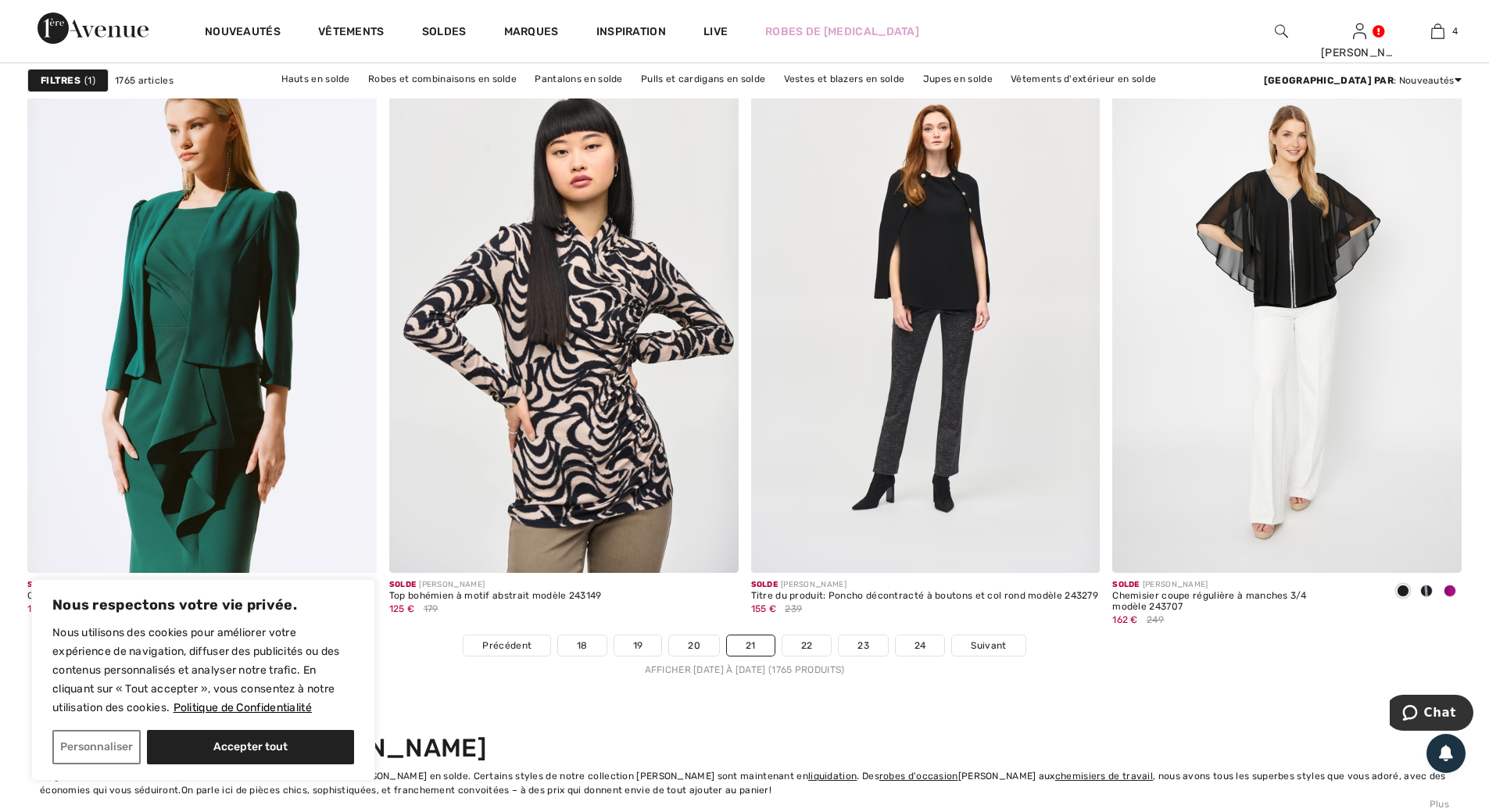
scroll to position [8831, 0]
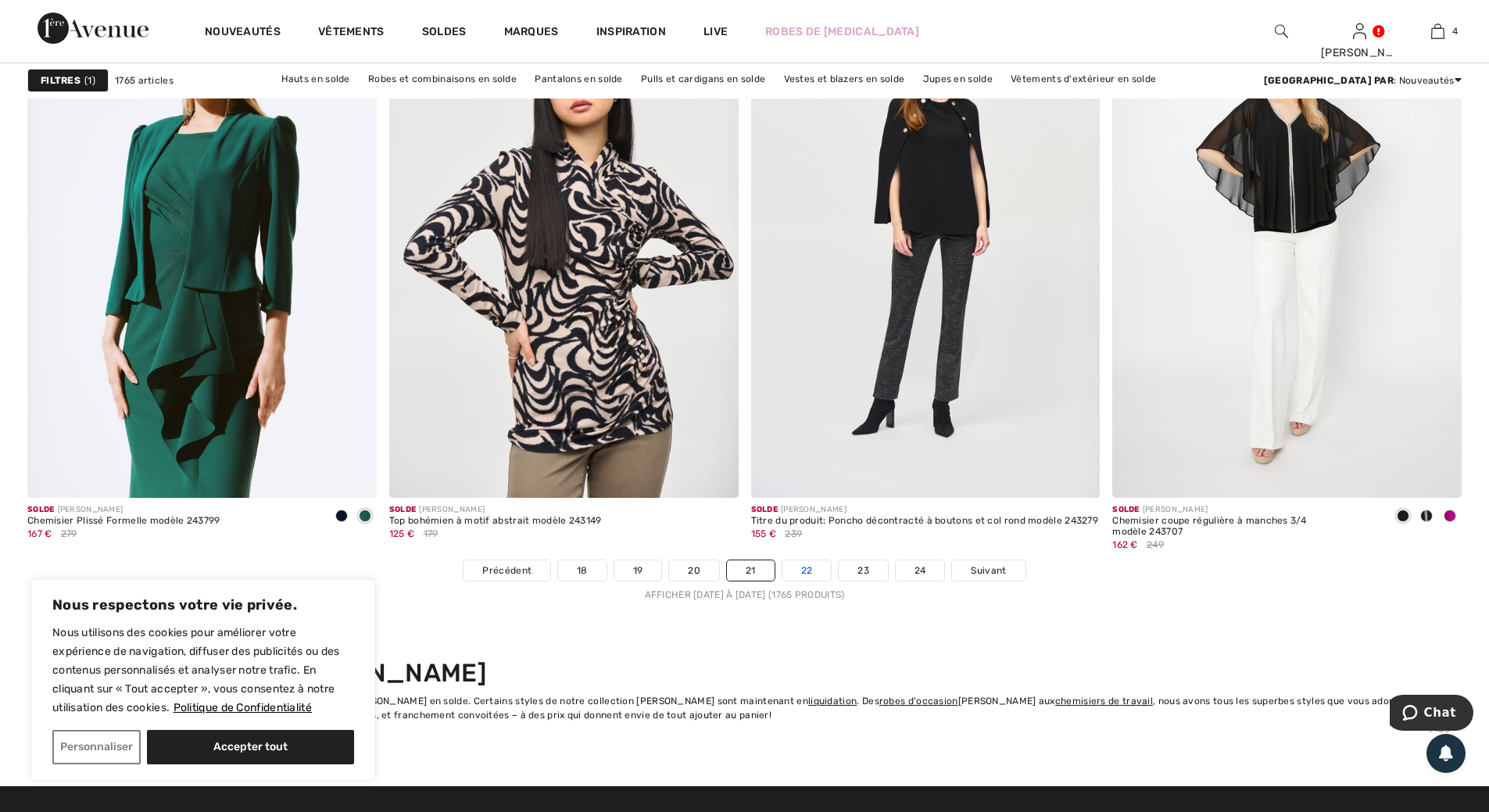
click at [811, 569] on link "22" at bounding box center [806, 571] width 49 height 20
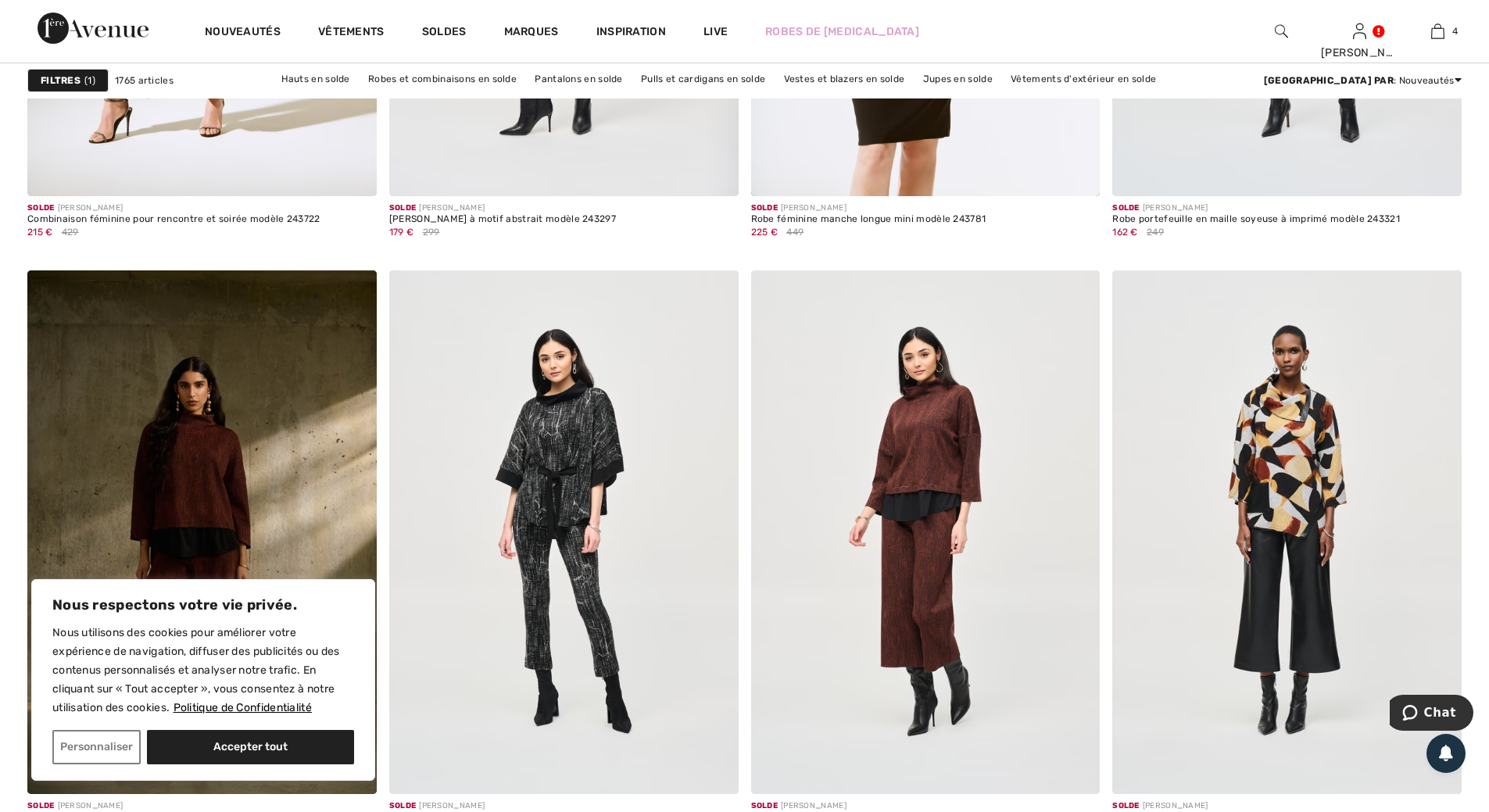
scroll to position [8910, 0]
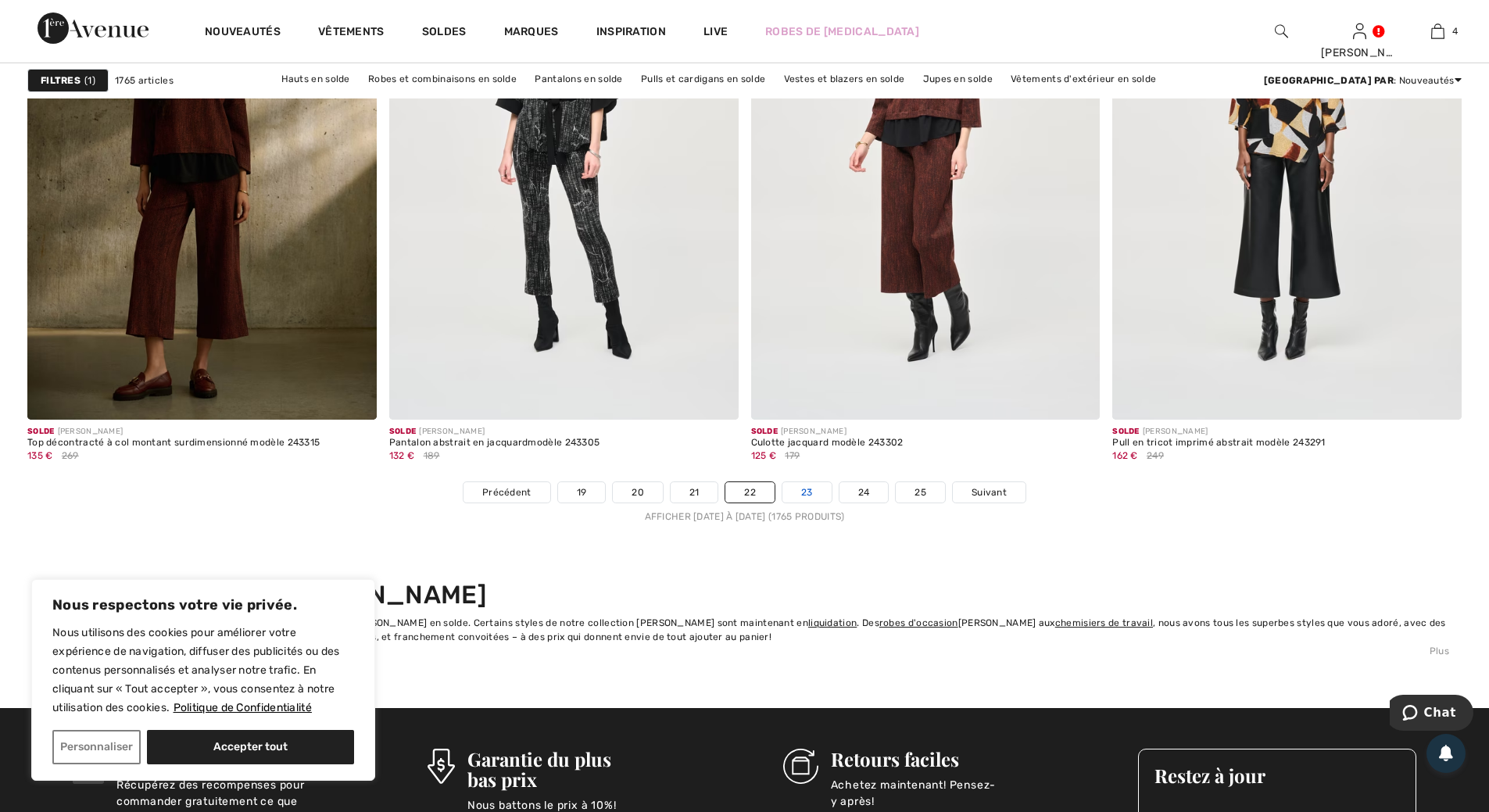
click at [803, 494] on link "23" at bounding box center [806, 492] width 49 height 20
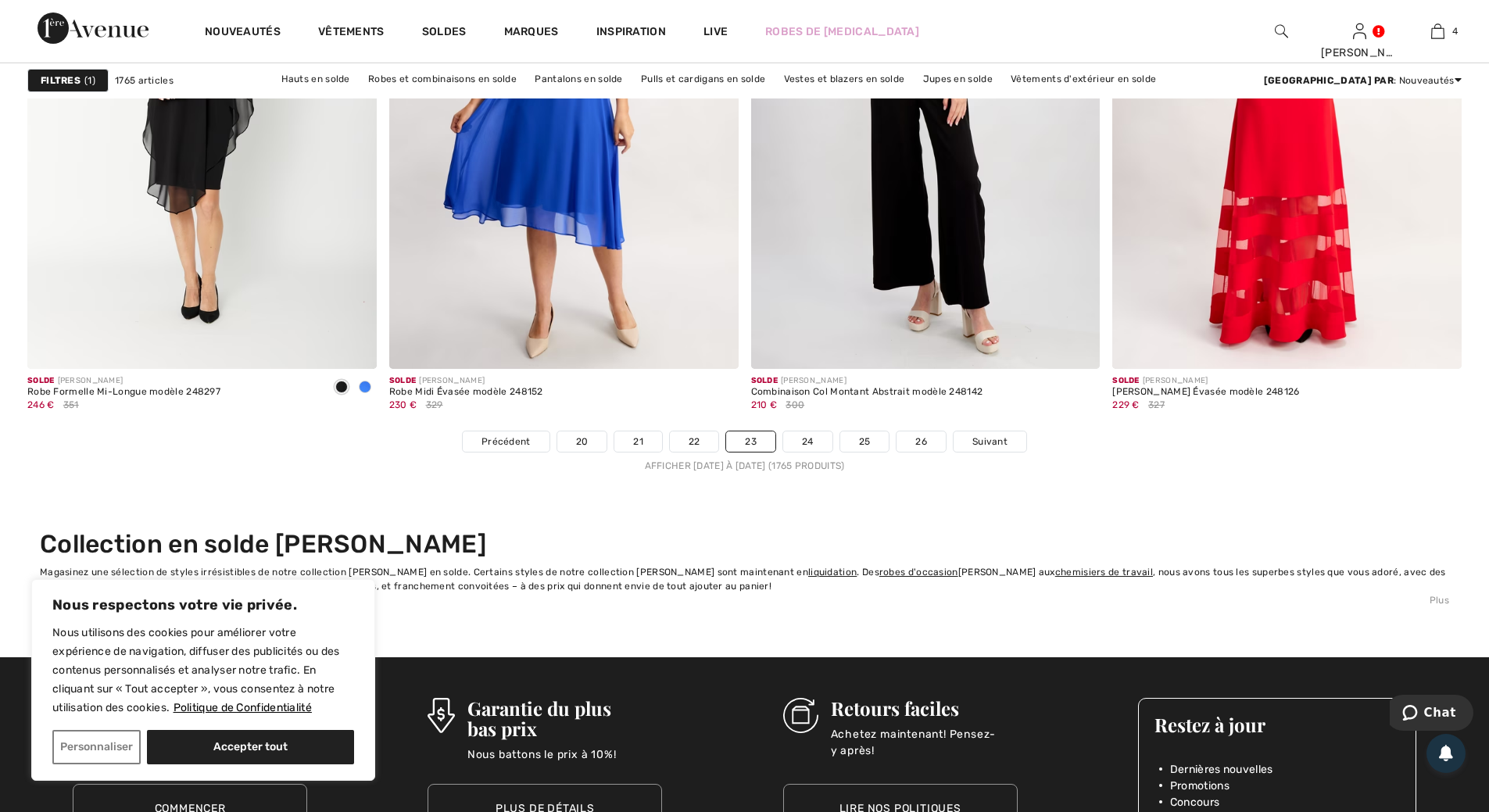
scroll to position [8988, 0]
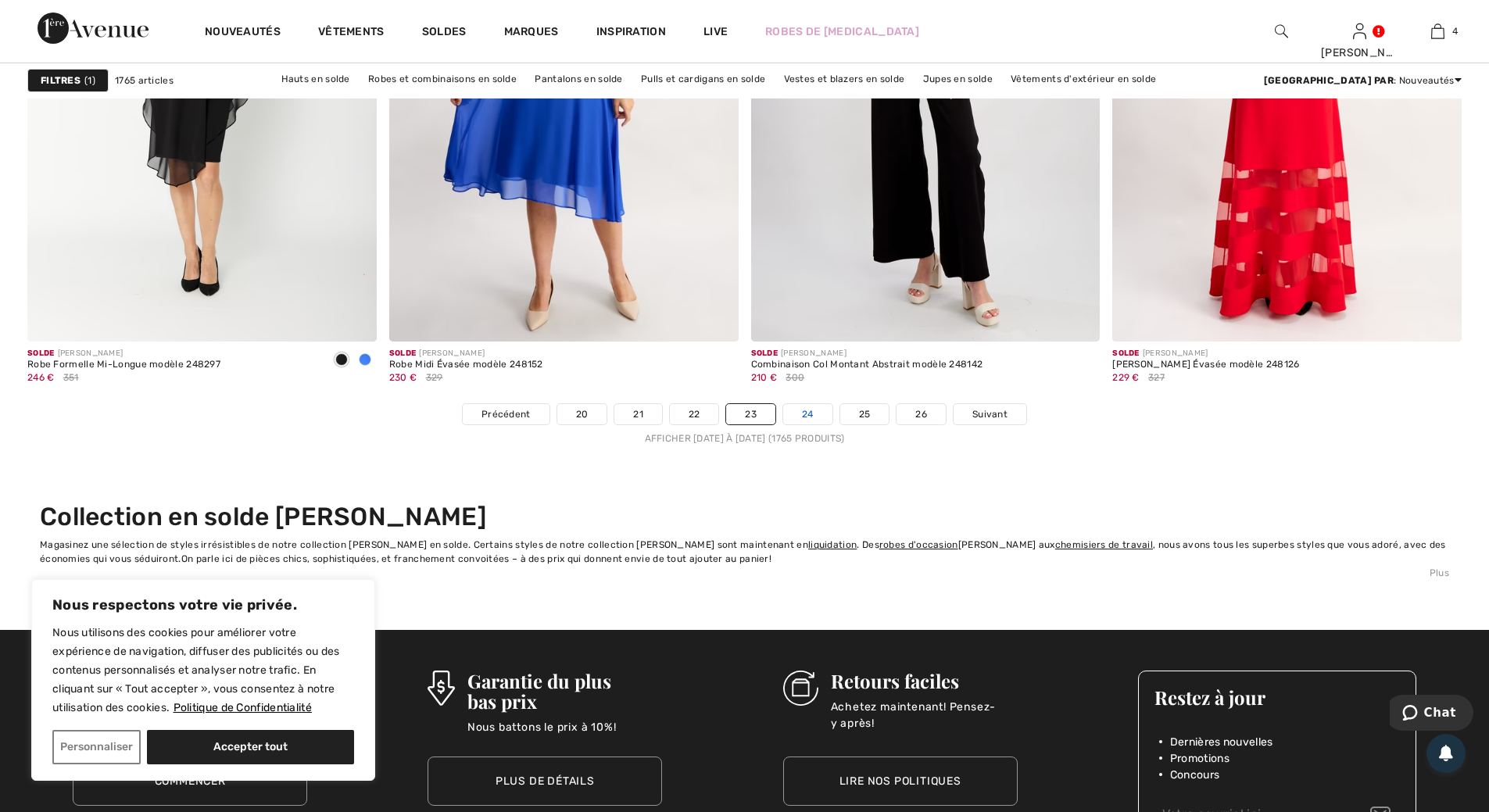
click at [804, 409] on link "24" at bounding box center [807, 414] width 49 height 20
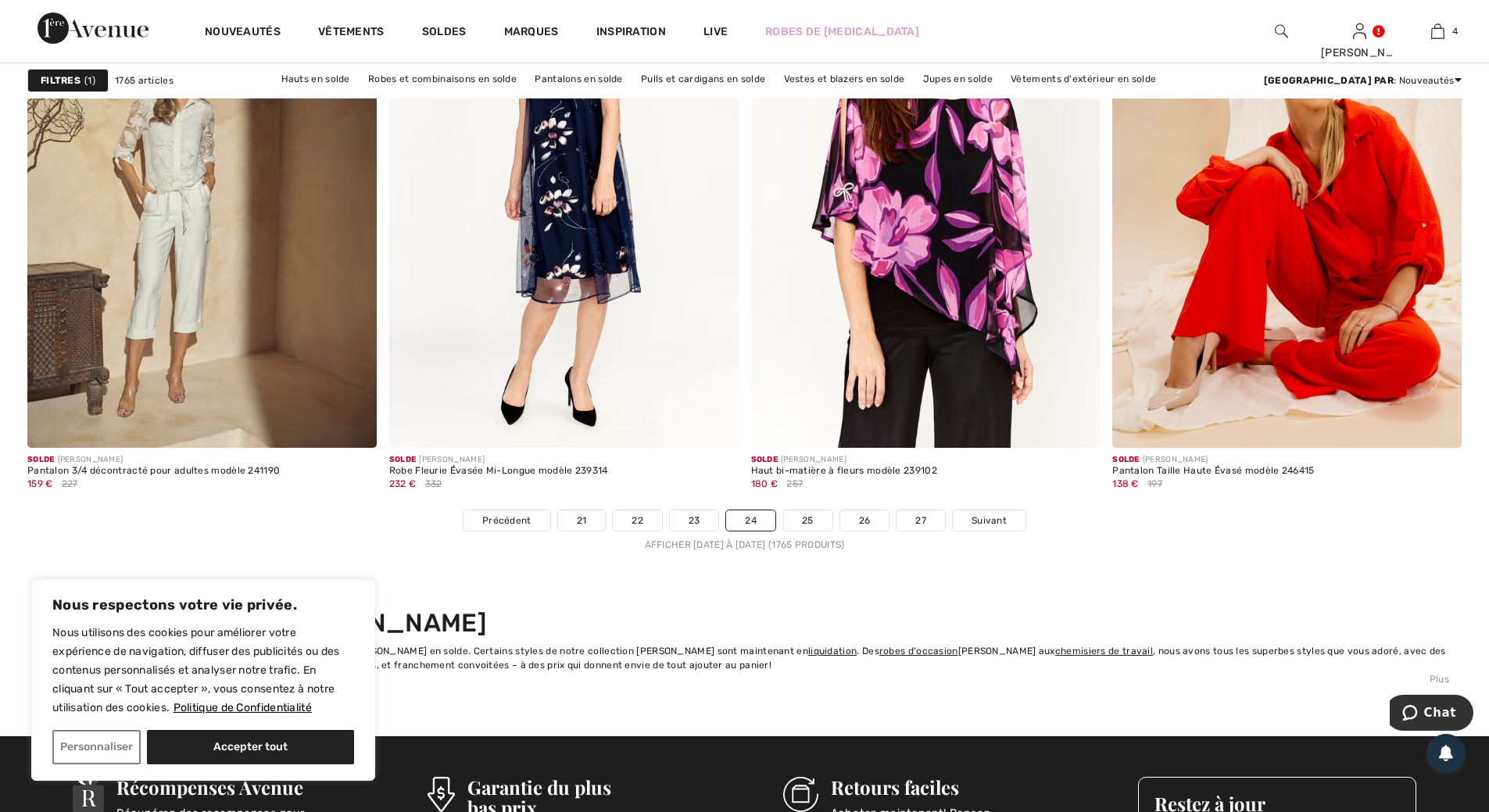
scroll to position [8910, 0]
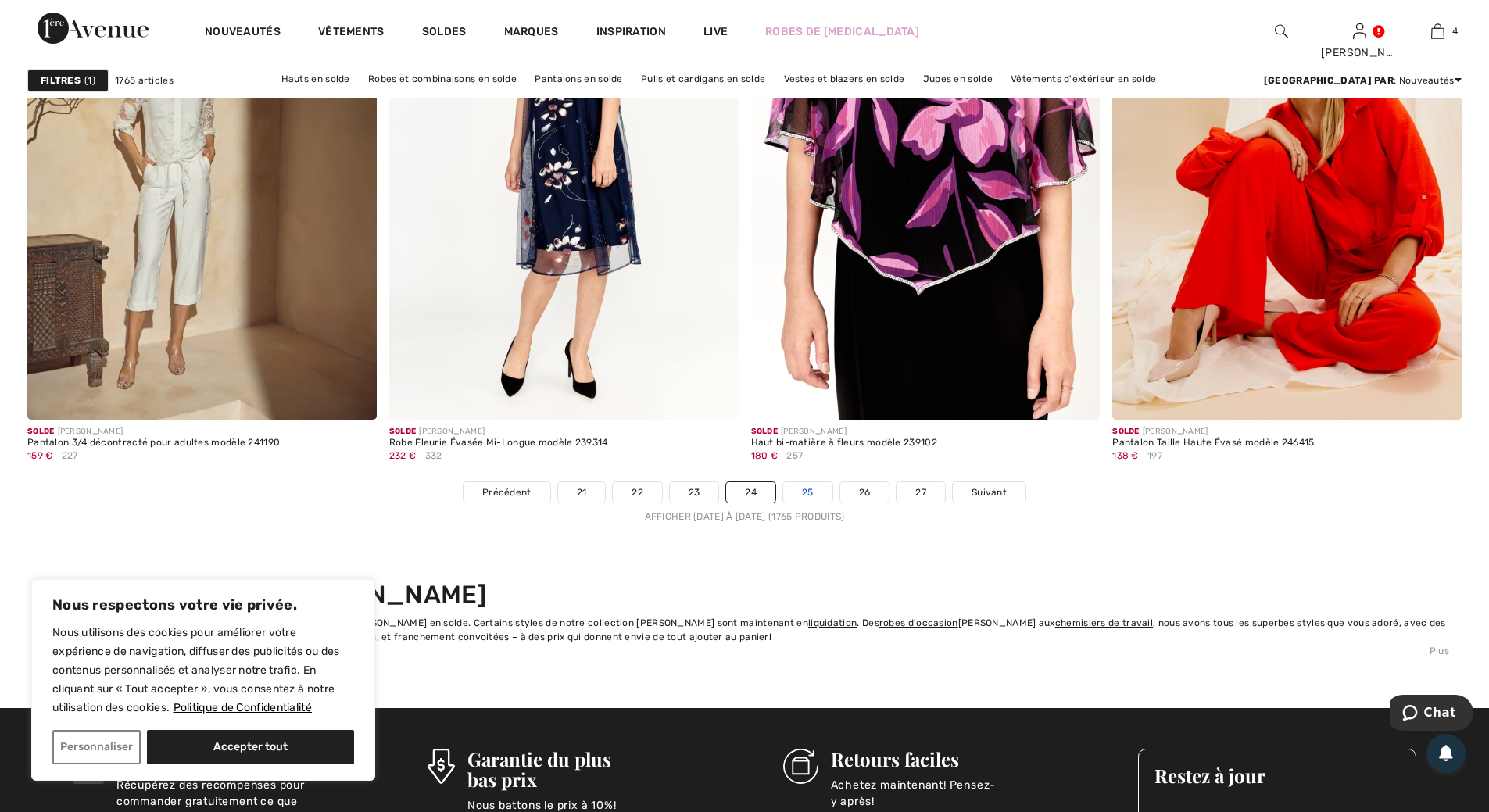
click at [809, 493] on link "25" at bounding box center [807, 492] width 49 height 20
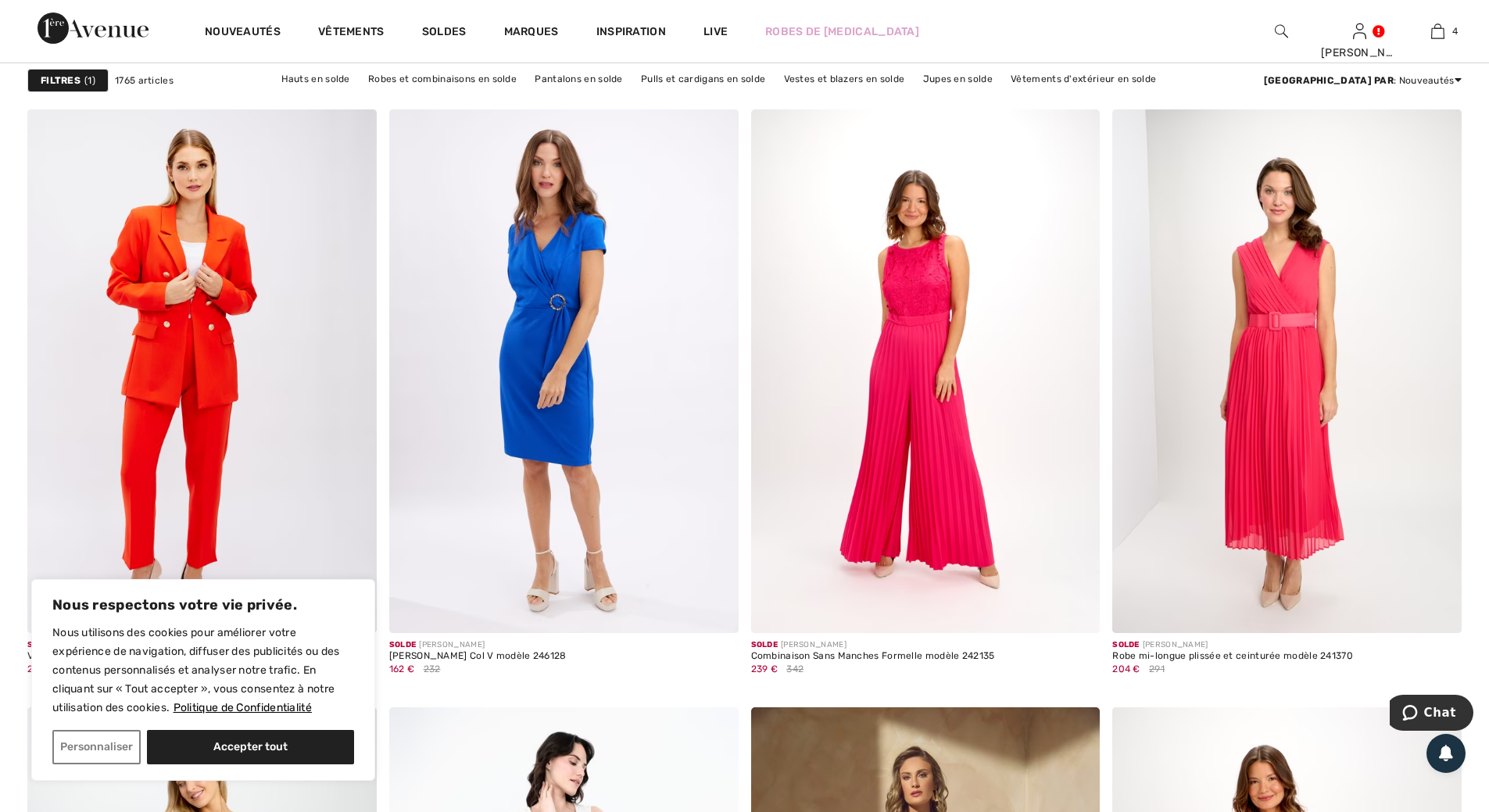
scroll to position [2891, 0]
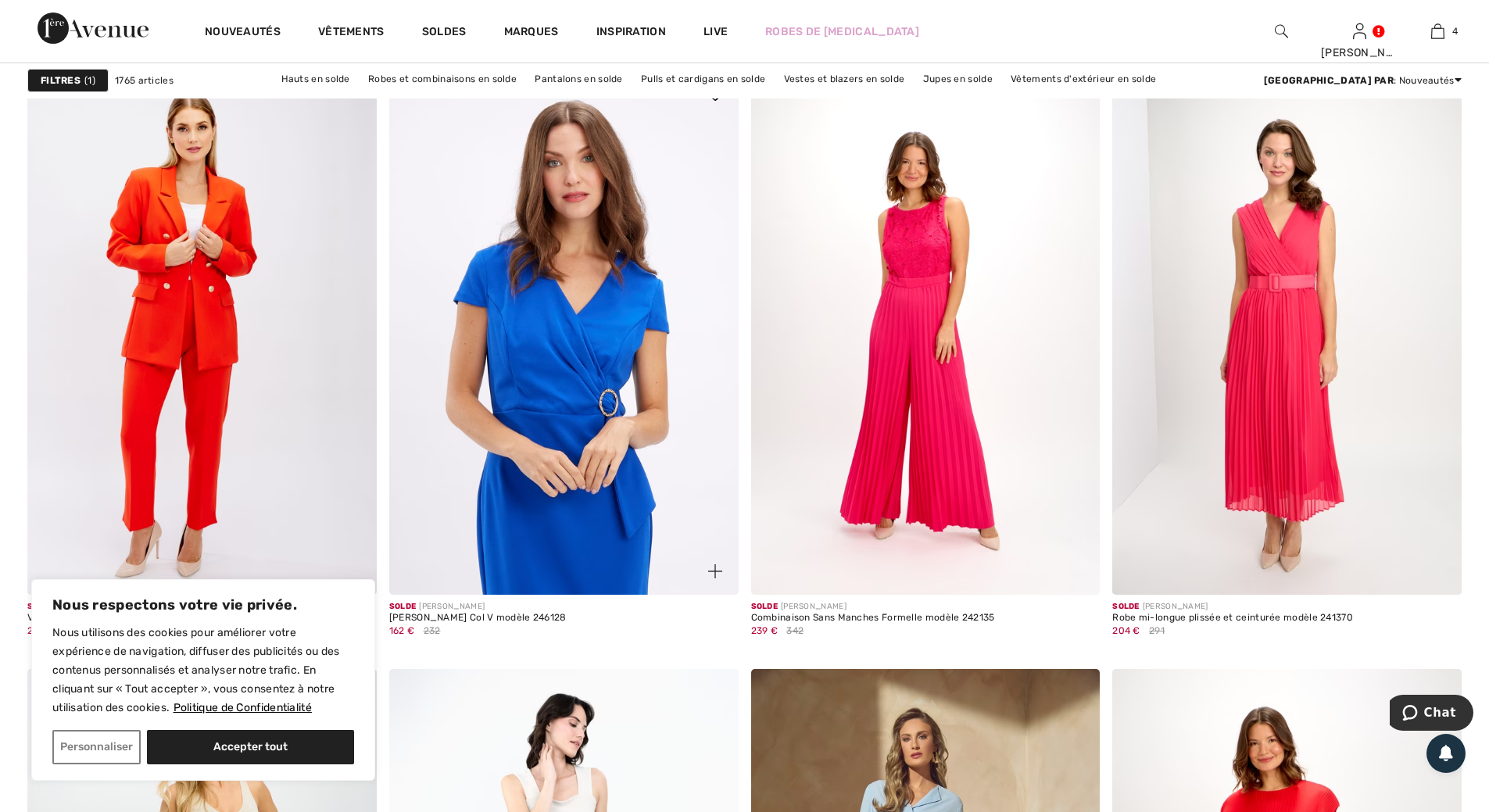
click at [593, 357] on img at bounding box center [563, 333] width 349 height 523
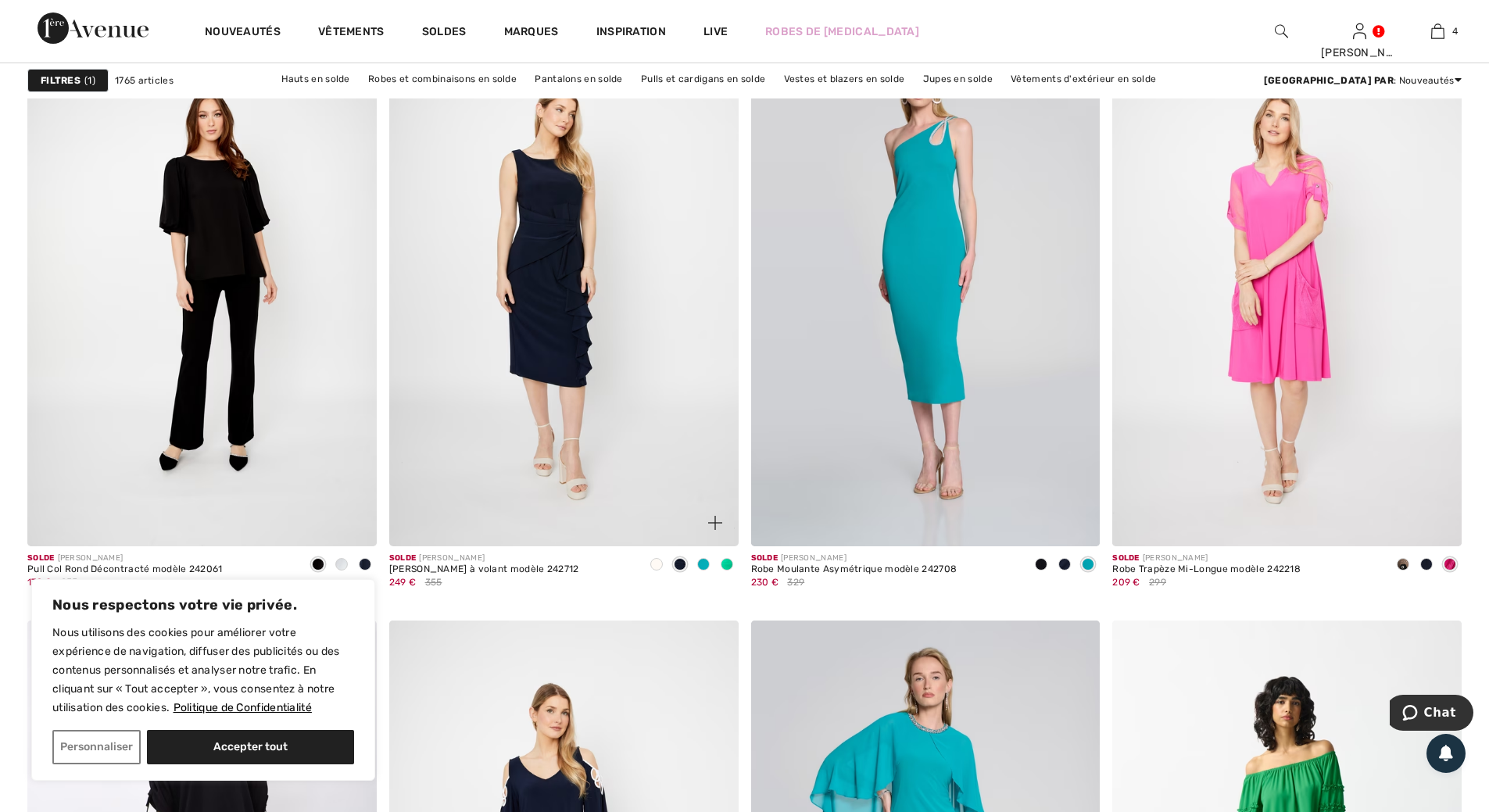
scroll to position [6174, 0]
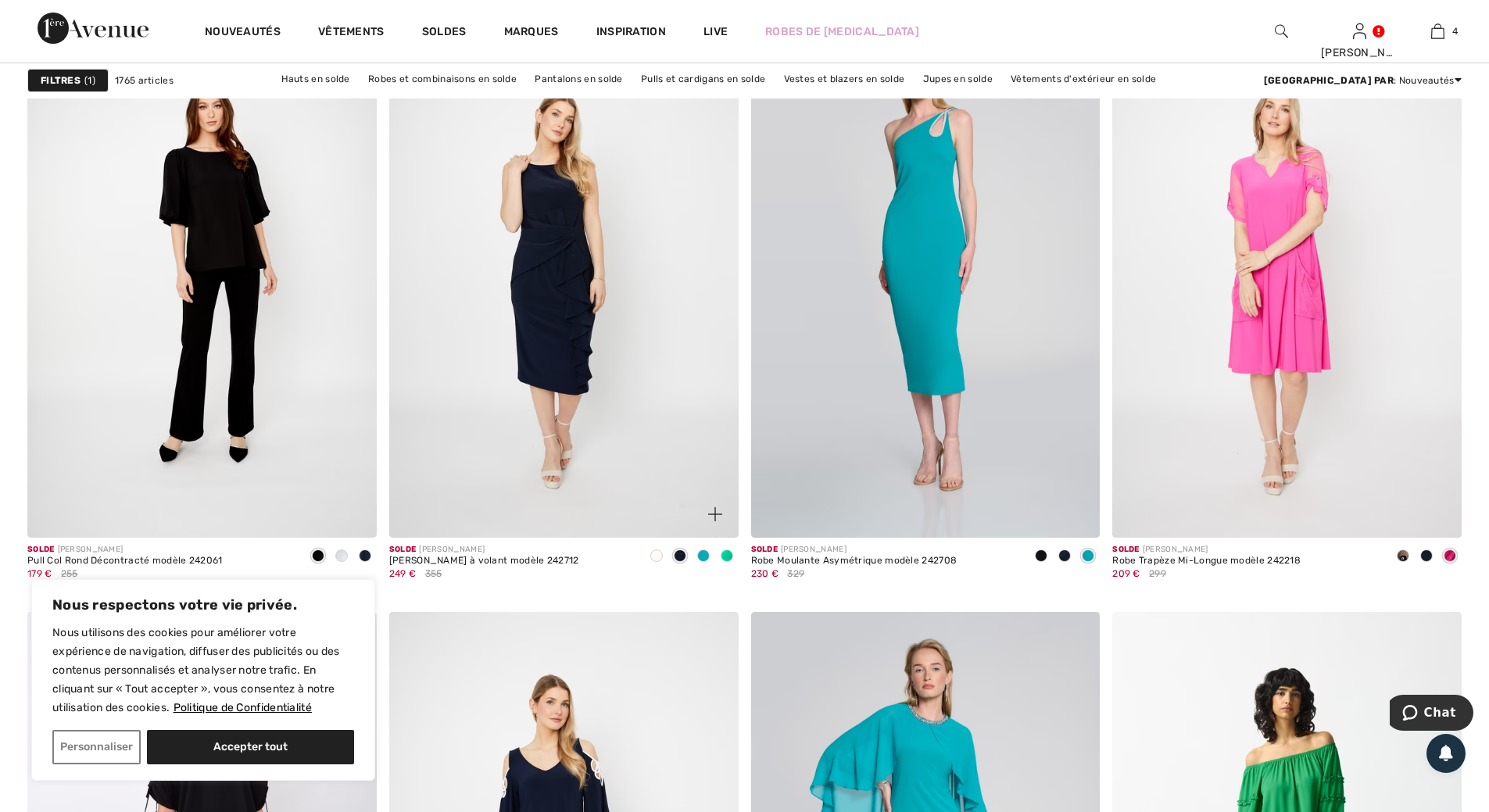
click at [725, 555] on span at bounding box center [727, 555] width 12 height 12
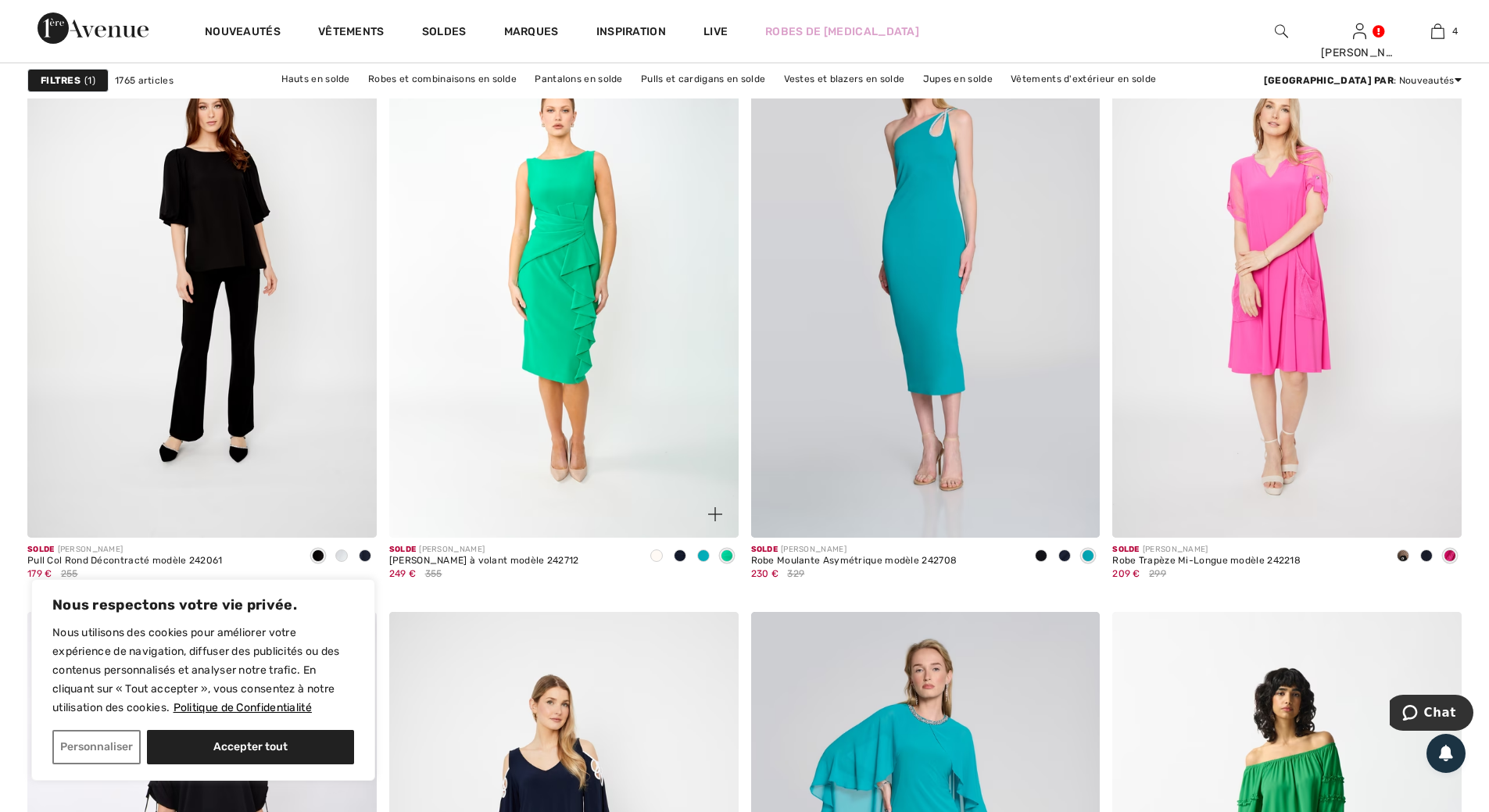
click at [706, 554] on span at bounding box center [703, 555] width 12 height 12
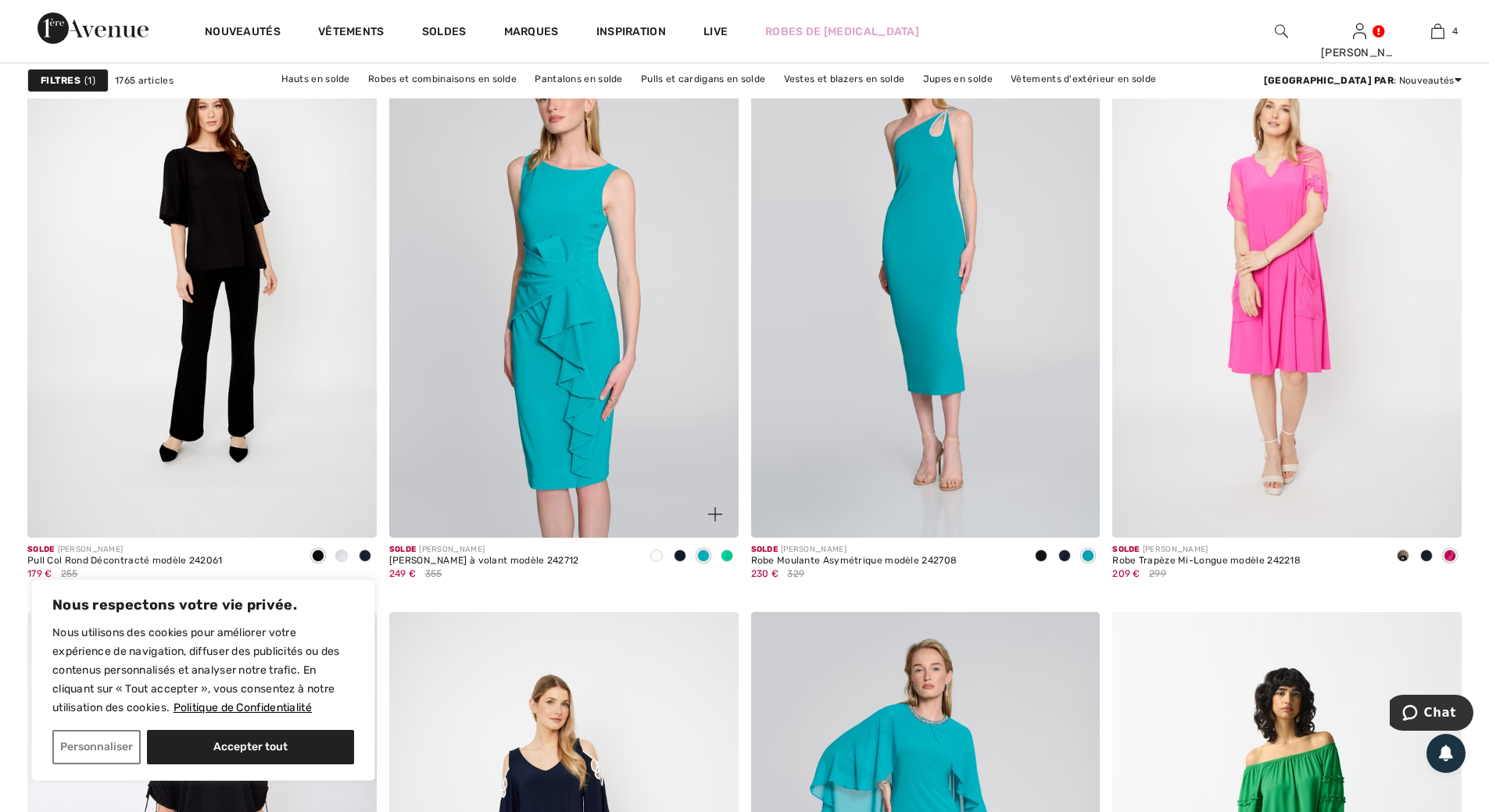
click at [570, 327] on img at bounding box center [563, 275] width 349 height 523
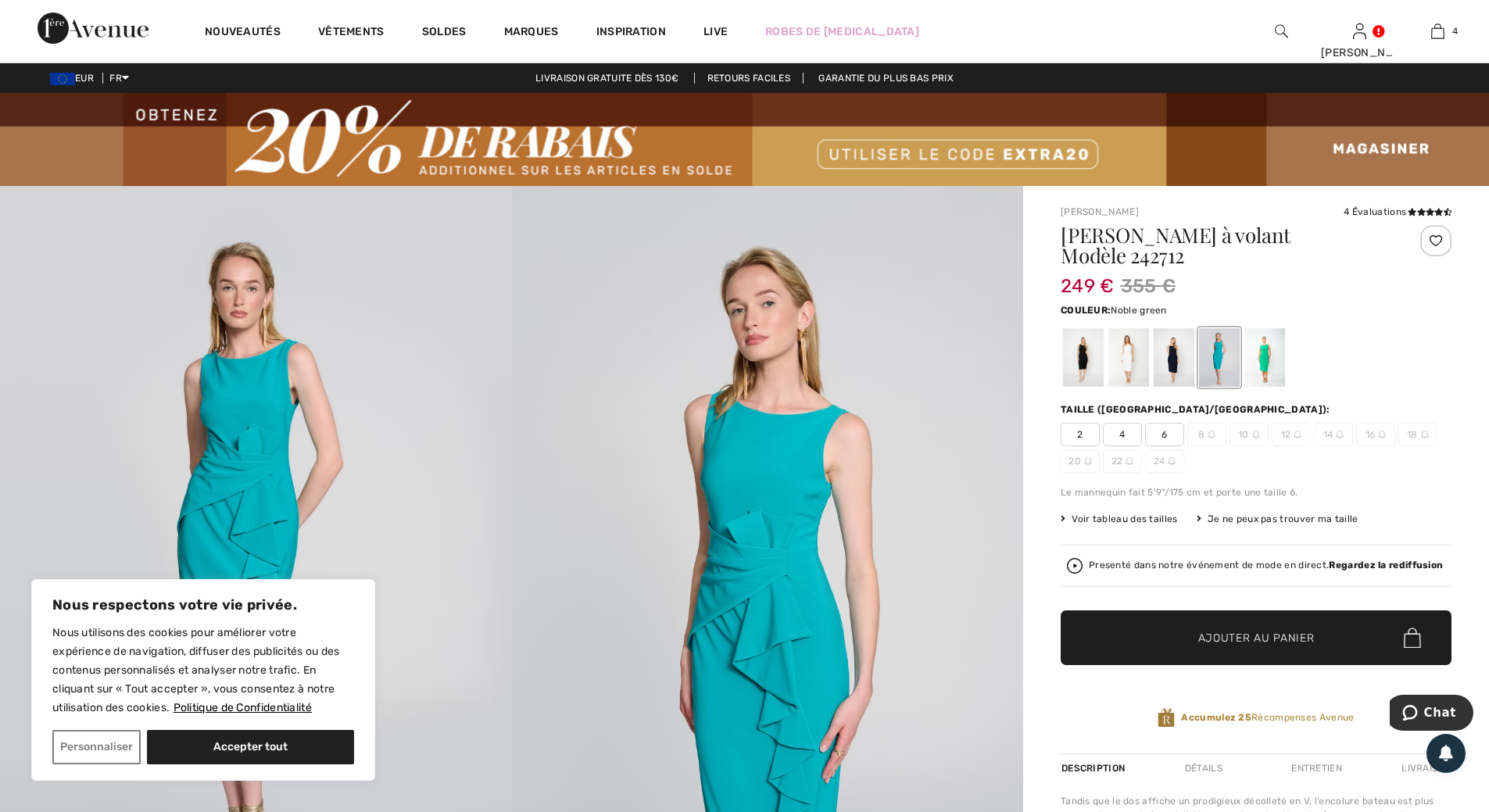
click at [1264, 370] on div at bounding box center [1264, 357] width 41 height 59
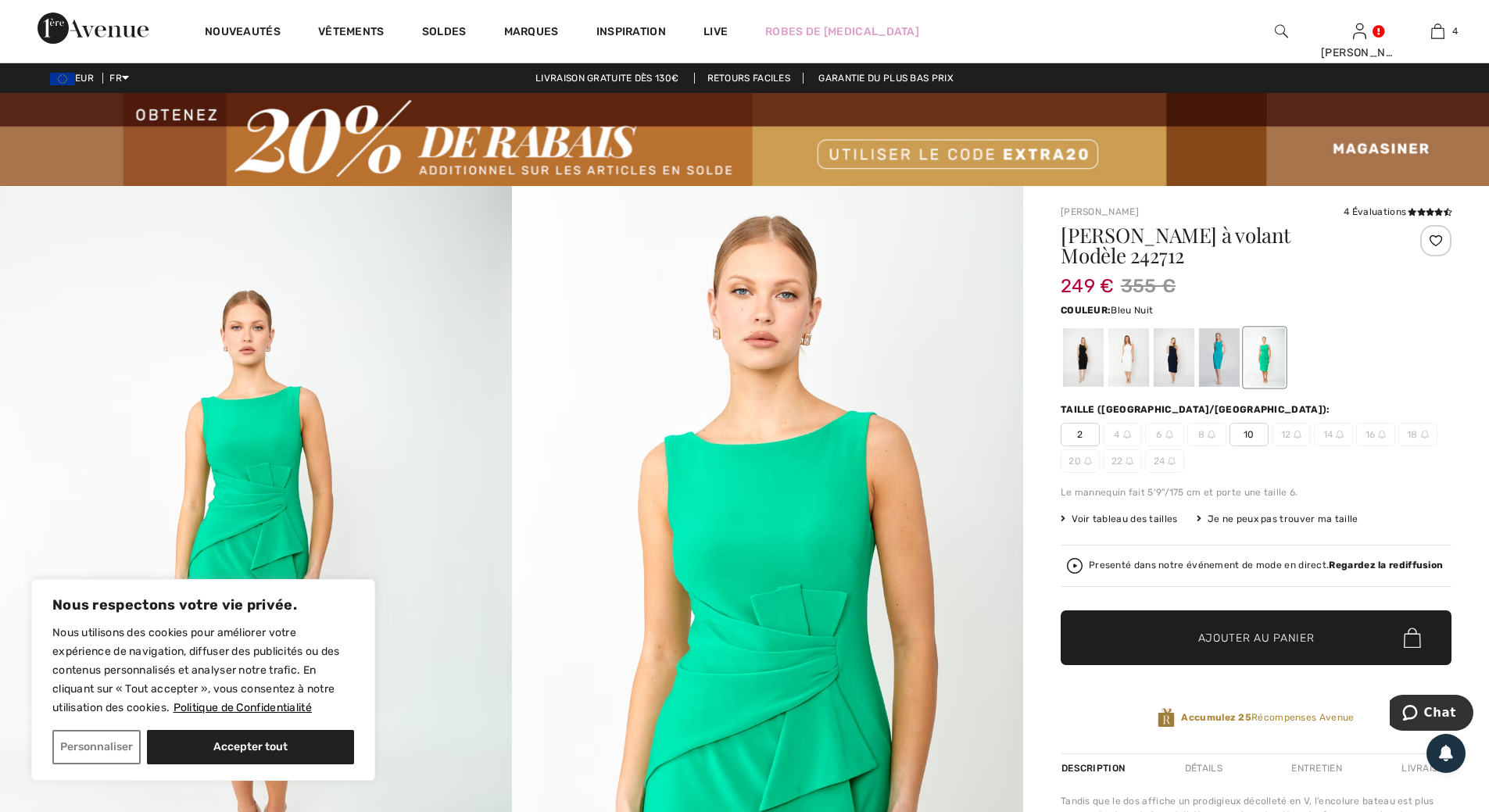
click at [1170, 362] on div at bounding box center [1174, 357] width 41 height 59
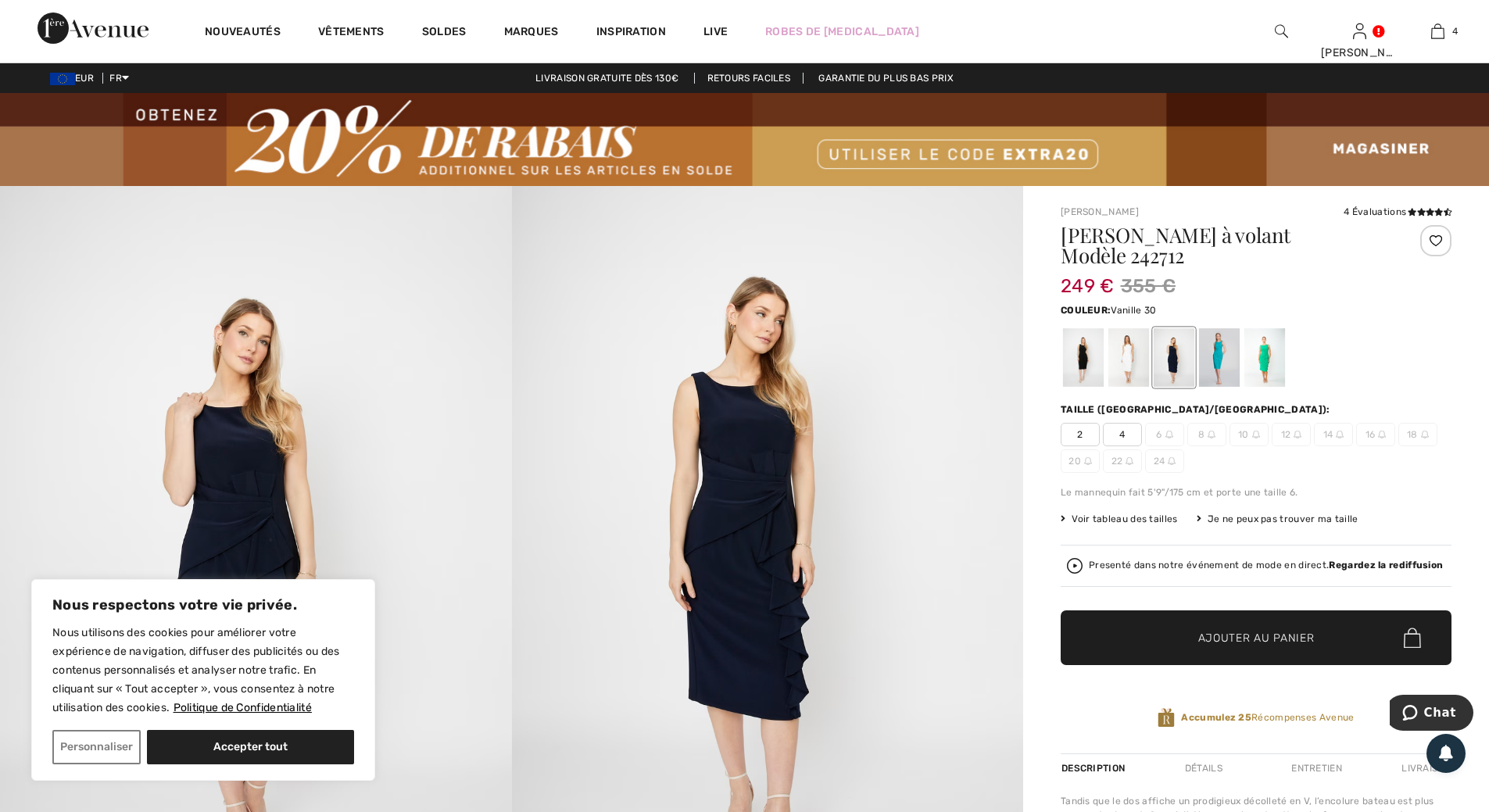
click at [1130, 356] on div at bounding box center [1128, 357] width 41 height 59
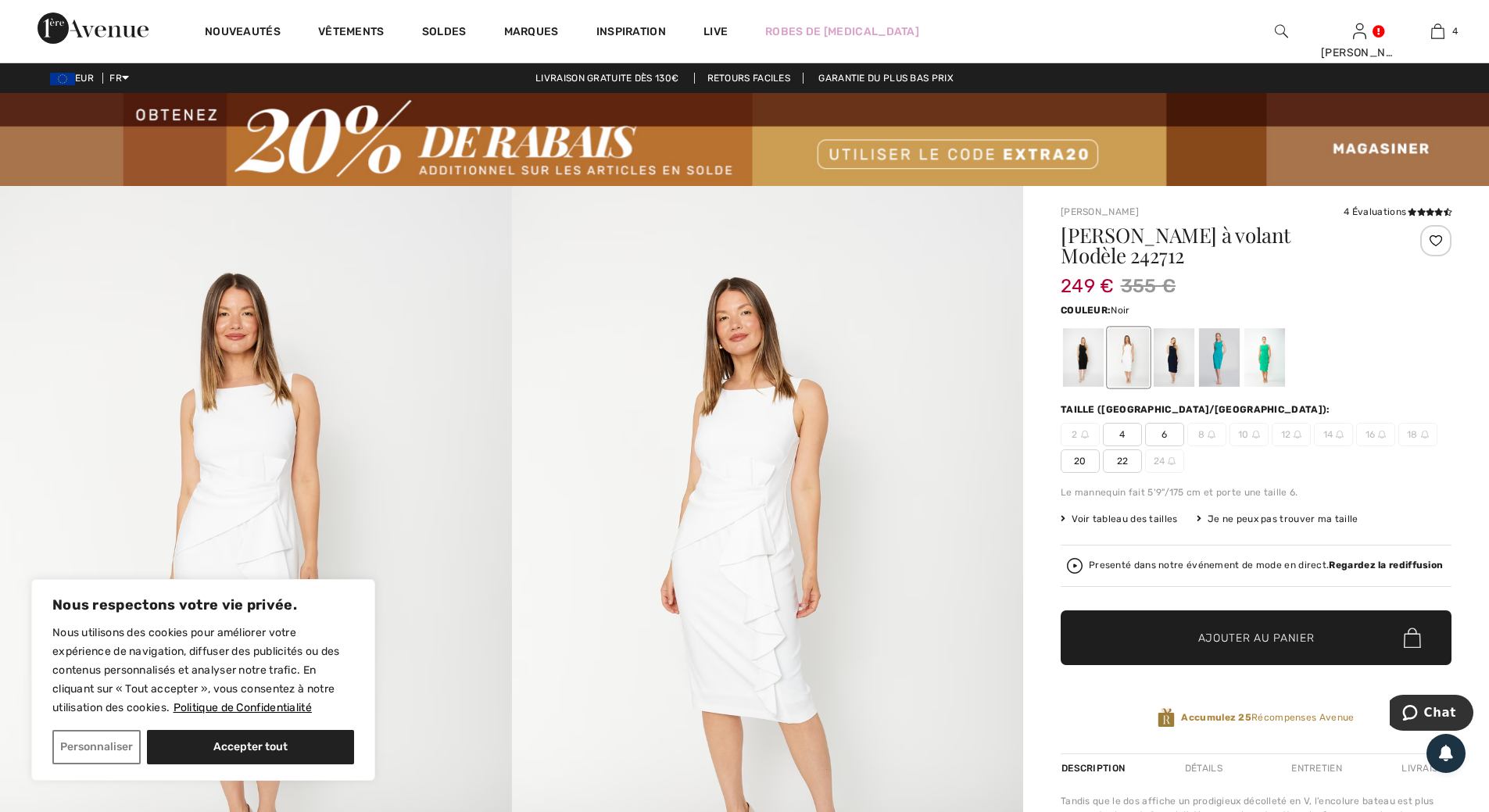
click at [1083, 354] on div at bounding box center [1083, 357] width 41 height 59
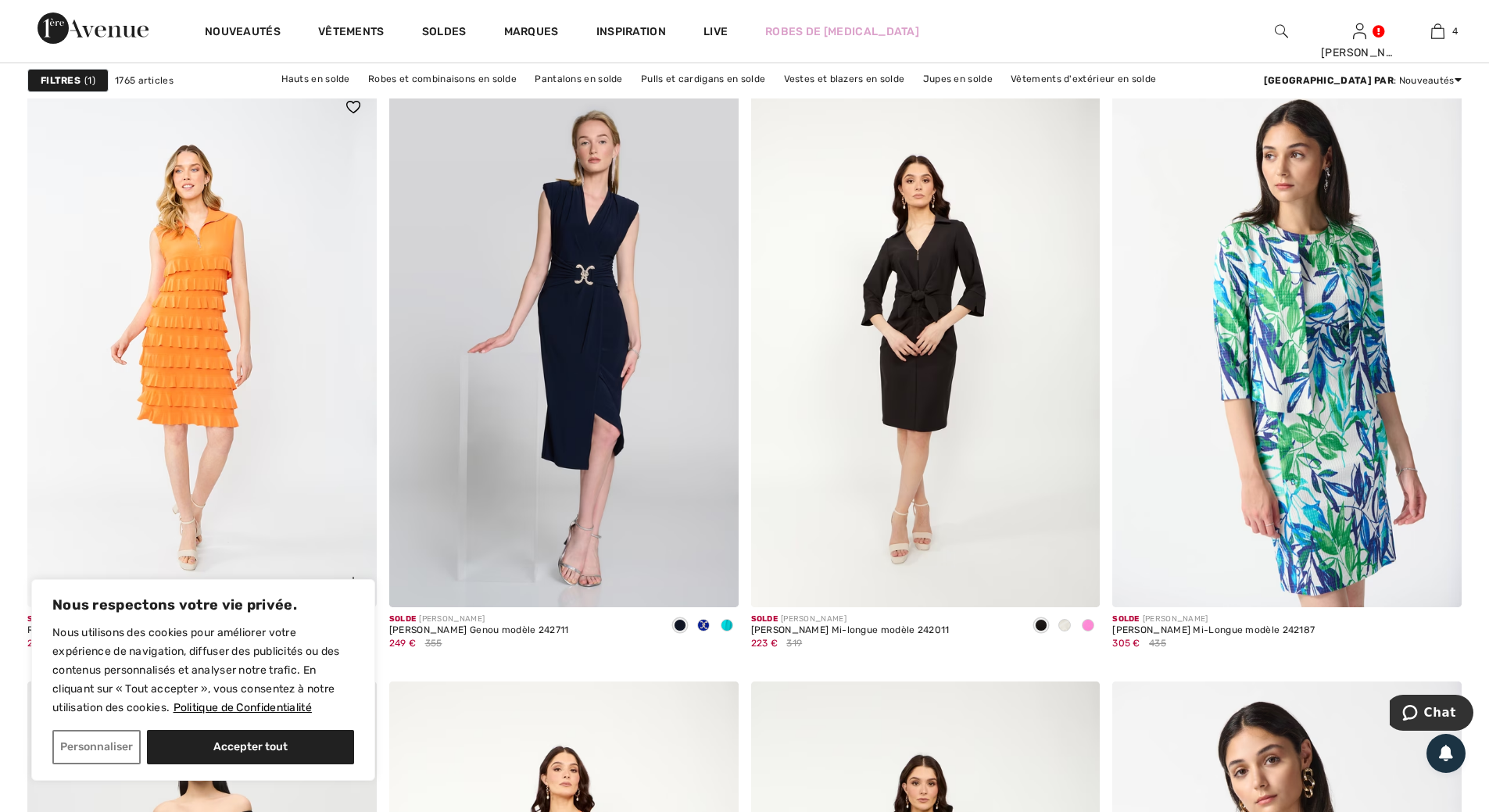
scroll to position [8127, 0]
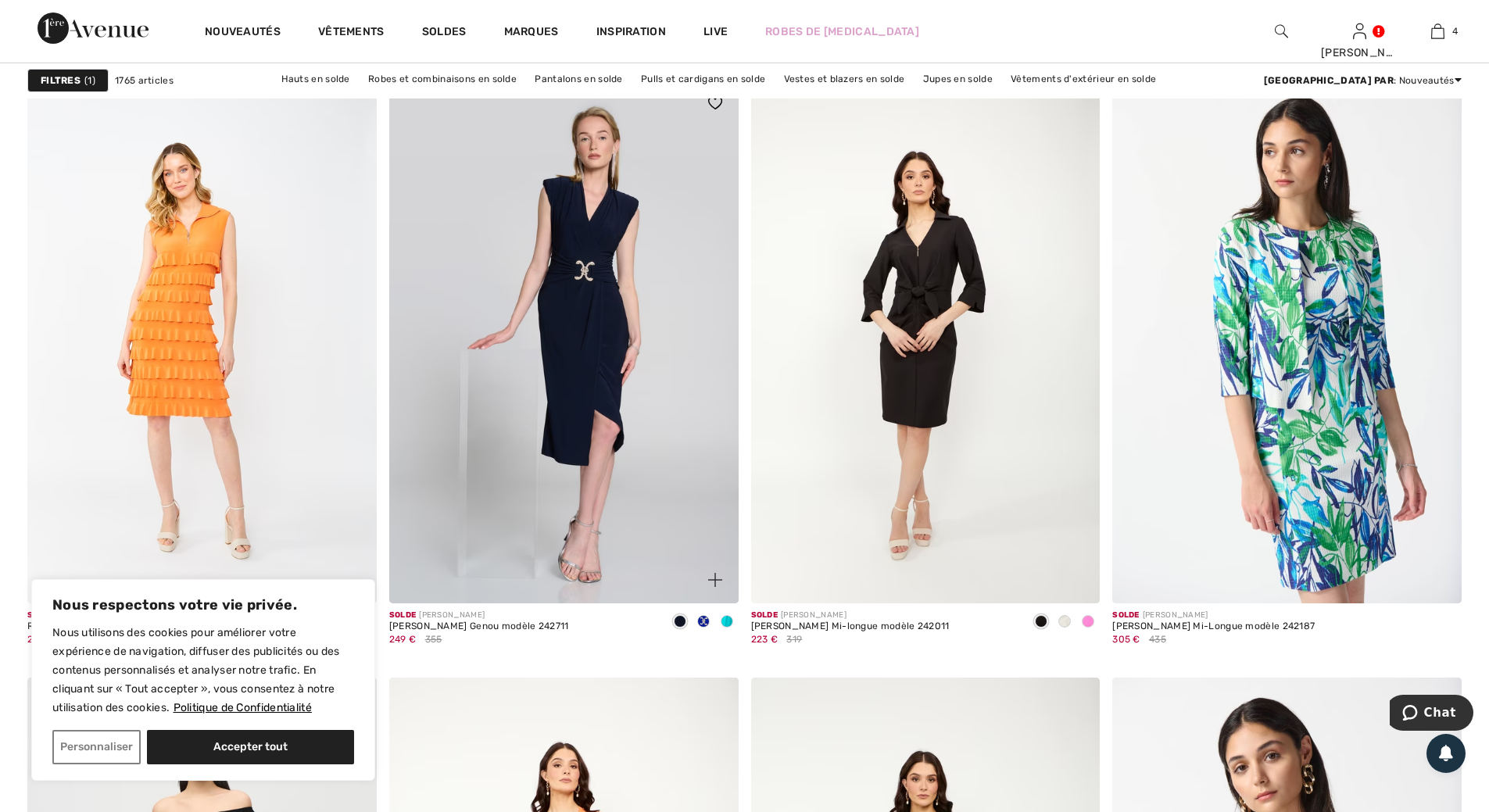
click at [731, 620] on span at bounding box center [727, 621] width 12 height 12
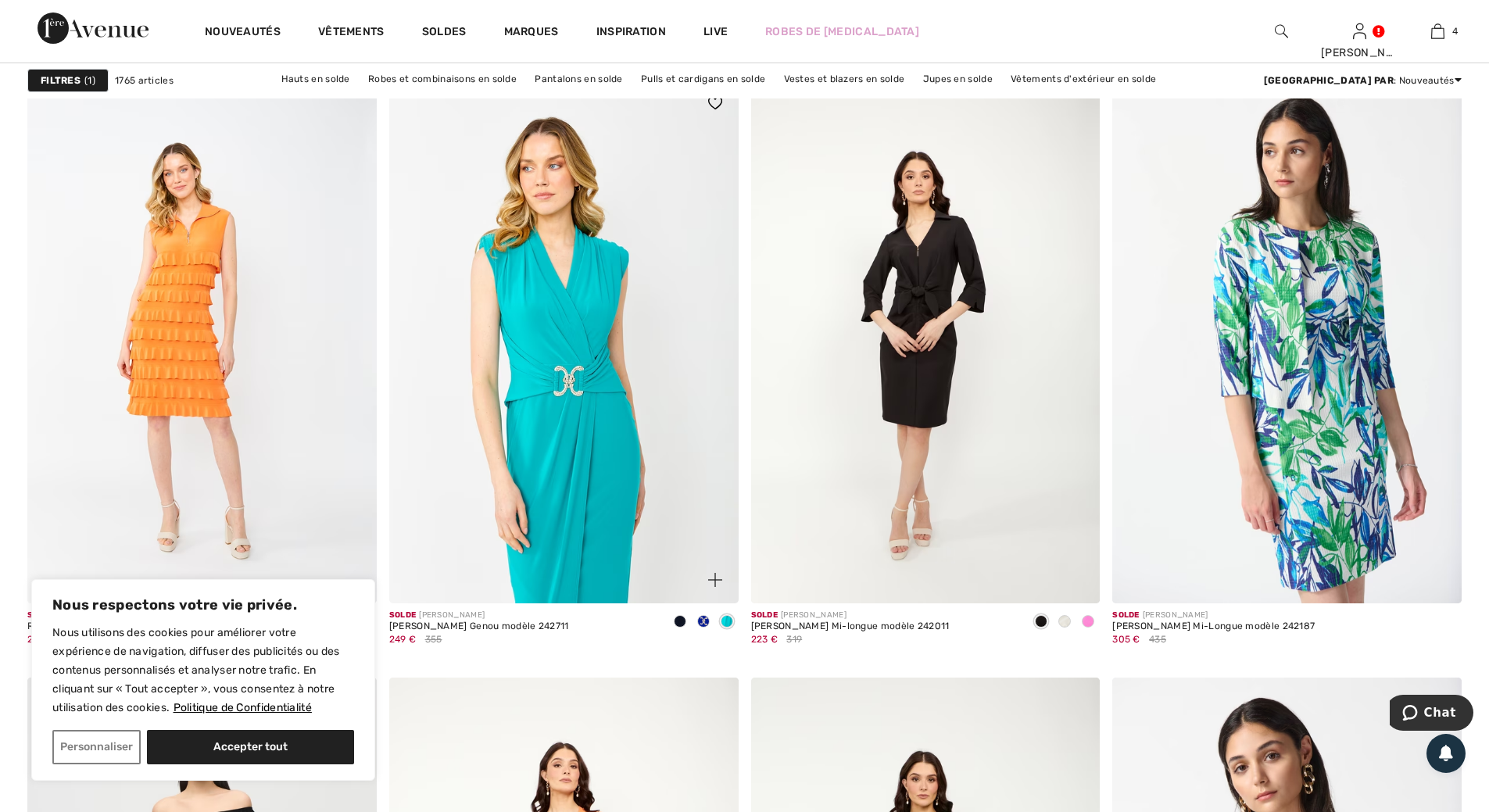
click at [551, 384] on img at bounding box center [563, 341] width 349 height 523
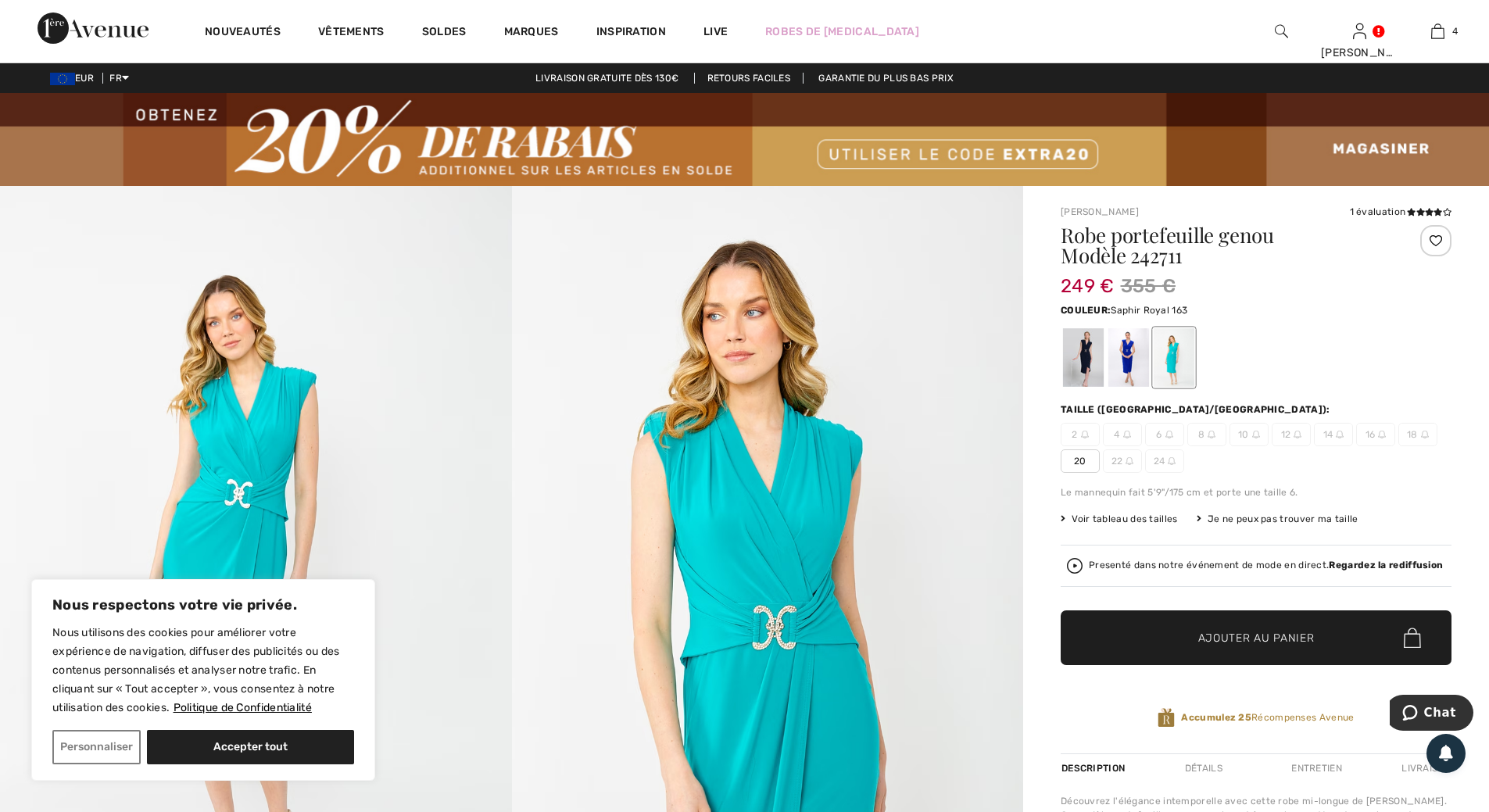
click at [1130, 362] on div at bounding box center [1128, 357] width 41 height 59
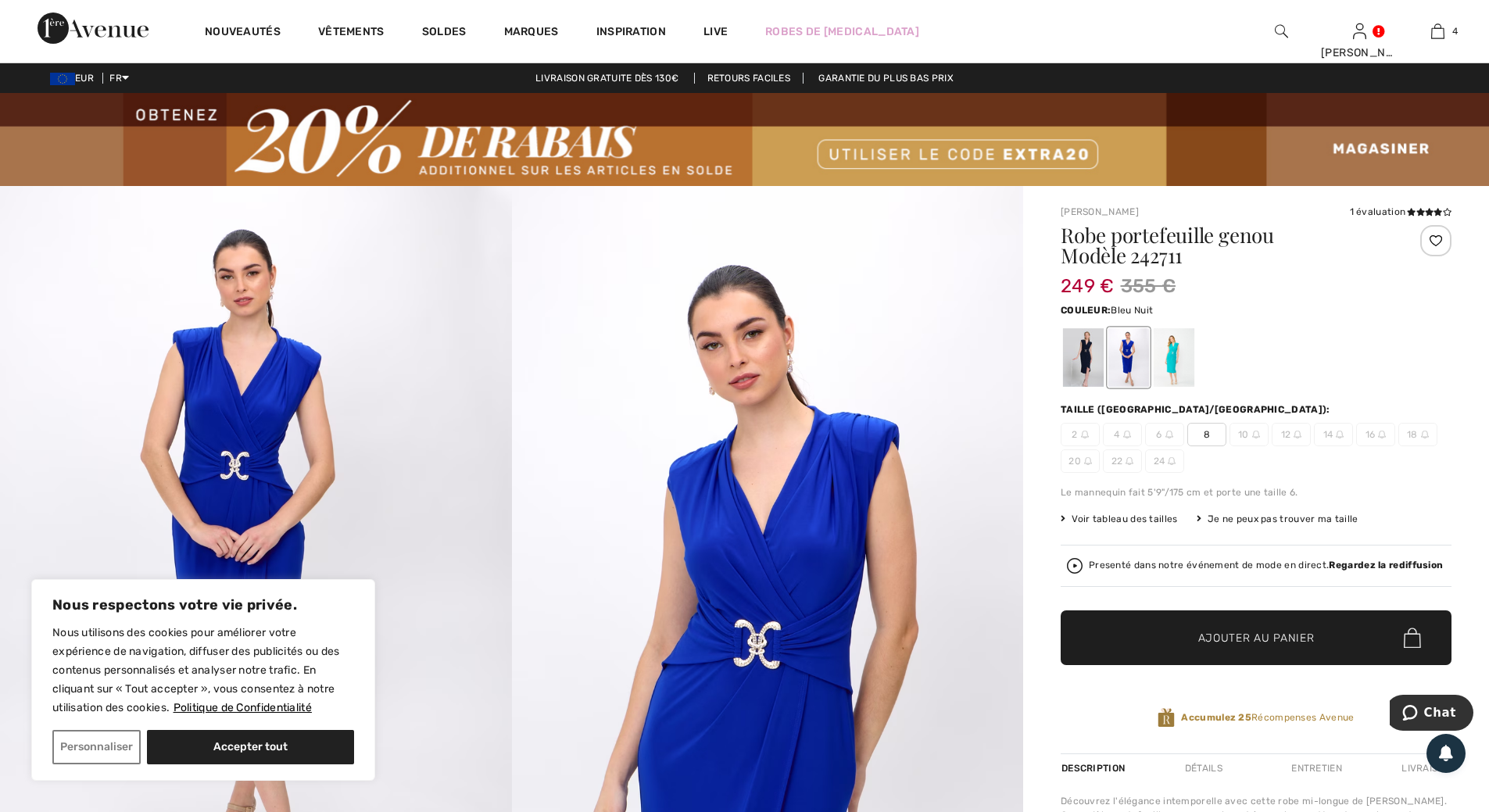
click at [1088, 362] on div at bounding box center [1083, 357] width 41 height 59
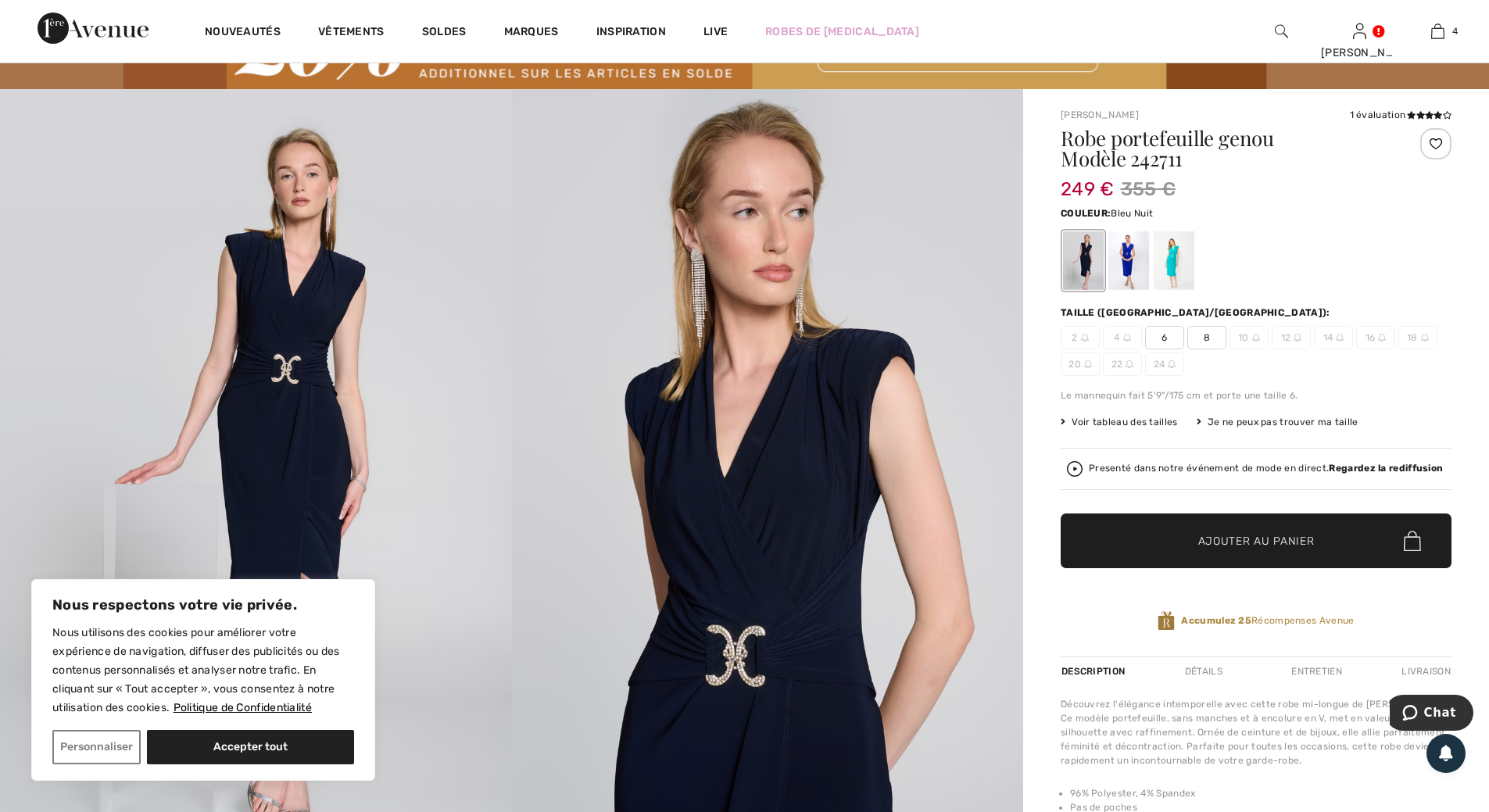
scroll to position [78, 0]
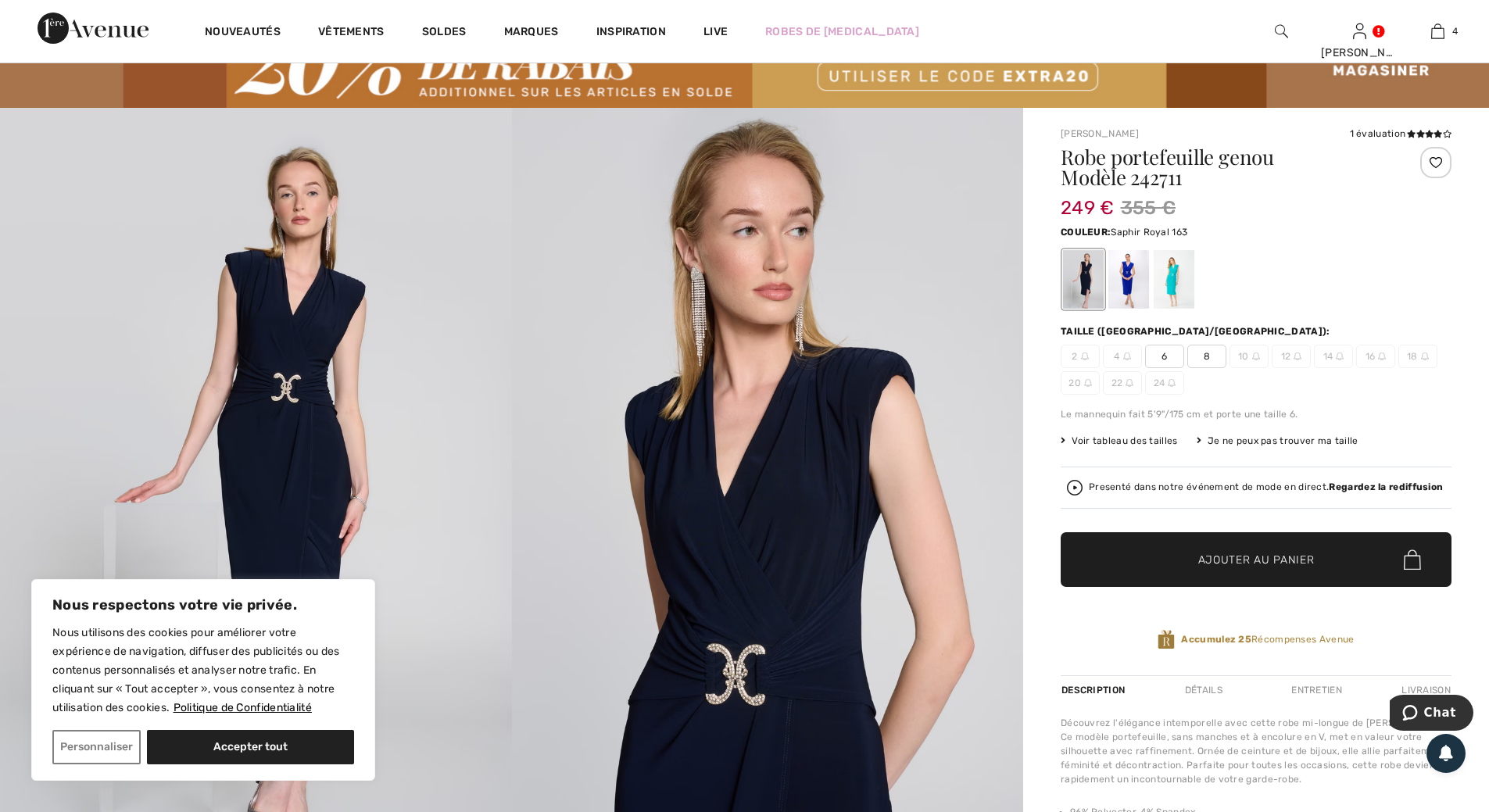
click at [1131, 288] on div at bounding box center [1128, 280] width 41 height 59
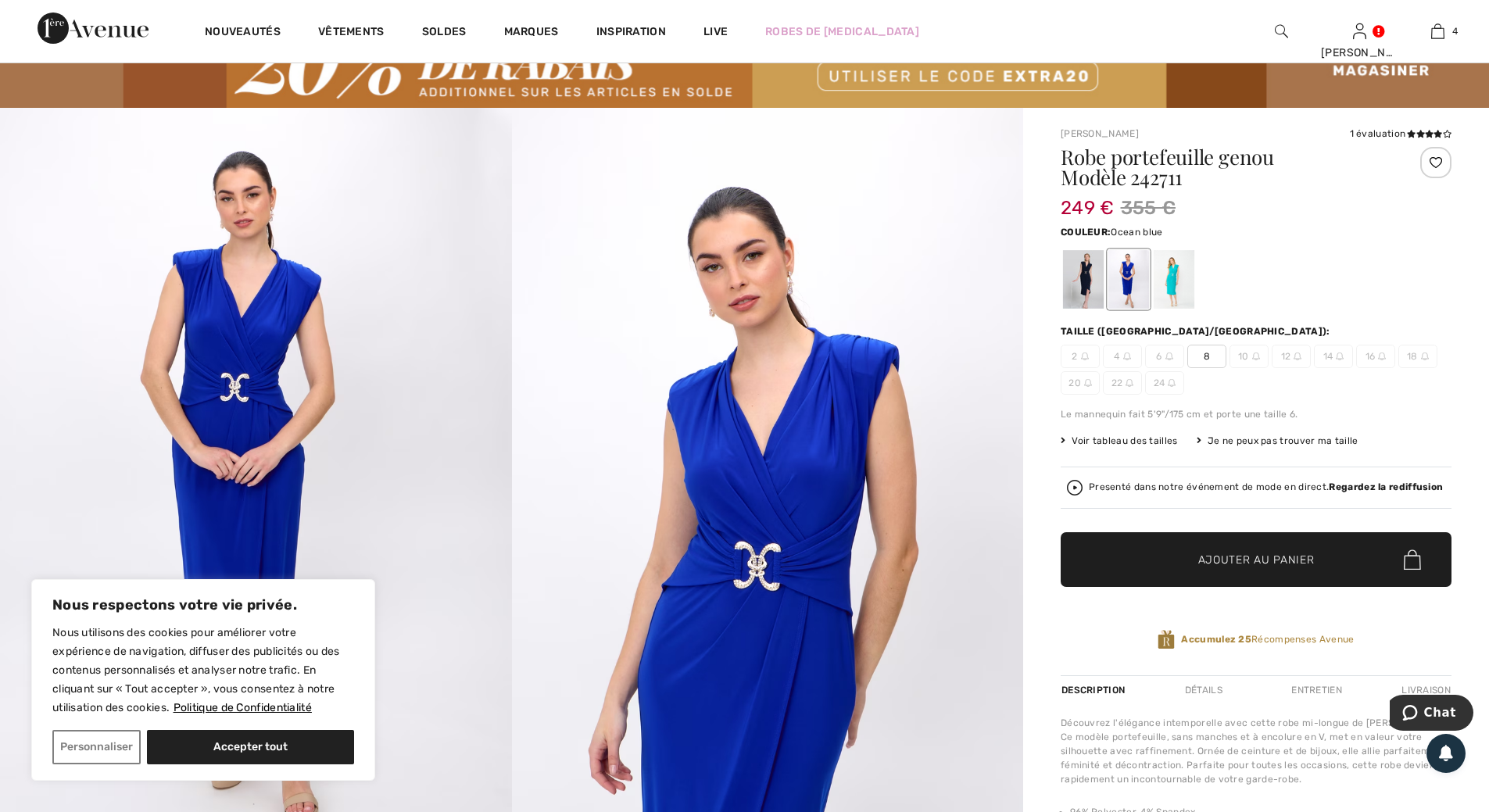
click at [1168, 286] on div at bounding box center [1174, 280] width 41 height 59
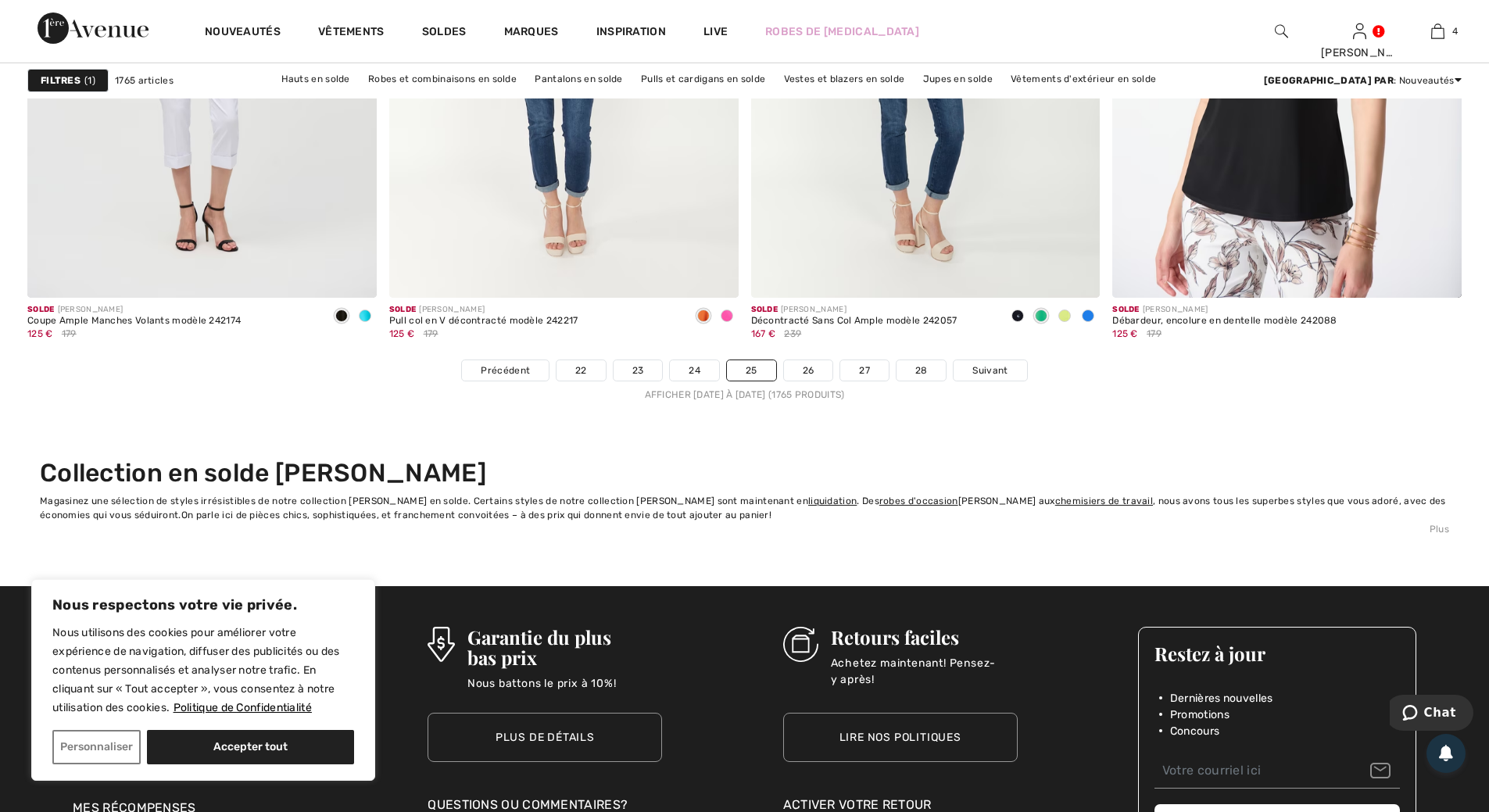
scroll to position [9066, 0]
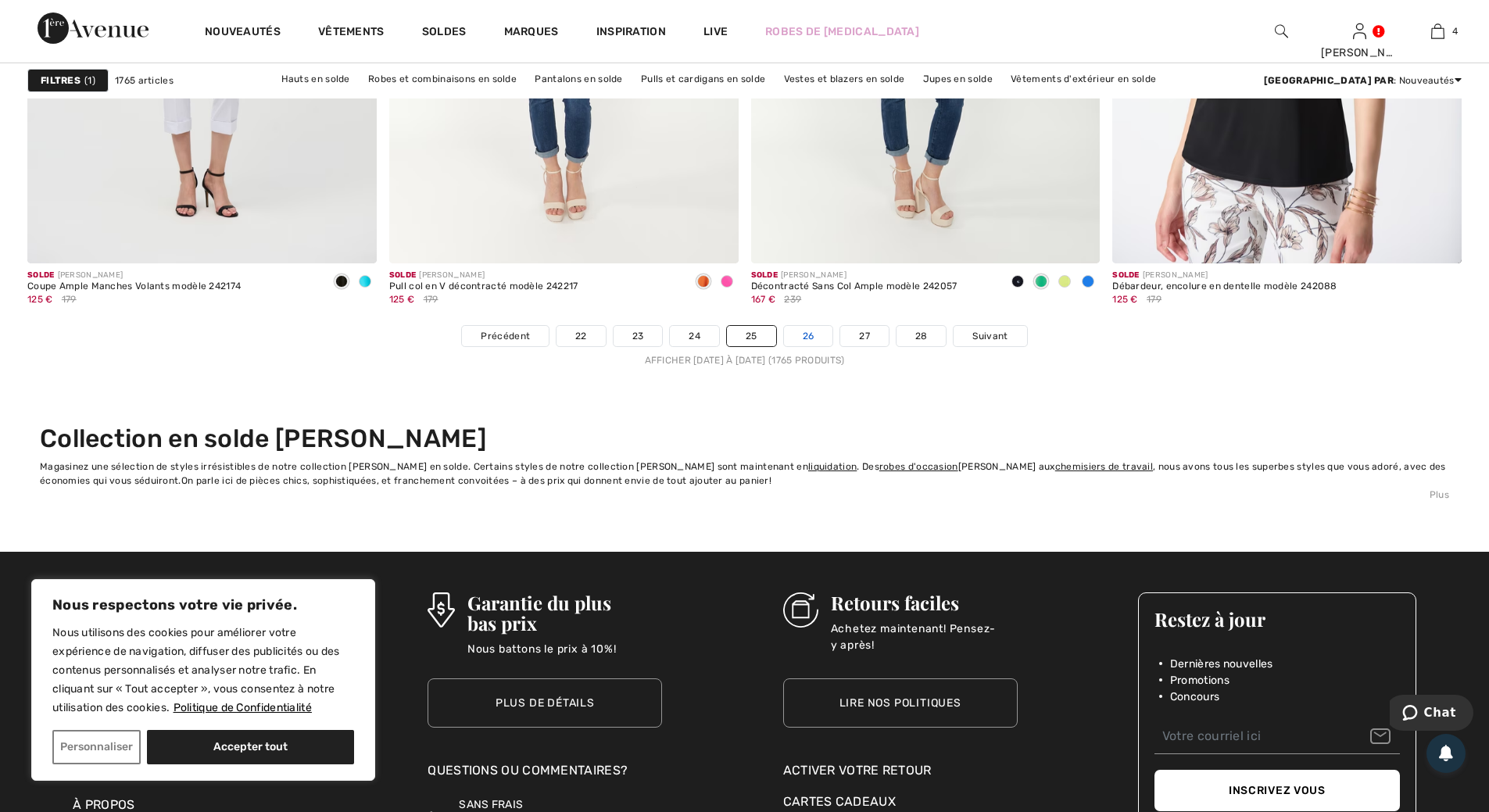
click at [809, 333] on link "26" at bounding box center [808, 336] width 49 height 20
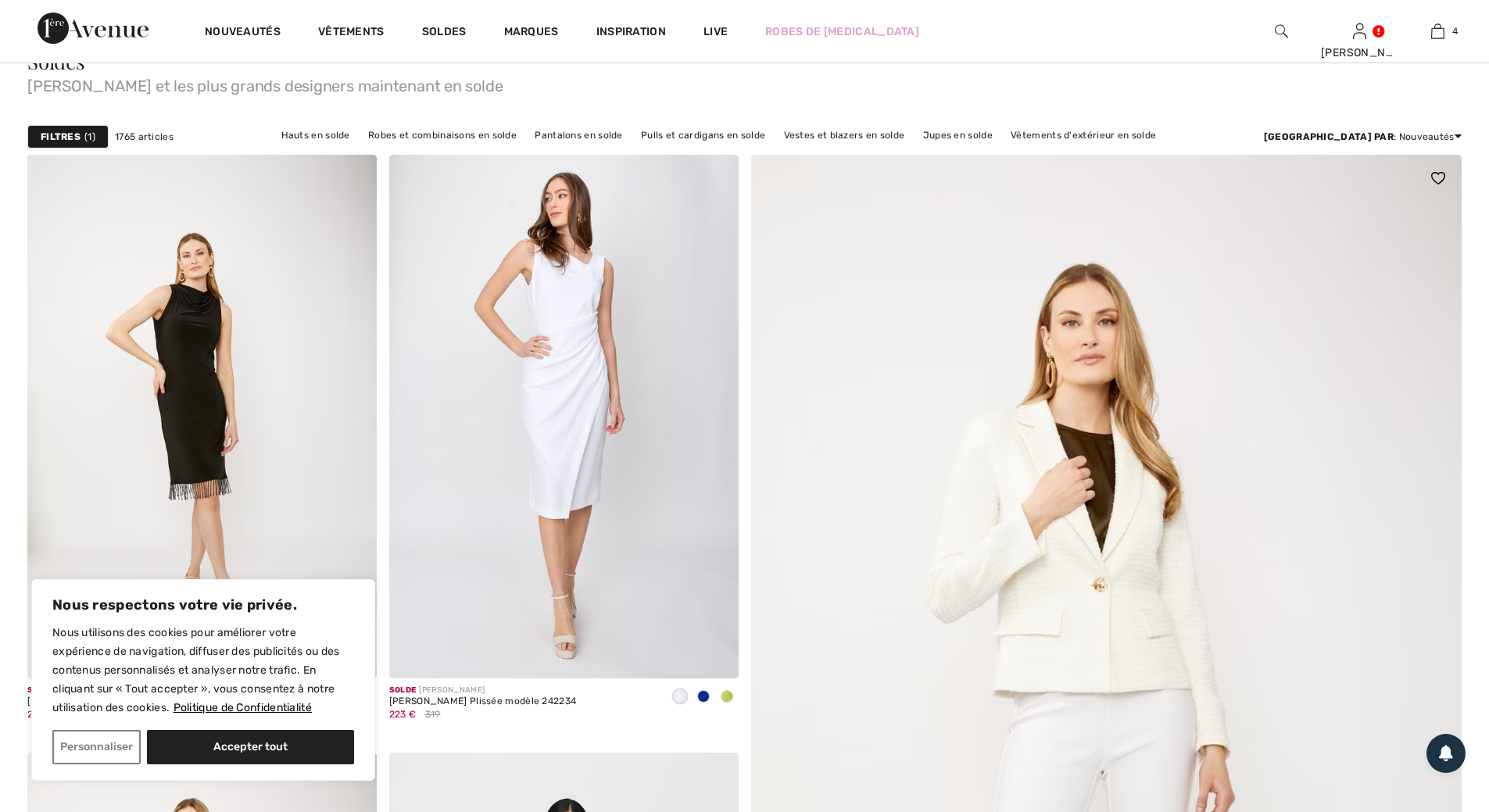
scroll to position [235, 0]
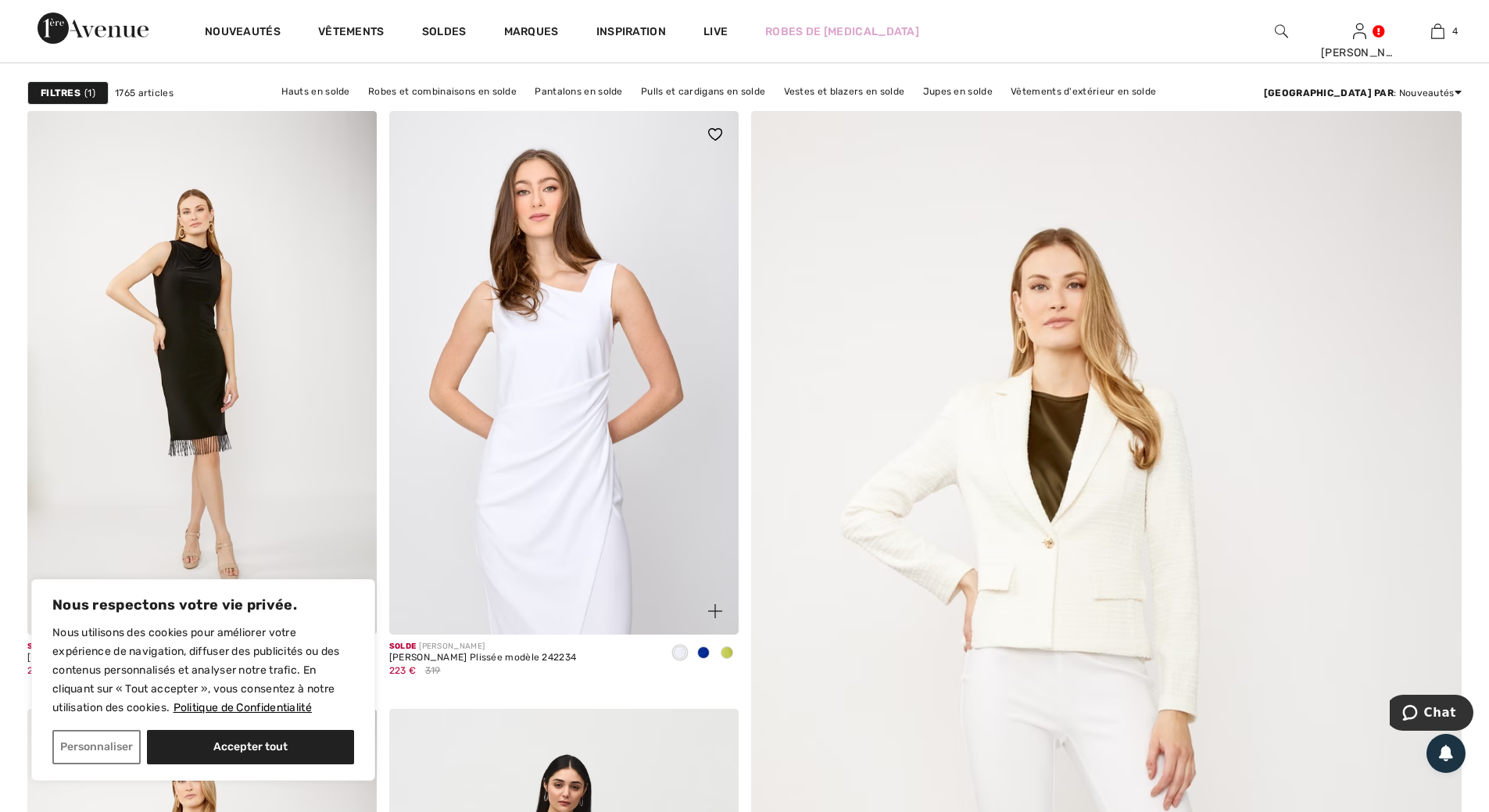
click at [577, 383] on img at bounding box center [563, 372] width 349 height 523
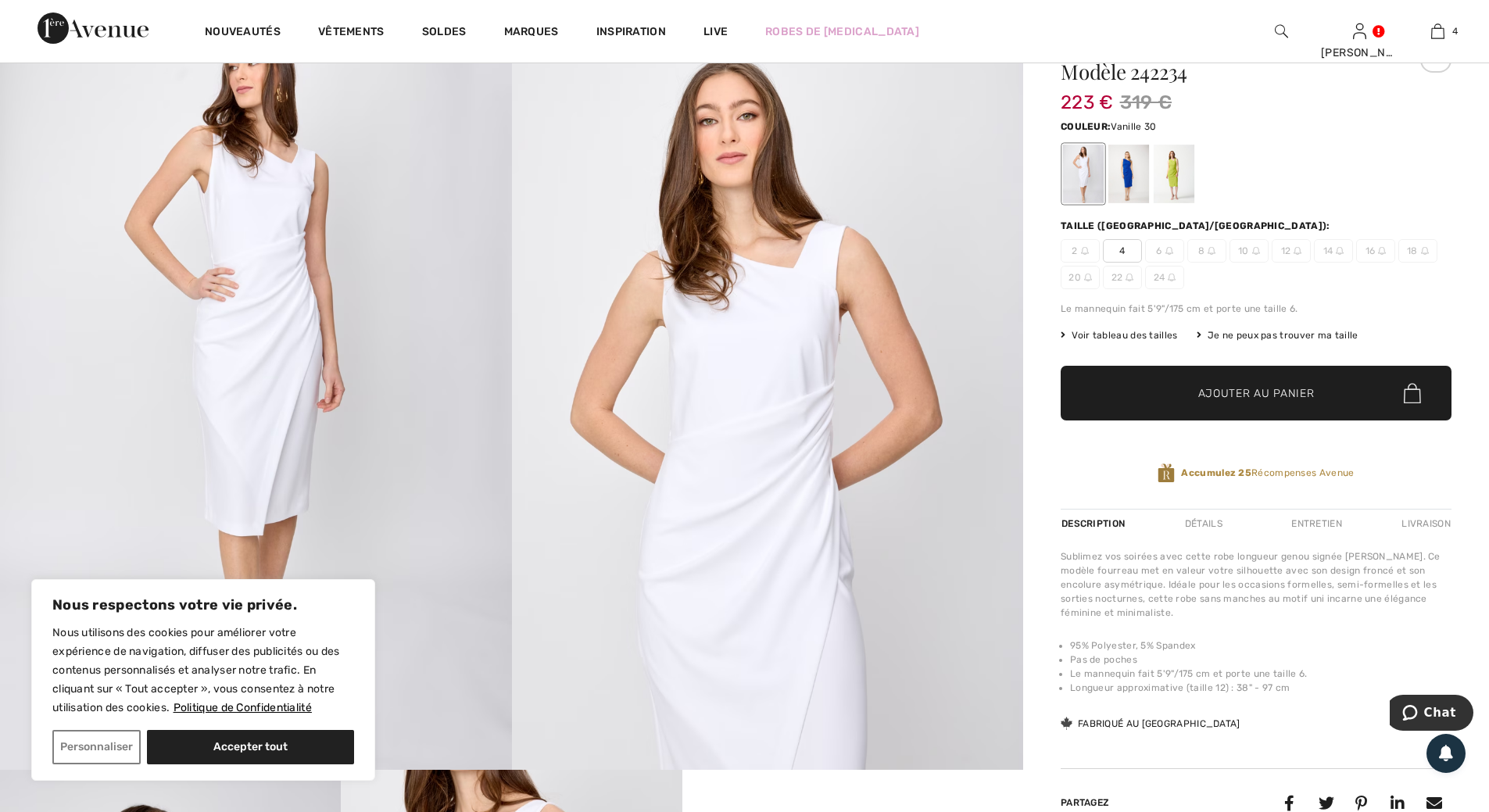
scroll to position [156, 0]
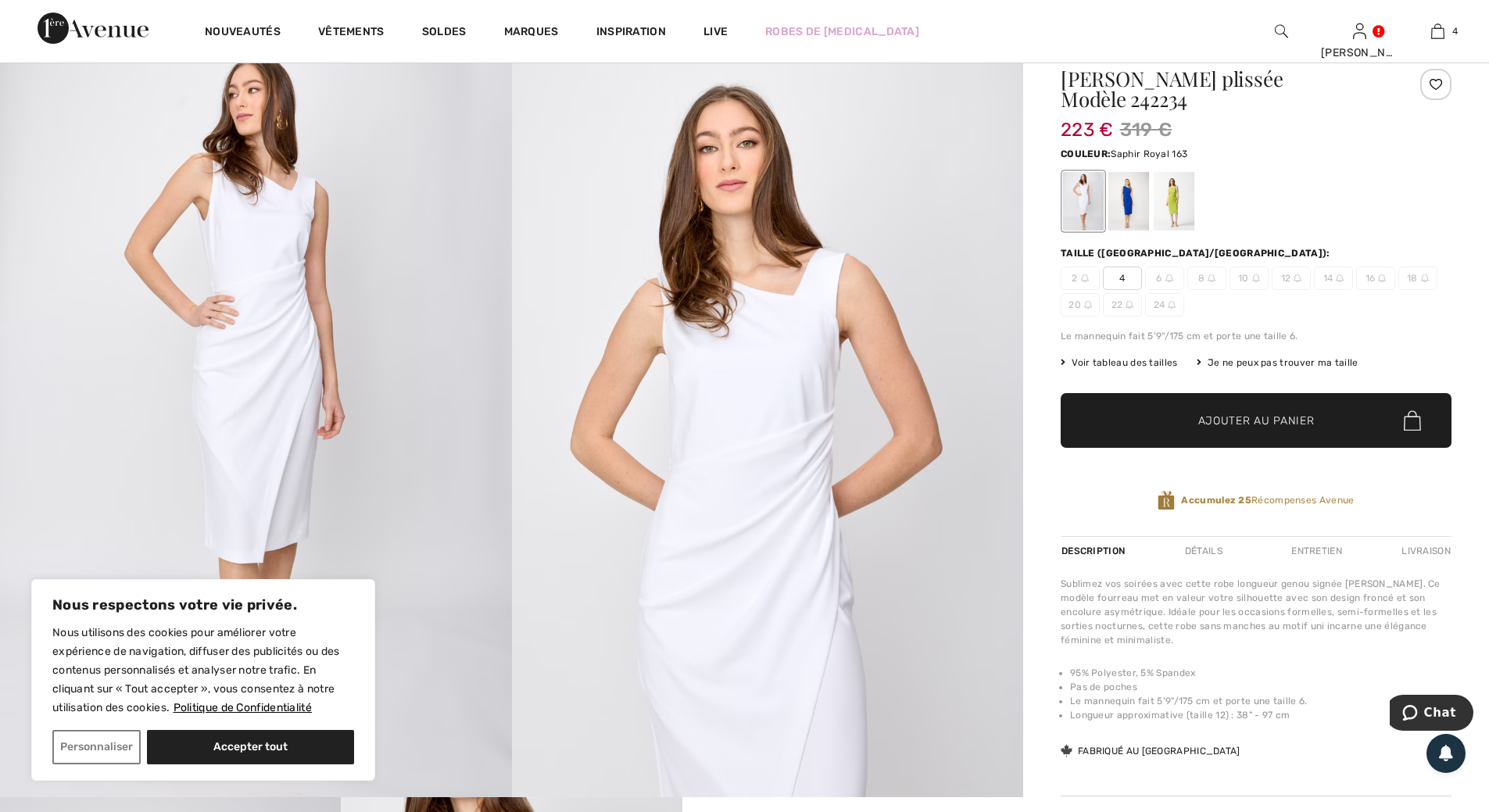
click at [1130, 205] on div at bounding box center [1128, 201] width 41 height 59
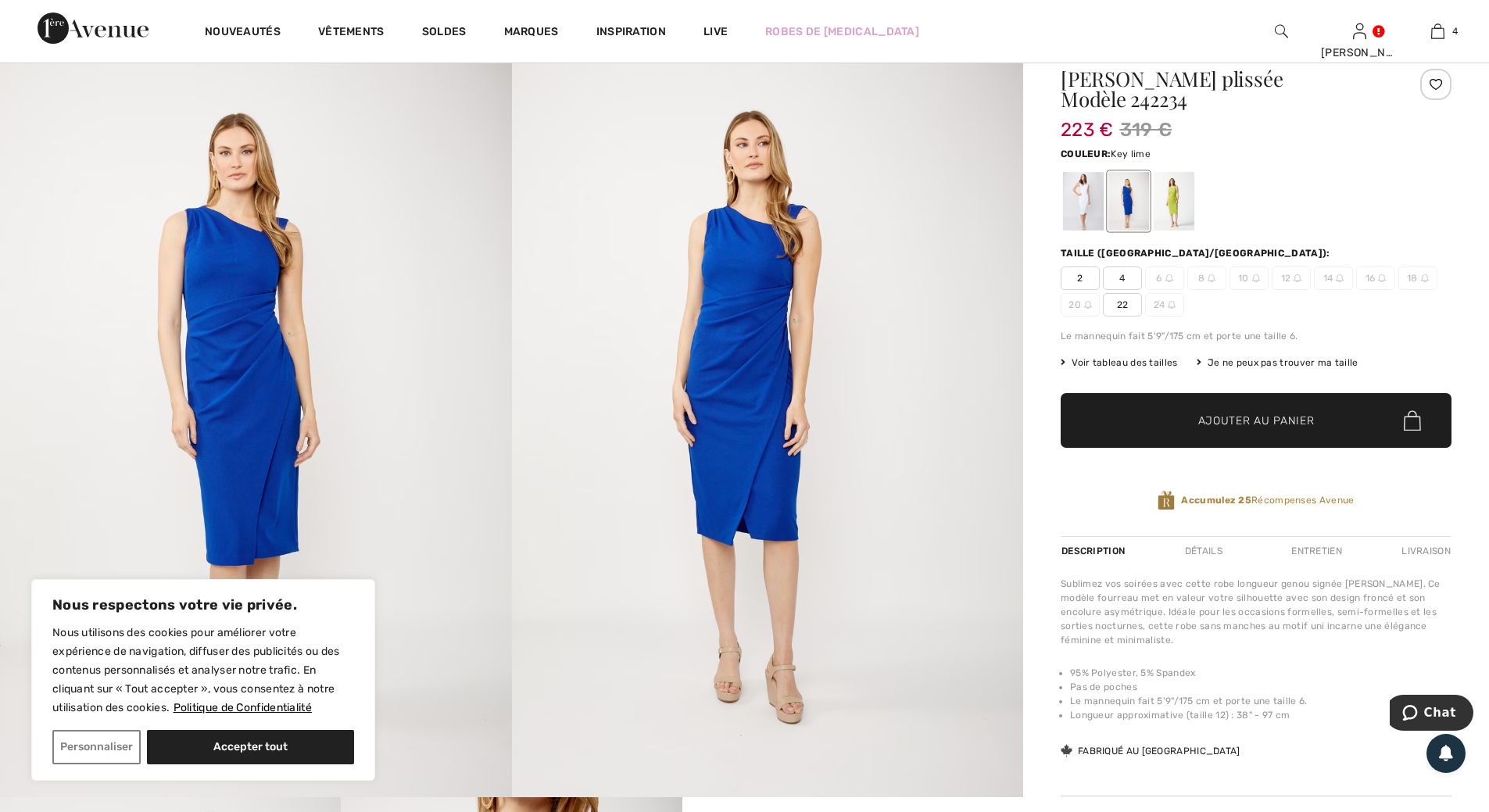
click at [1175, 202] on div at bounding box center [1174, 201] width 41 height 59
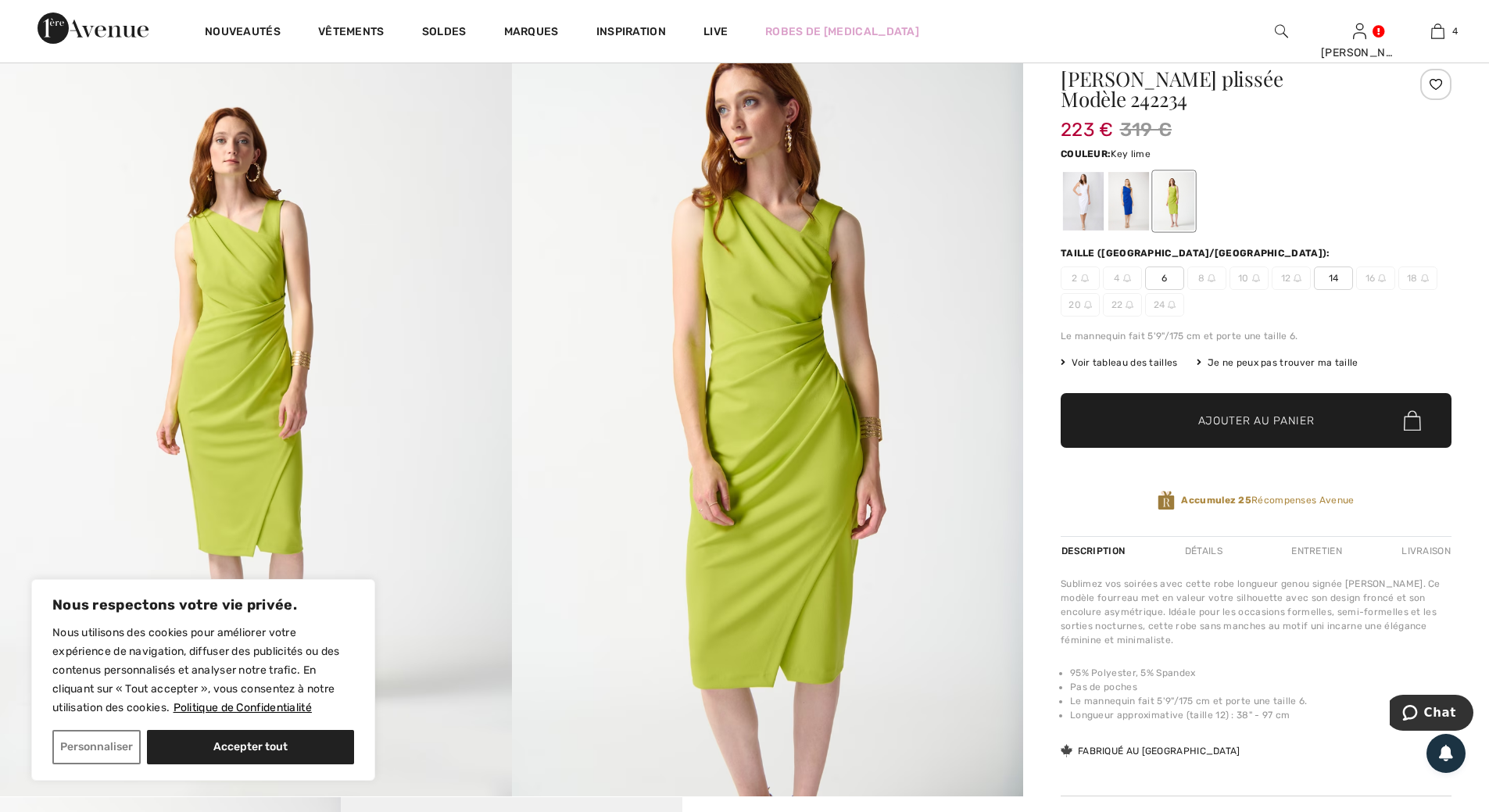
scroll to position [0, 0]
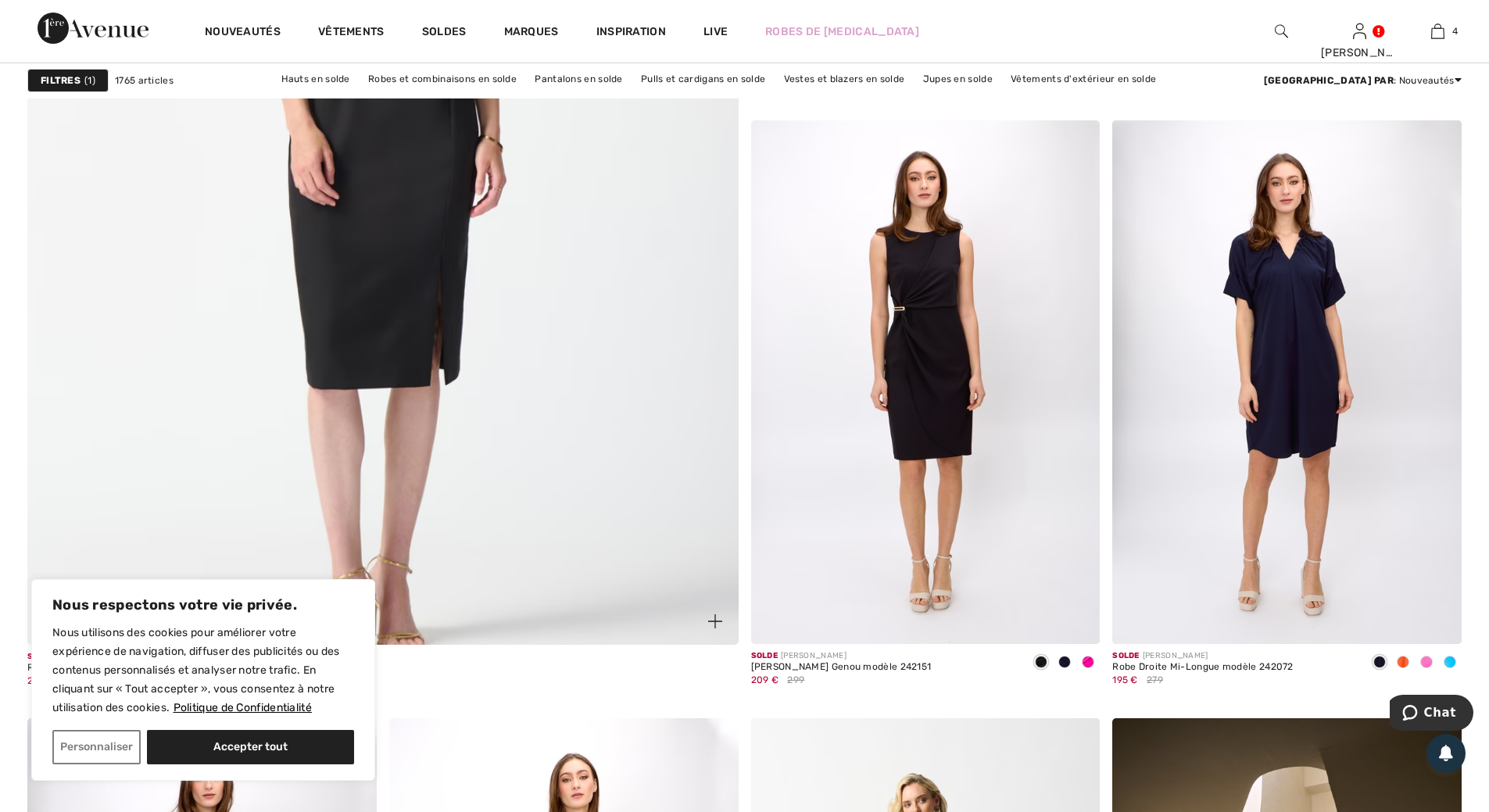
scroll to position [5471, 0]
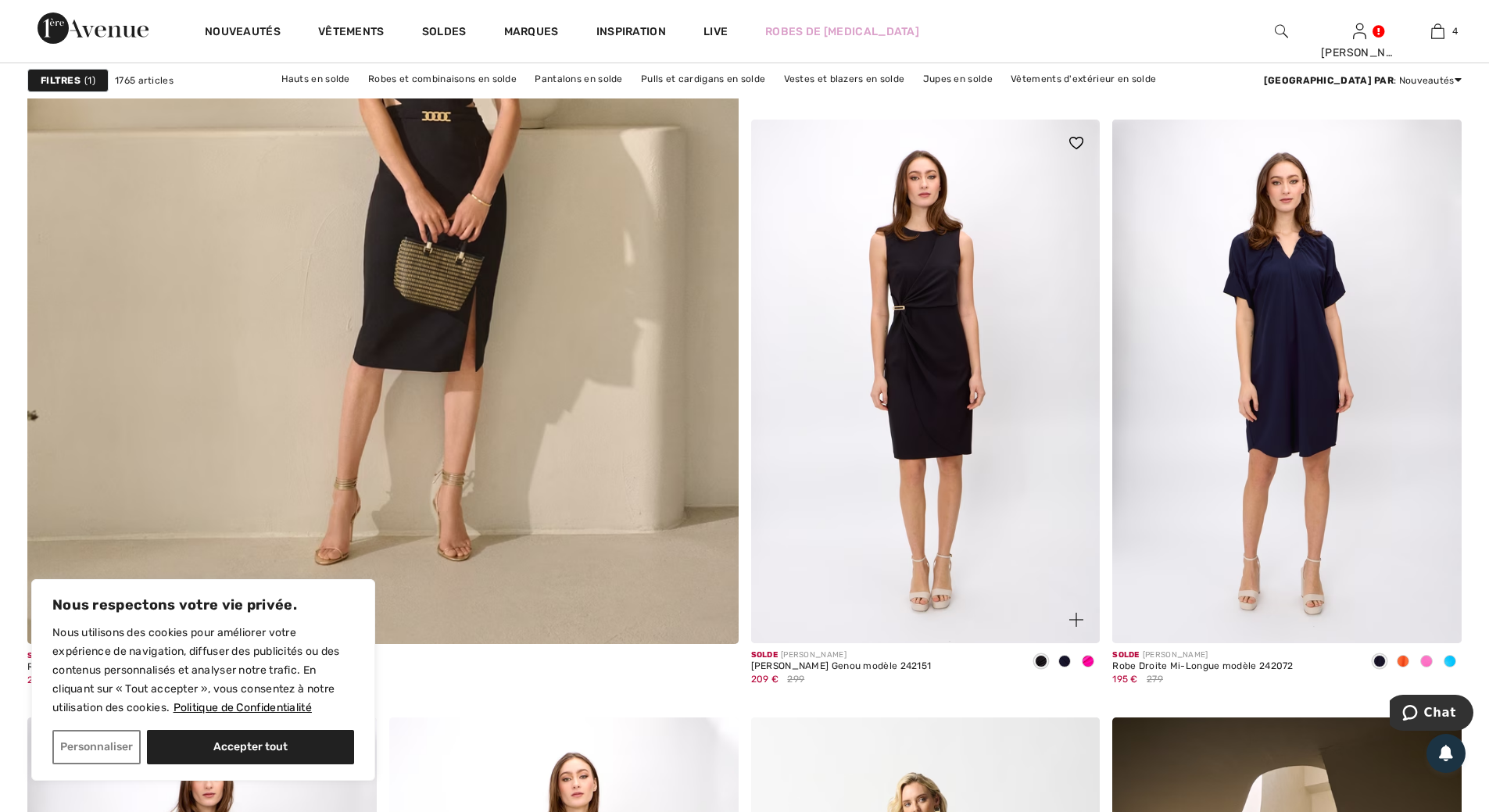
click at [1089, 659] on span at bounding box center [1088, 661] width 12 height 12
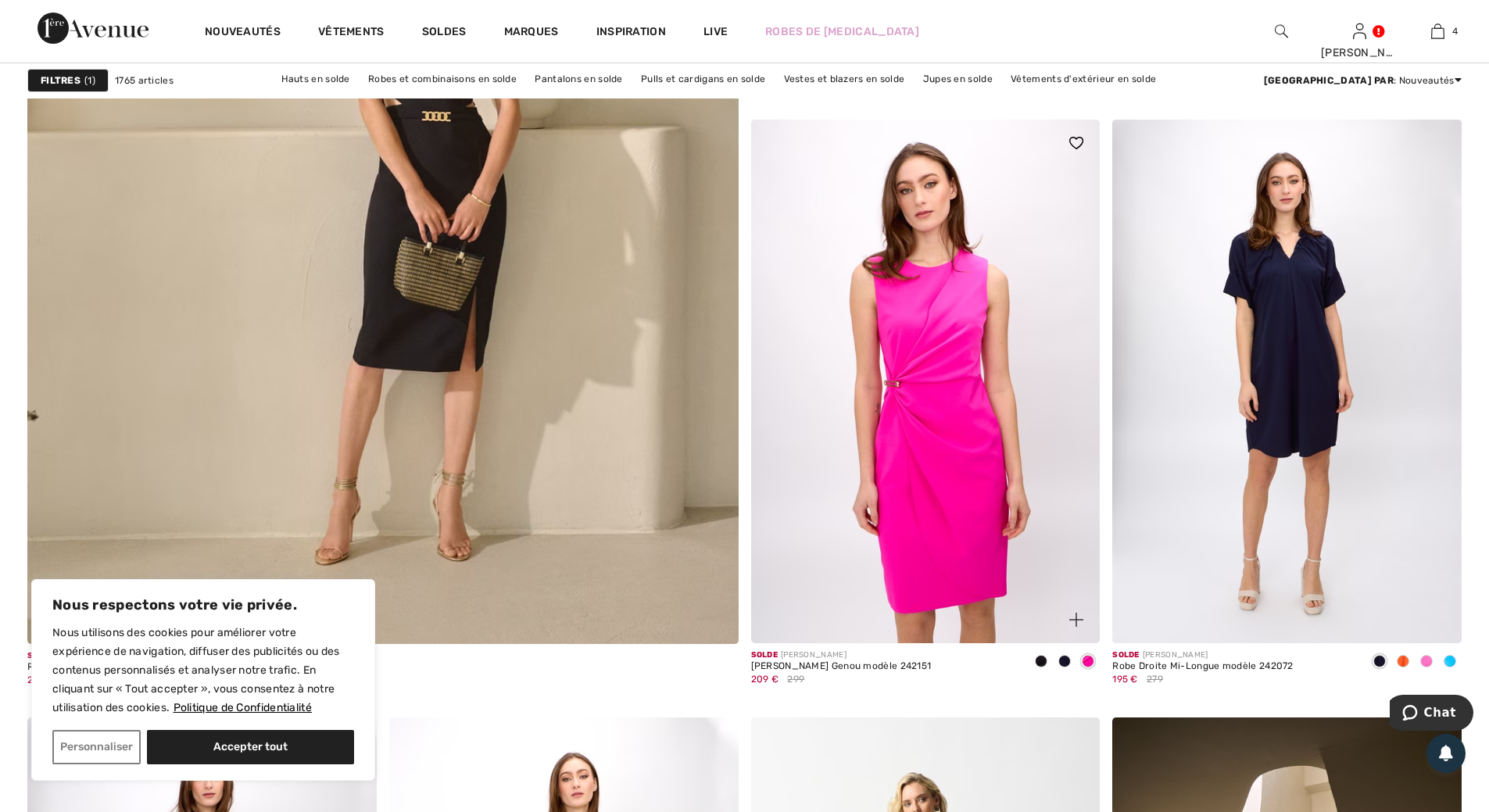
click at [953, 397] on img at bounding box center [926, 381] width 349 height 523
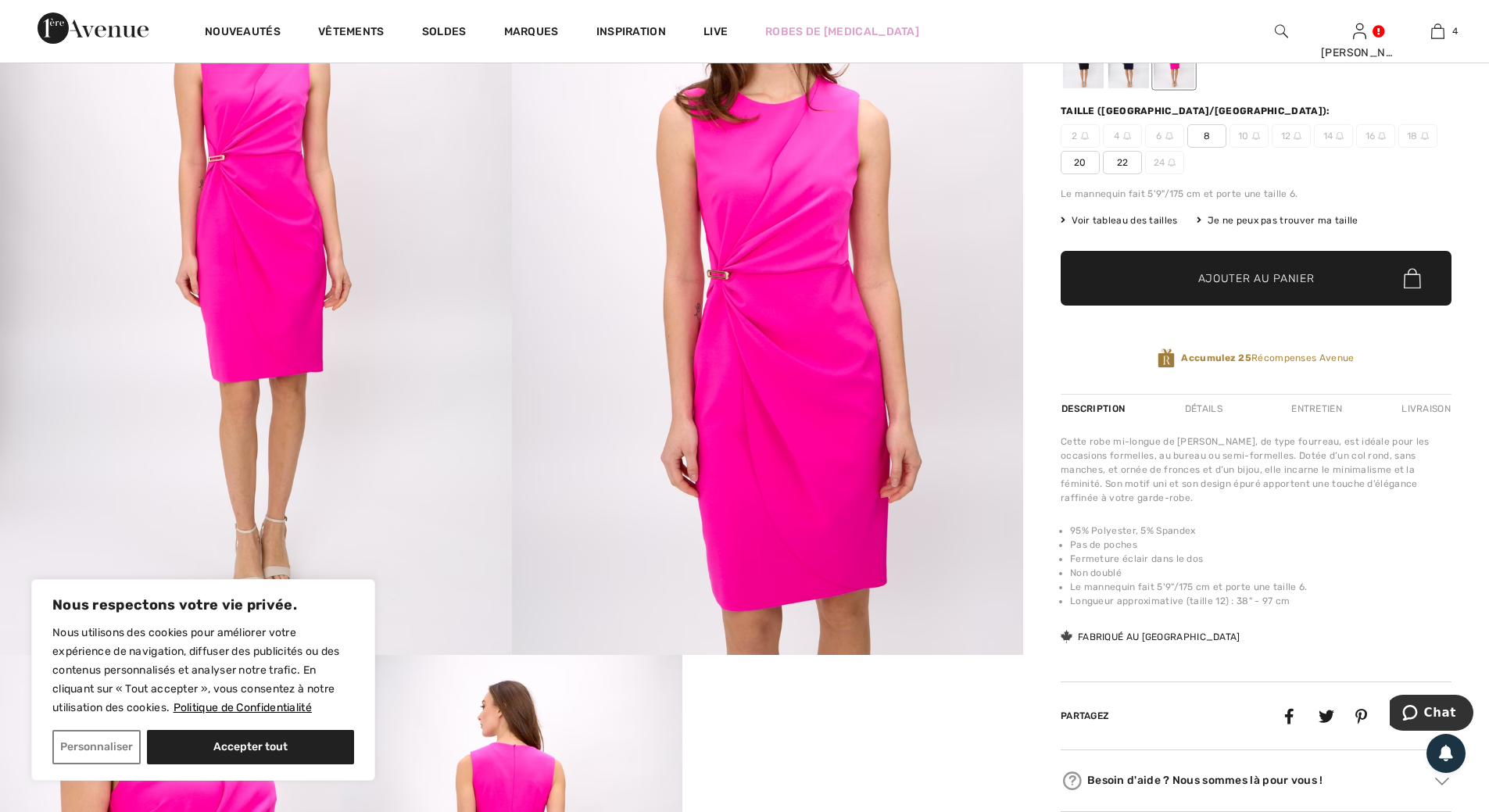
scroll to position [78, 0]
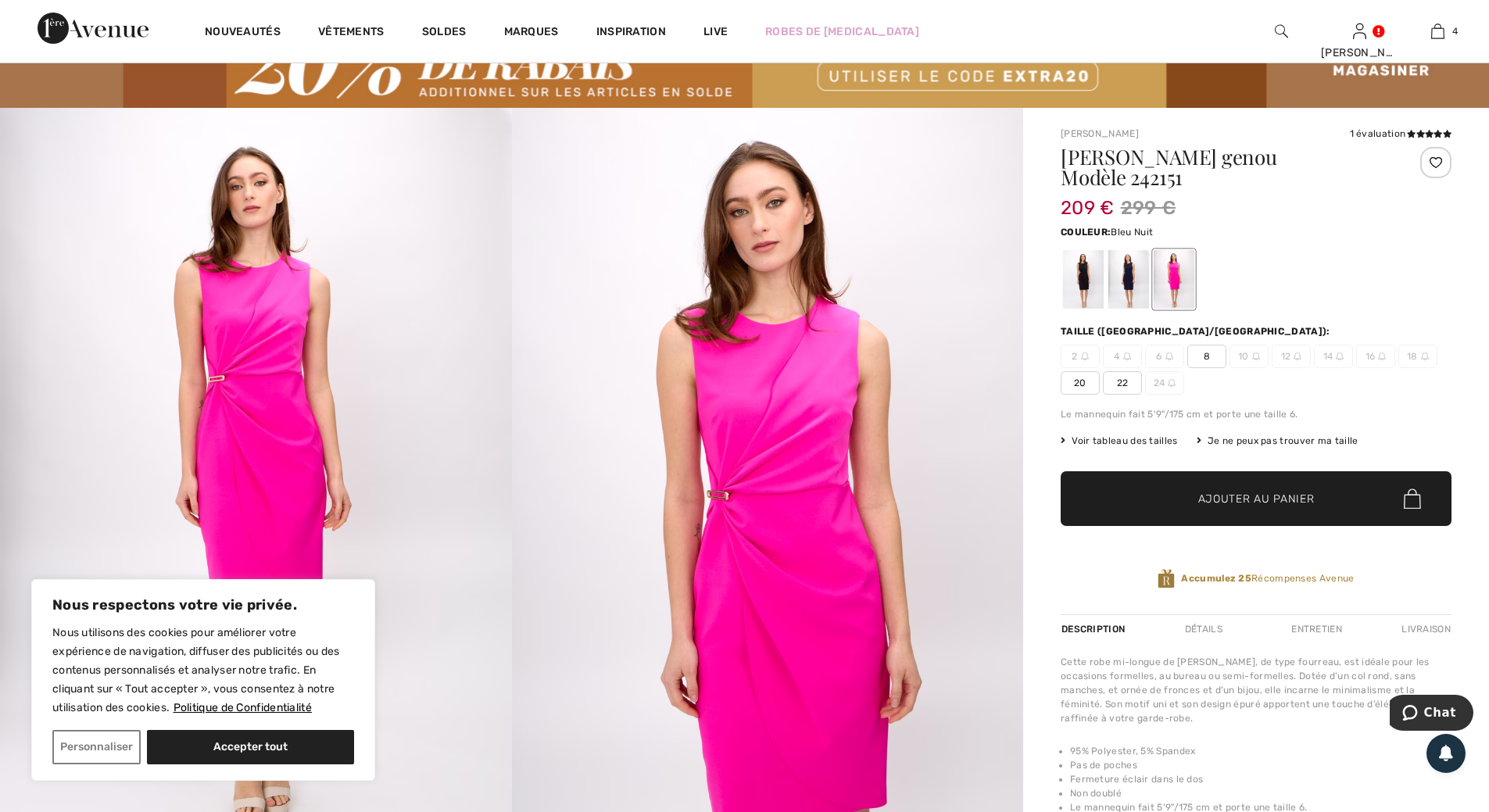
click at [1131, 263] on div at bounding box center [1128, 280] width 41 height 59
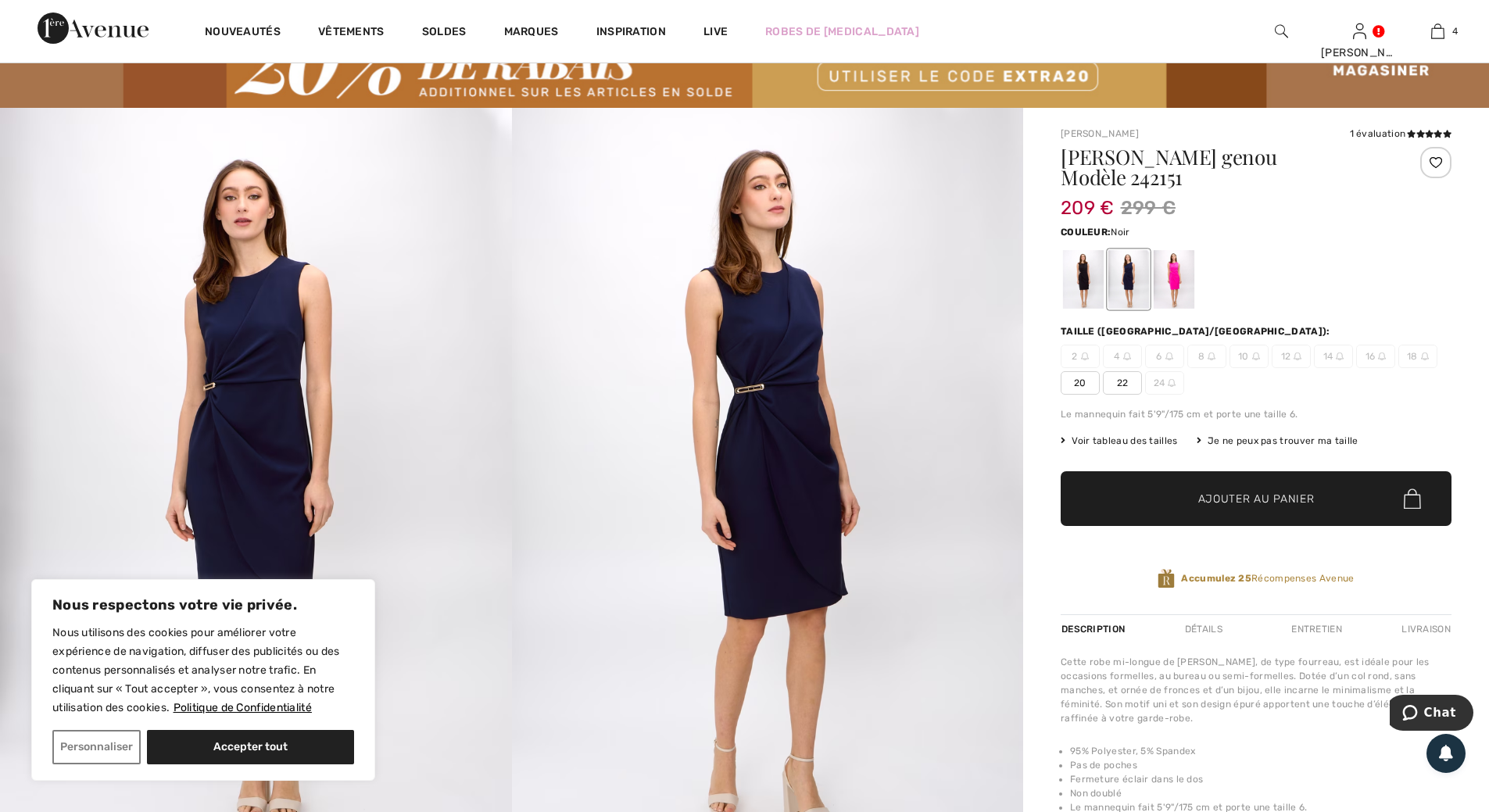
click at [1080, 263] on div at bounding box center [1083, 280] width 41 height 59
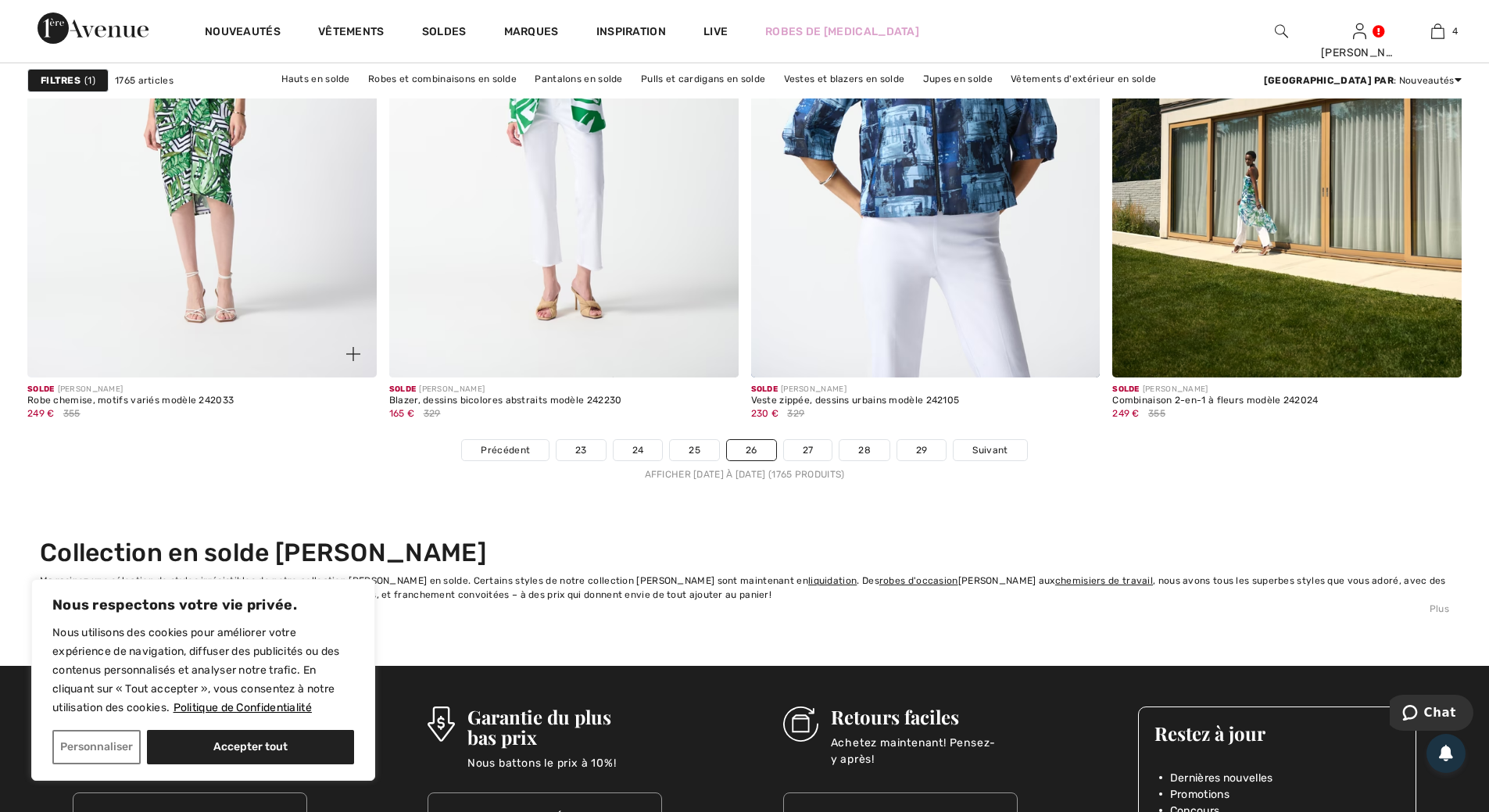
scroll to position [8988, 0]
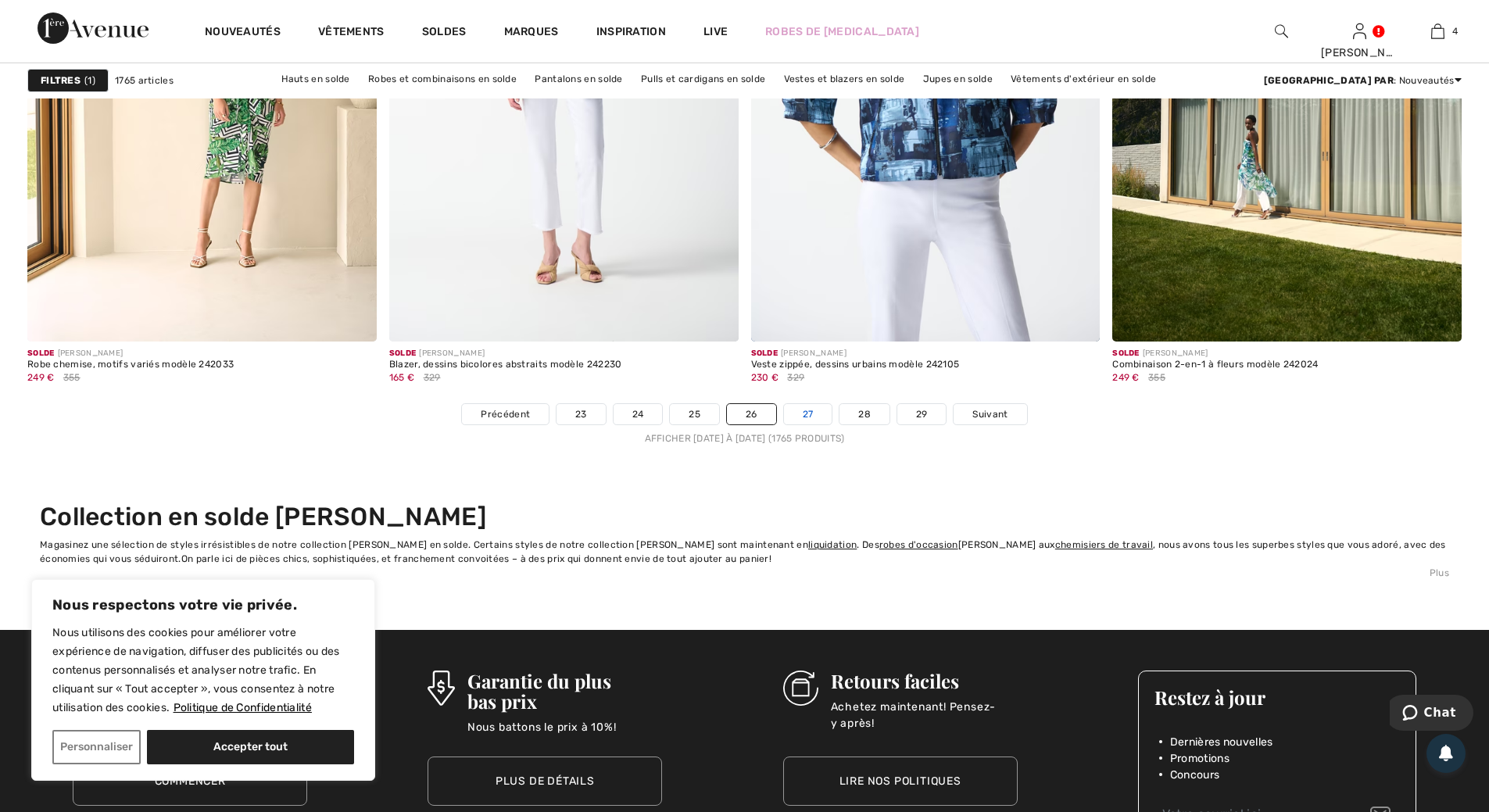
click at [809, 411] on link "27" at bounding box center [808, 414] width 48 height 20
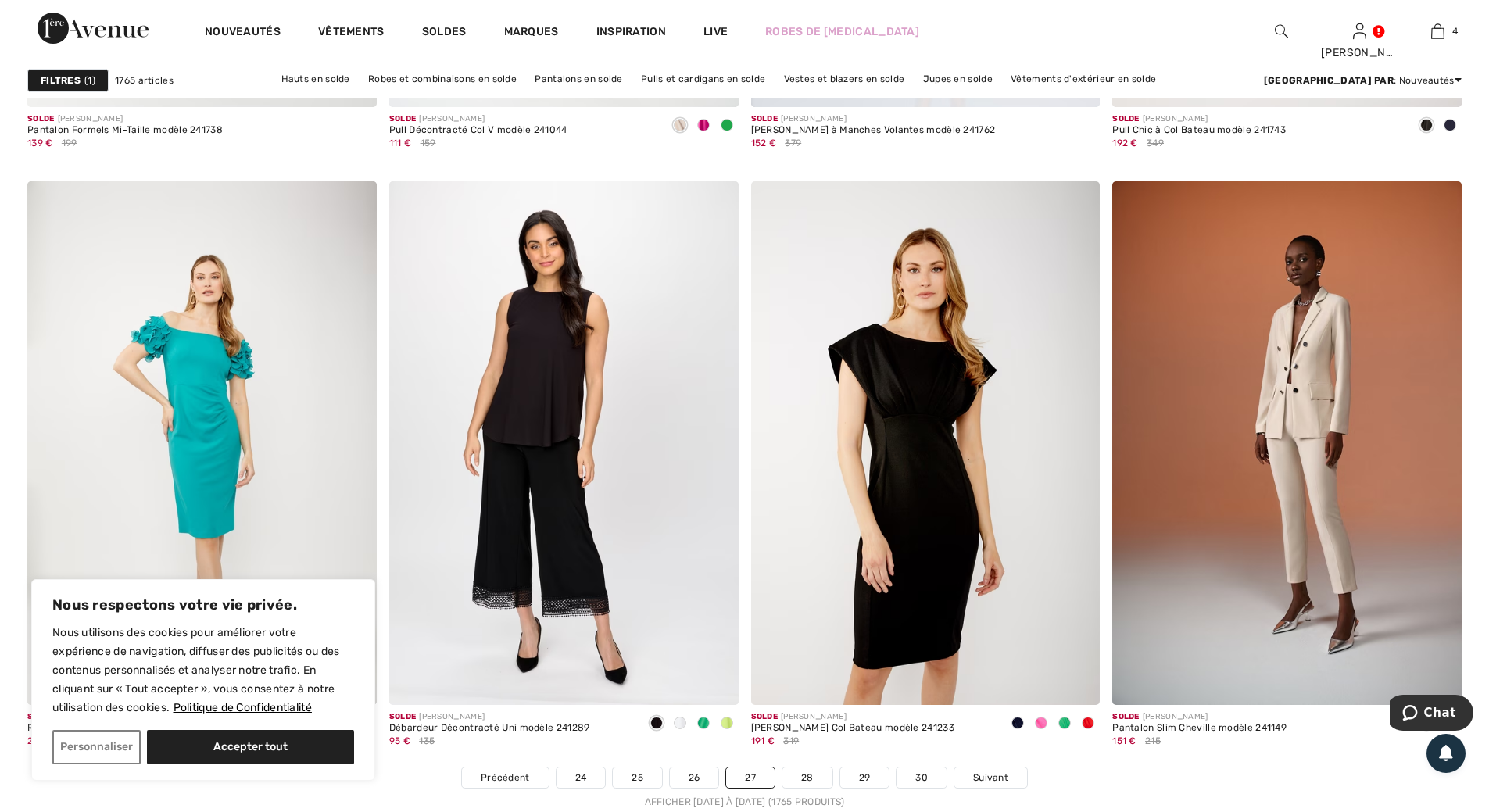
scroll to position [8675, 0]
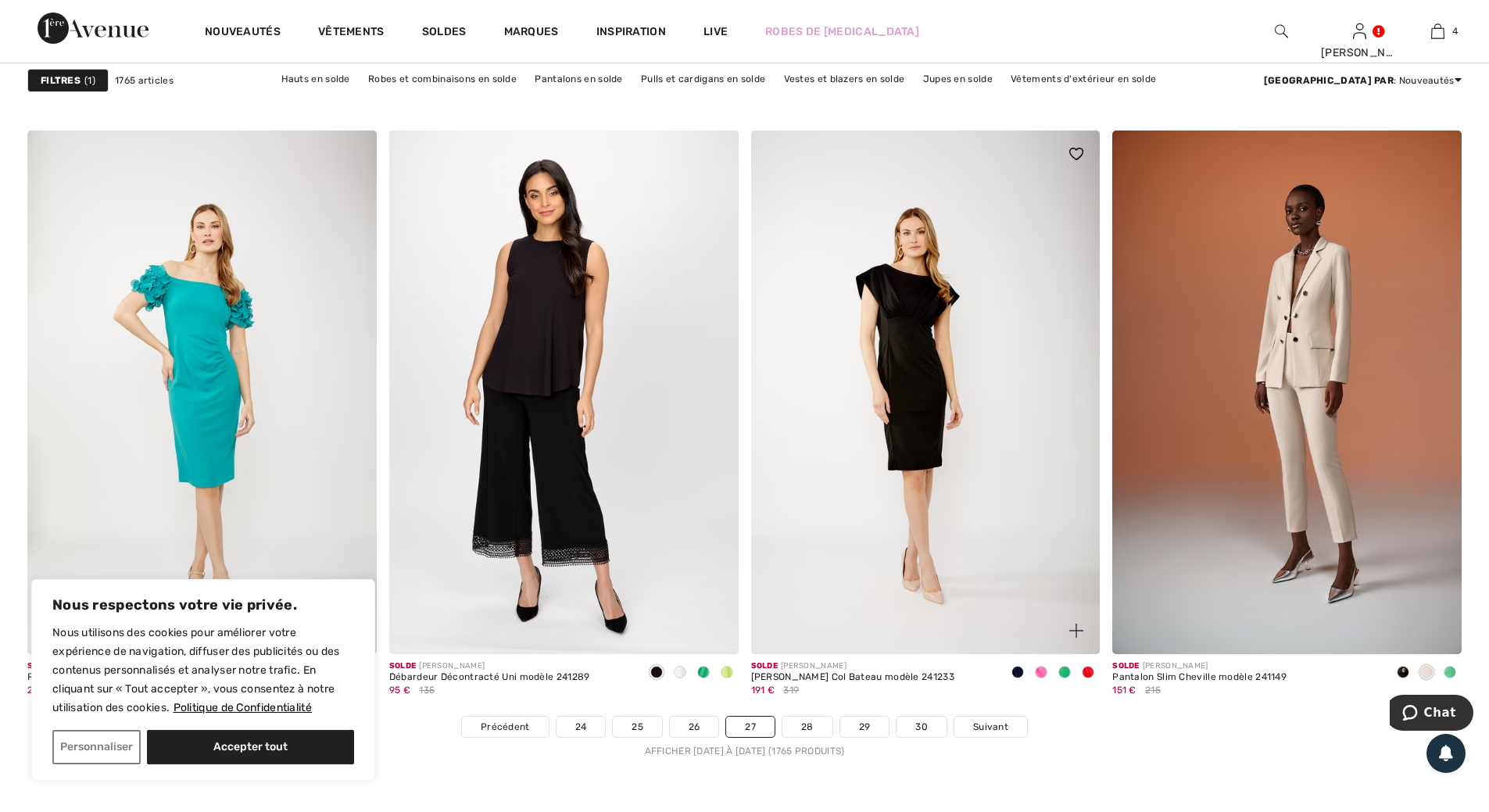
click at [1088, 670] on span at bounding box center [1088, 672] width 12 height 12
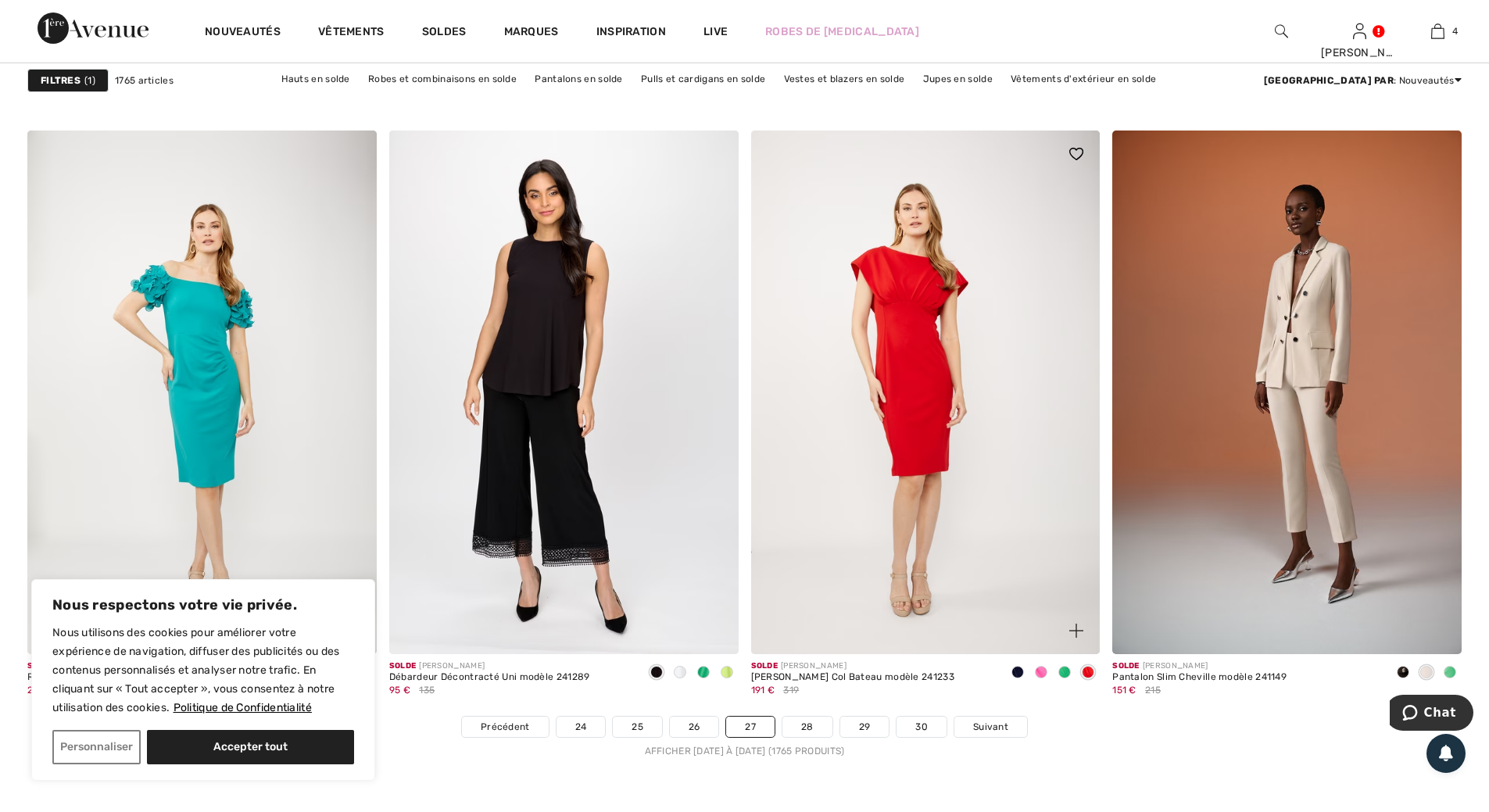
click at [1061, 672] on span at bounding box center [1064, 672] width 12 height 12
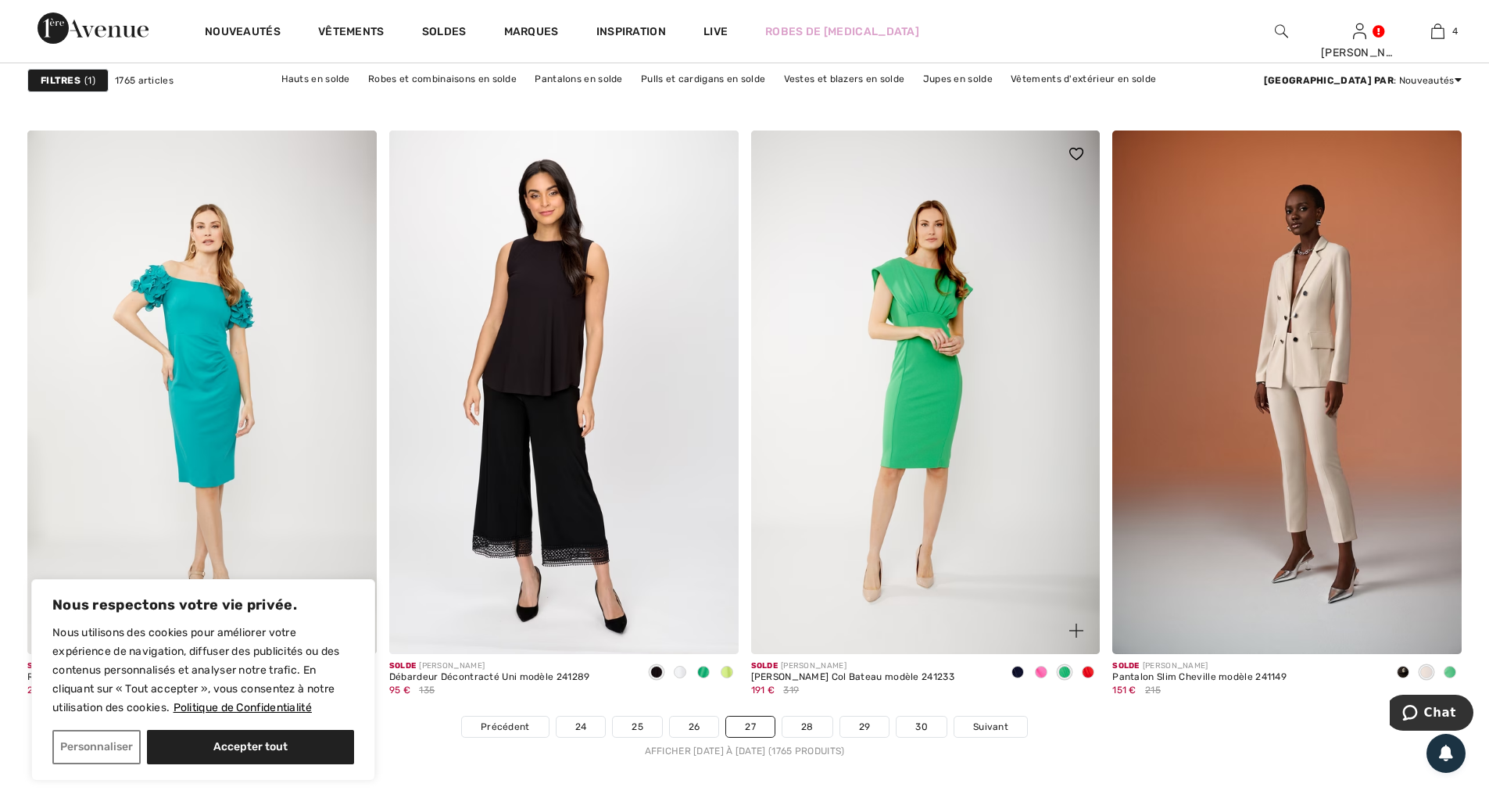
click at [1035, 671] on span at bounding box center [1041, 672] width 12 height 12
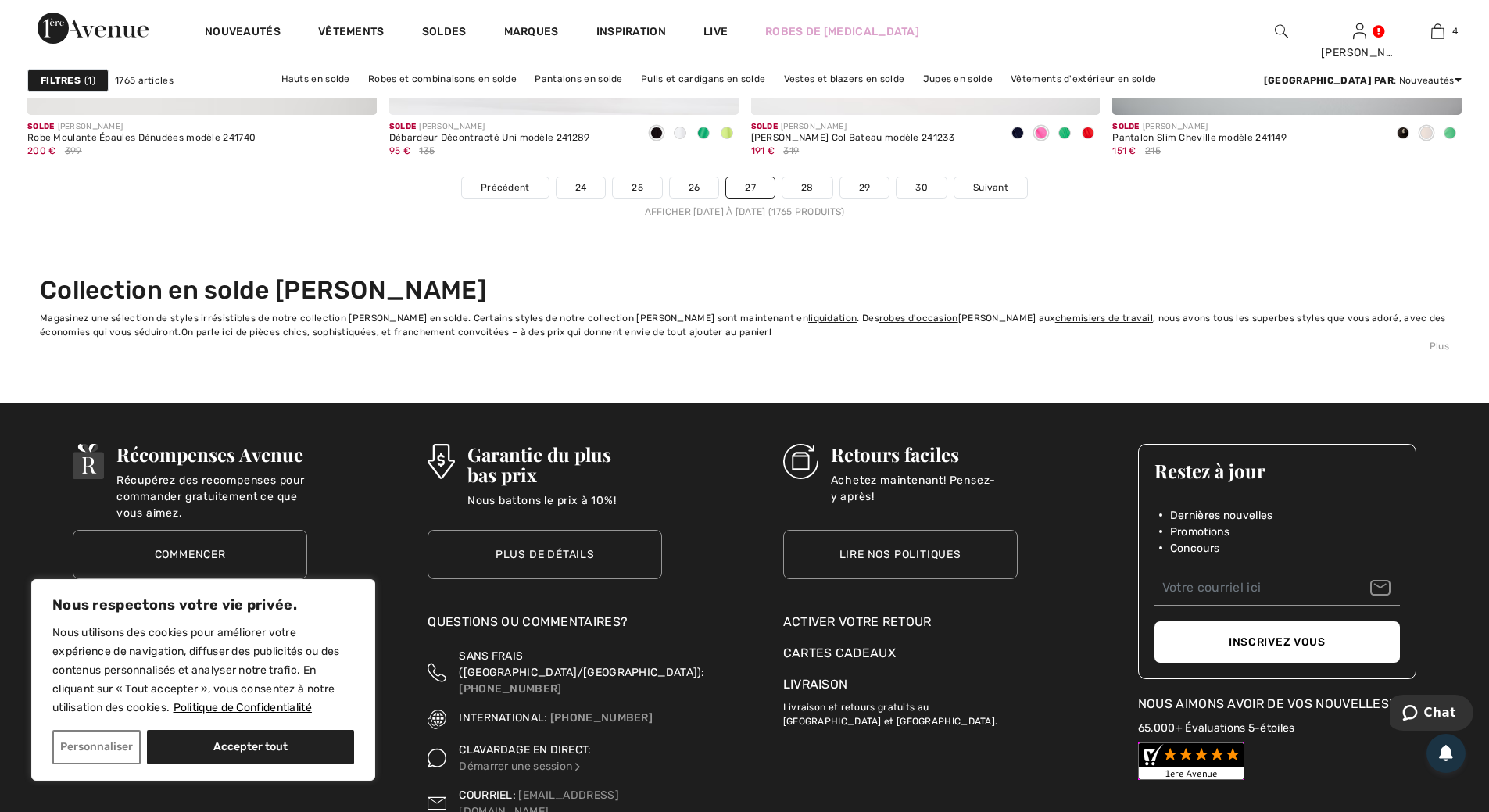
scroll to position [9222, 0]
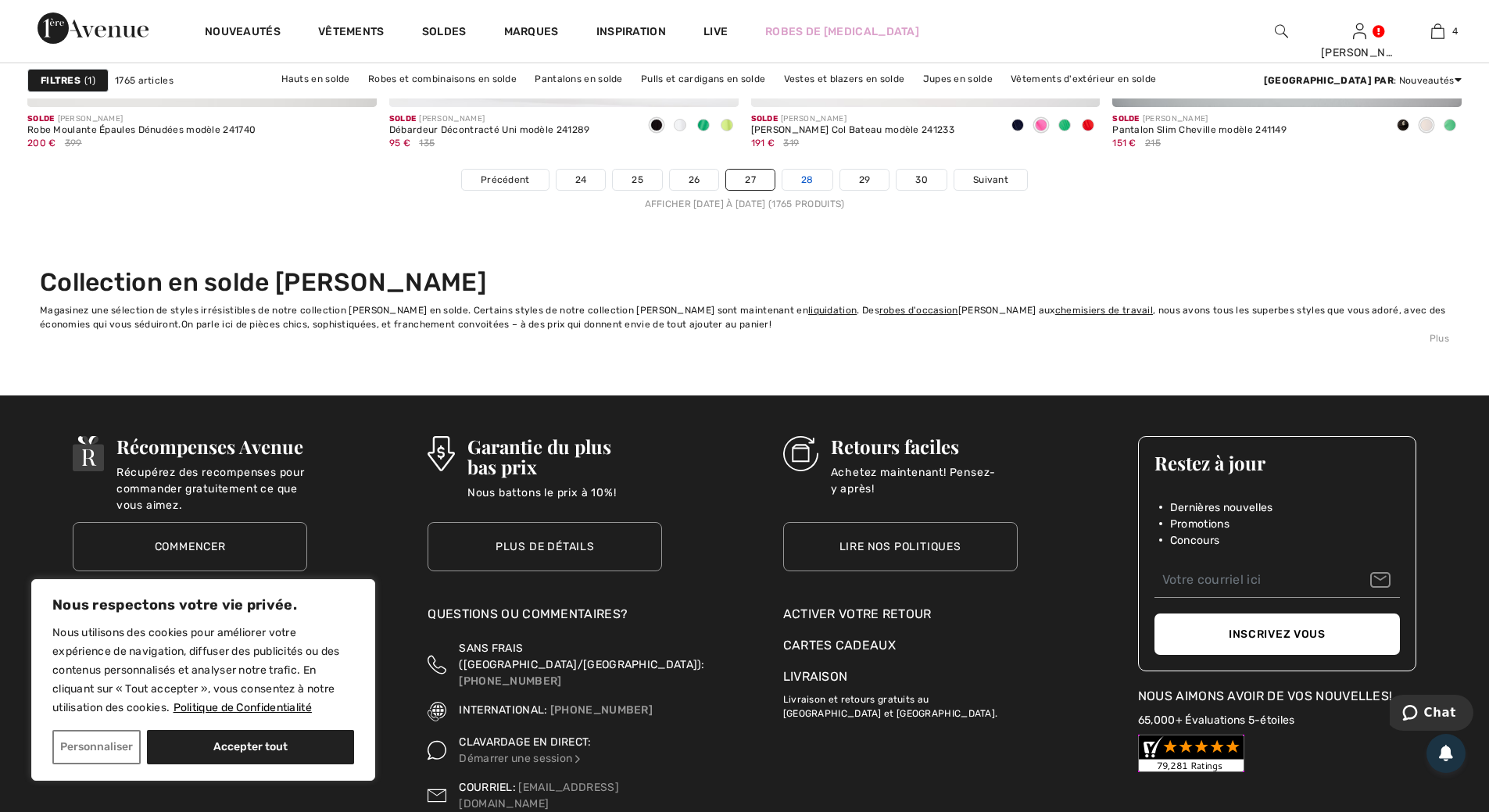
click at [805, 178] on link "28" at bounding box center [807, 179] width 50 height 20
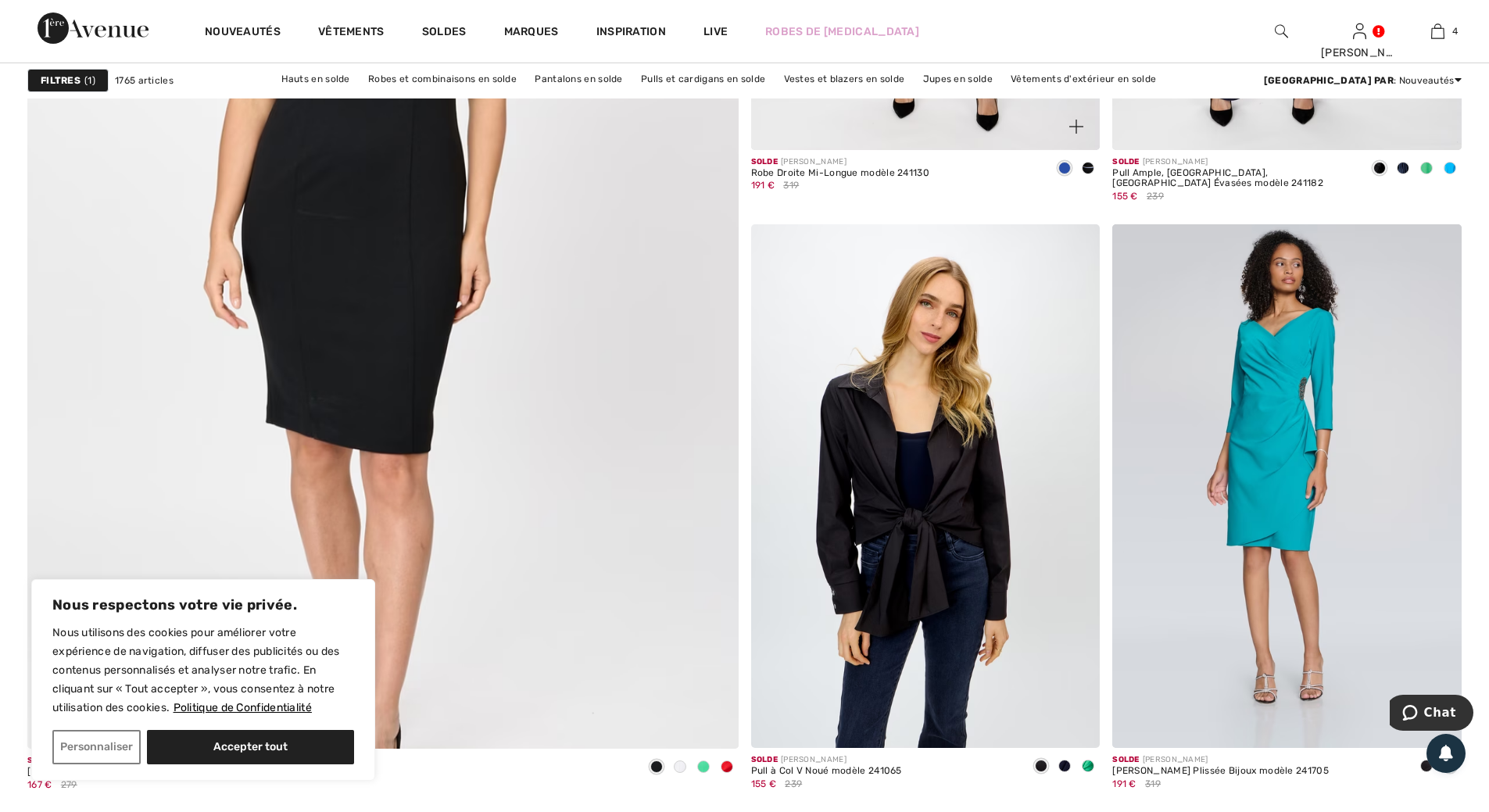
scroll to position [5314, 0]
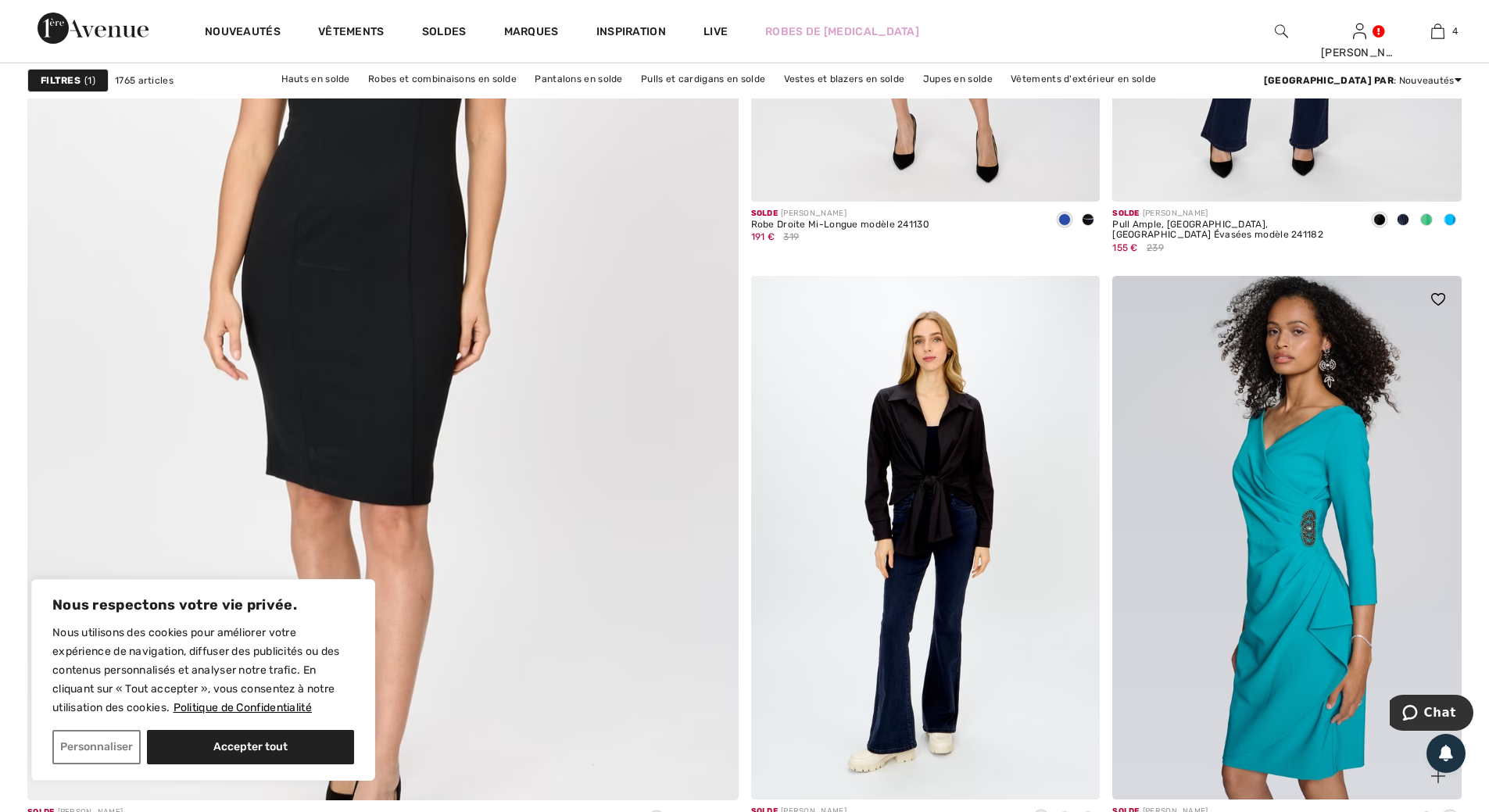
click at [1299, 513] on img at bounding box center [1287, 537] width 349 height 523
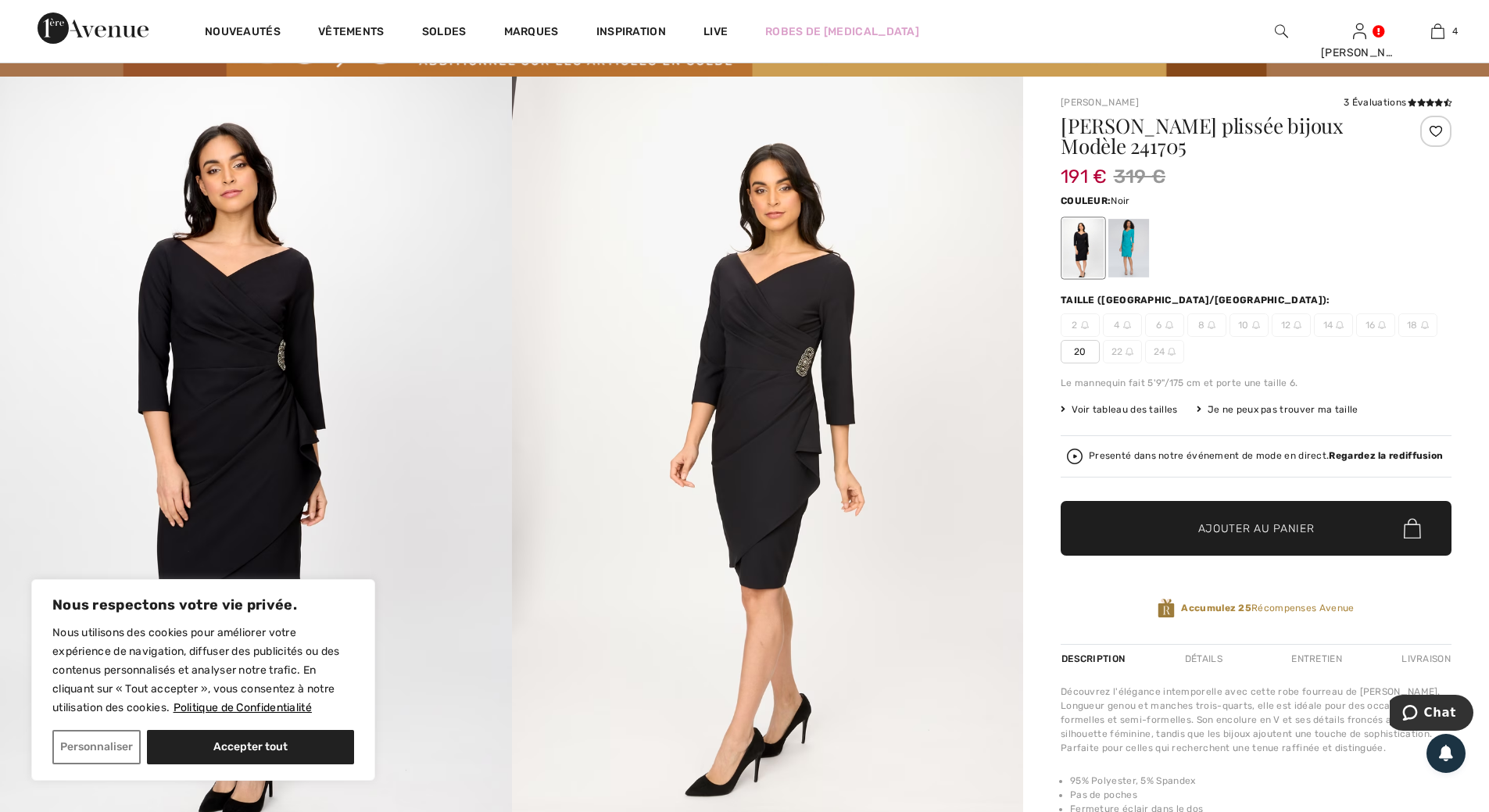
scroll to position [78, 0]
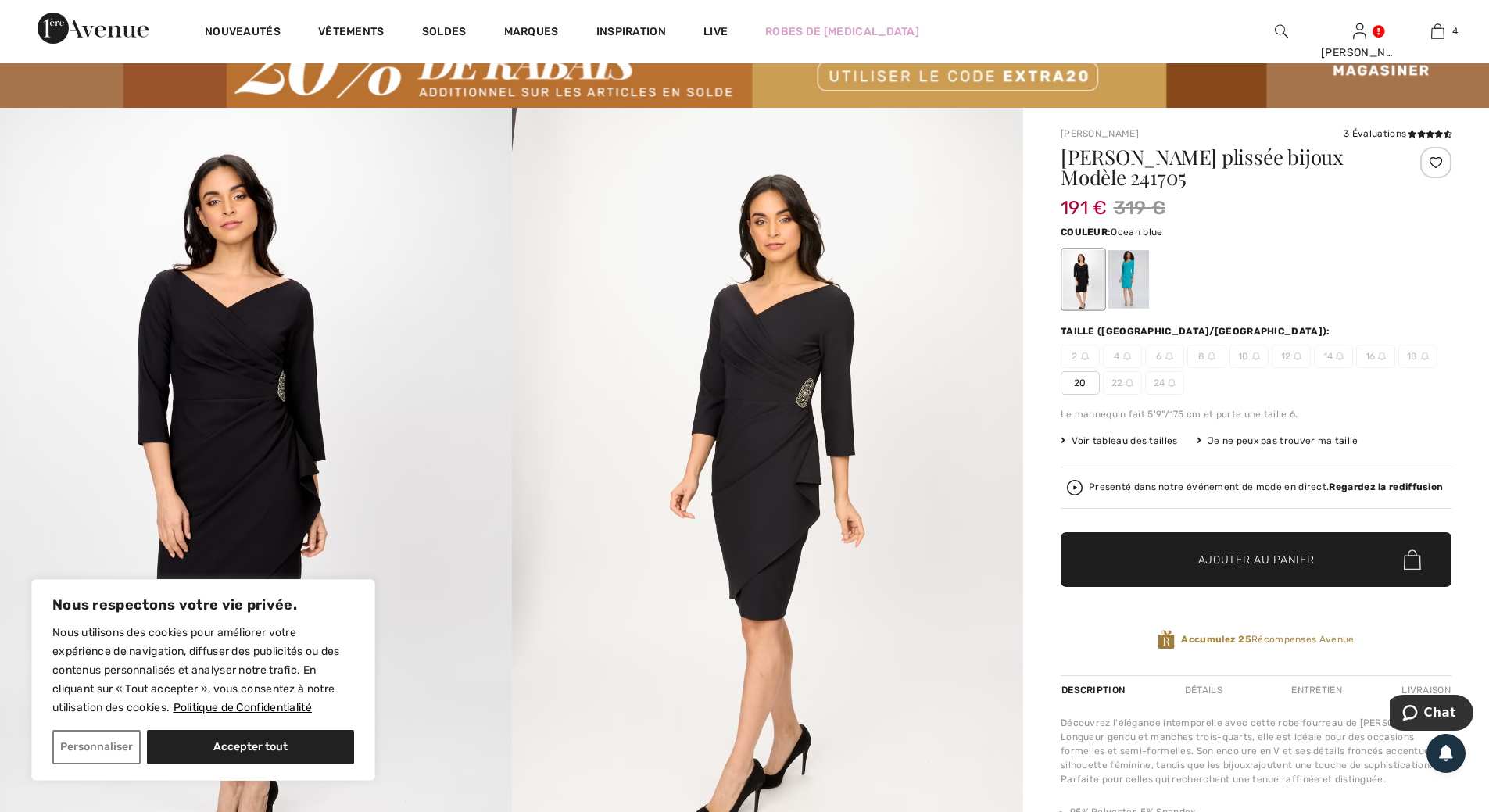
click at [1128, 275] on div at bounding box center [1128, 280] width 41 height 59
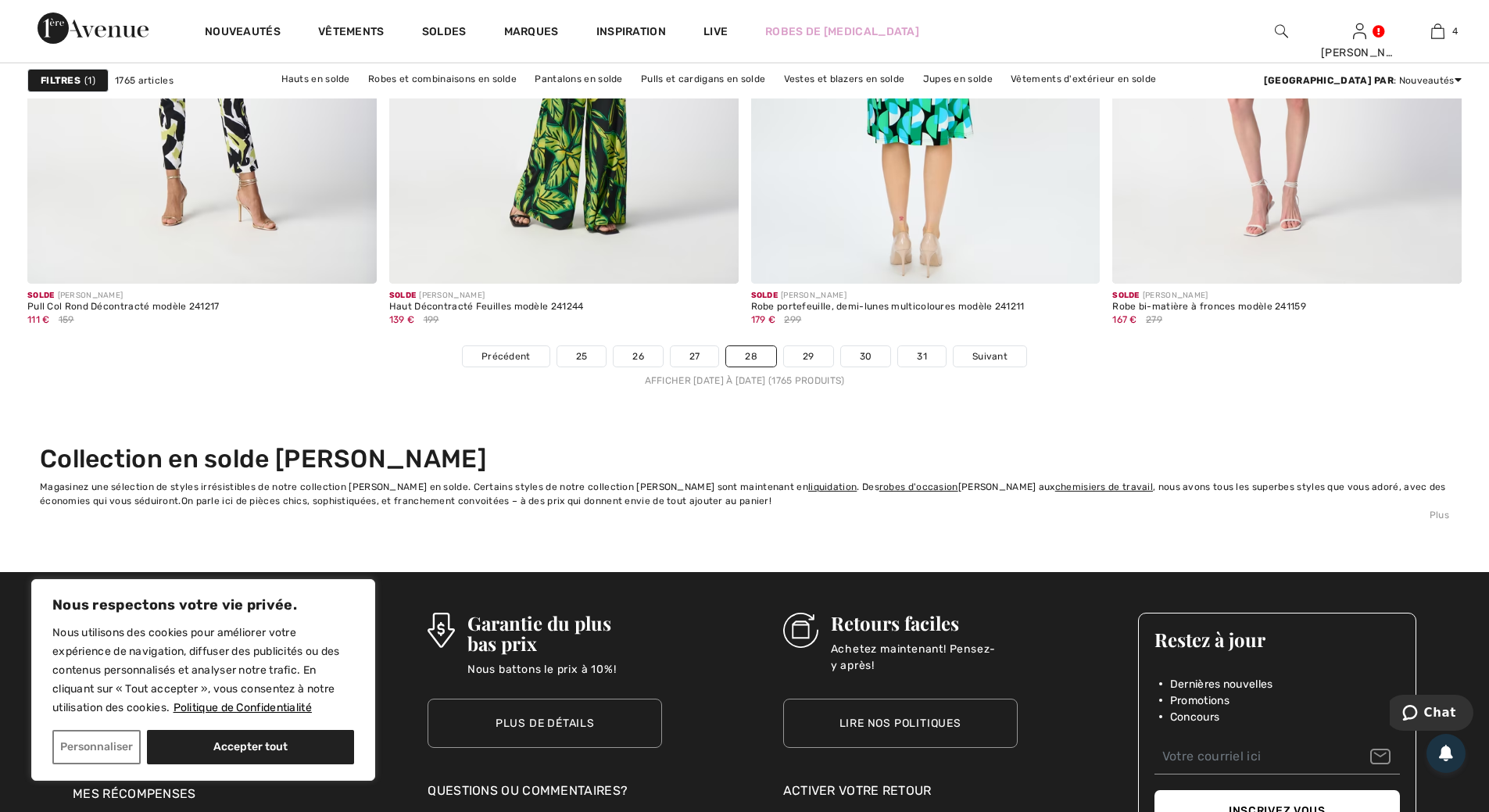
scroll to position [9066, 0]
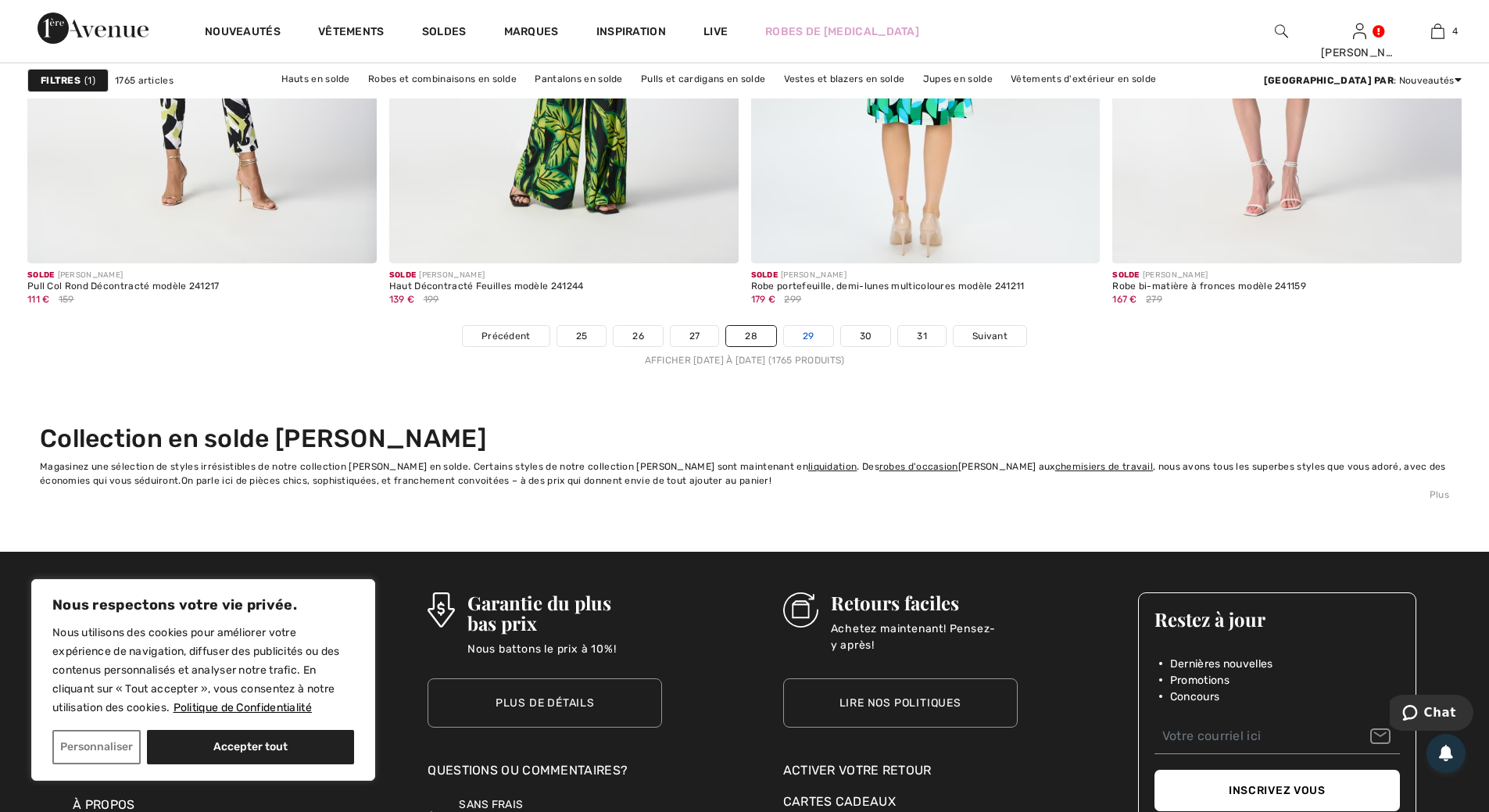
click at [810, 333] on link "29" at bounding box center [808, 336] width 49 height 20
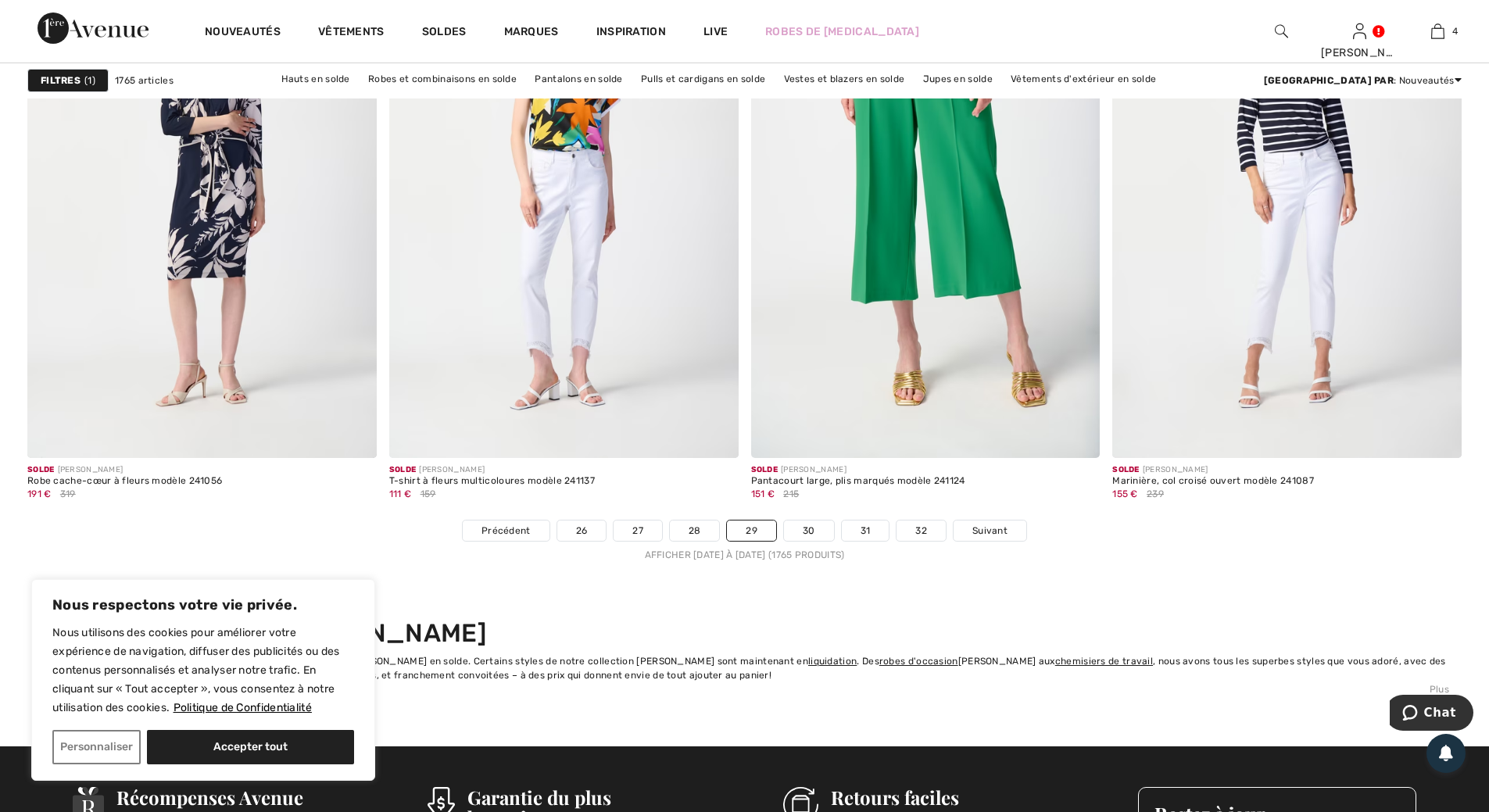
scroll to position [8910, 0]
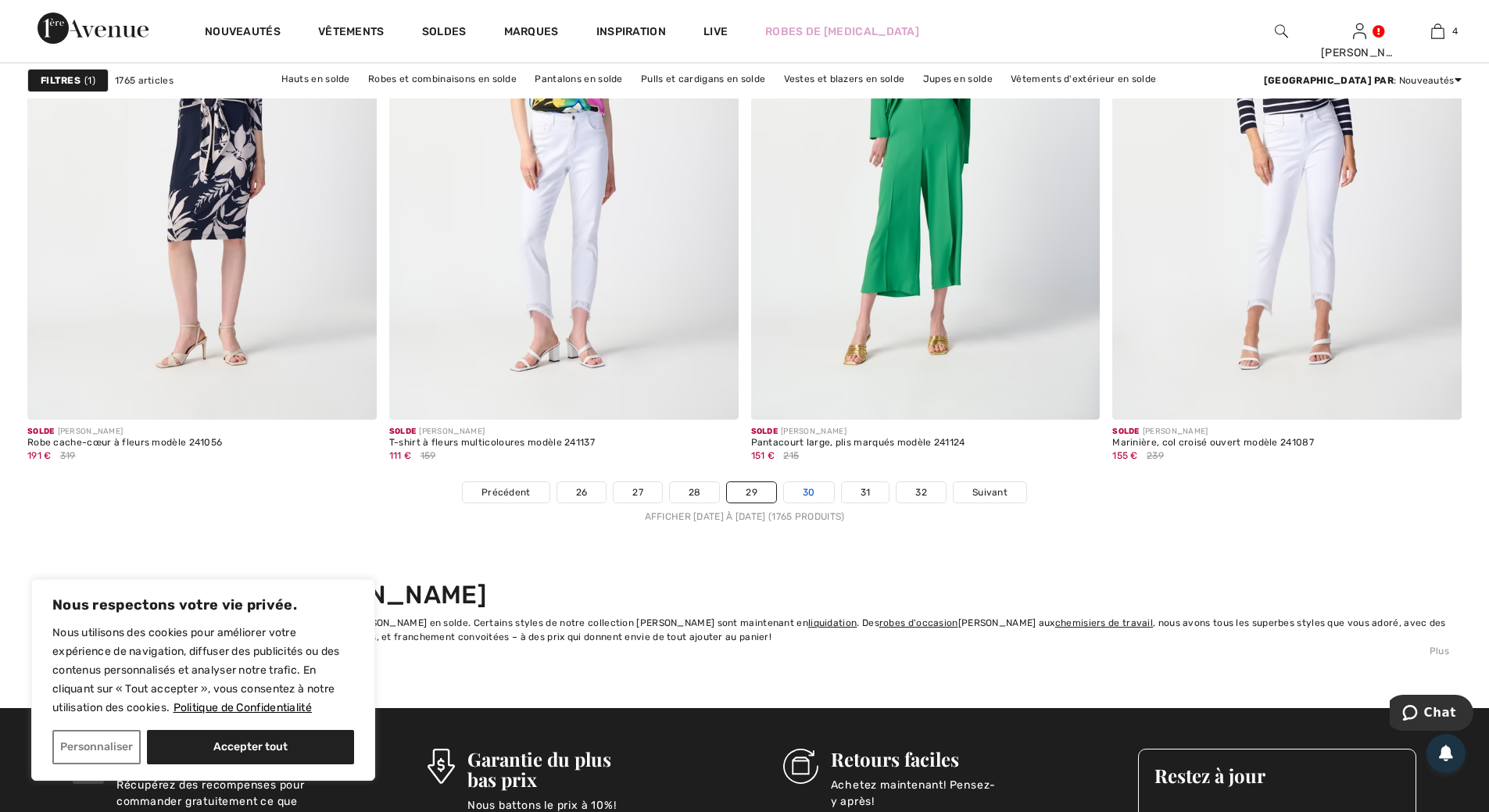
click at [810, 496] on link "30" at bounding box center [809, 492] width 50 height 20
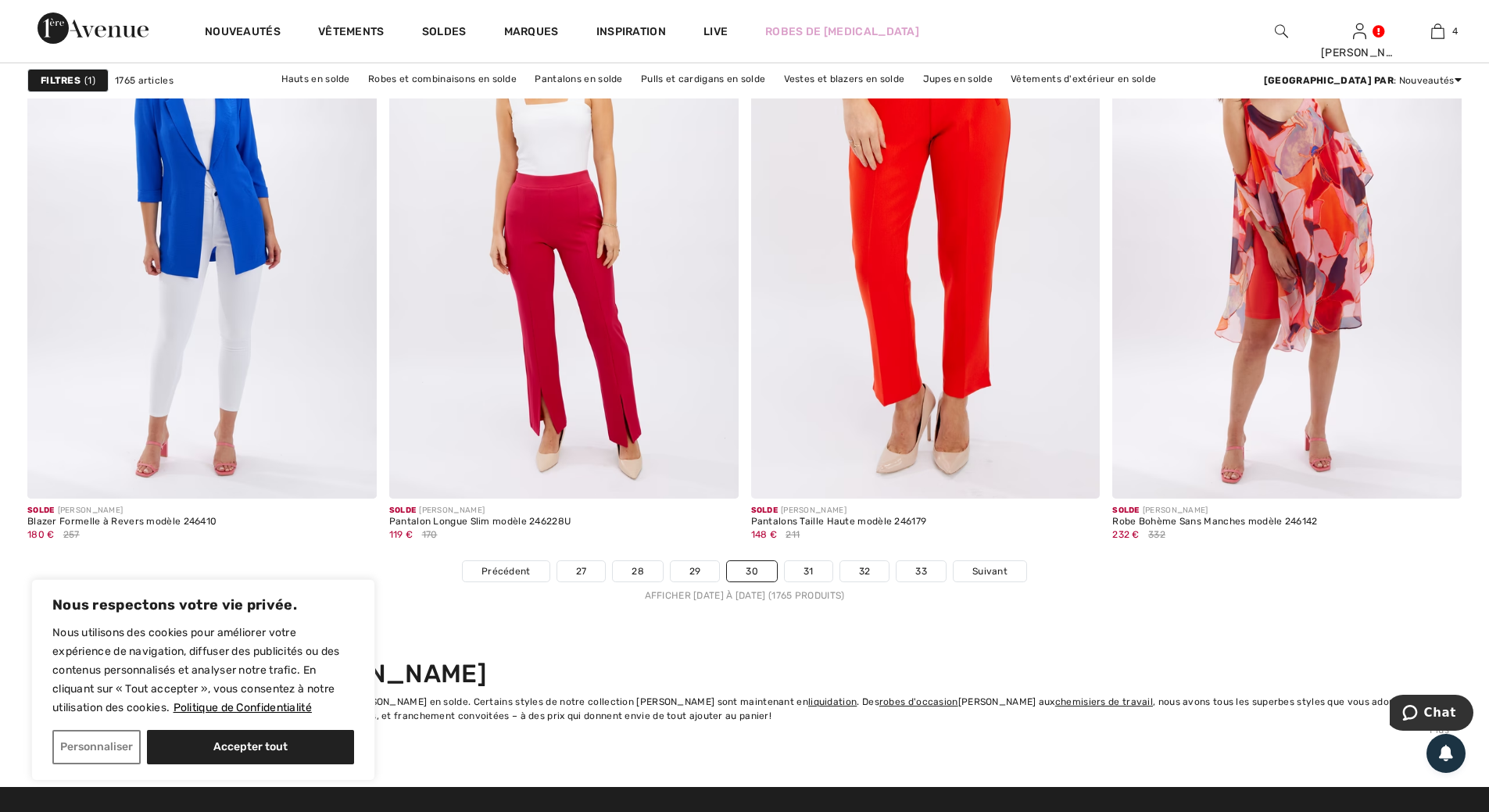
scroll to position [8831, 0]
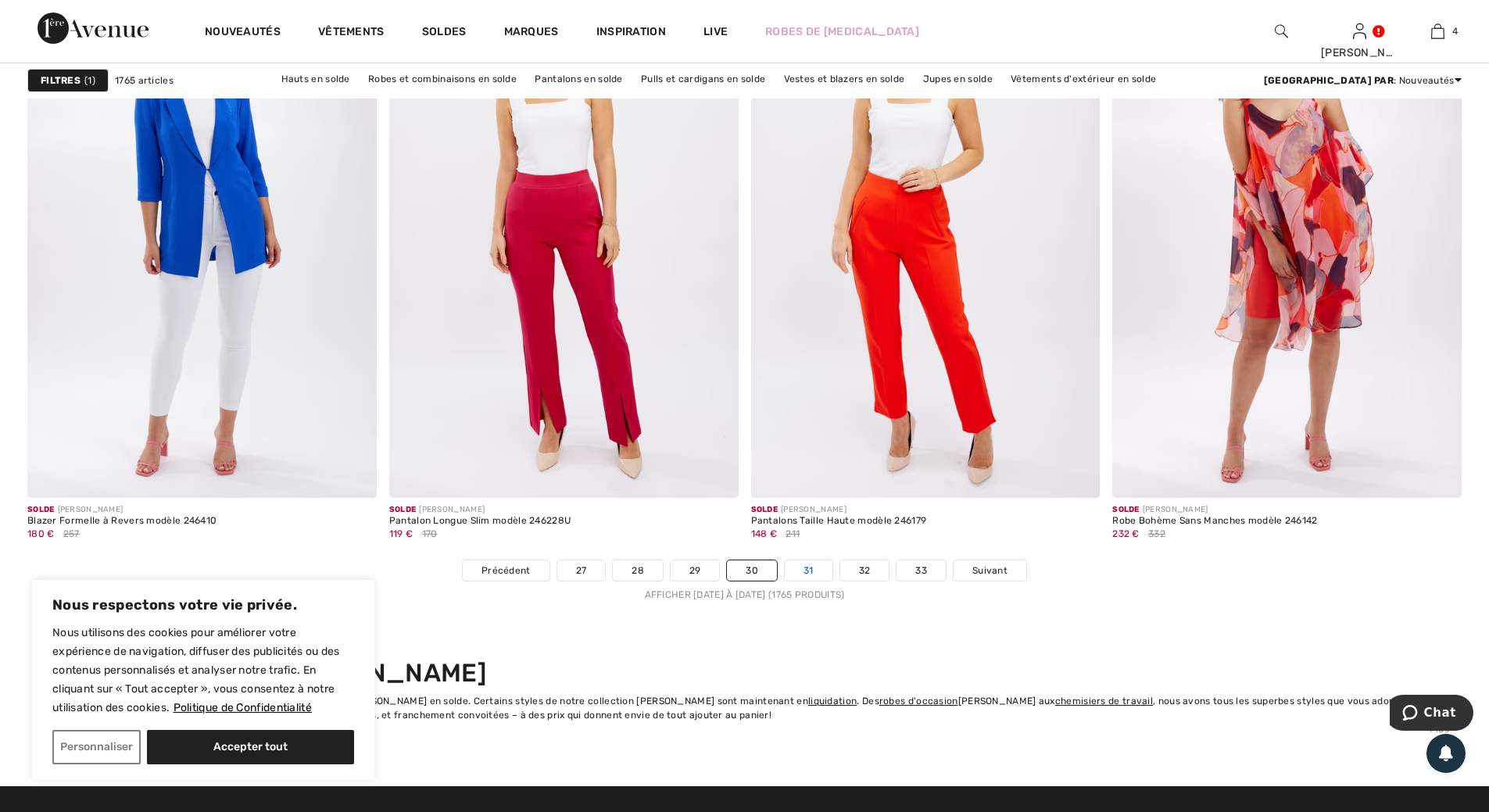
click at [812, 571] on link "31" at bounding box center [808, 571] width 47 height 20
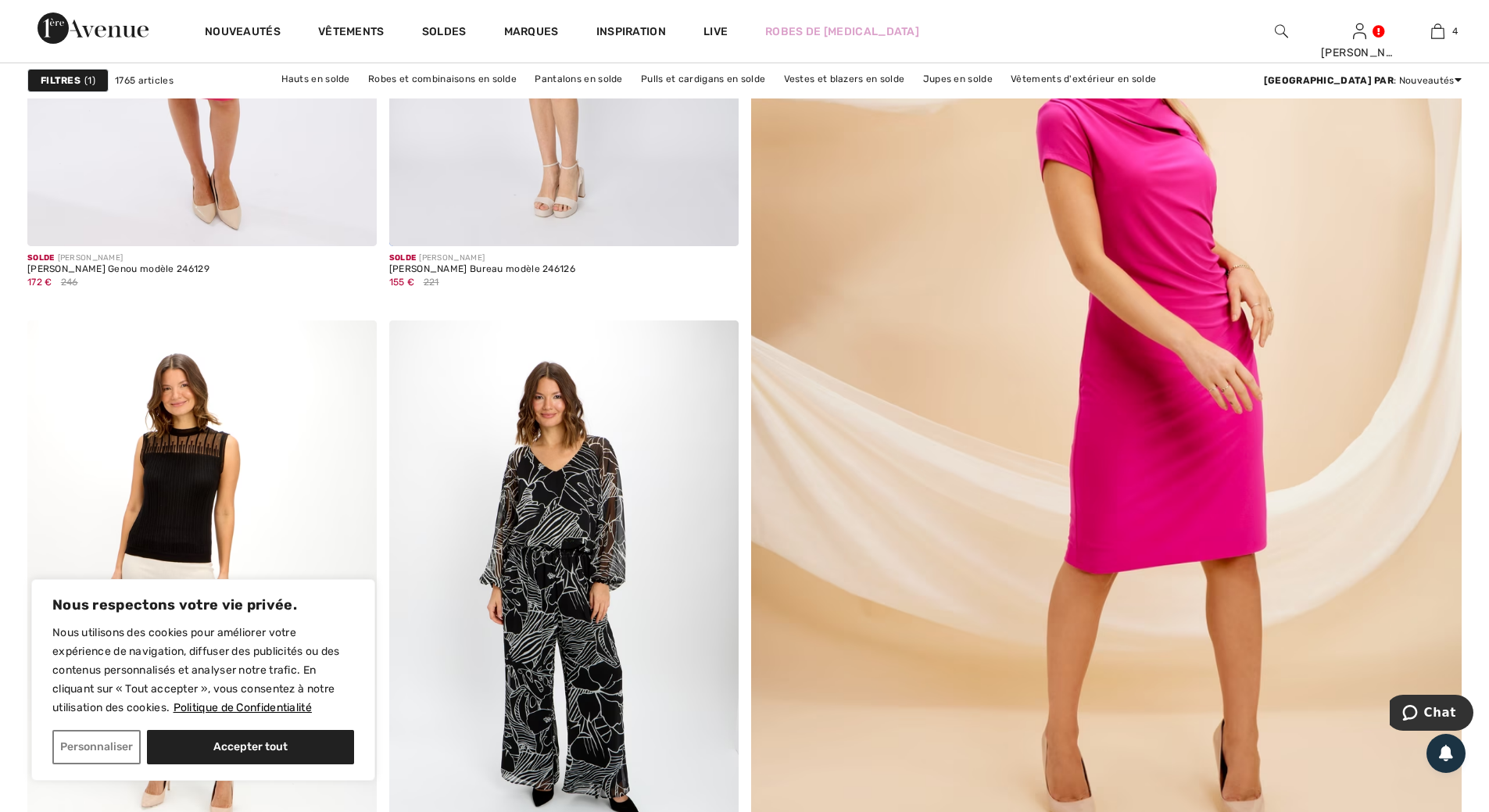
scroll to position [625, 0]
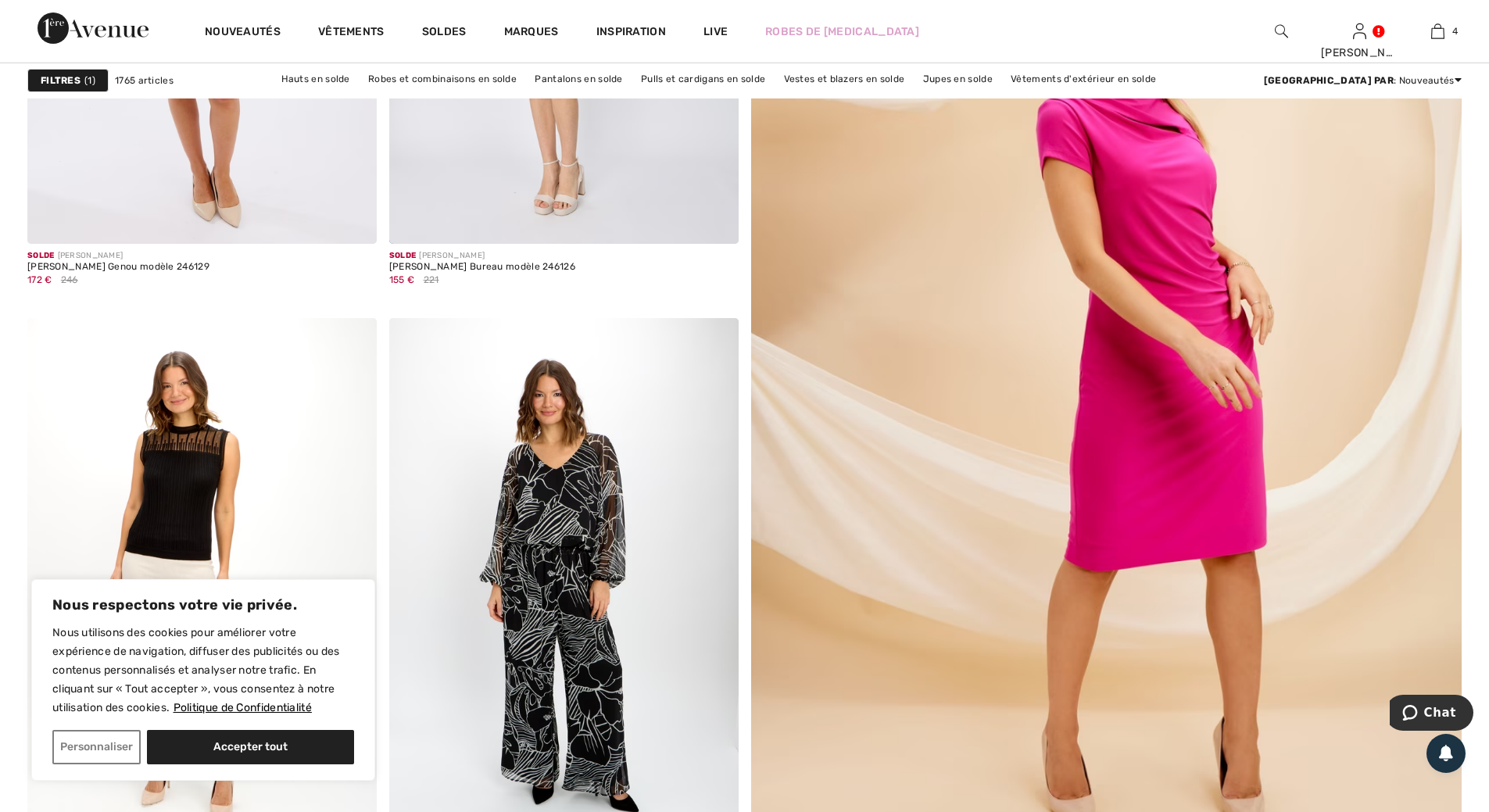
click at [1212, 413] on img at bounding box center [1107, 360] width 853 height 1279
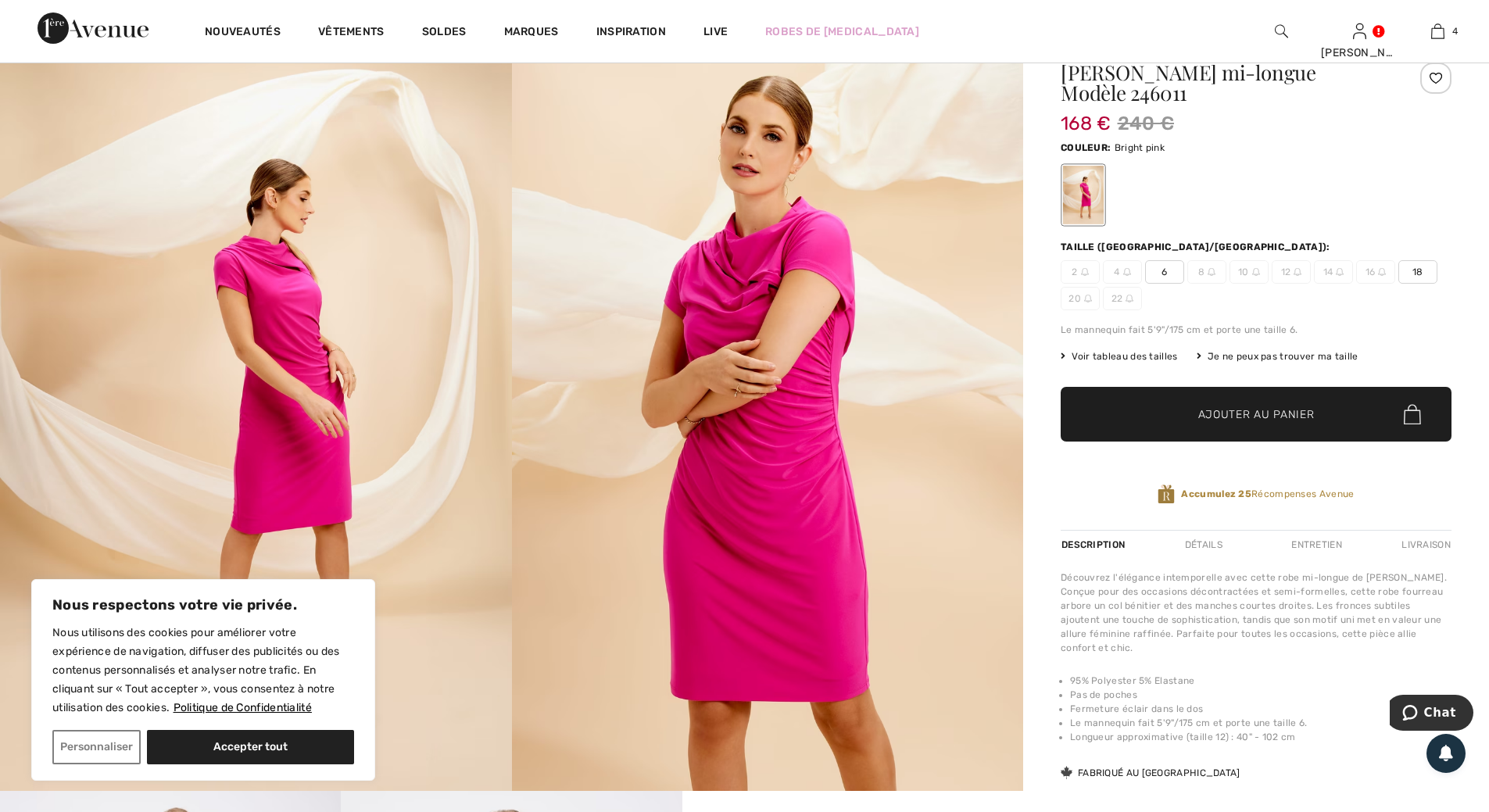
scroll to position [156, 0]
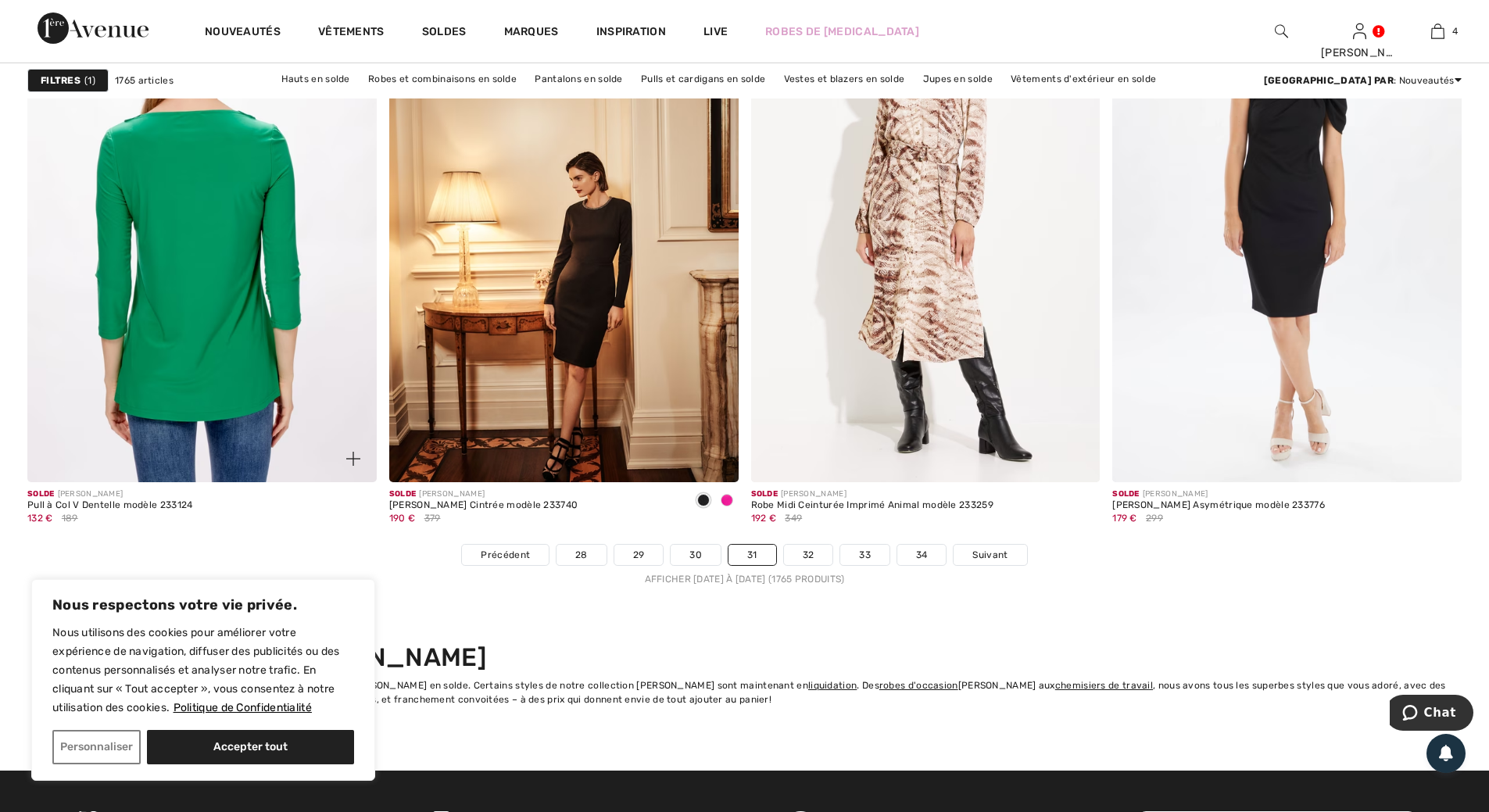
scroll to position [8988, 0]
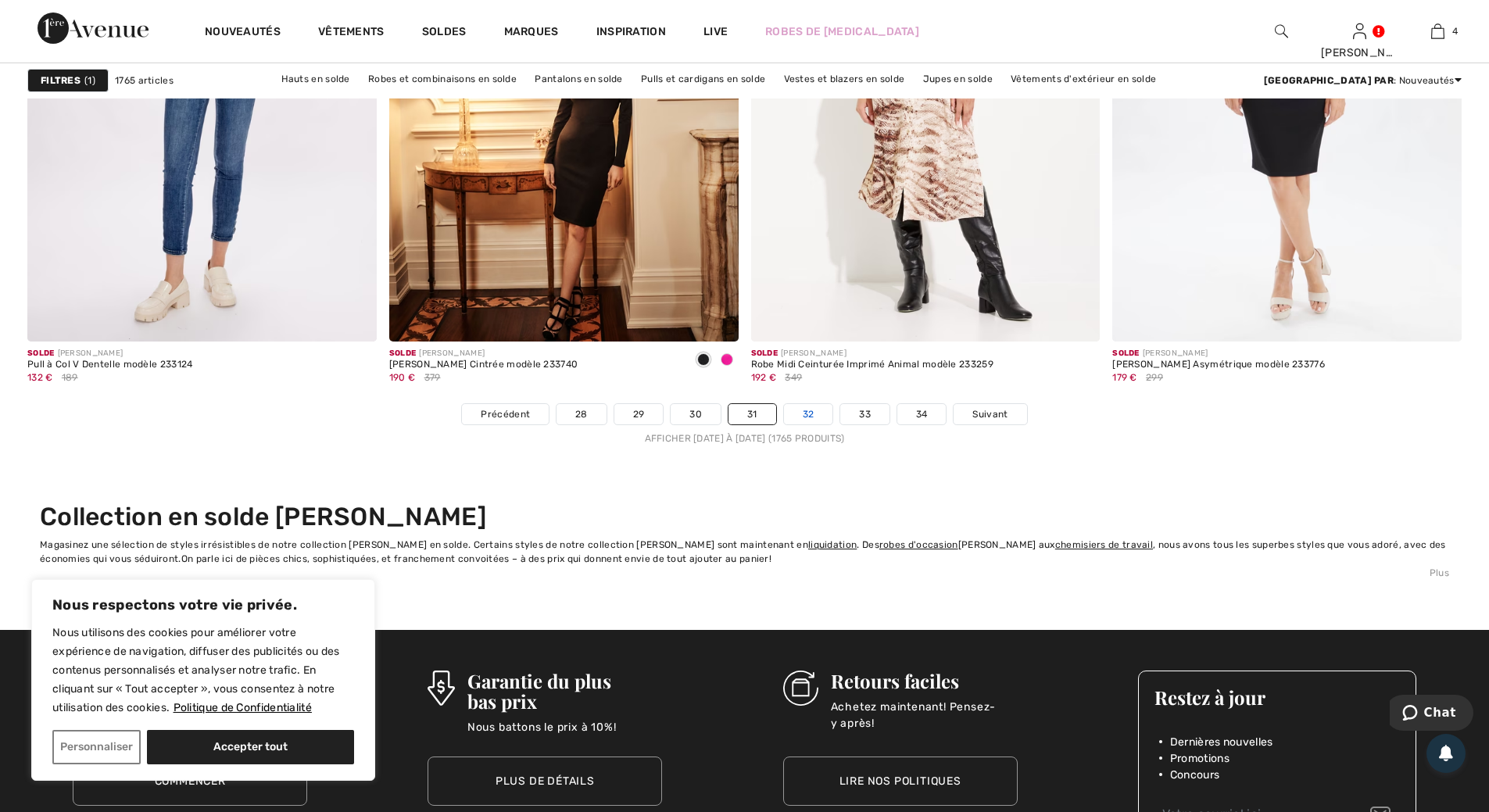
click at [806, 414] on link "32" at bounding box center [808, 414] width 49 height 20
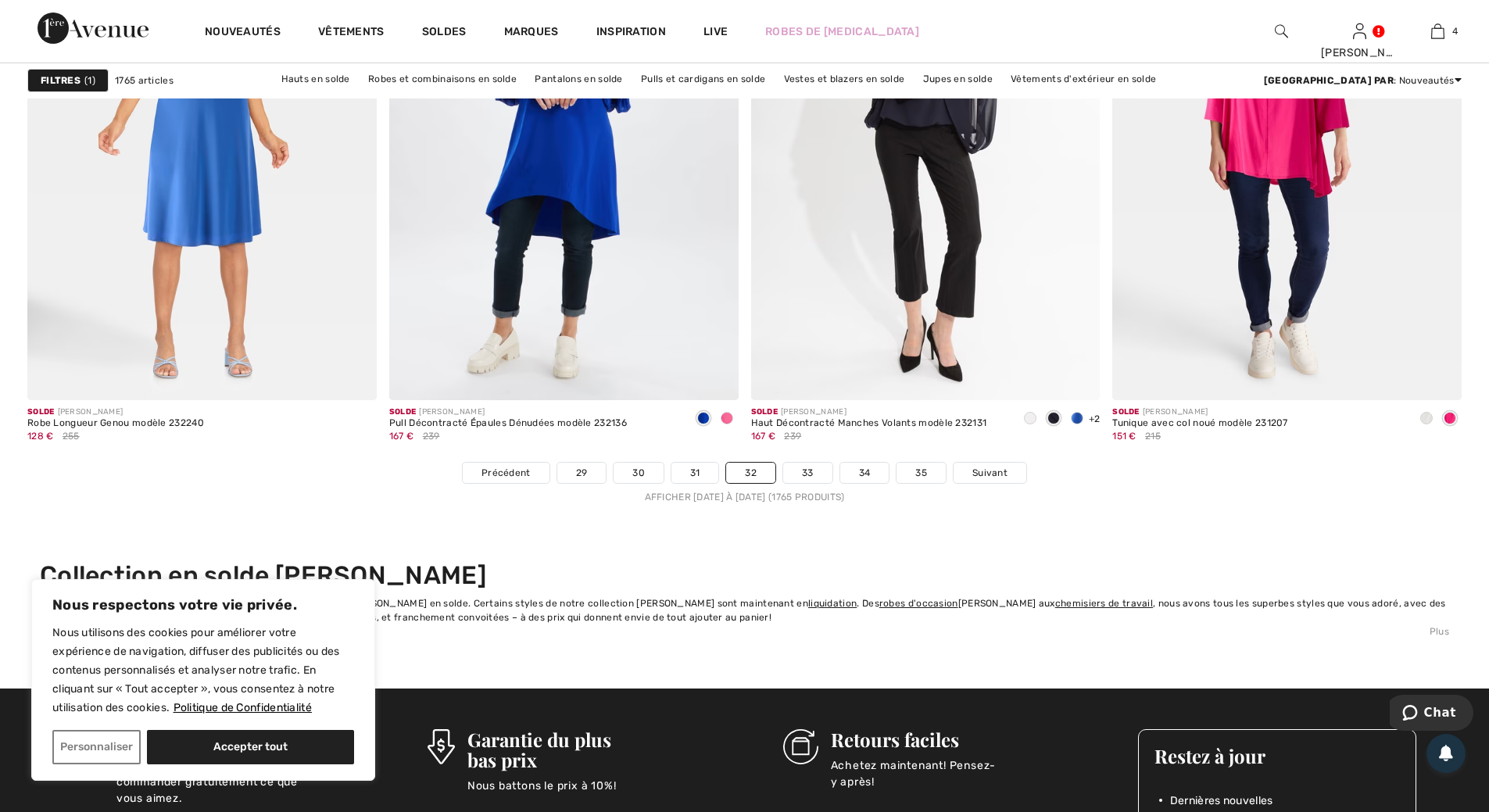
scroll to position [8988, 0]
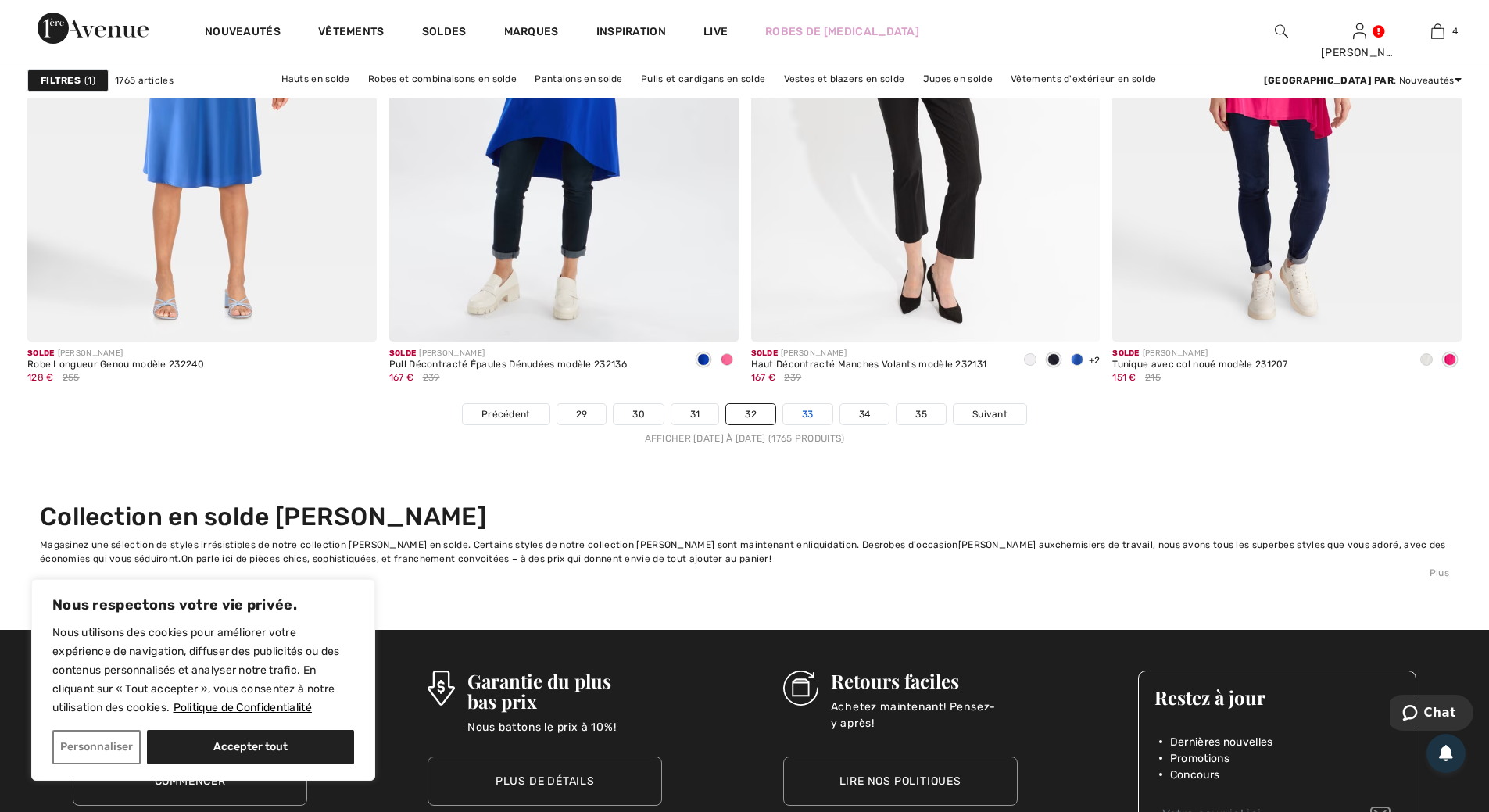
click at [805, 412] on link "33" at bounding box center [807, 414] width 49 height 20
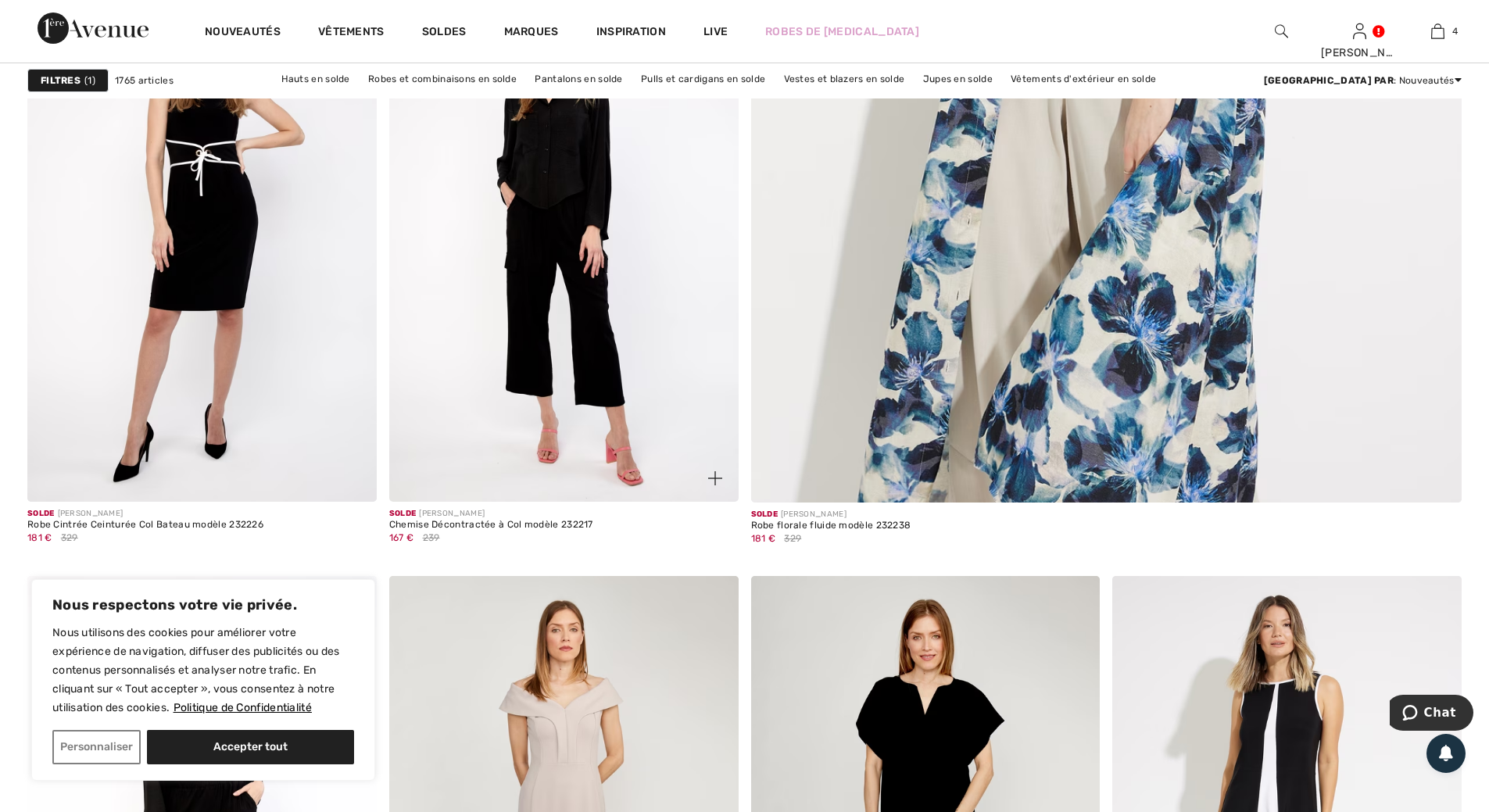
scroll to position [938, 0]
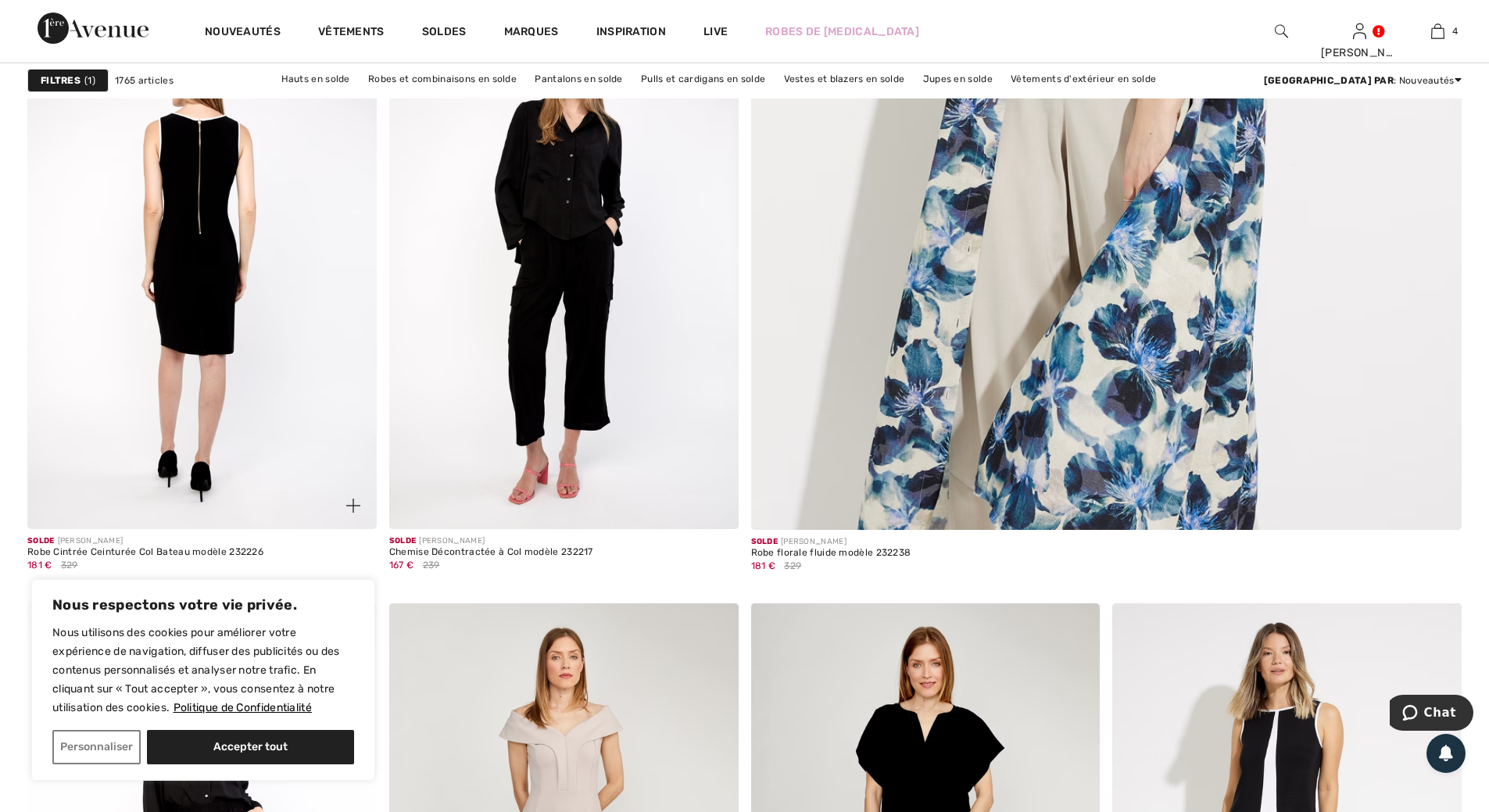
click at [230, 318] on img at bounding box center [202, 267] width 349 height 523
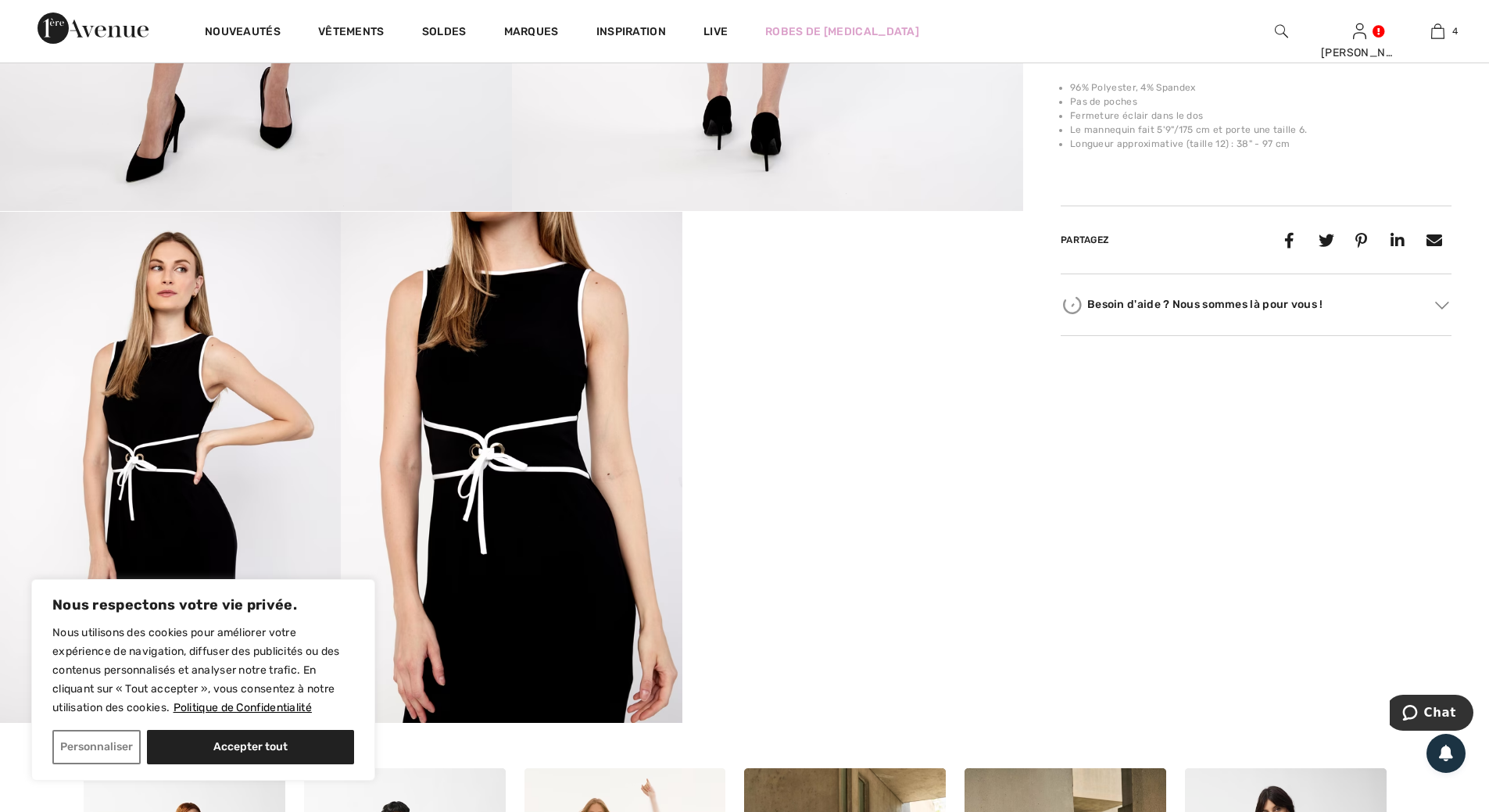
scroll to position [781, 0]
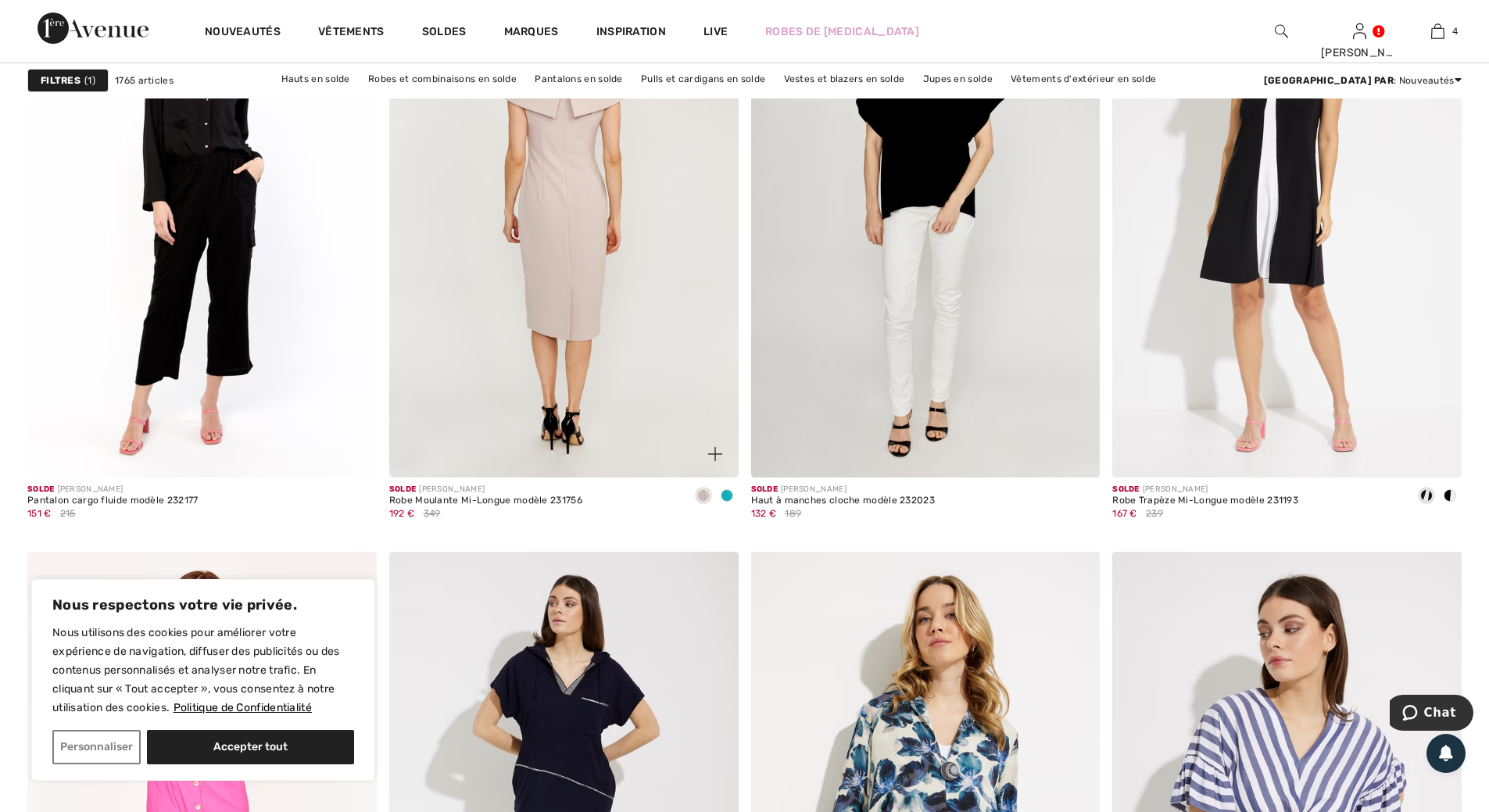
scroll to position [1641, 0]
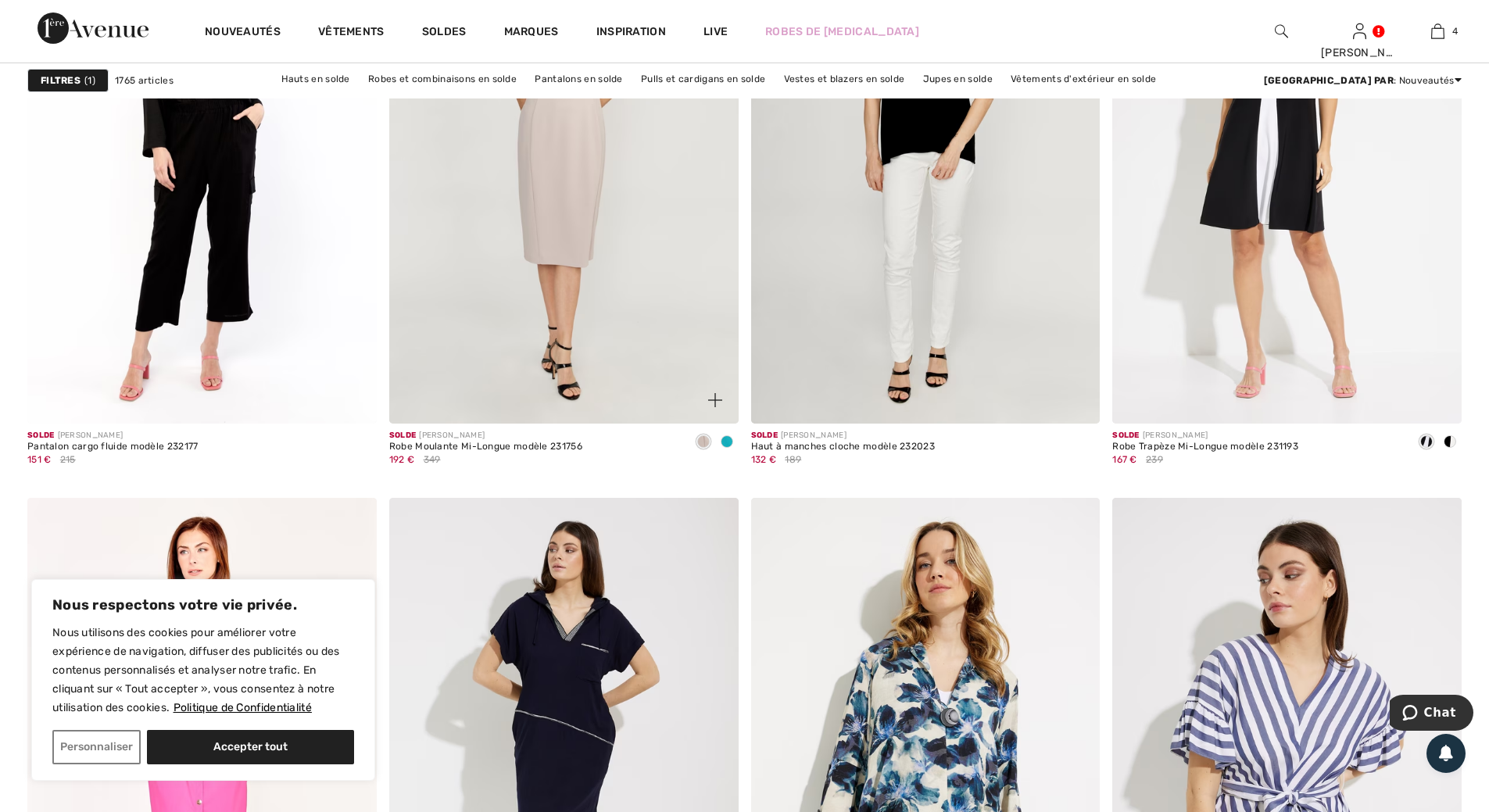
click at [724, 440] on span at bounding box center [727, 441] width 12 height 12
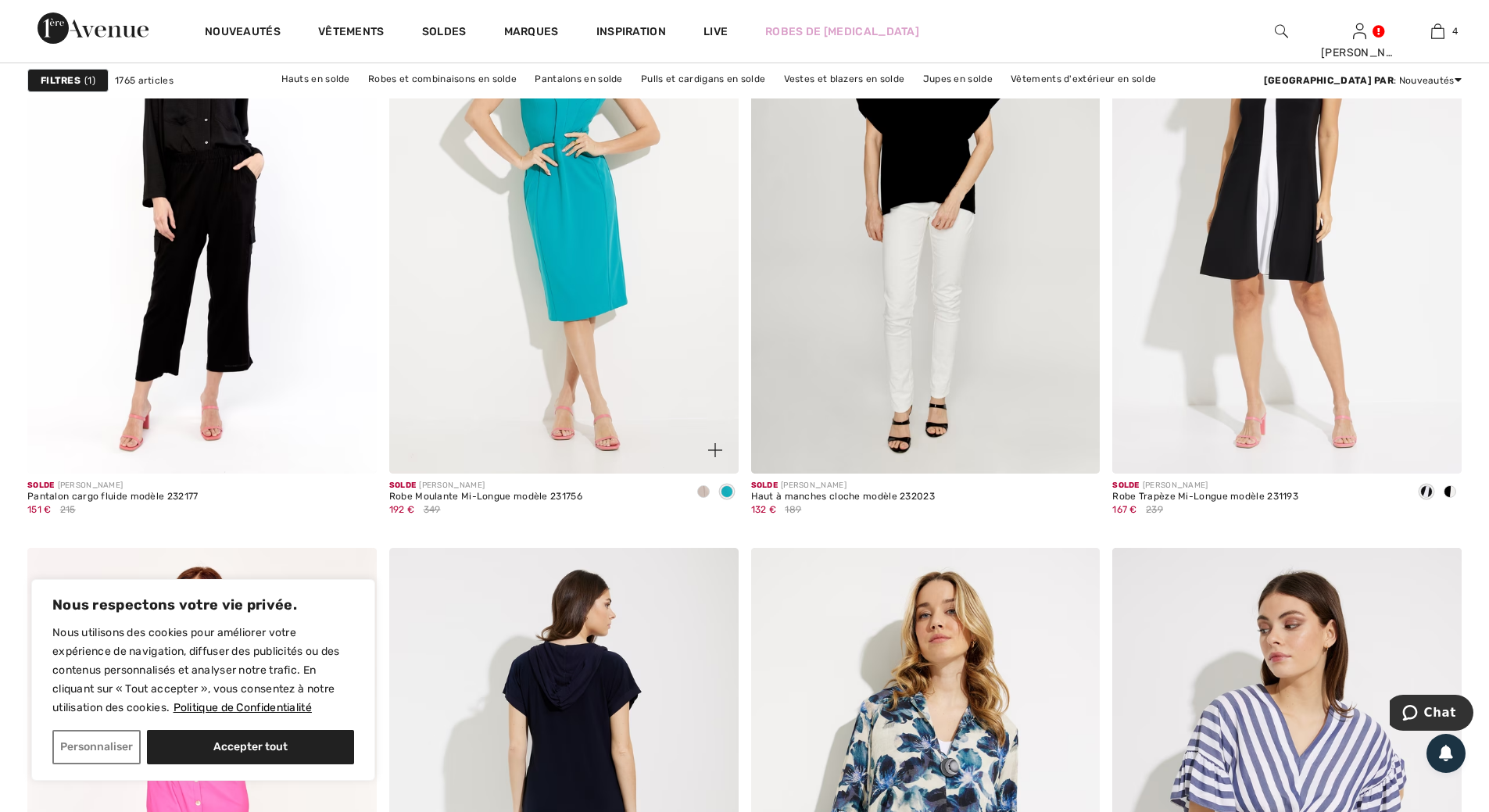
scroll to position [1563, 0]
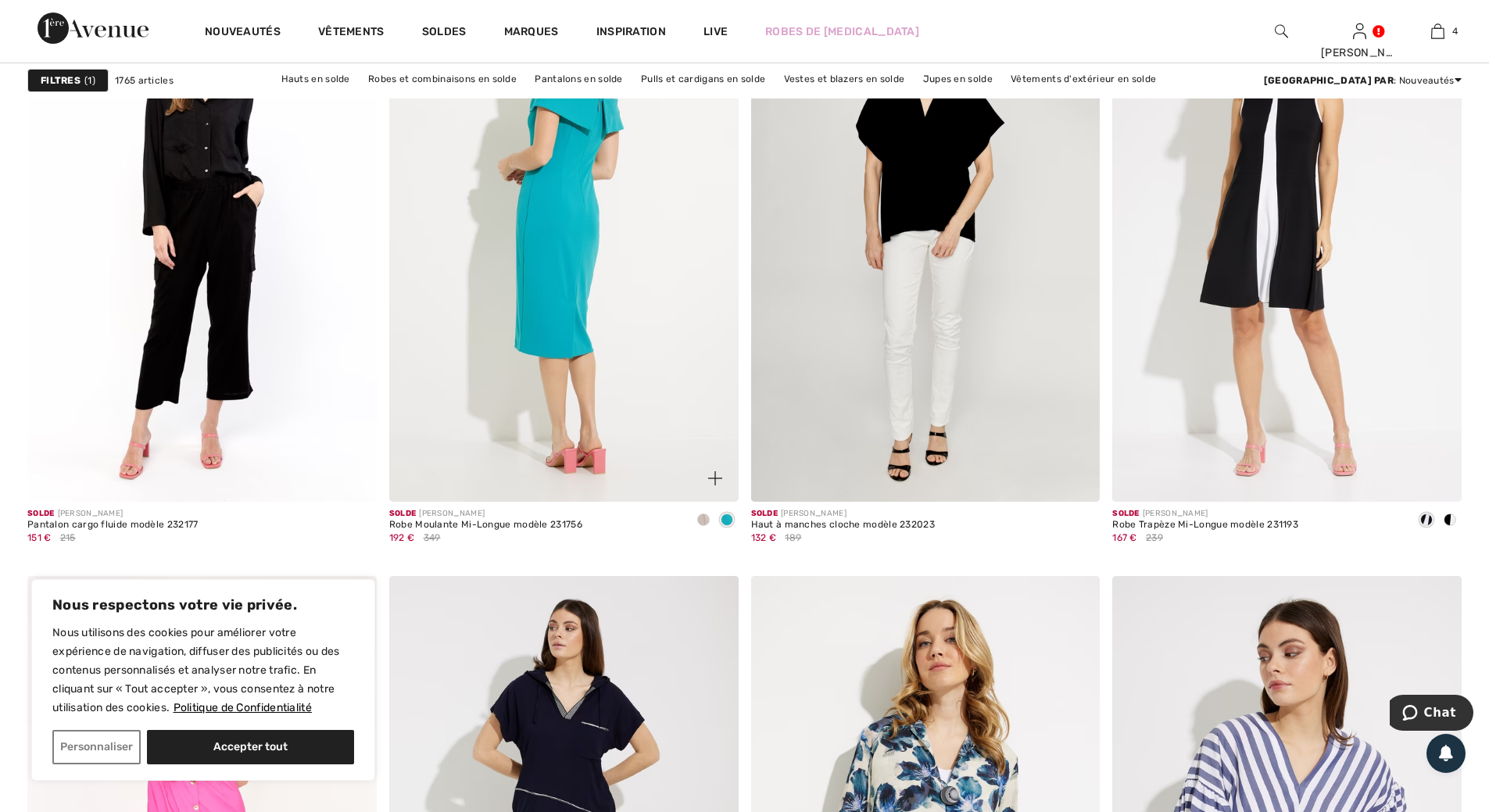
click at [566, 267] on img at bounding box center [563, 240] width 349 height 523
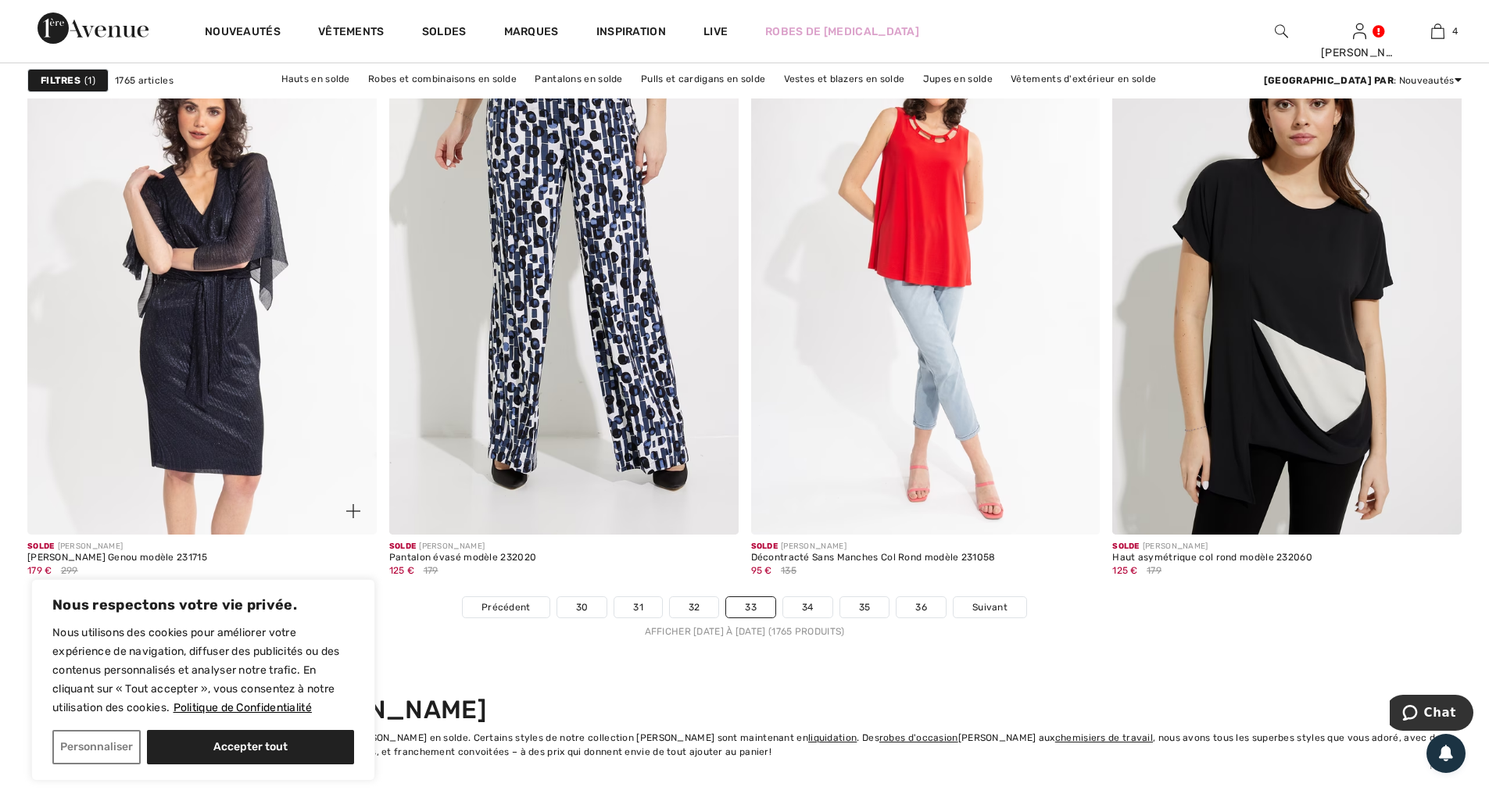
scroll to position [8831, 0]
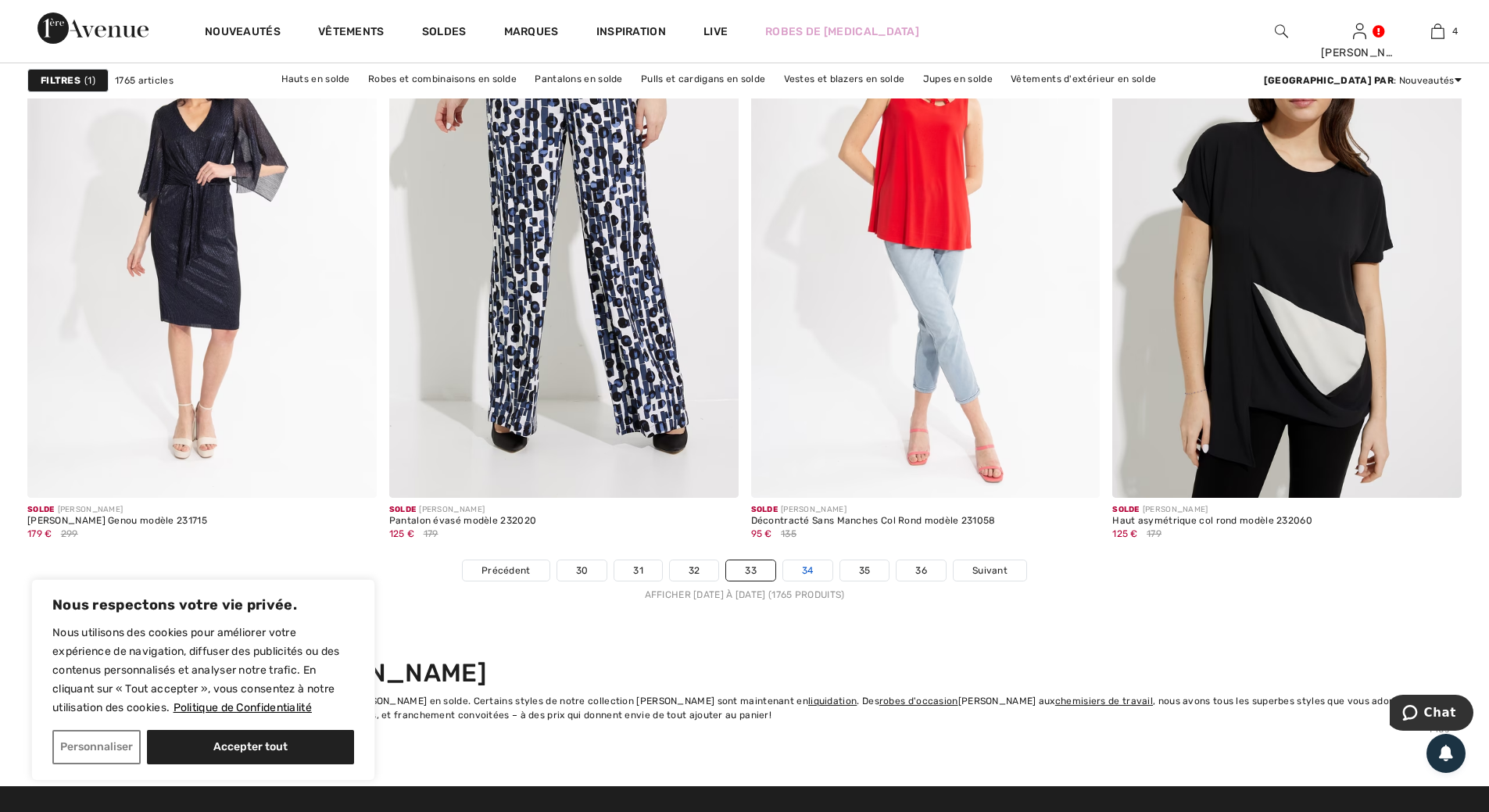
click at [807, 569] on link "34" at bounding box center [807, 571] width 49 height 20
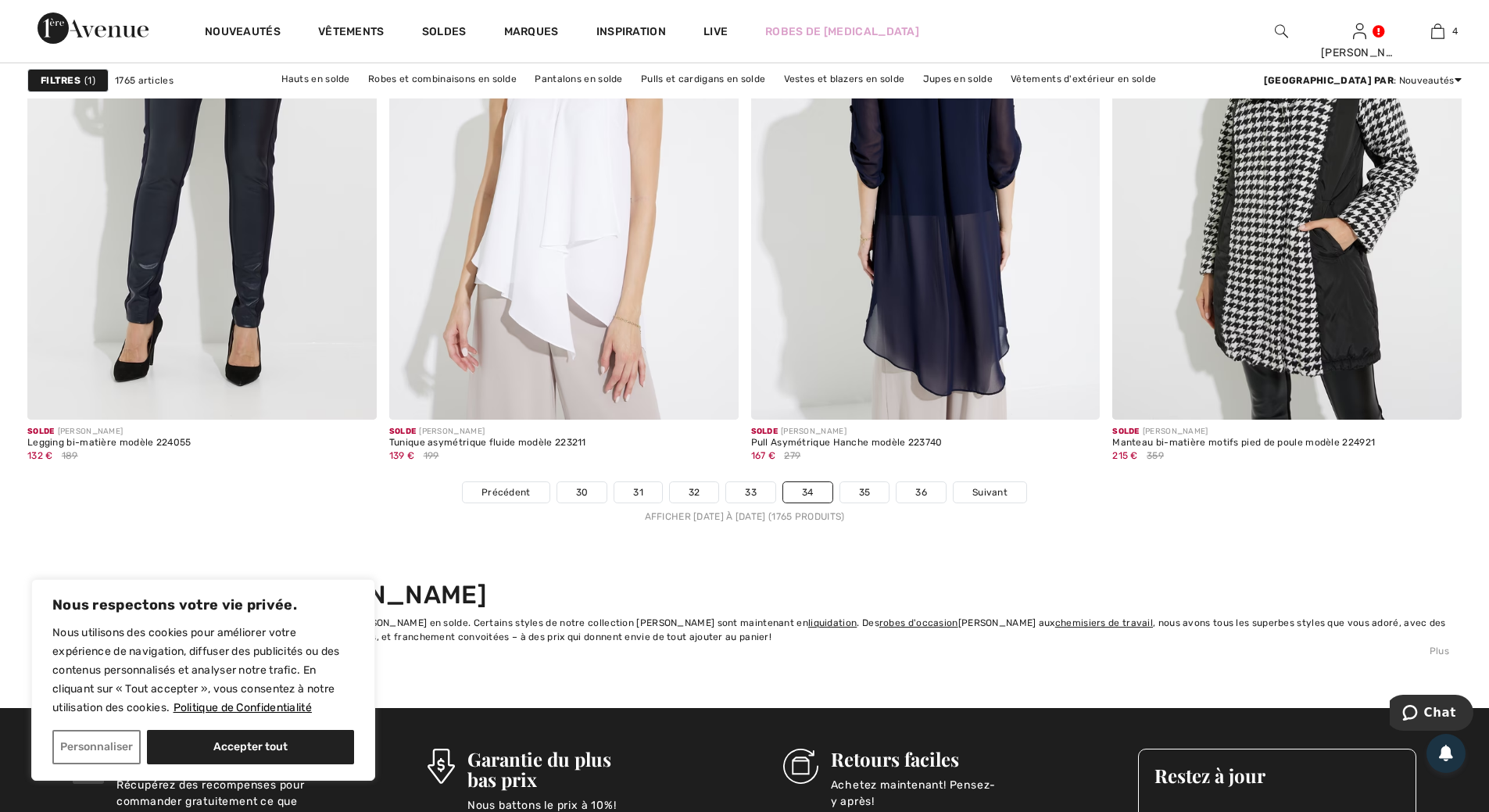
scroll to position [8988, 0]
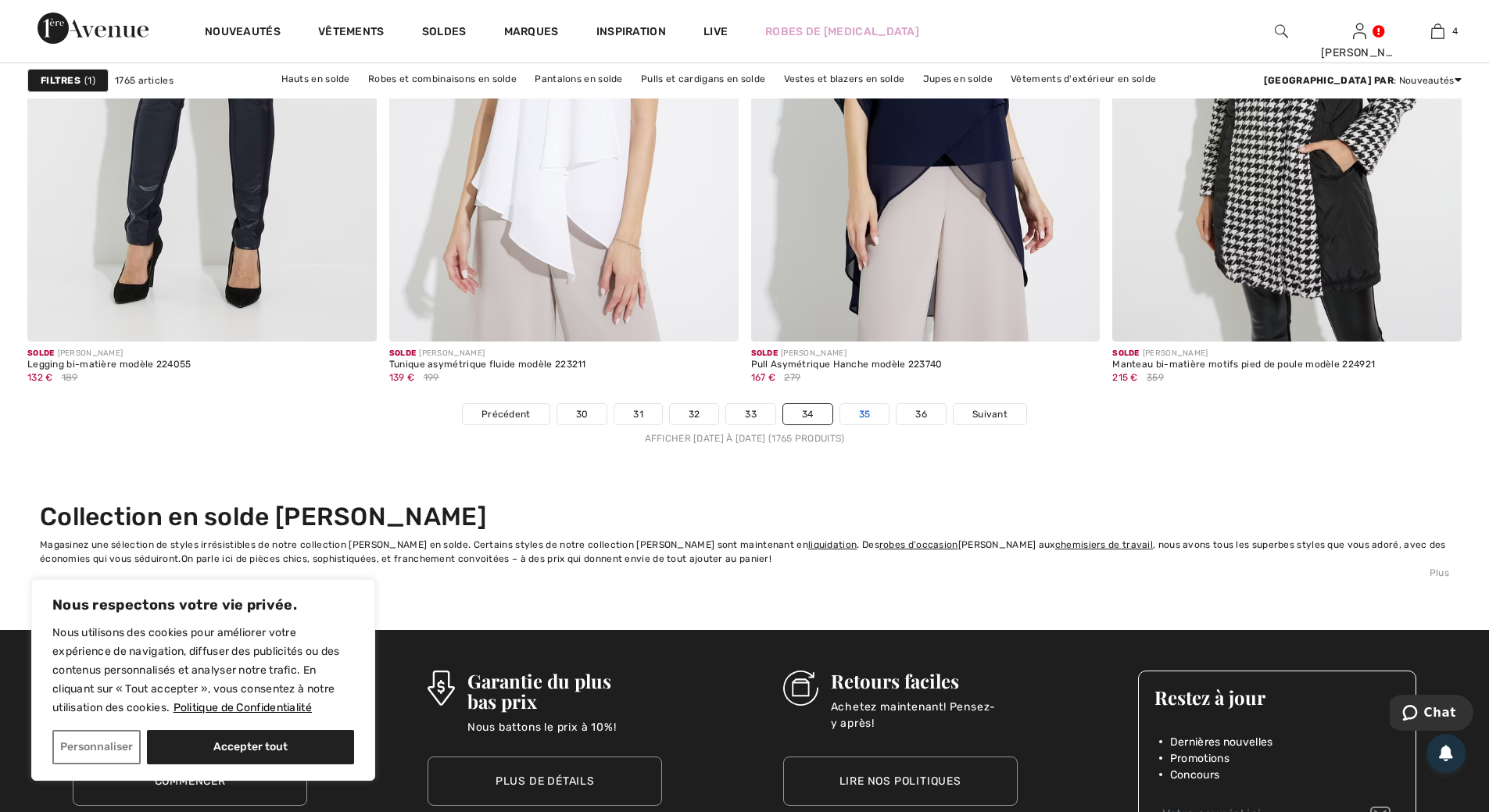
click at [866, 416] on link "35" at bounding box center [864, 414] width 49 height 20
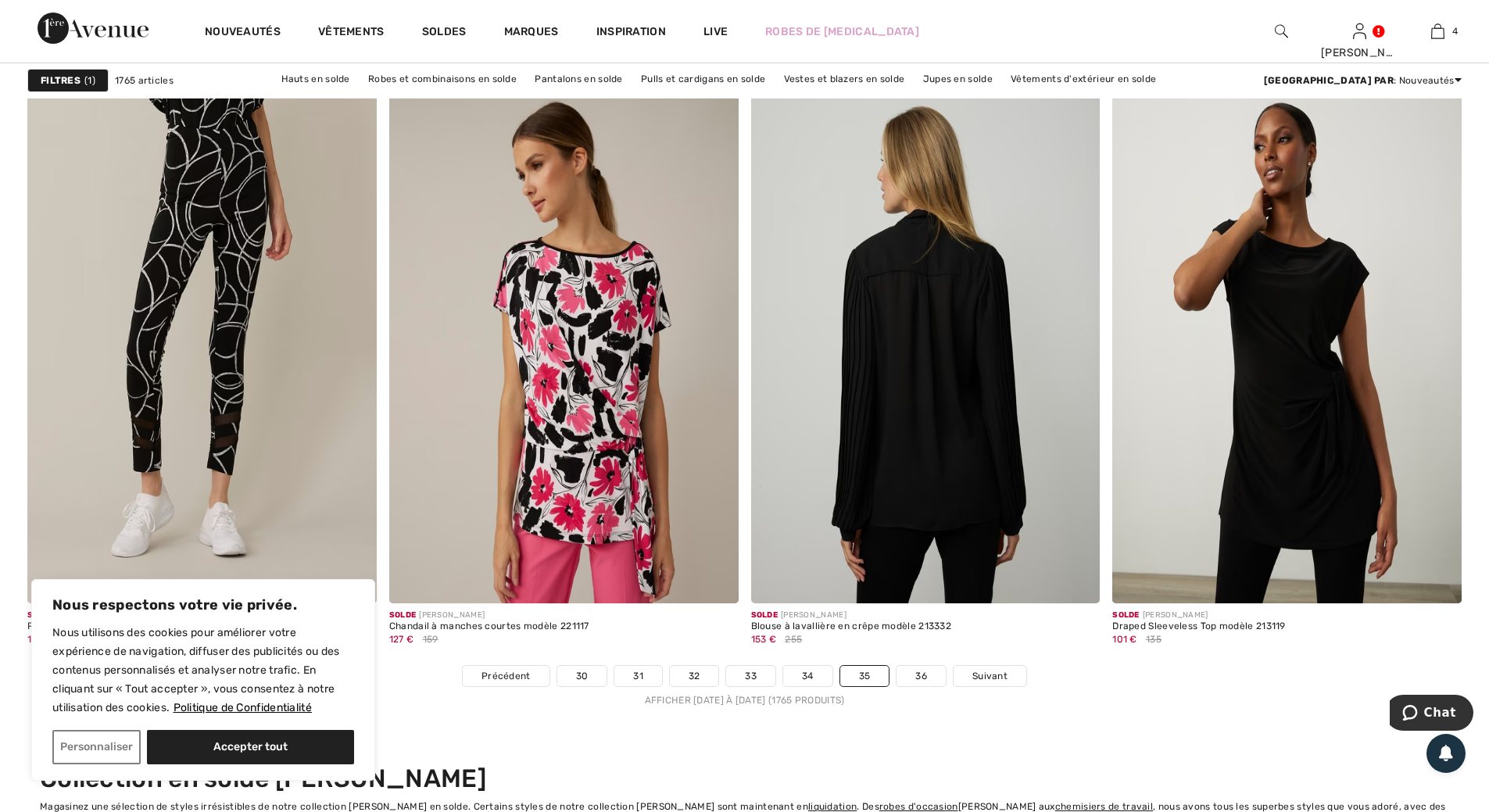
scroll to position [8753, 0]
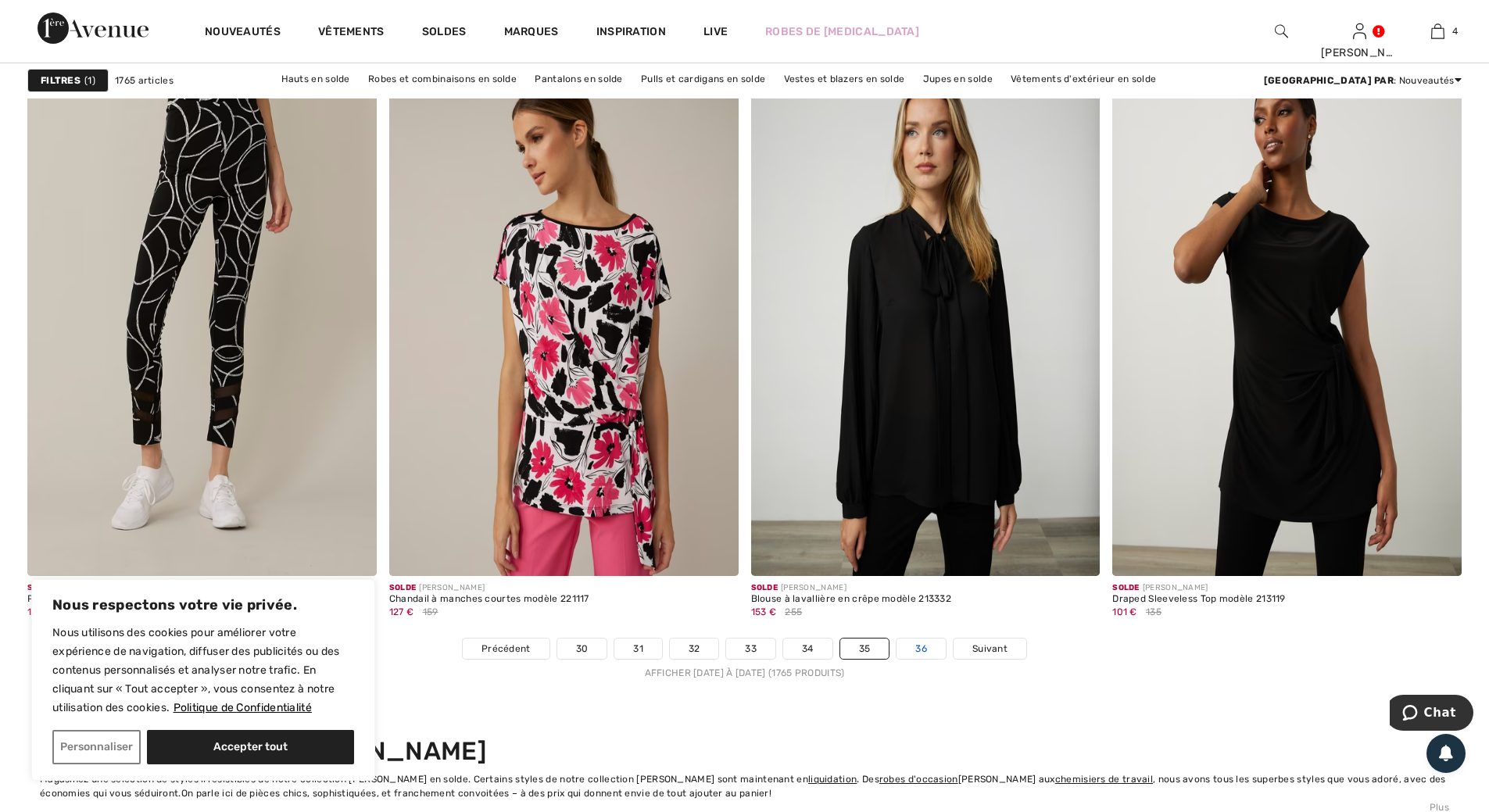
click at [924, 650] on link "36" at bounding box center [921, 649] width 49 height 20
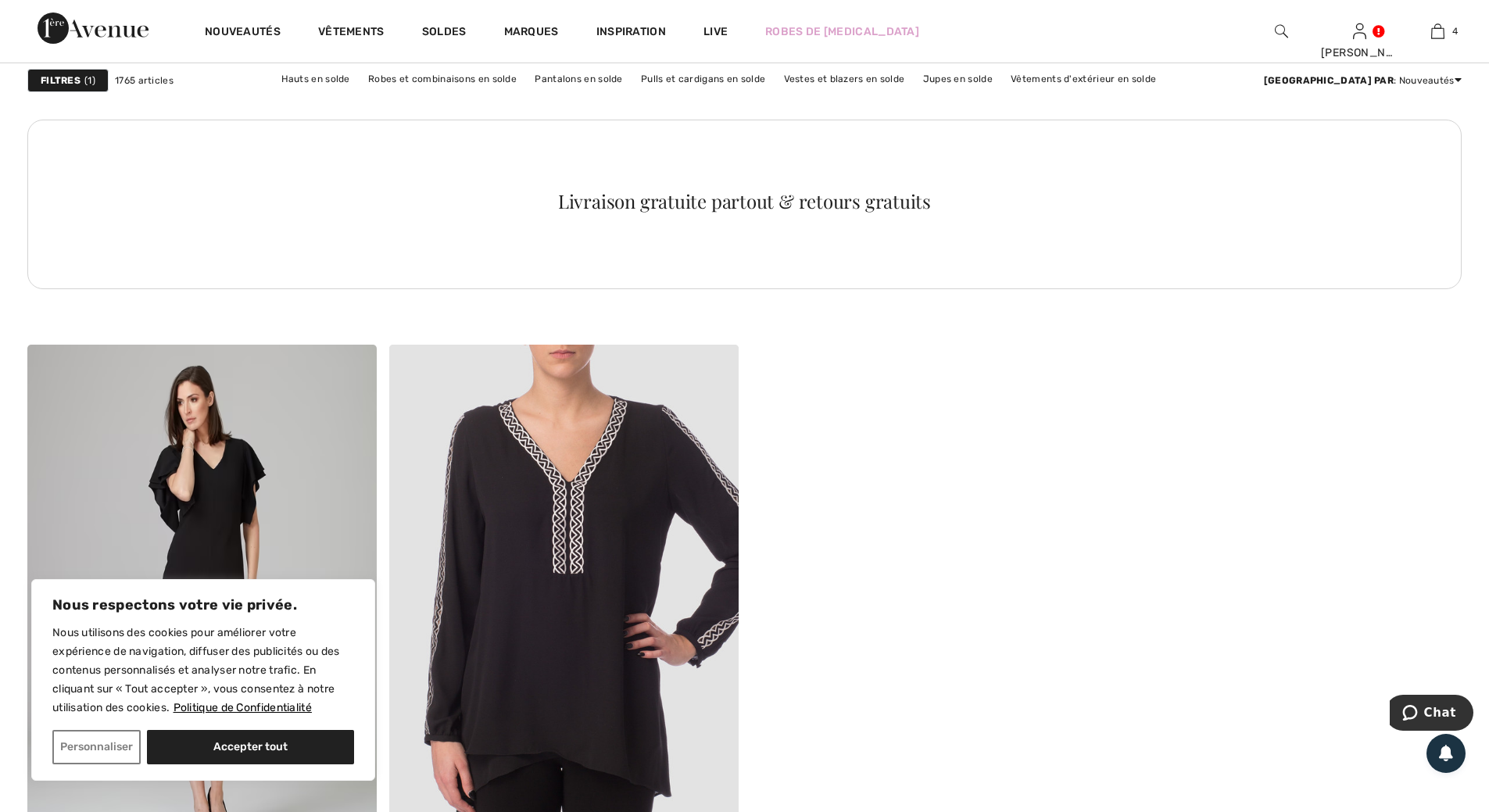
scroll to position [2506, 0]
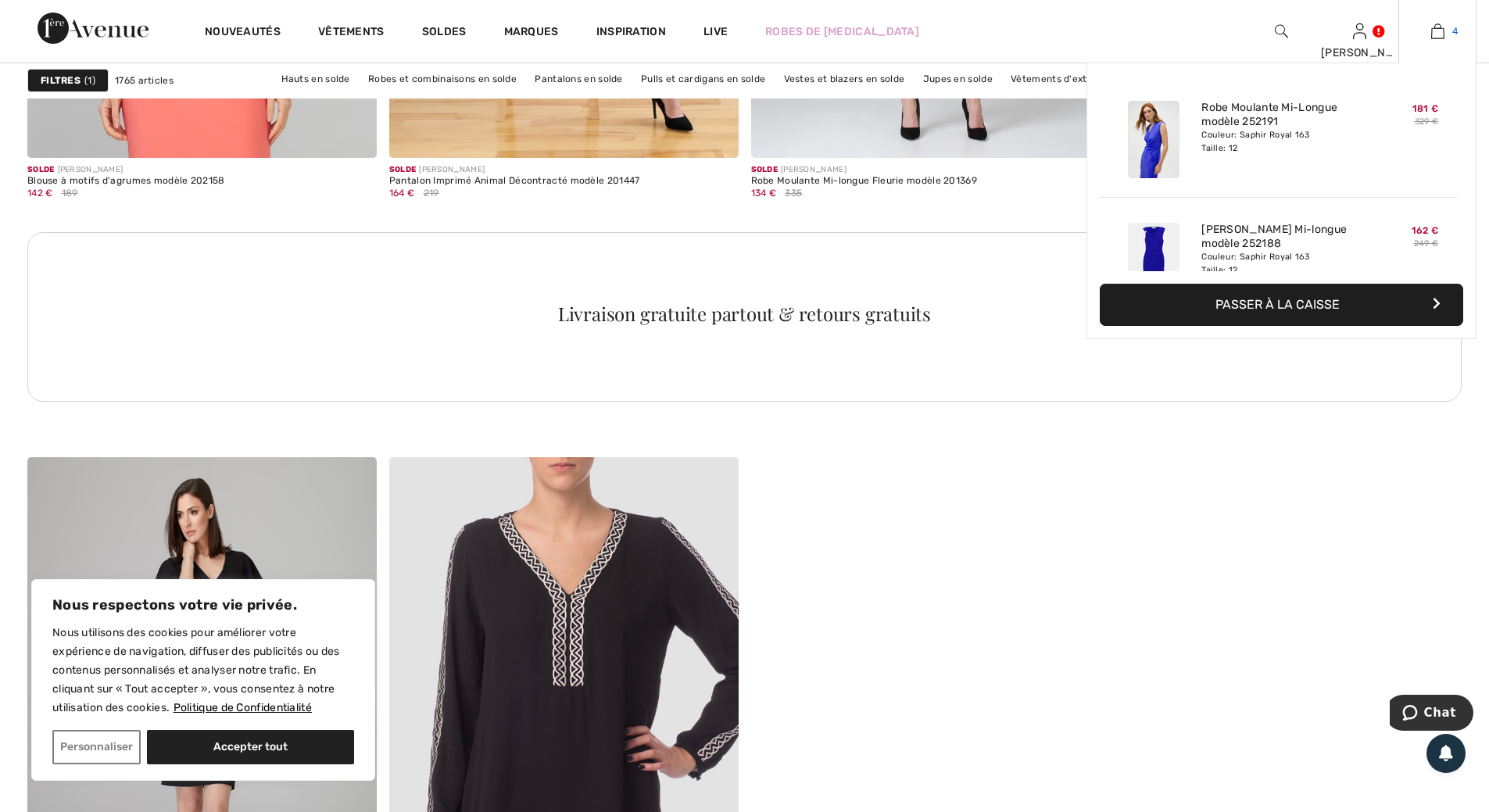
click at [1440, 29] on img at bounding box center [1438, 31] width 13 height 19
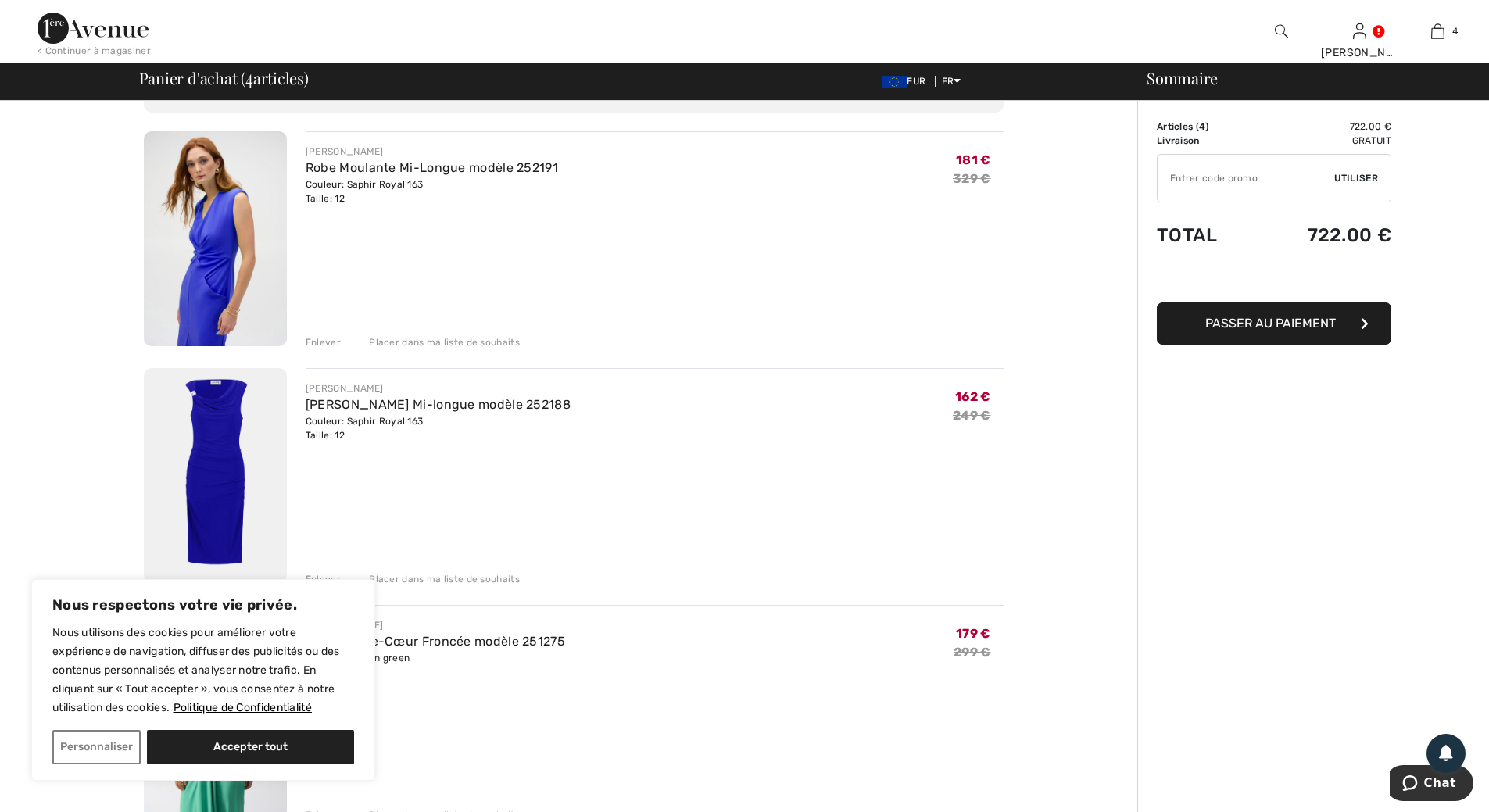
scroll to position [78, 0]
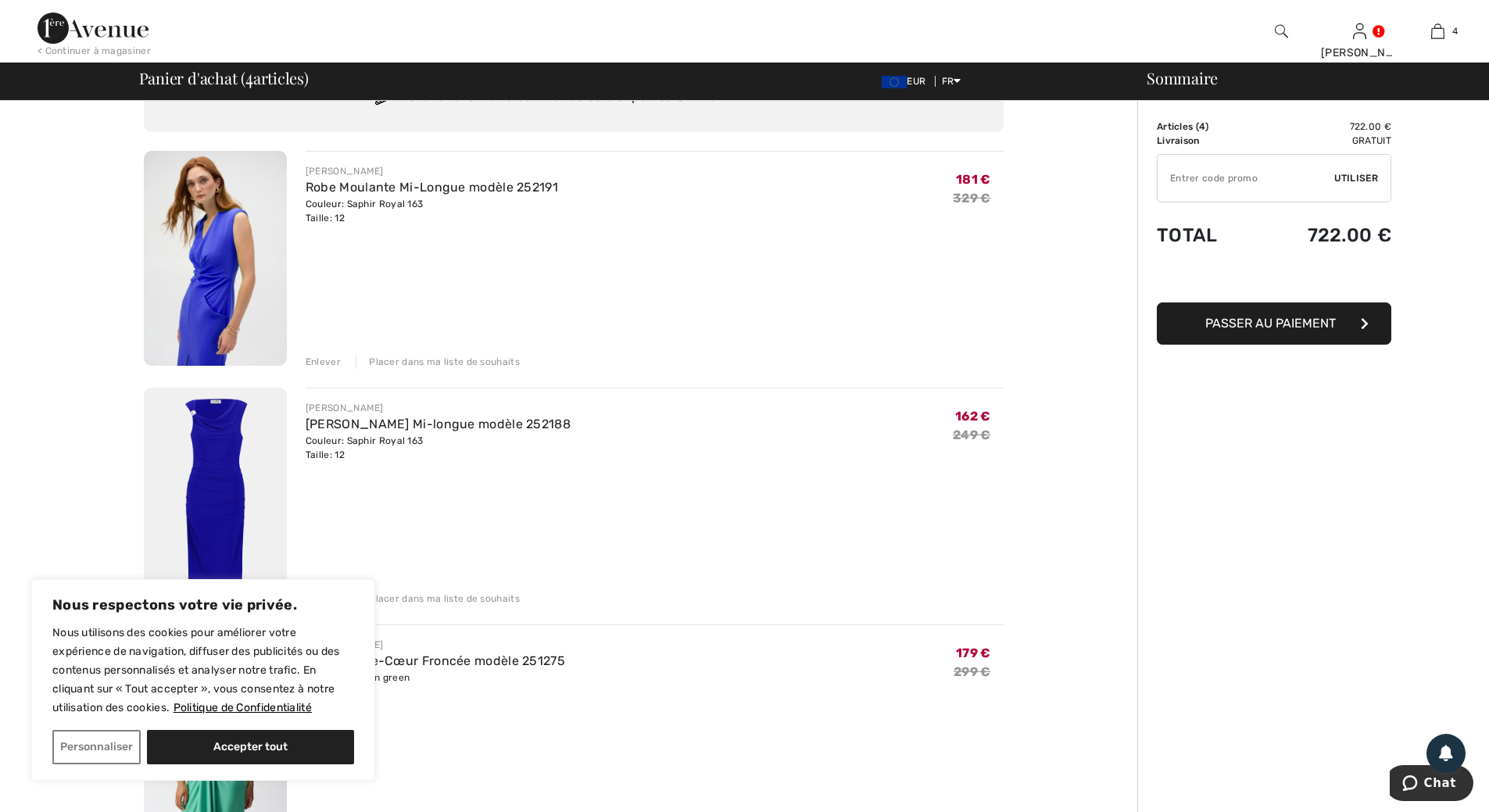
click at [242, 479] on img at bounding box center [215, 494] width 143 height 215
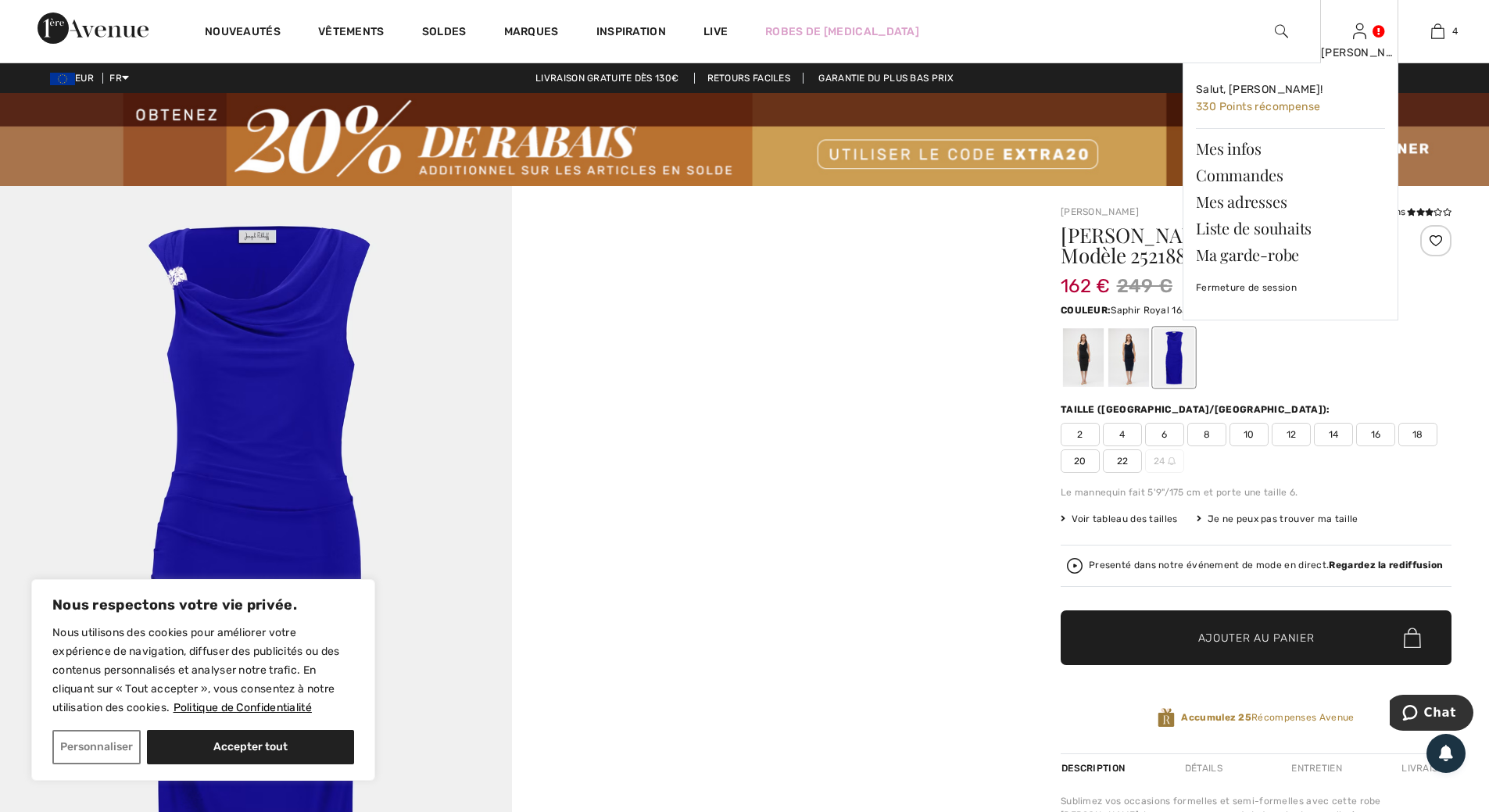
click at [1364, 36] on img at bounding box center [1360, 31] width 13 height 19
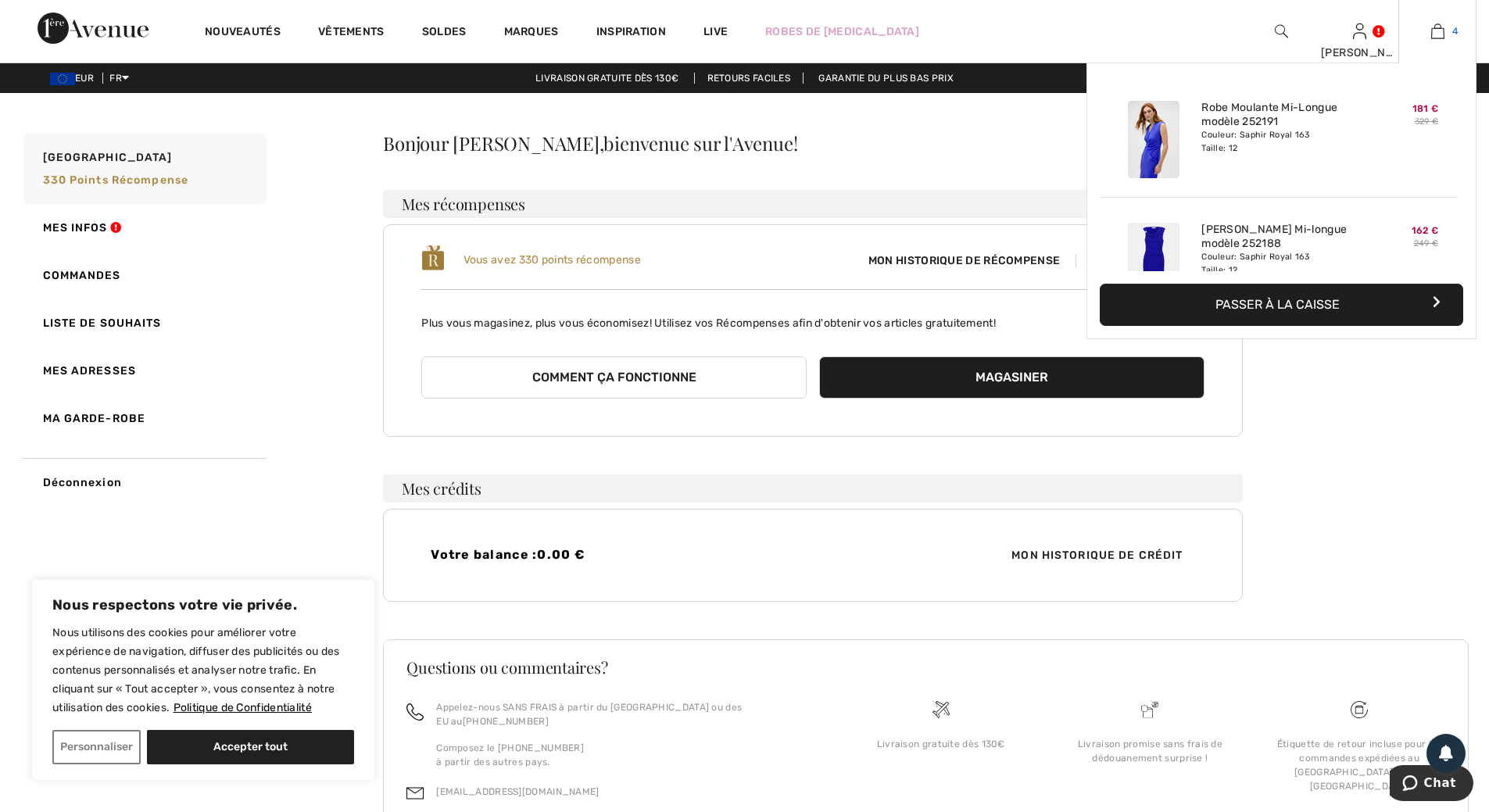
click at [1433, 35] on img at bounding box center [1438, 31] width 13 height 19
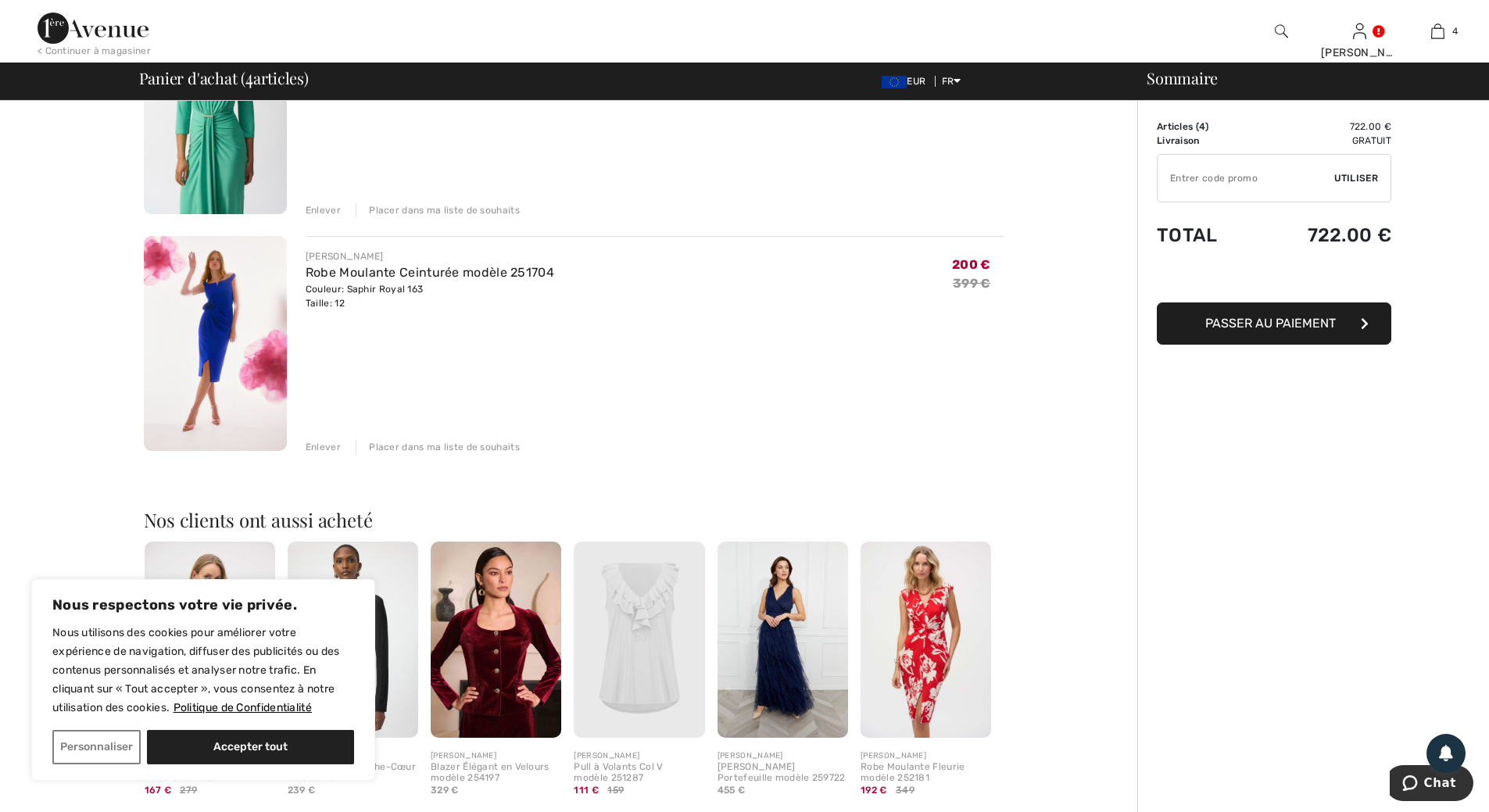
scroll to position [703, 0]
click at [217, 333] on img at bounding box center [215, 343] width 143 height 215
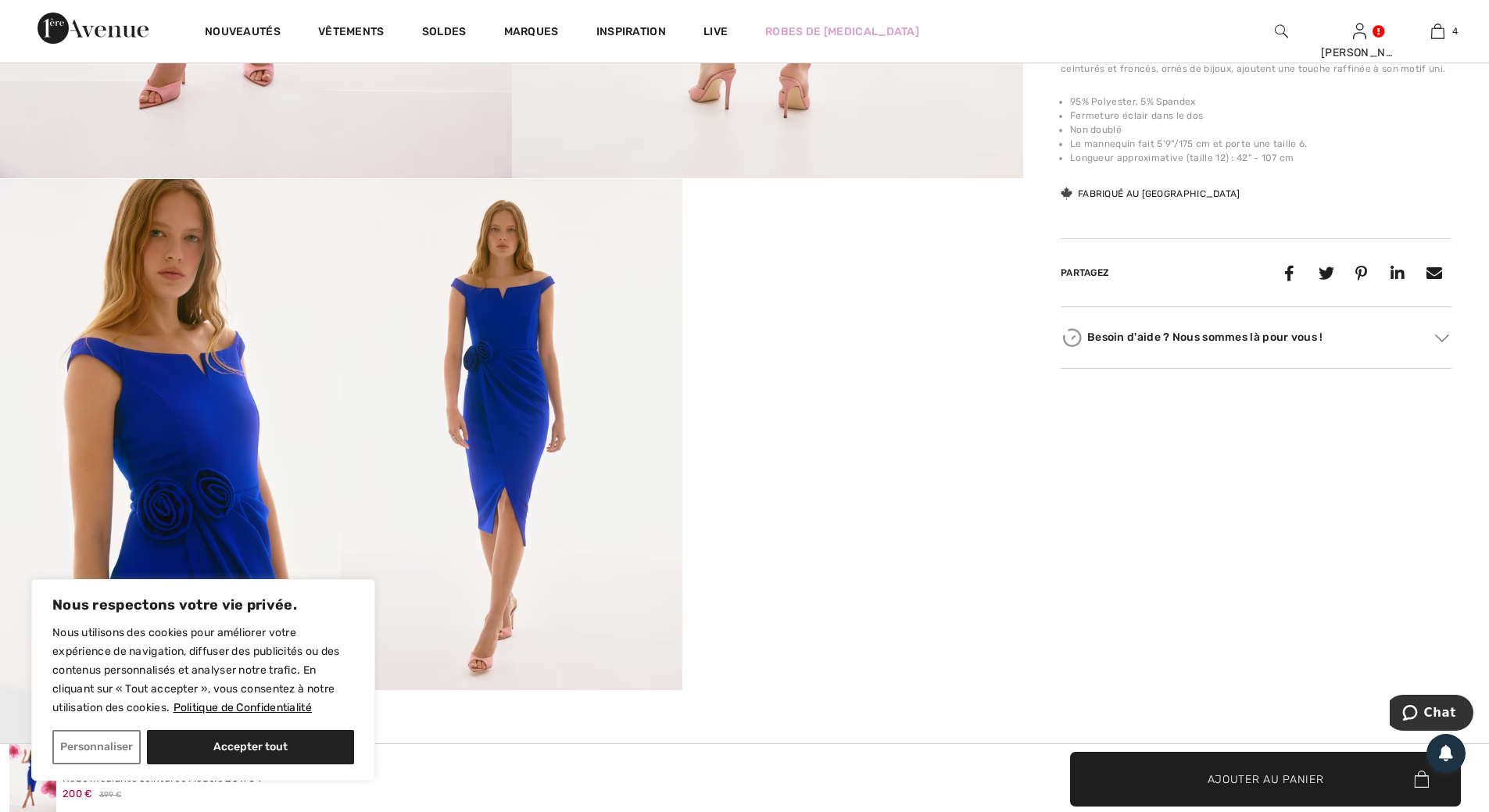
scroll to position [781, 0]
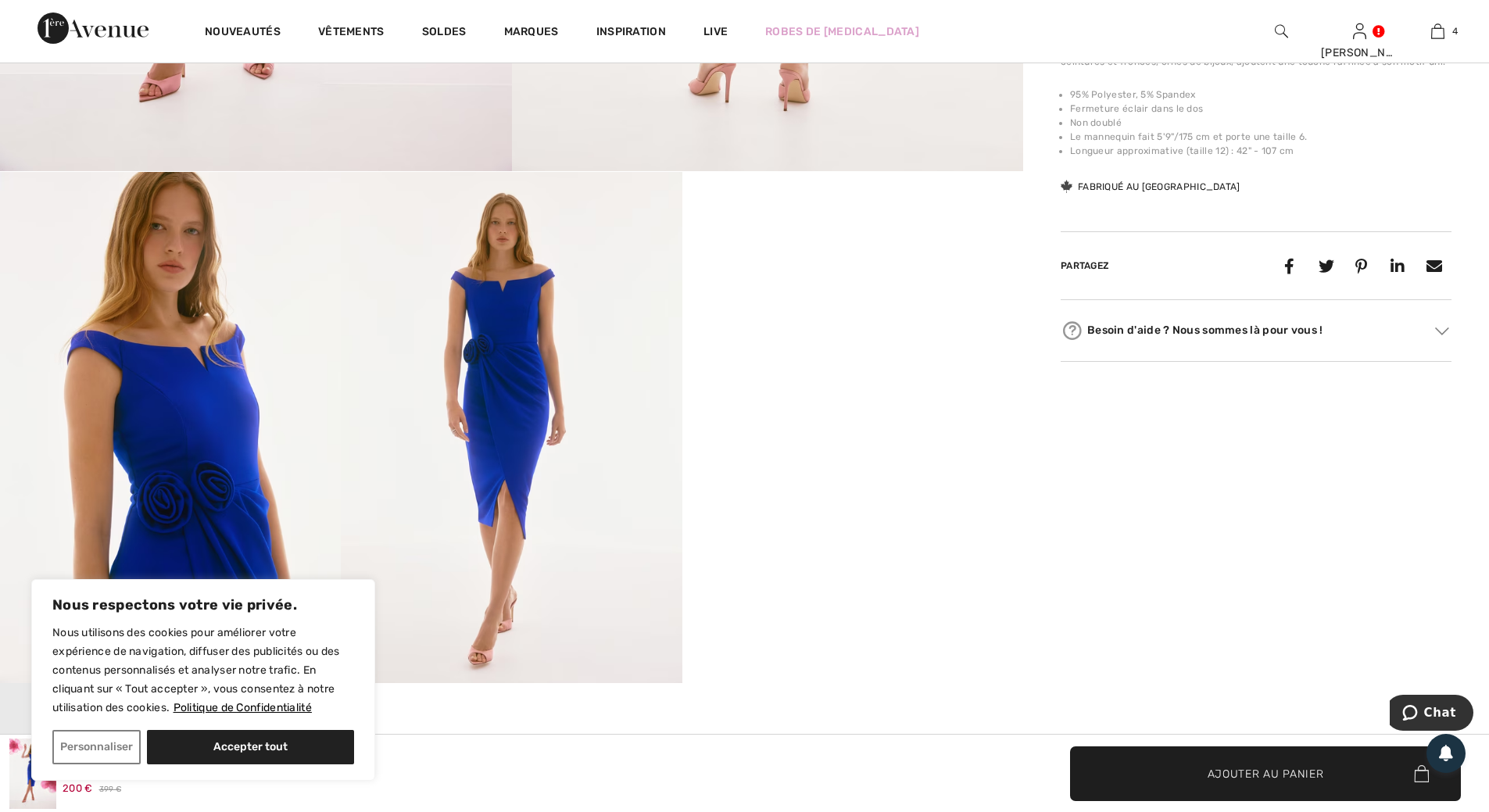
click at [826, 343] on video "Your browser does not support the video tag." at bounding box center [853, 256] width 341 height 170
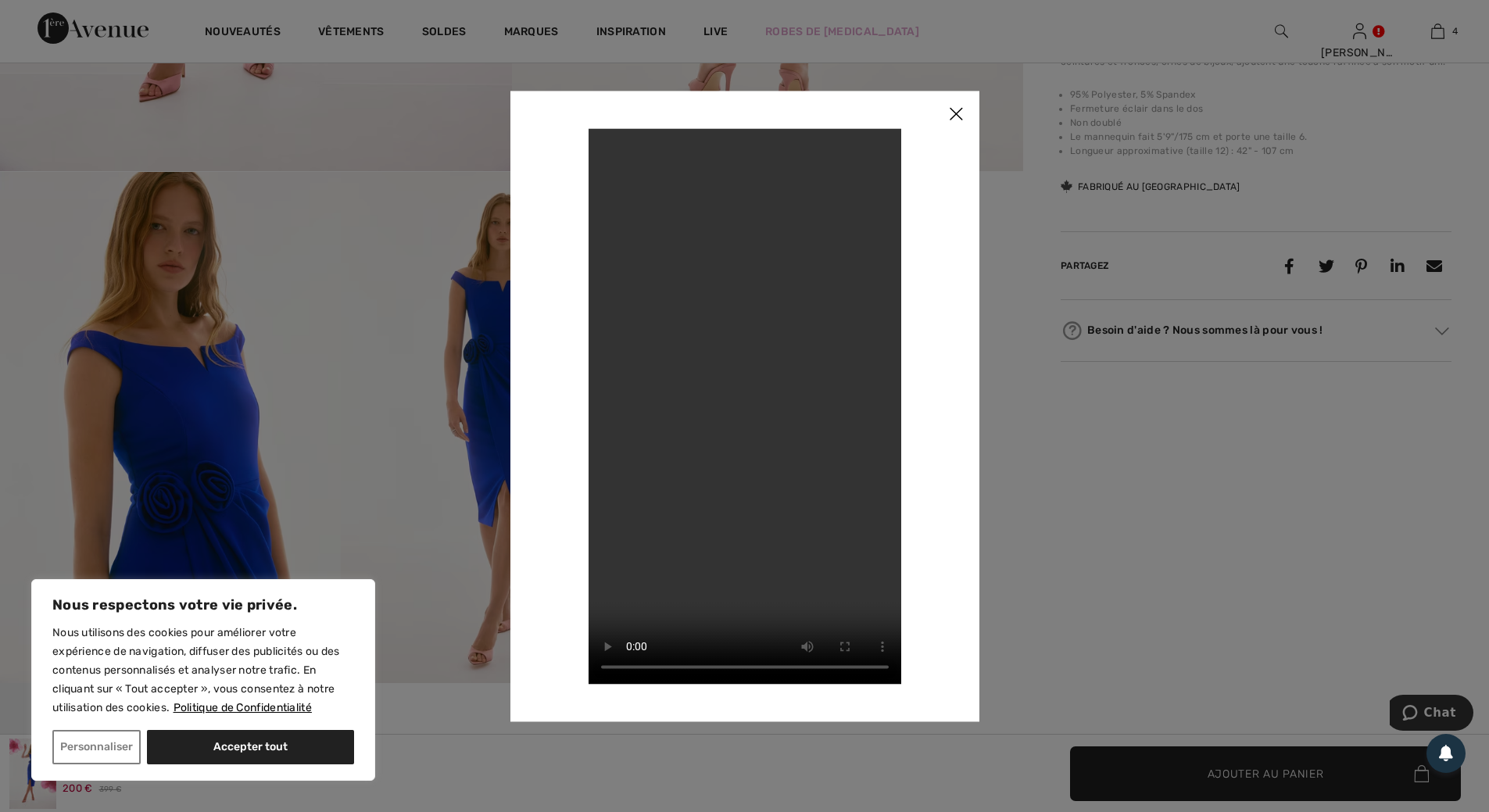
click at [961, 115] on img at bounding box center [956, 114] width 47 height 48
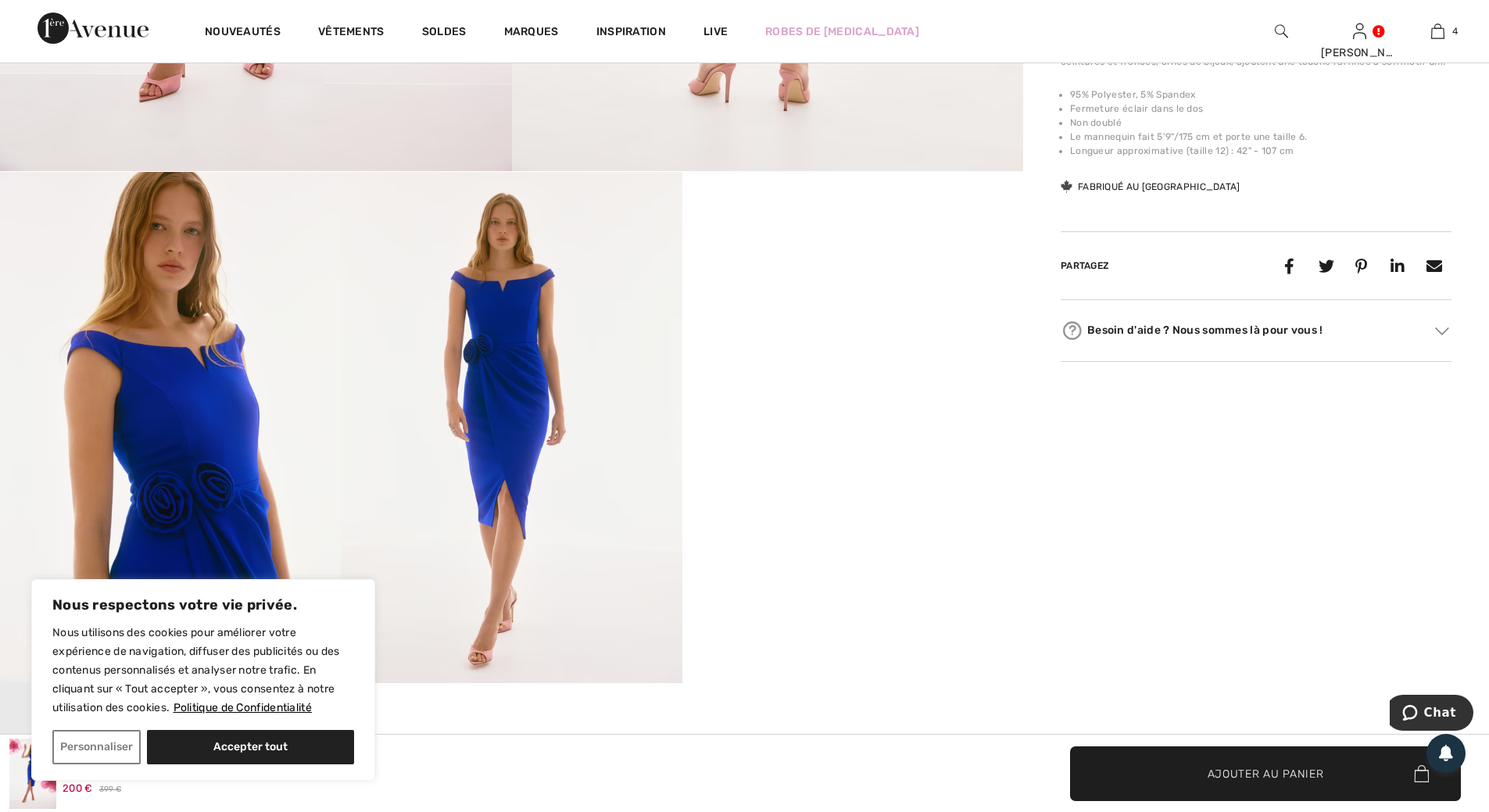
click at [258, 435] on img at bounding box center [170, 427] width 341 height 511
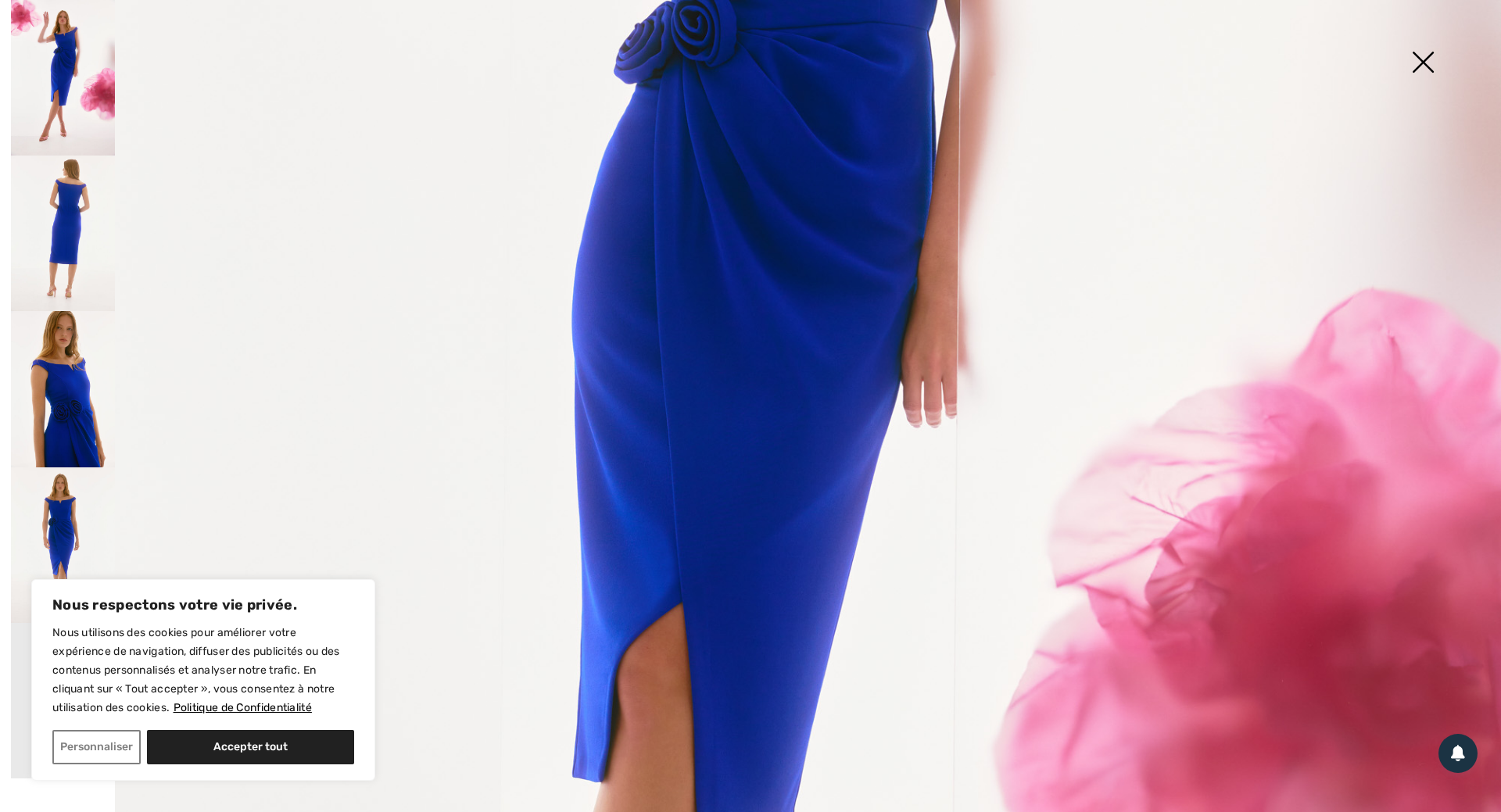
scroll to position [703, 0]
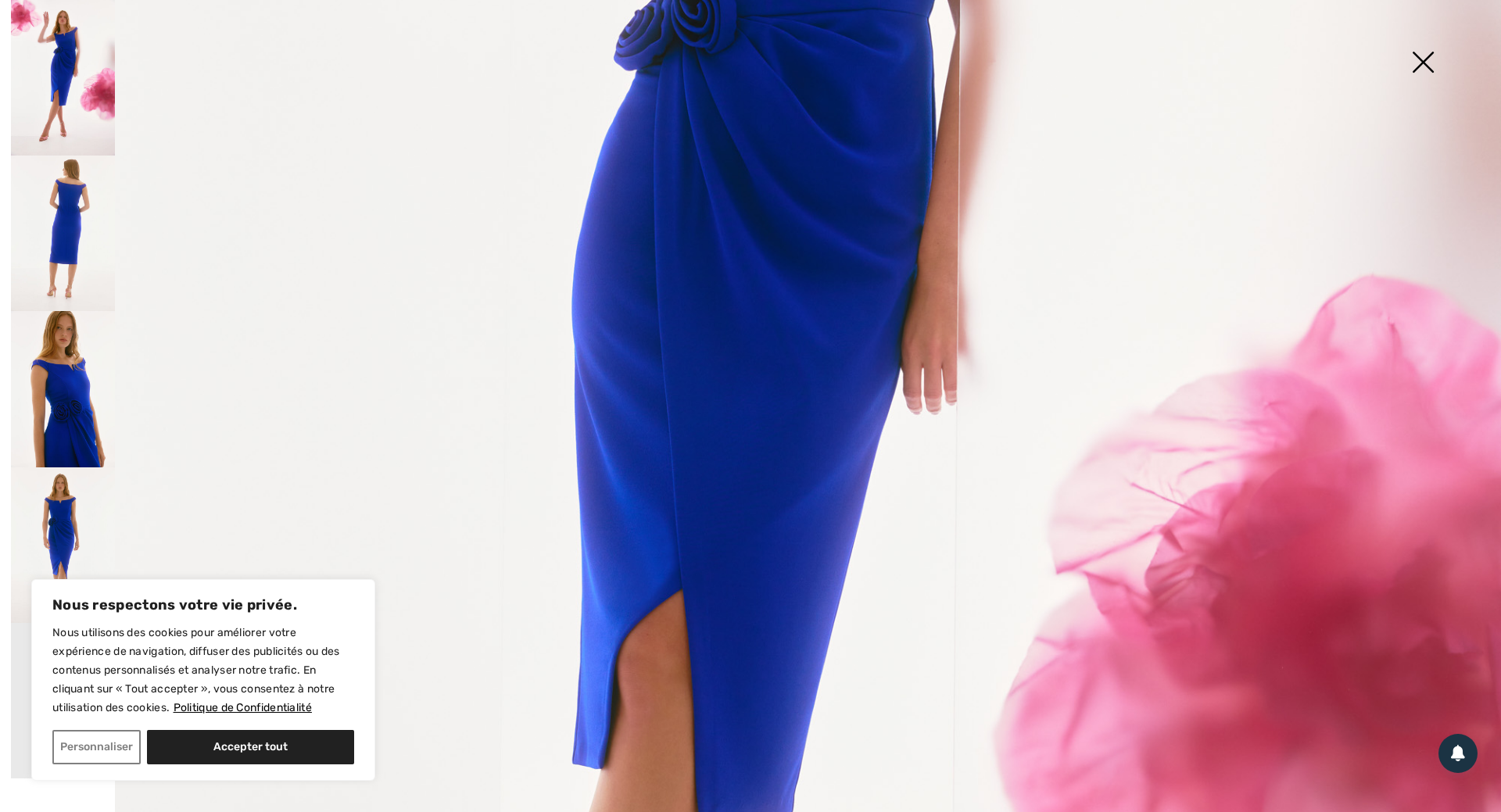
click at [1424, 59] on img at bounding box center [1423, 63] width 78 height 80
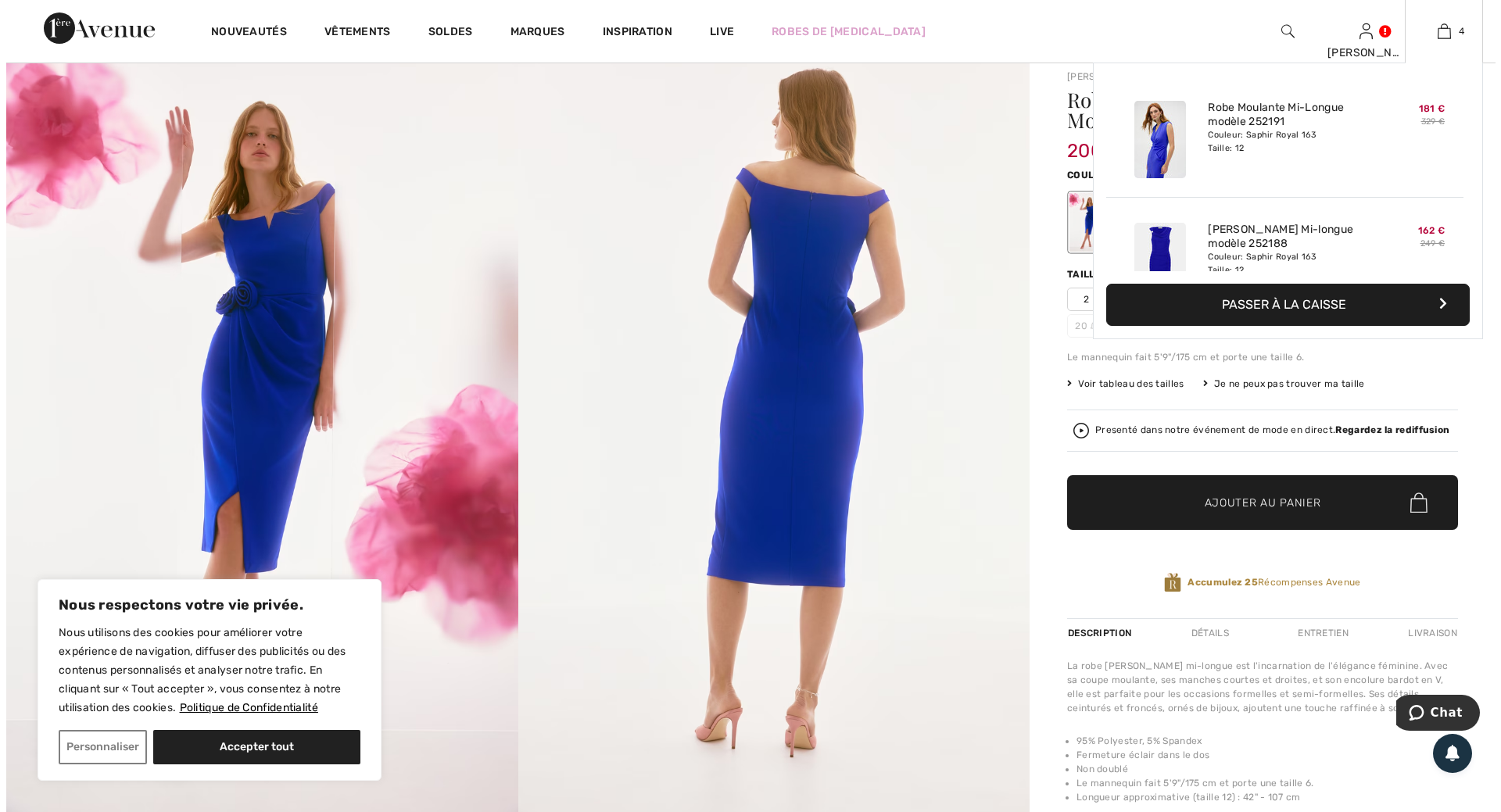
scroll to position [0, 0]
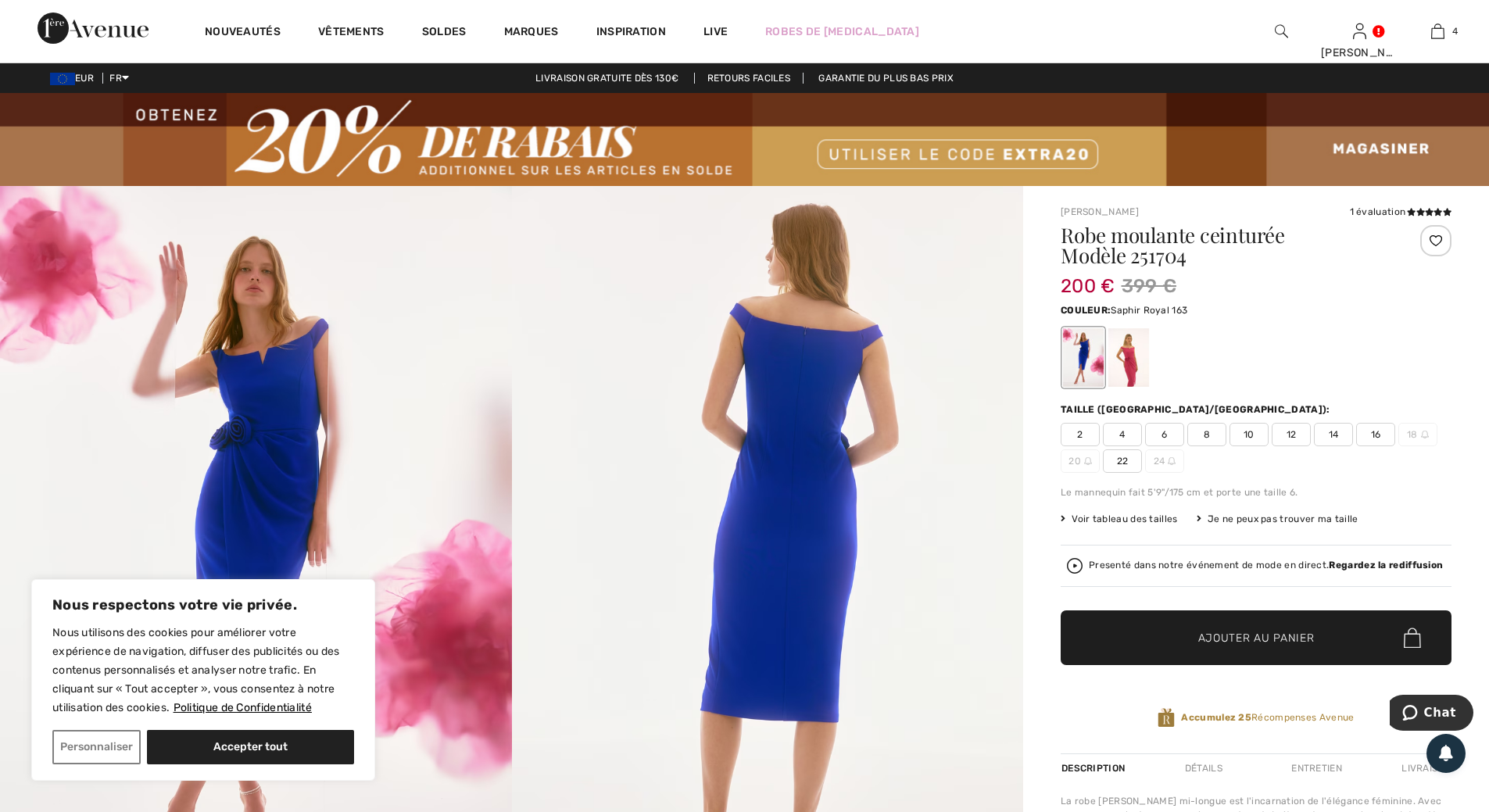
click at [277, 421] on img at bounding box center [255, 569] width 512 height 766
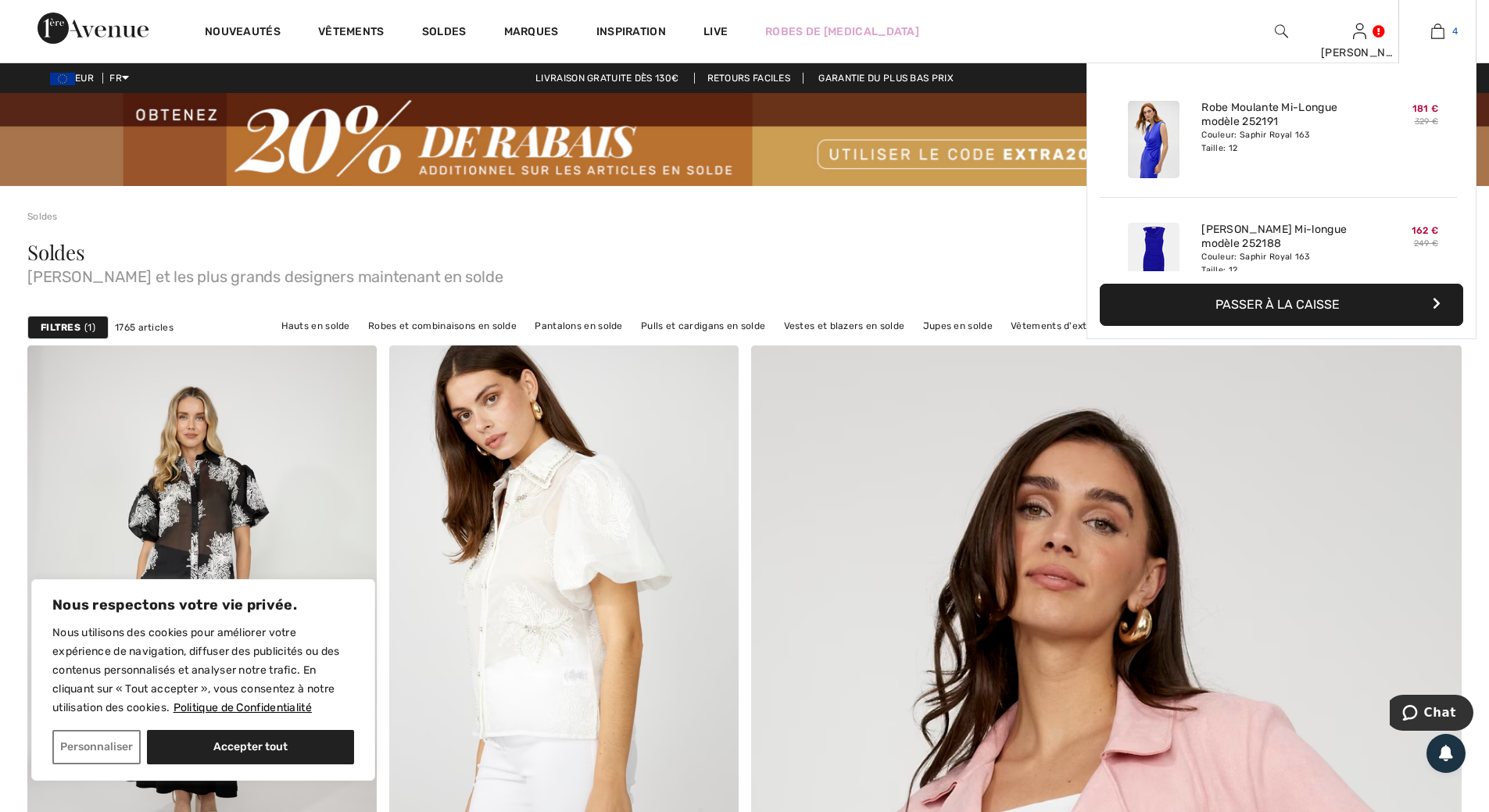
click at [1435, 33] on img at bounding box center [1438, 31] width 13 height 19
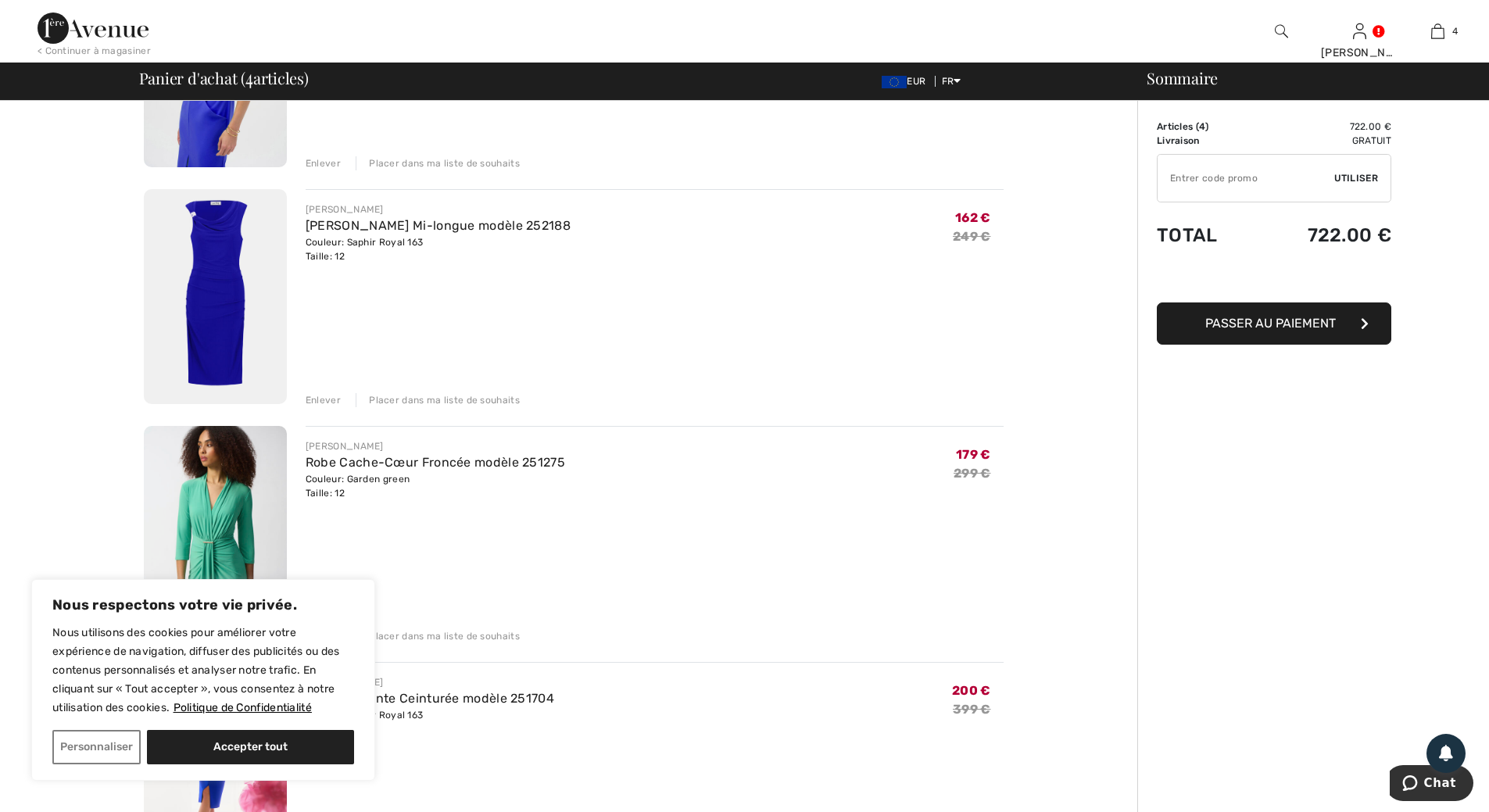
scroll to position [313, 0]
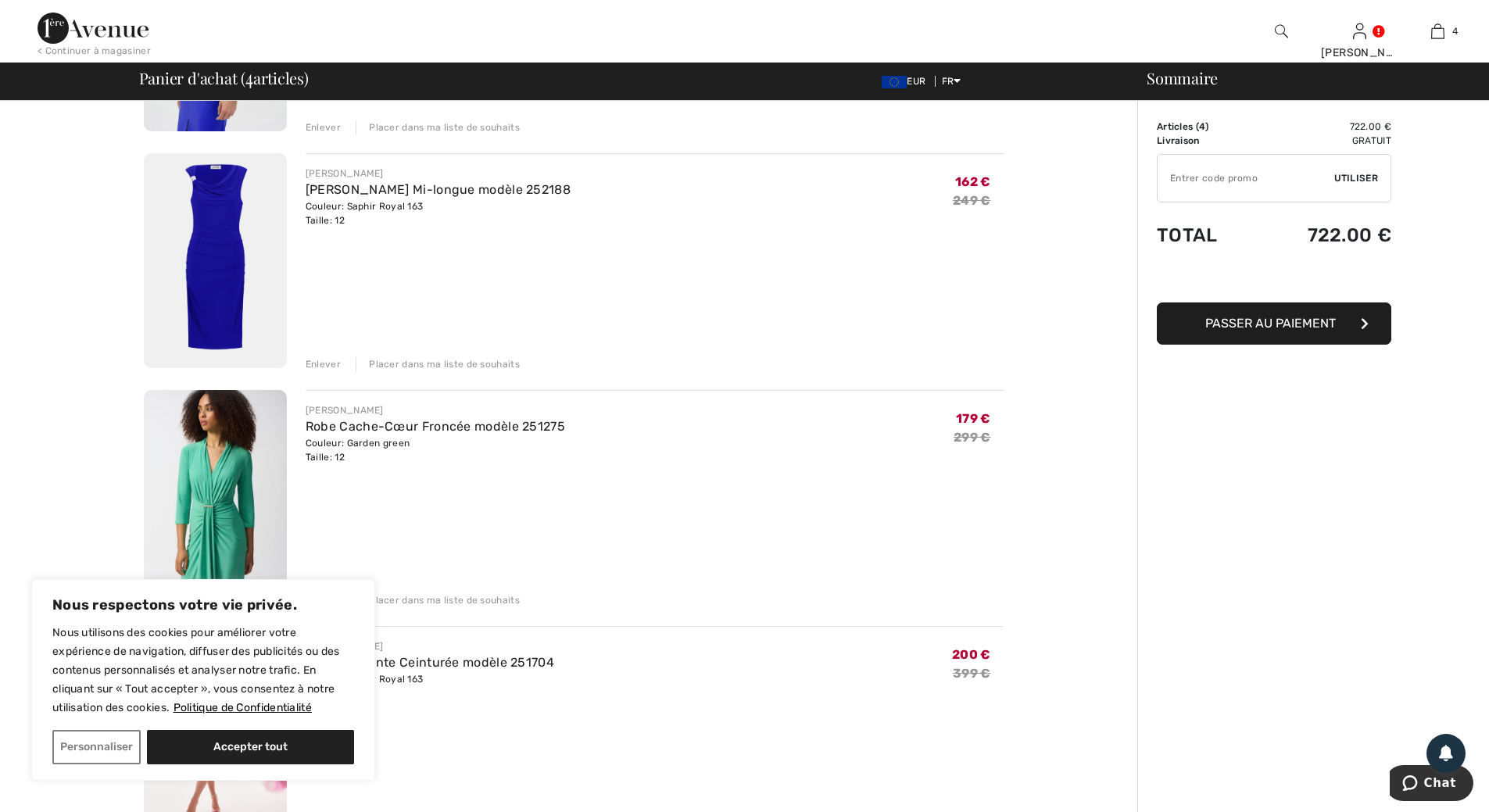
click at [213, 256] on img at bounding box center [215, 260] width 143 height 215
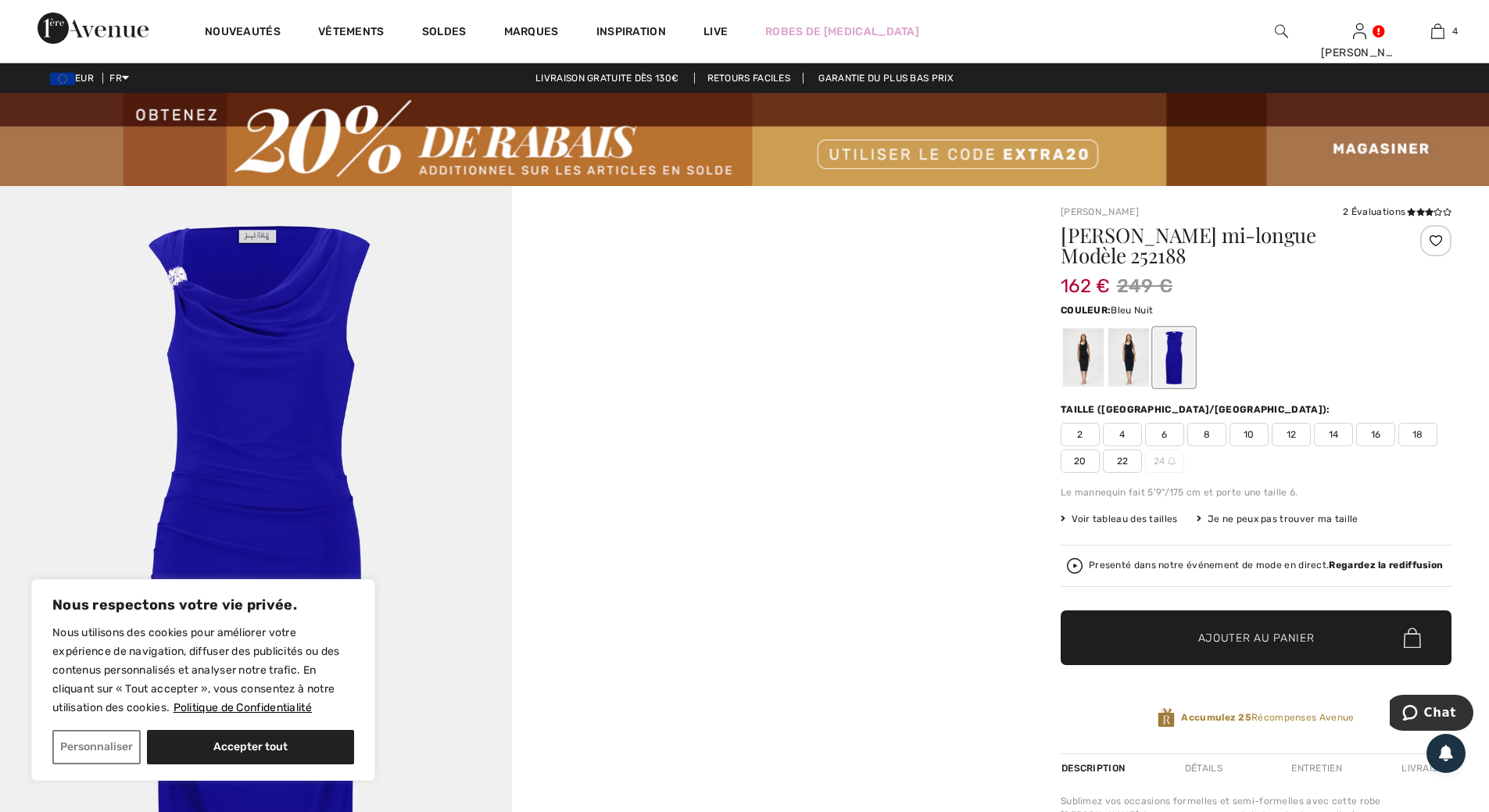
click at [1128, 362] on div at bounding box center [1128, 357] width 41 height 59
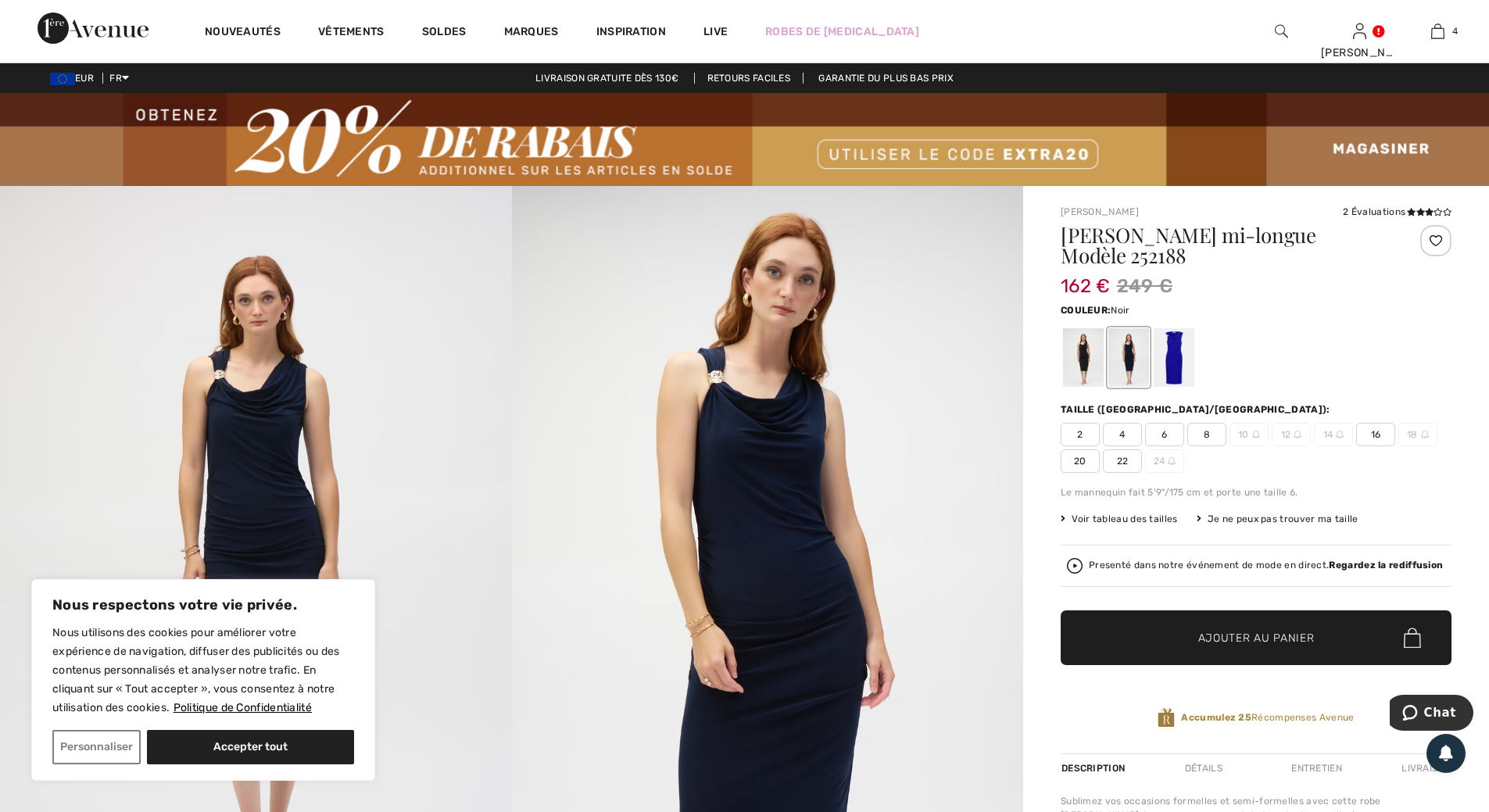
click at [1088, 360] on div at bounding box center [1083, 357] width 41 height 59
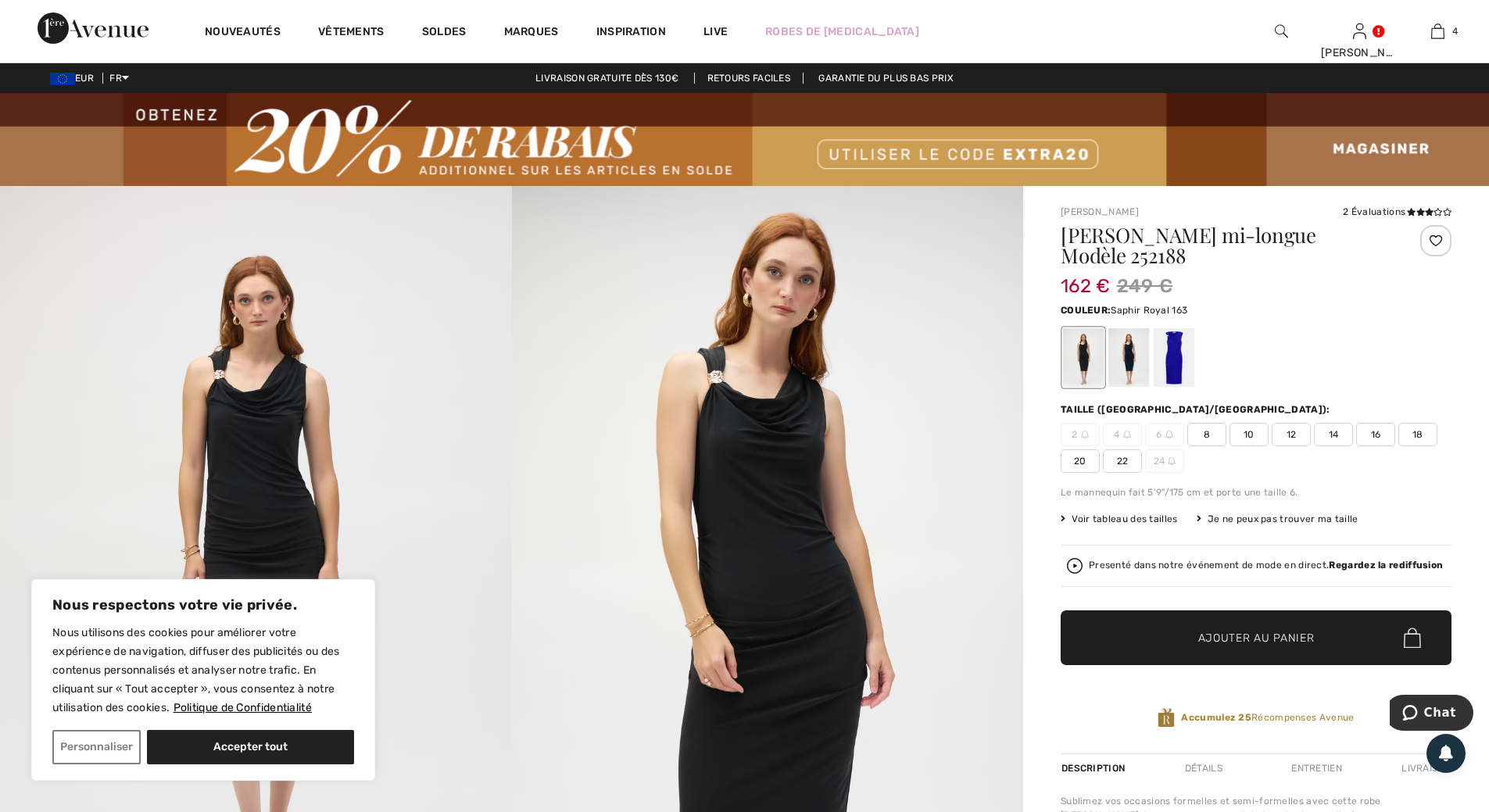
click at [1176, 372] on div at bounding box center [1174, 357] width 41 height 59
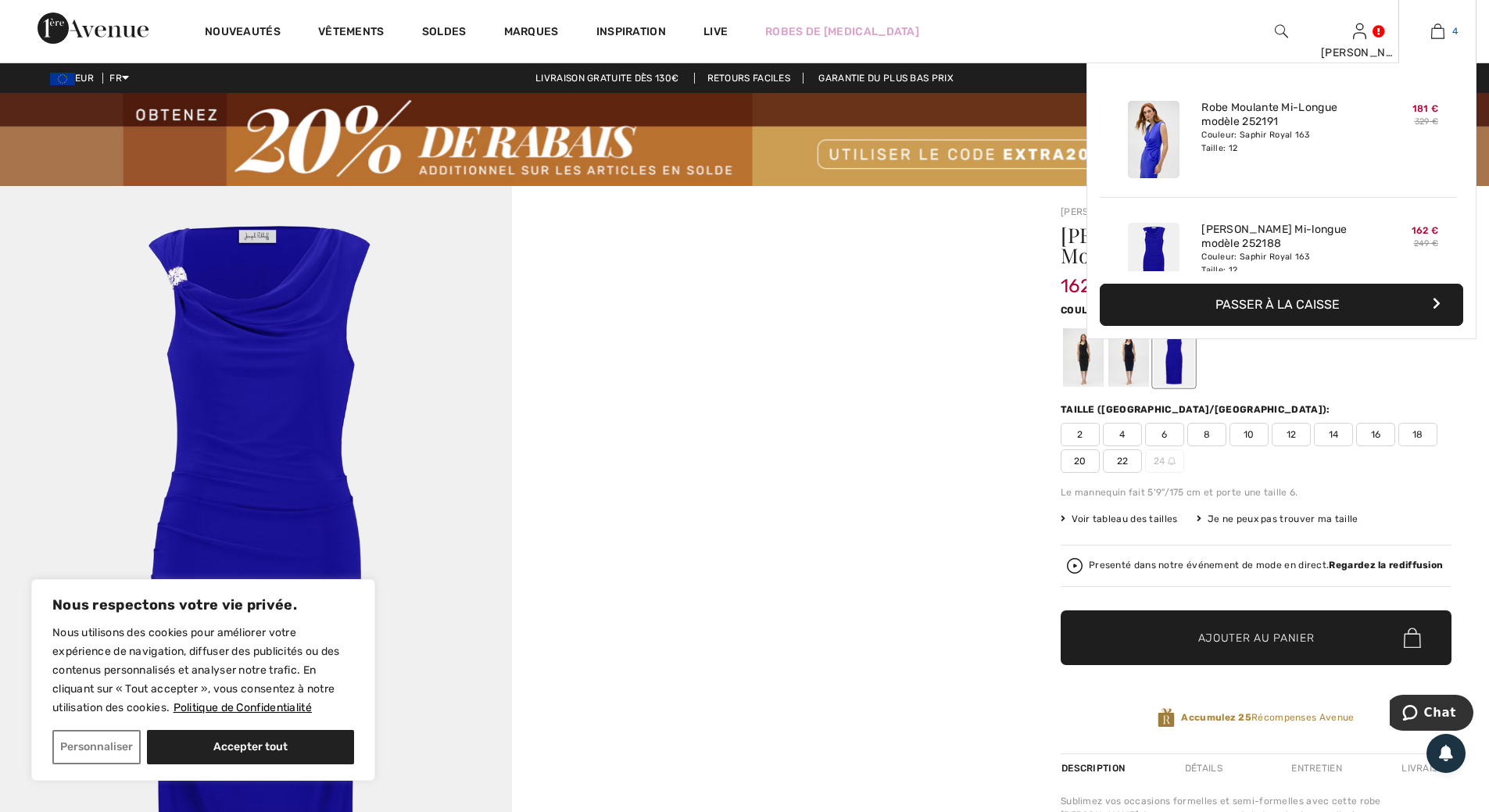
click at [1431, 34] on img at bounding box center [1438, 31] width 13 height 19
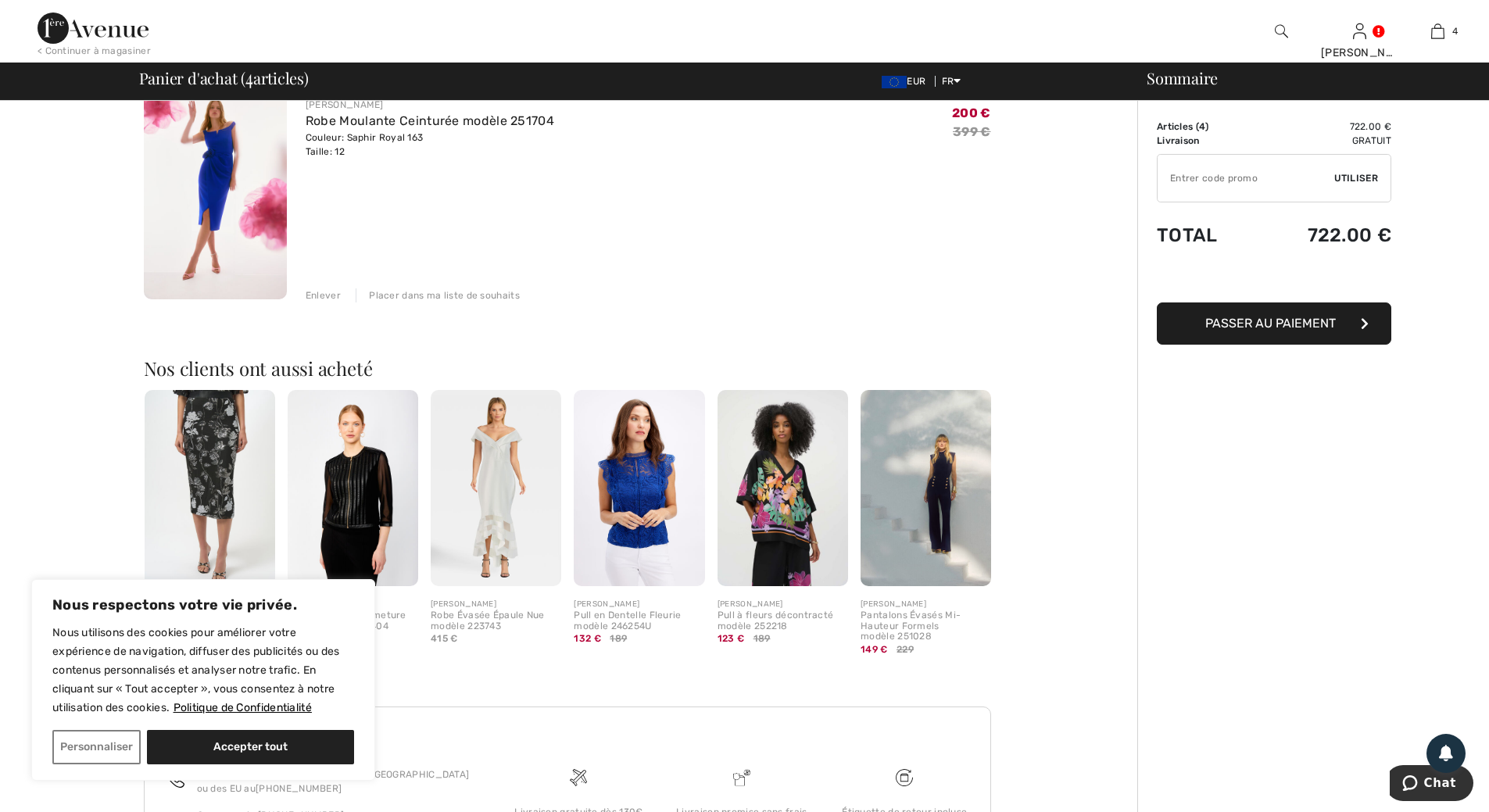
scroll to position [859, 0]
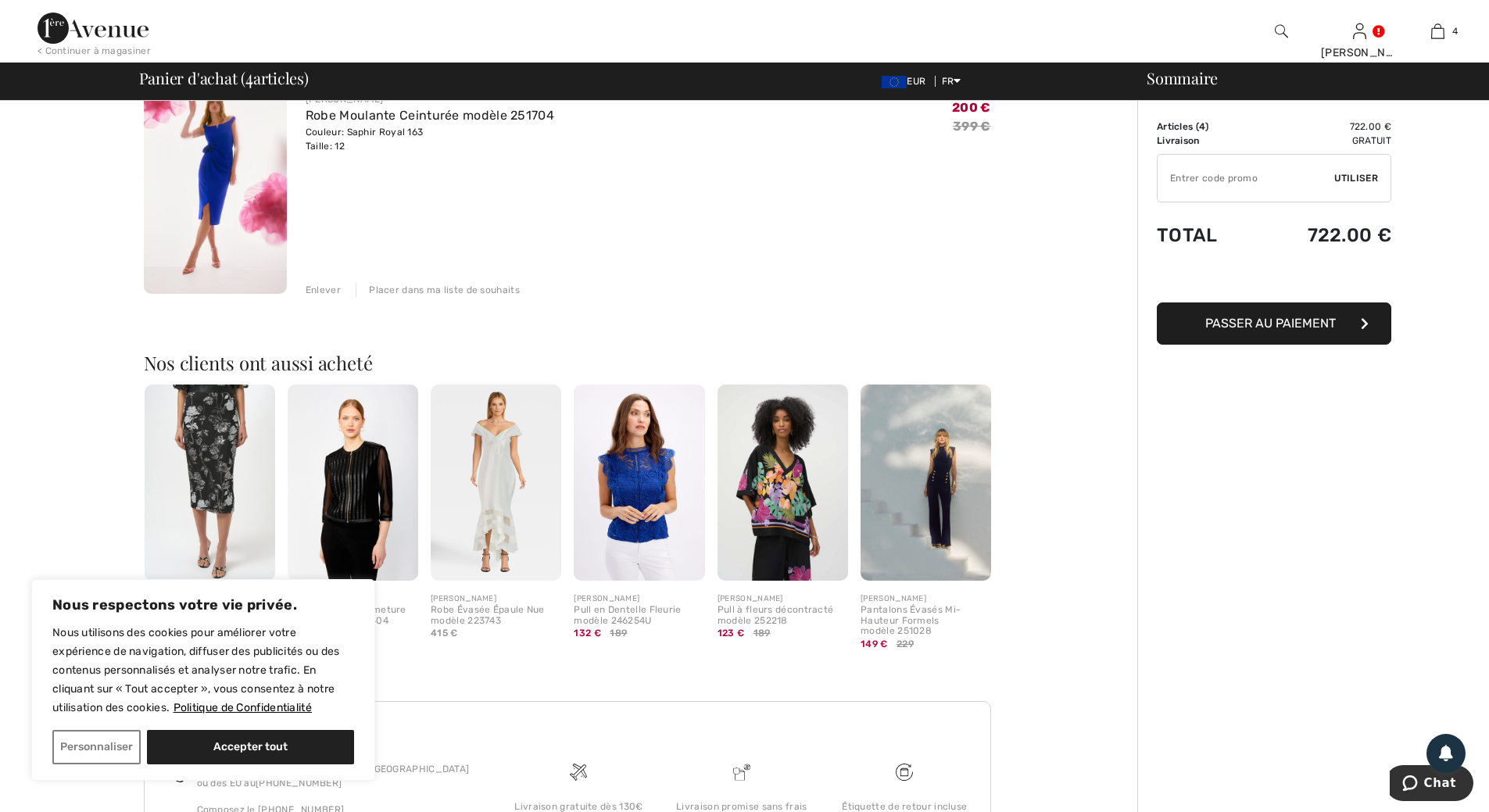
click at [216, 173] on img at bounding box center [215, 186] width 143 height 215
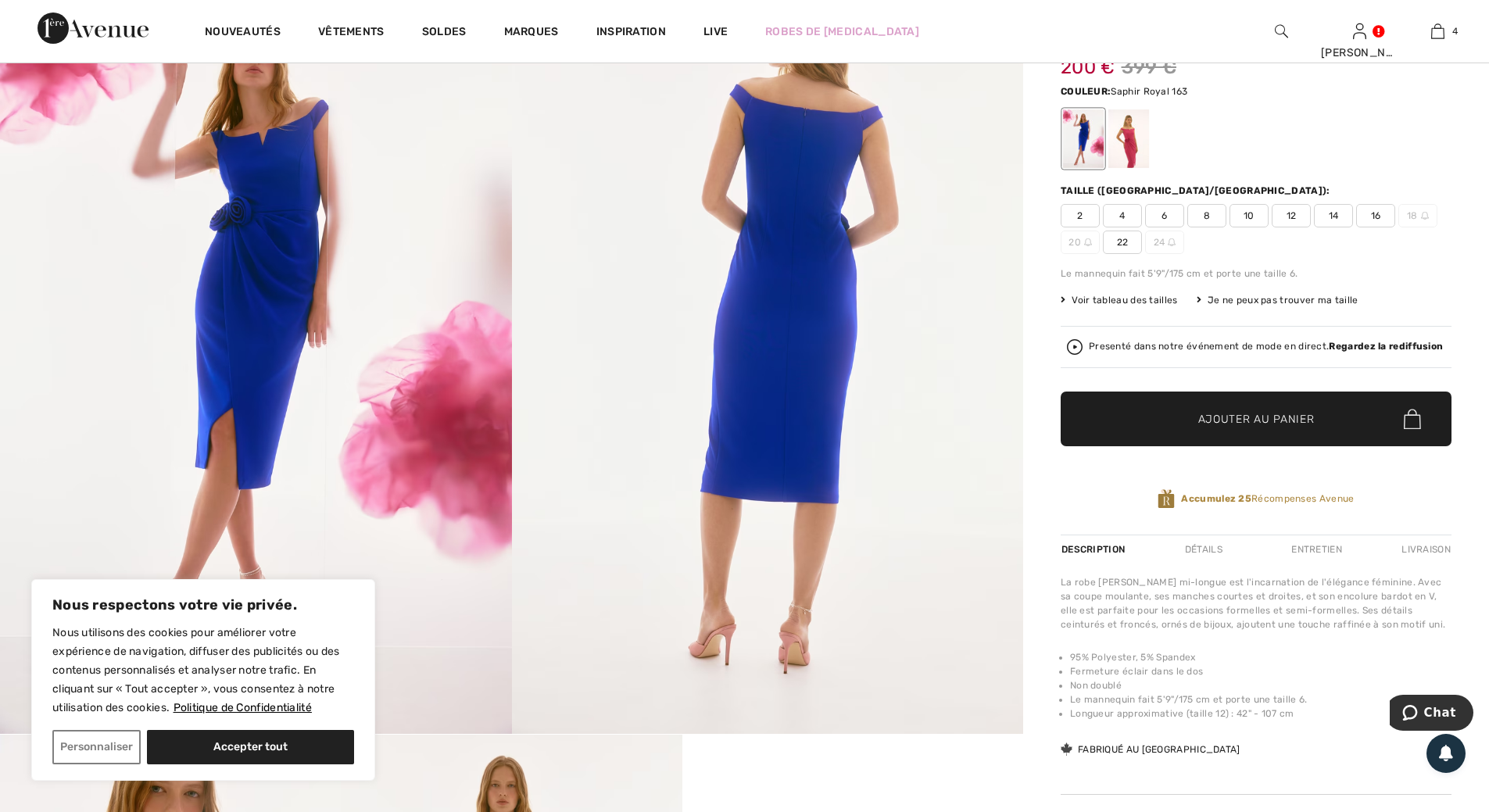
scroll to position [235, 0]
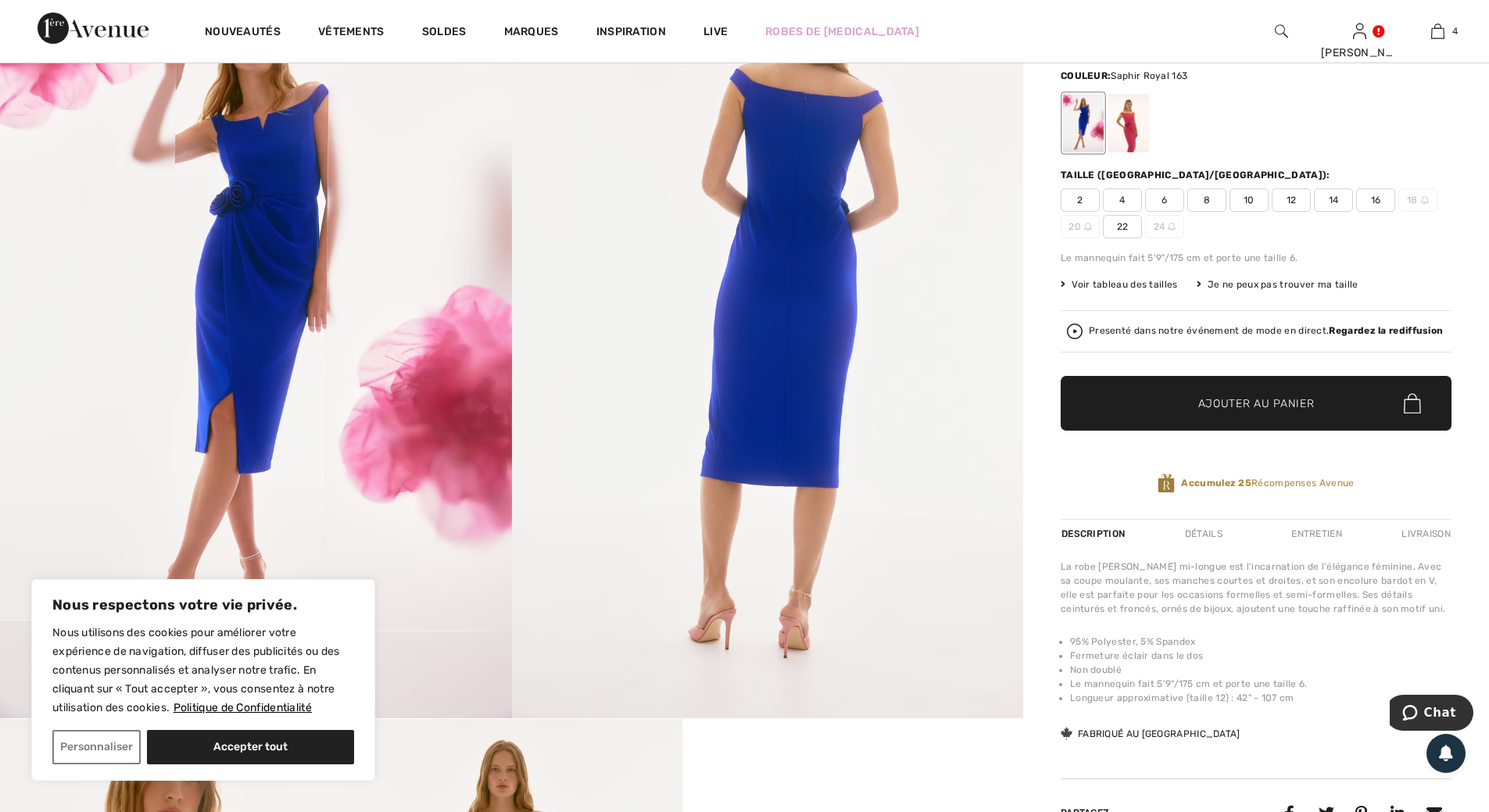
click at [286, 238] on img at bounding box center [255, 335] width 512 height 766
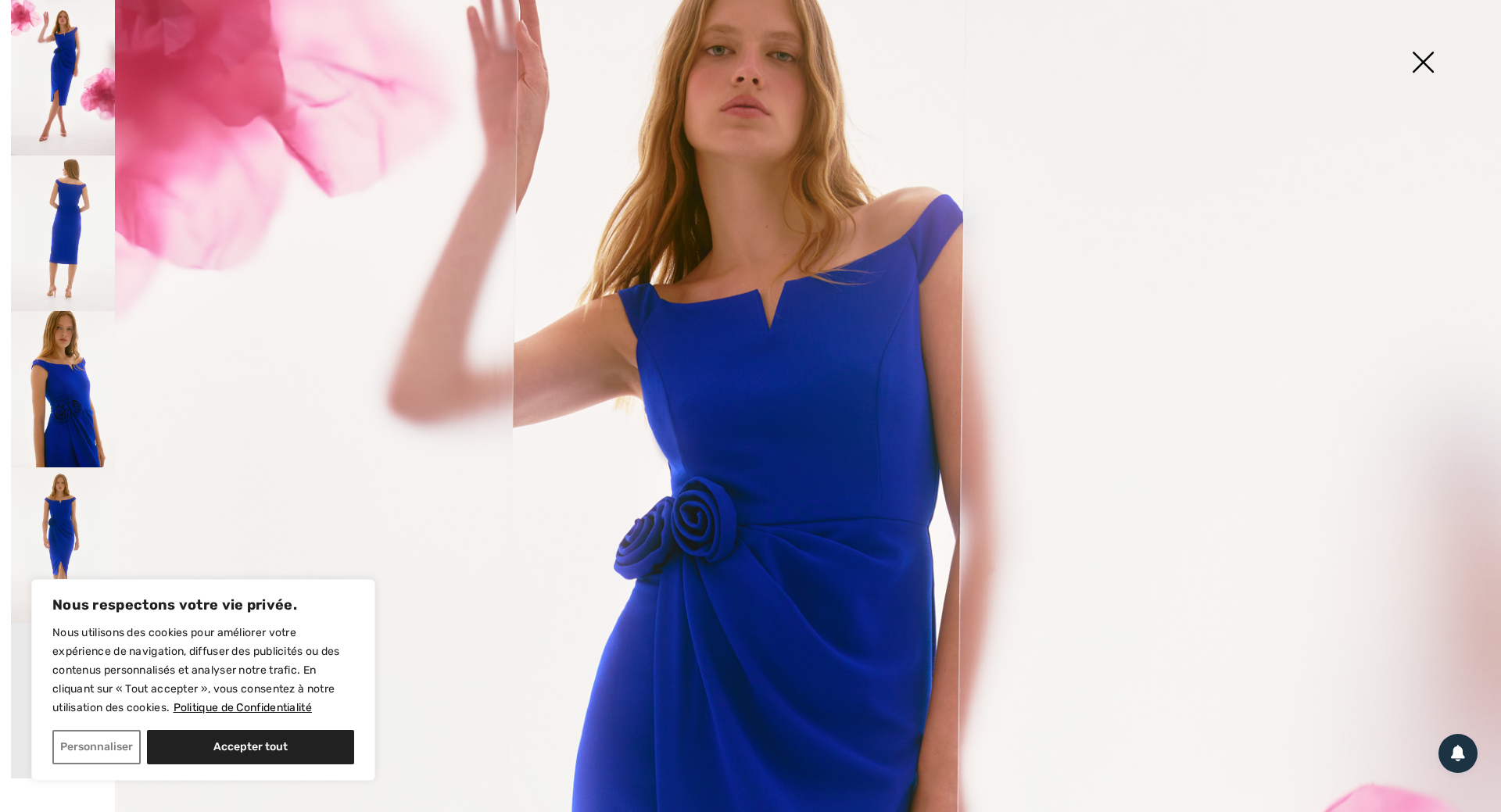
scroll to position [169, 0]
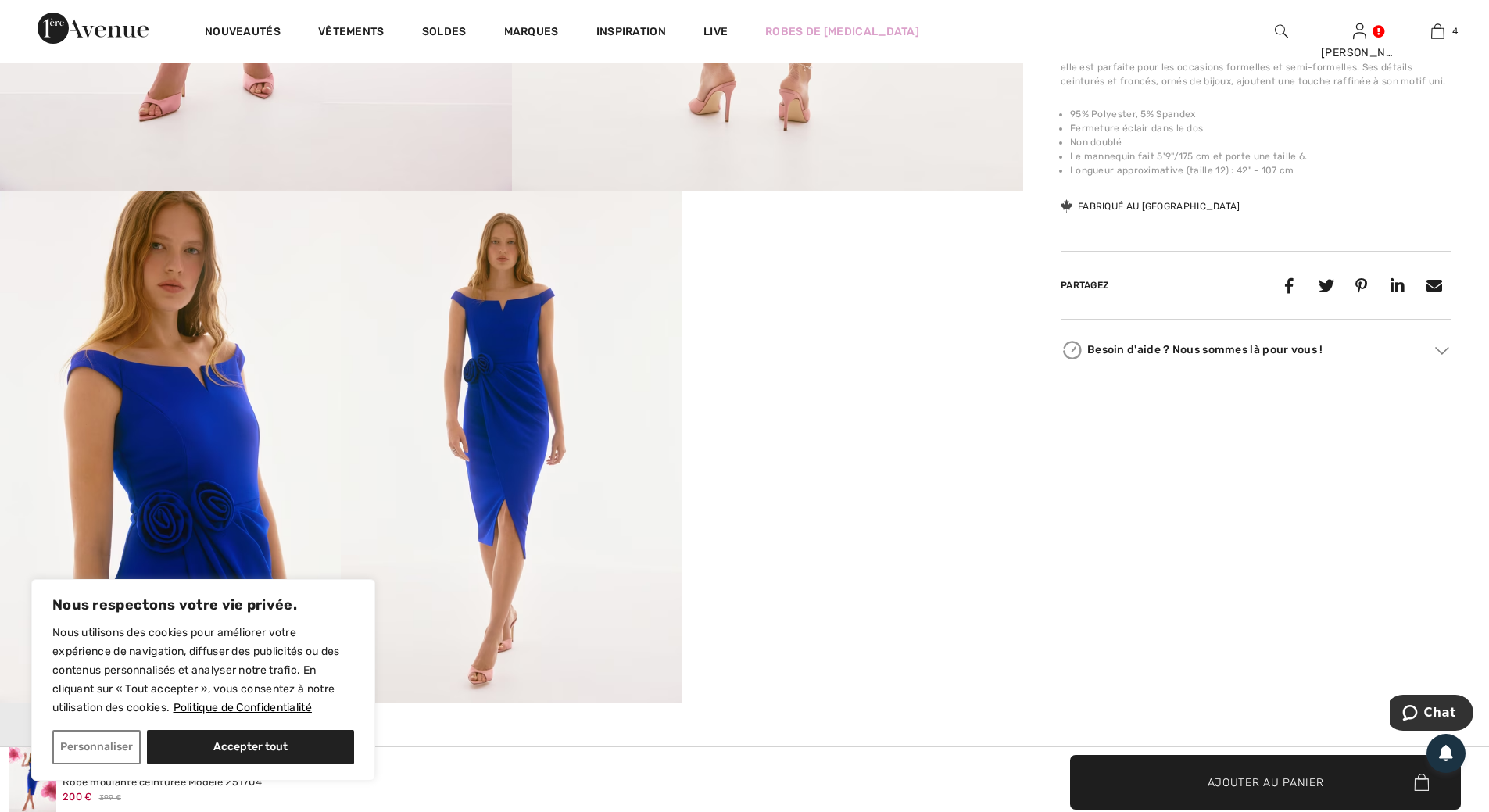
scroll to position [781, 0]
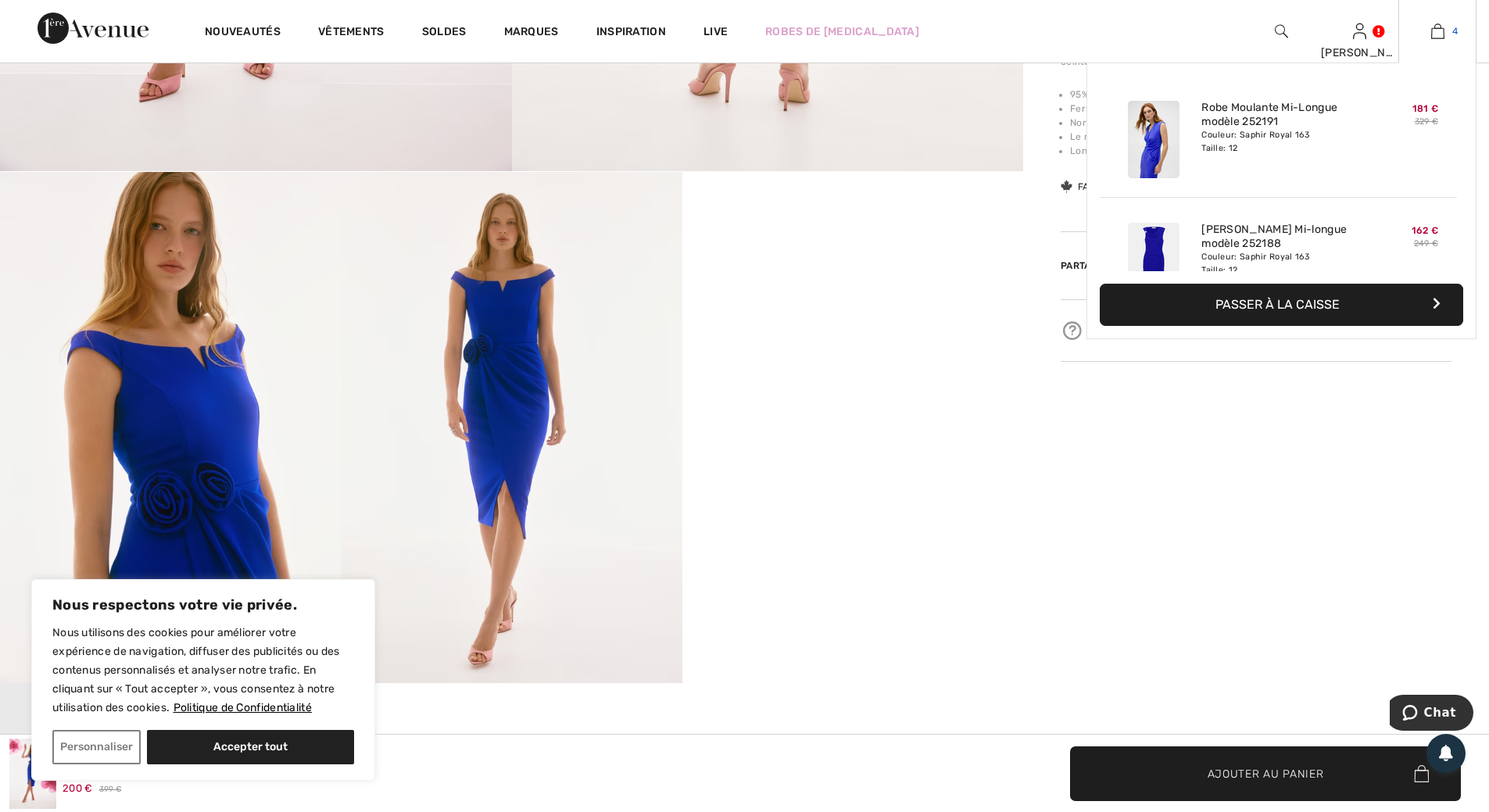
click at [1438, 32] on img at bounding box center [1438, 31] width 13 height 19
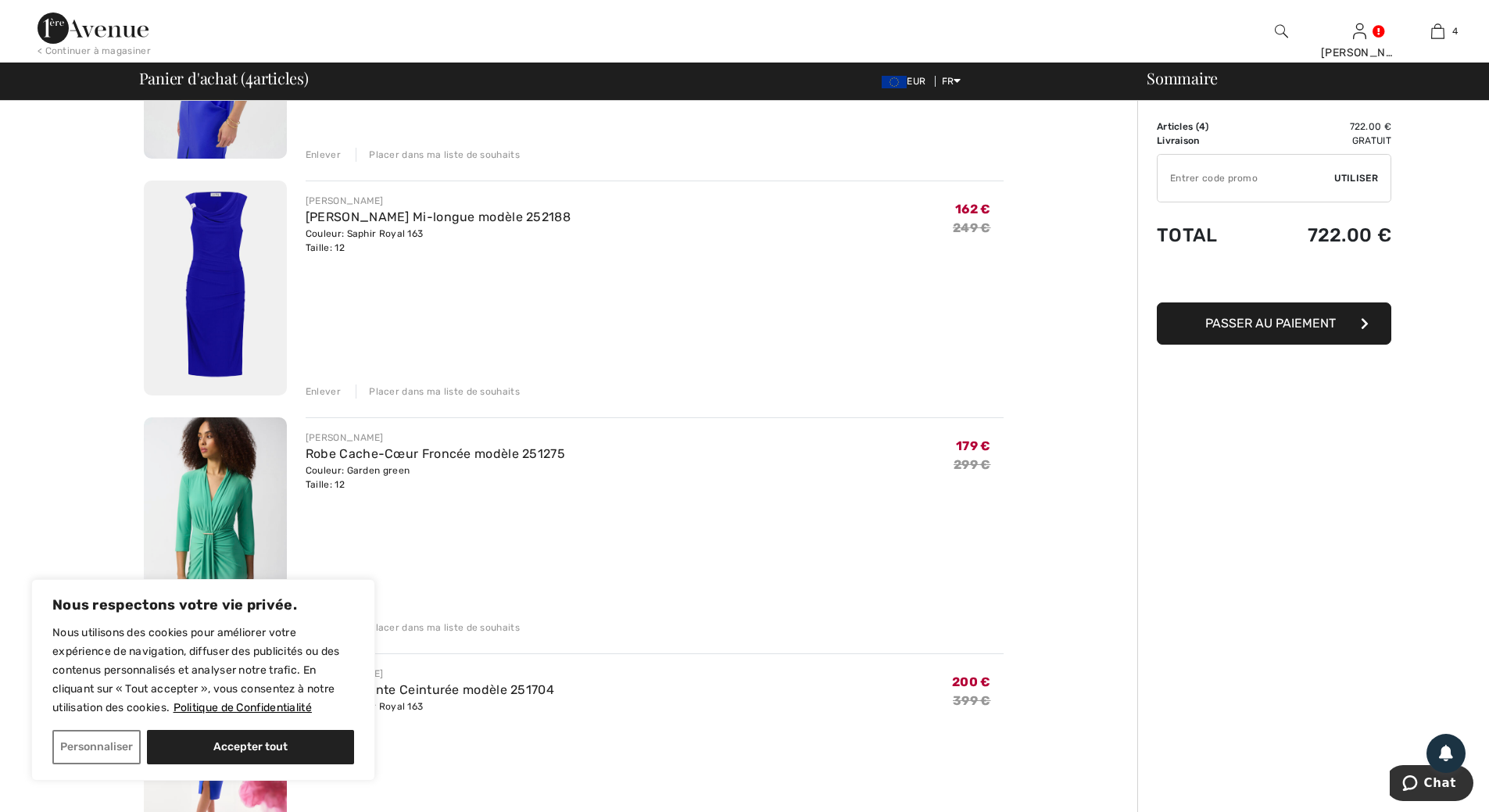
scroll to position [391, 0]
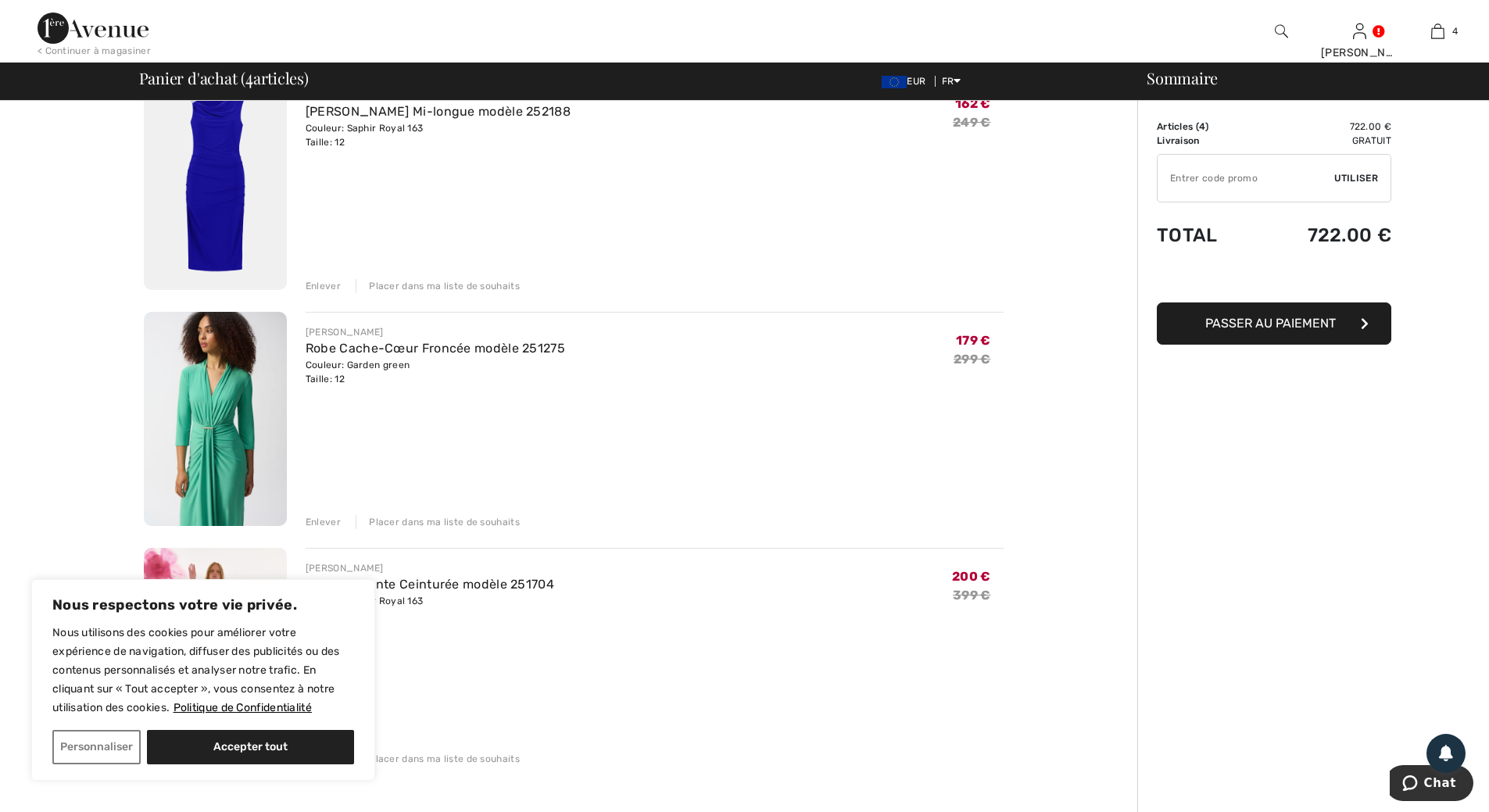
click at [213, 168] on img at bounding box center [215, 182] width 143 height 215
click at [213, 169] on img at bounding box center [215, 182] width 143 height 215
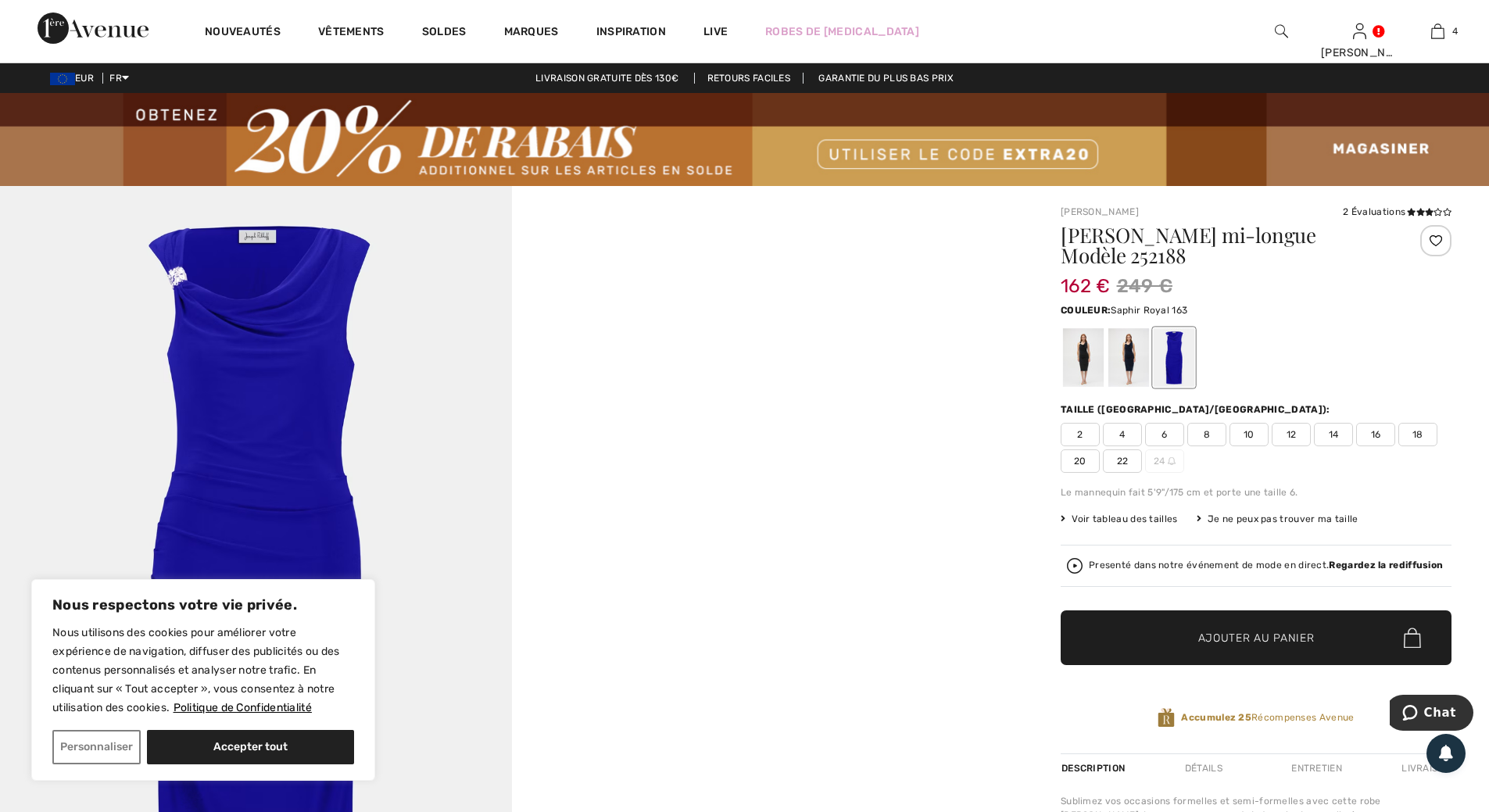
click at [343, 324] on img at bounding box center [255, 569] width 512 height 767
